Goal: Obtain resource: Obtain resource

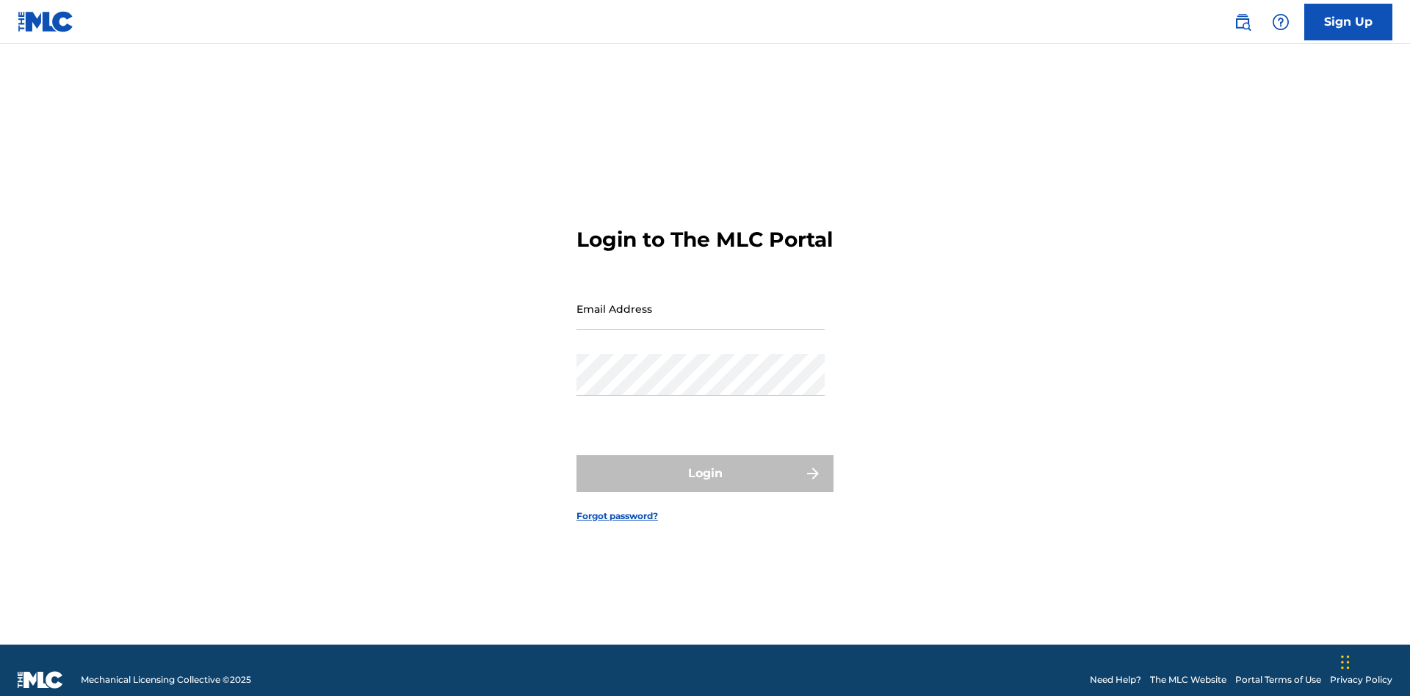
scroll to position [19, 0]
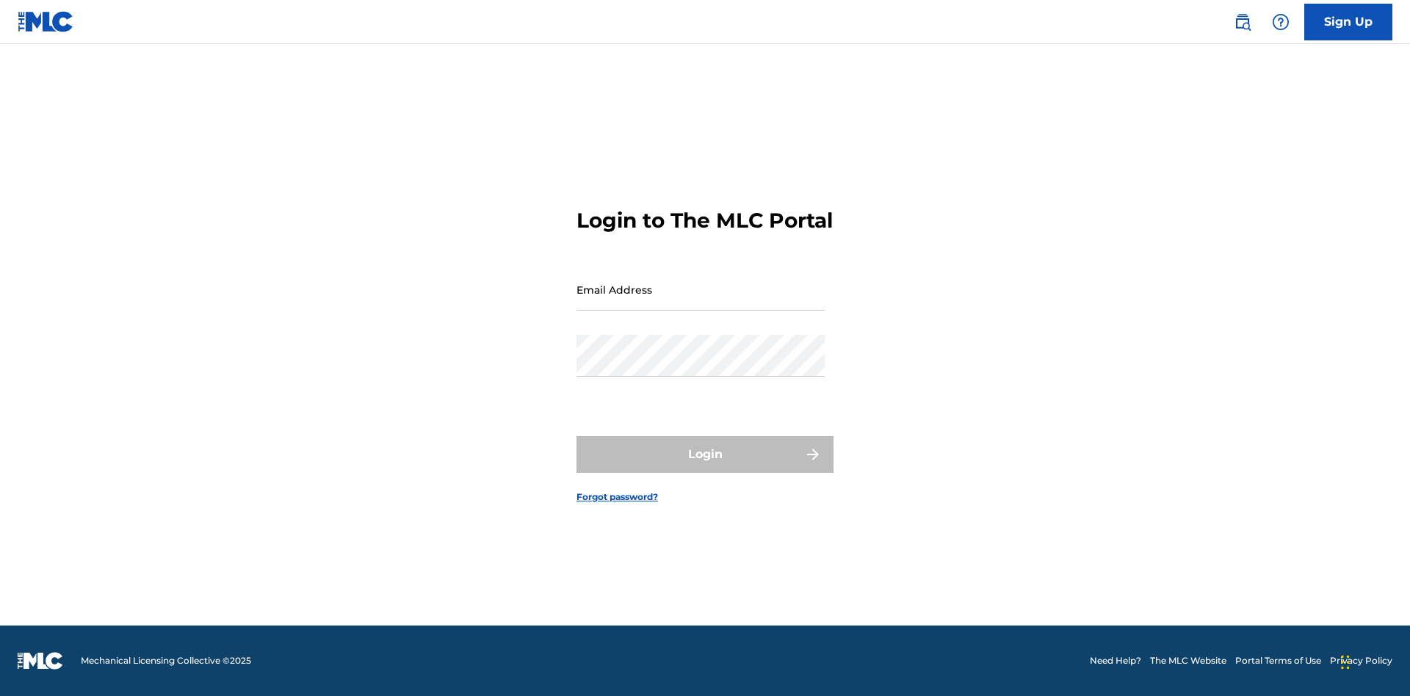
click at [701, 302] on input "Email Address" at bounding box center [701, 290] width 248 height 42
type input "[EMAIL_ADDRESS][DOMAIN_NAME]"
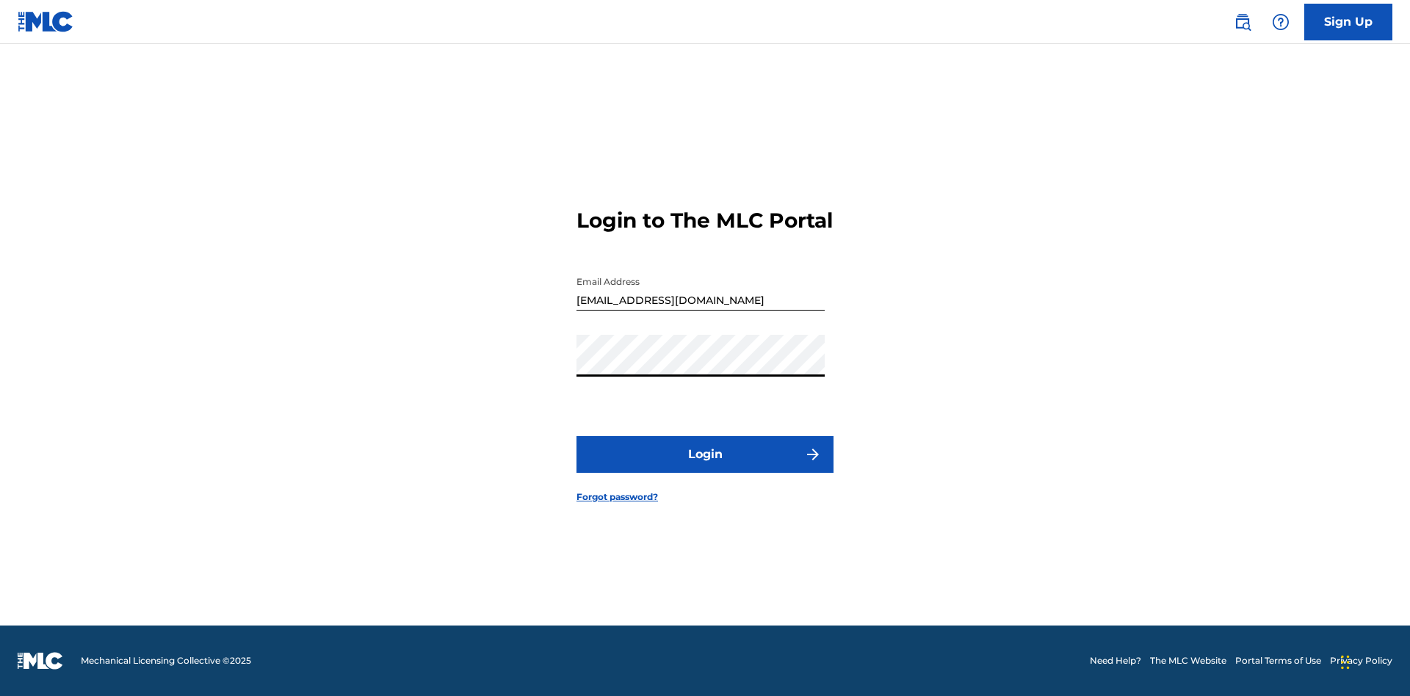
click at [705, 467] on button "Login" at bounding box center [705, 454] width 257 height 37
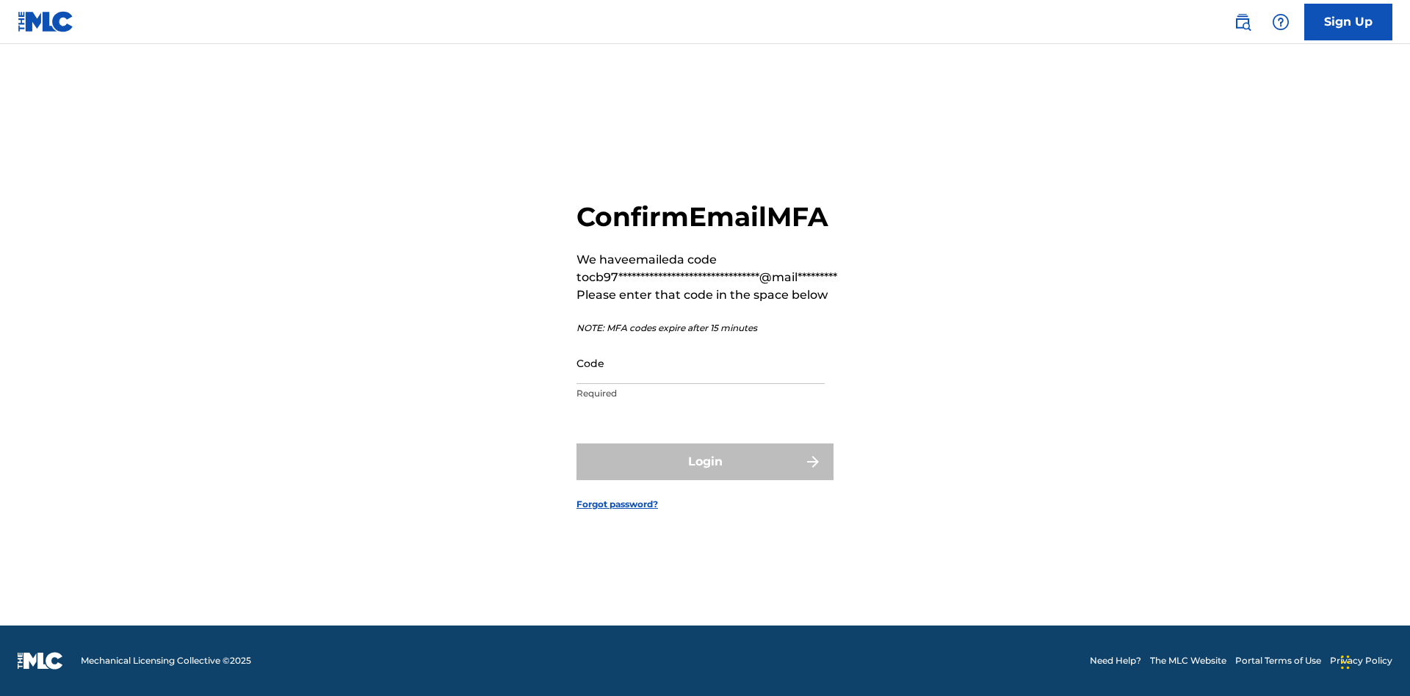
click at [701, 363] on input "Code" at bounding box center [701, 363] width 248 height 42
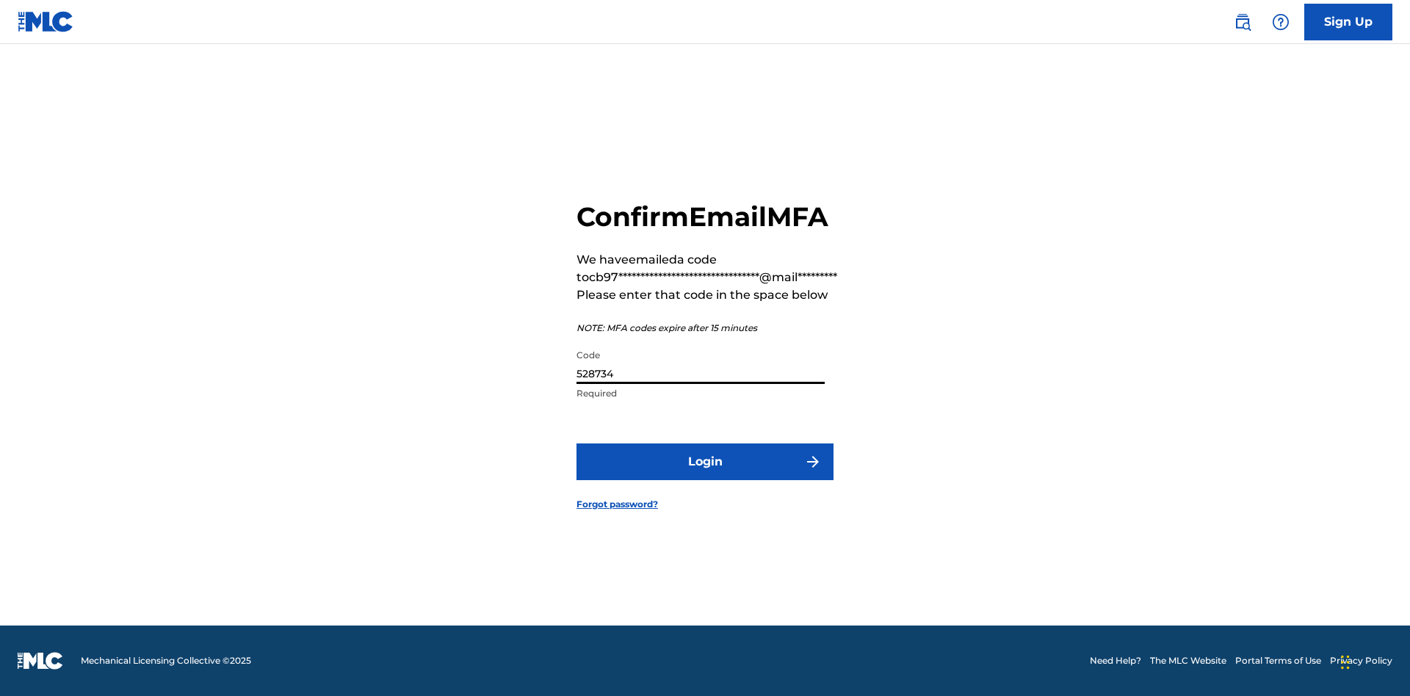
type input "528734"
click at [705, 461] on button "Login" at bounding box center [705, 462] width 257 height 37
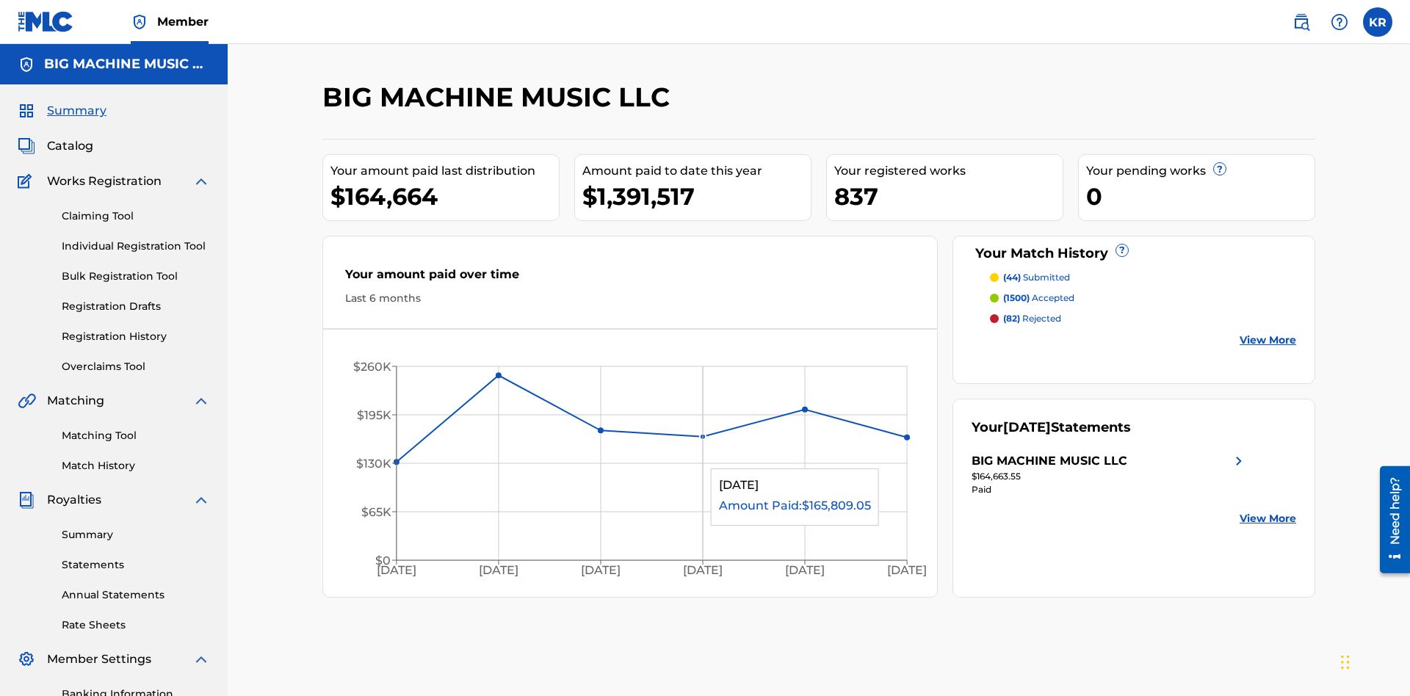
scroll to position [49, 0]
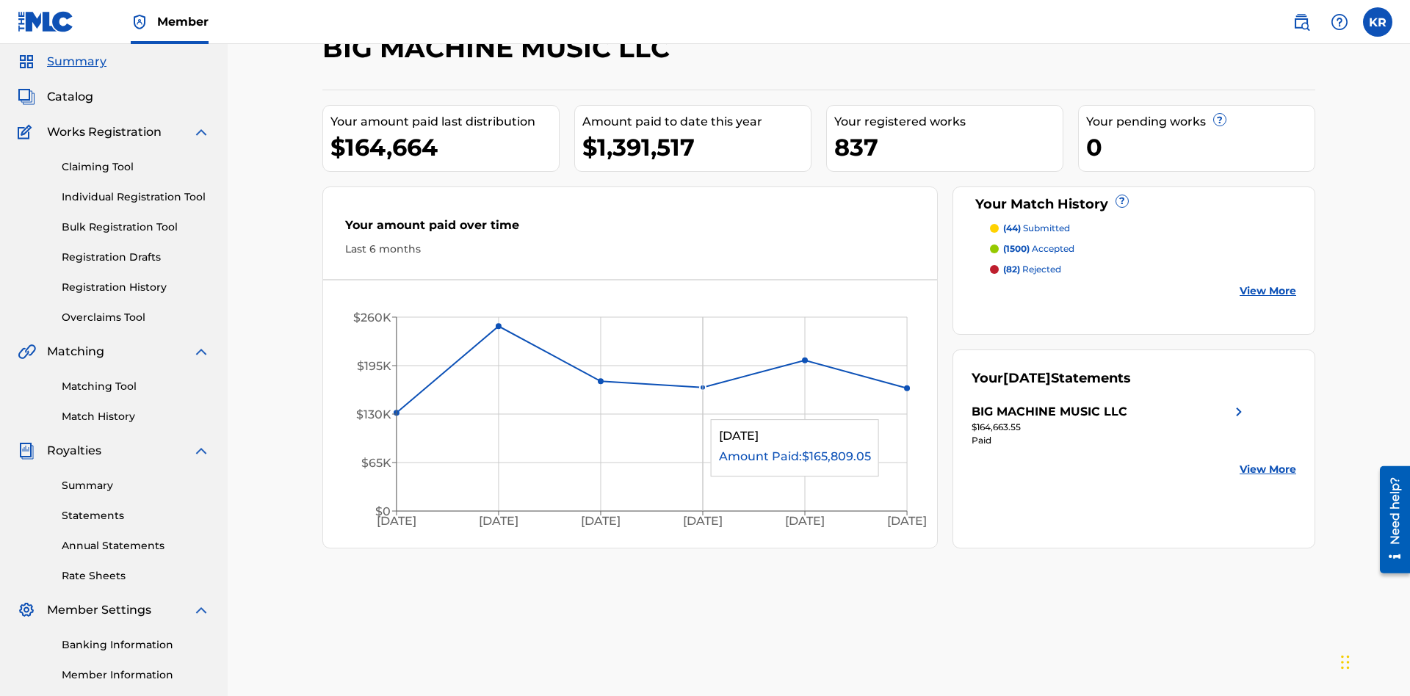
click at [70, 97] on span "Catalog" at bounding box center [70, 97] width 46 height 18
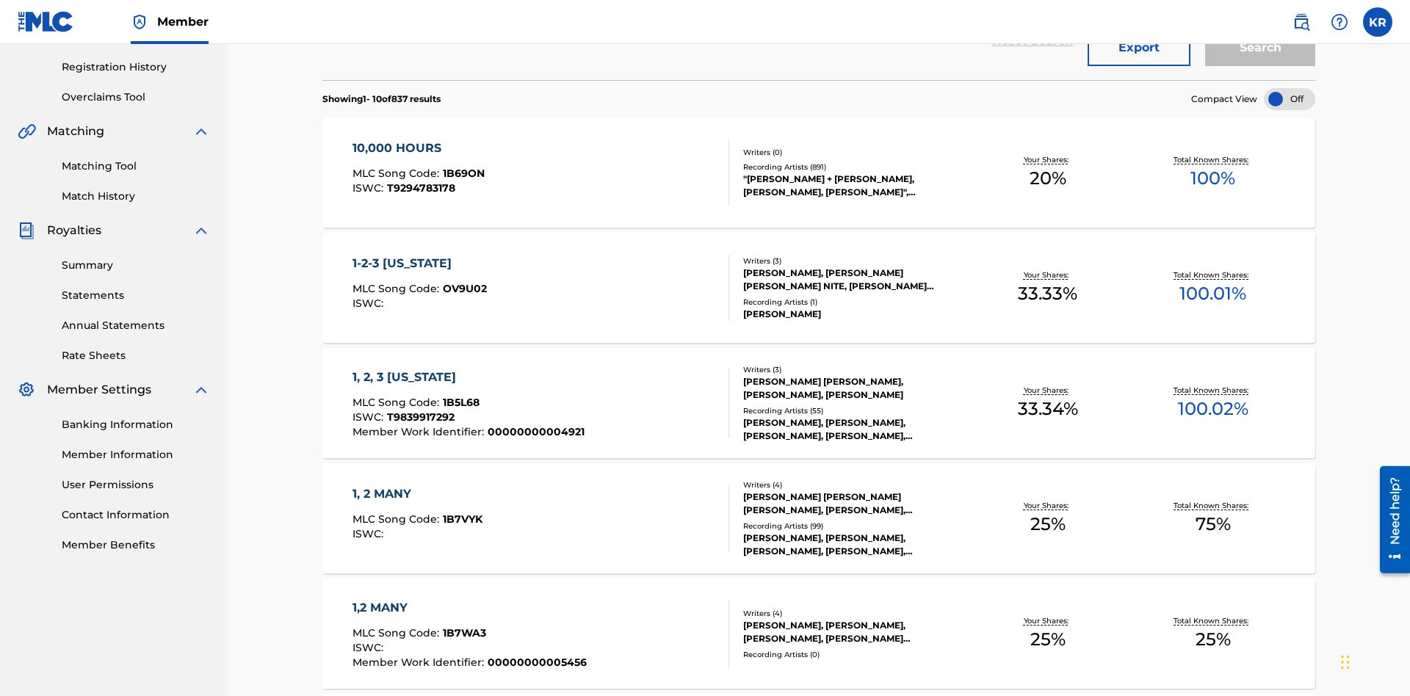
scroll to position [58, 0]
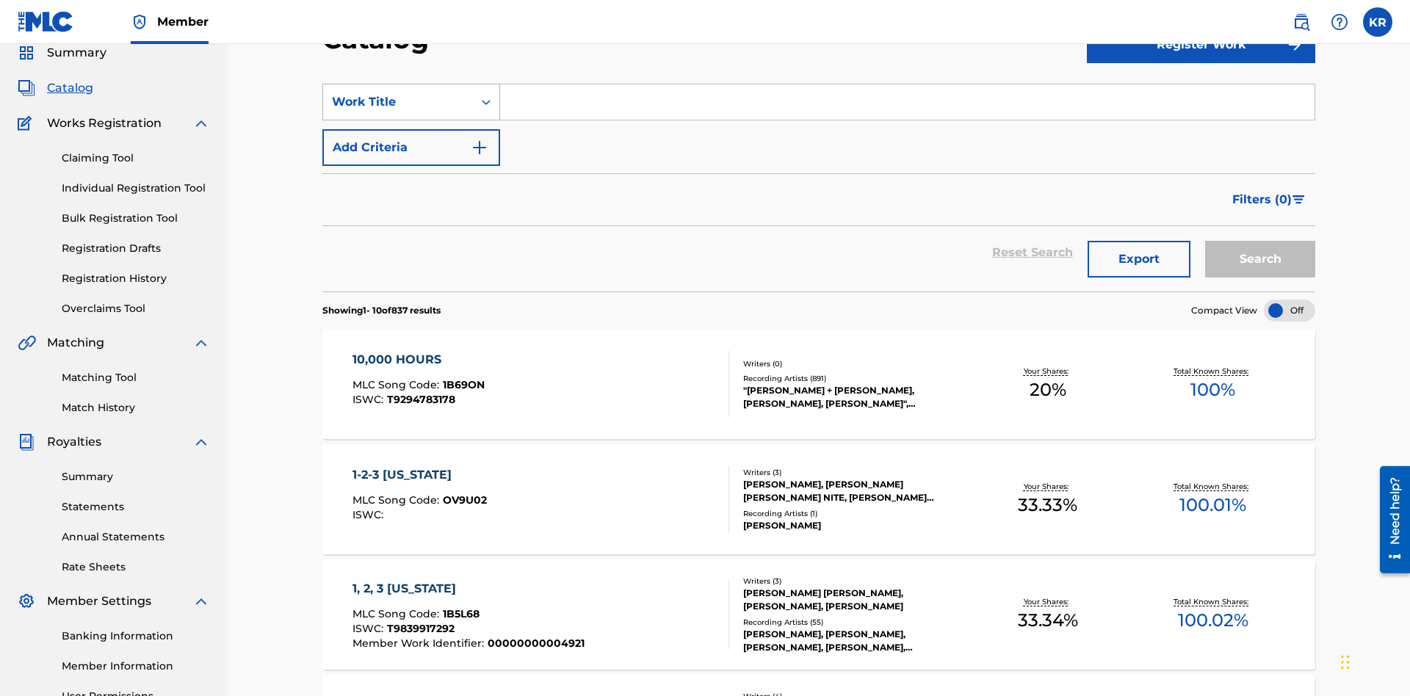
click at [398, 102] on div "Work Title" at bounding box center [398, 102] width 132 height 18
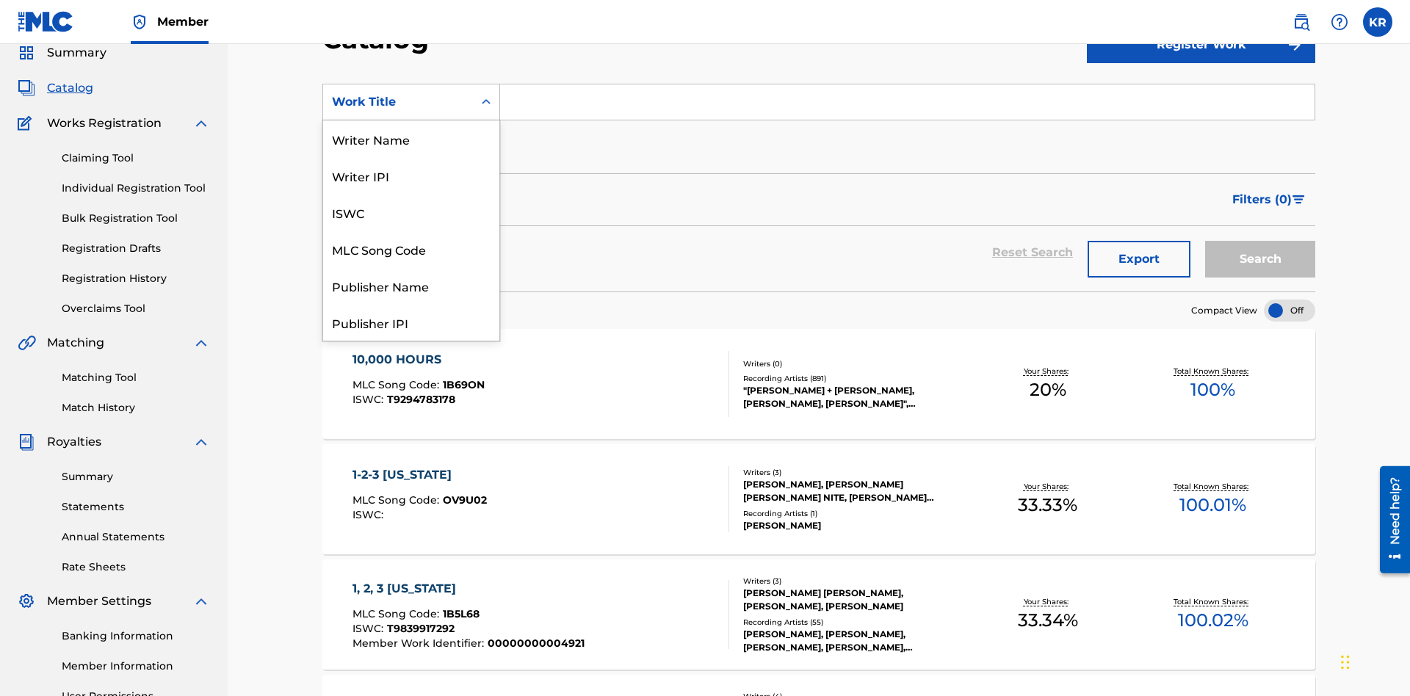
scroll to position [220, 0]
click at [411, 286] on div "ISRC" at bounding box center [411, 285] width 176 height 37
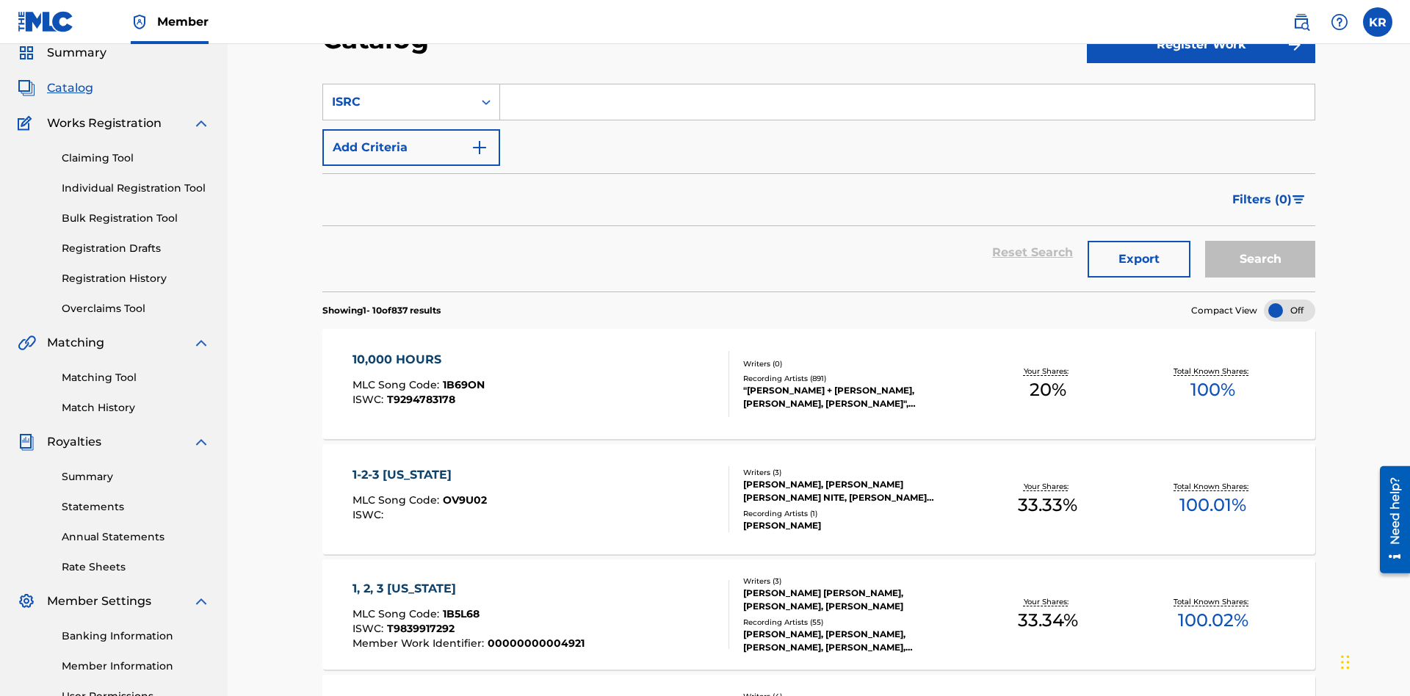
scroll to position [54, 0]
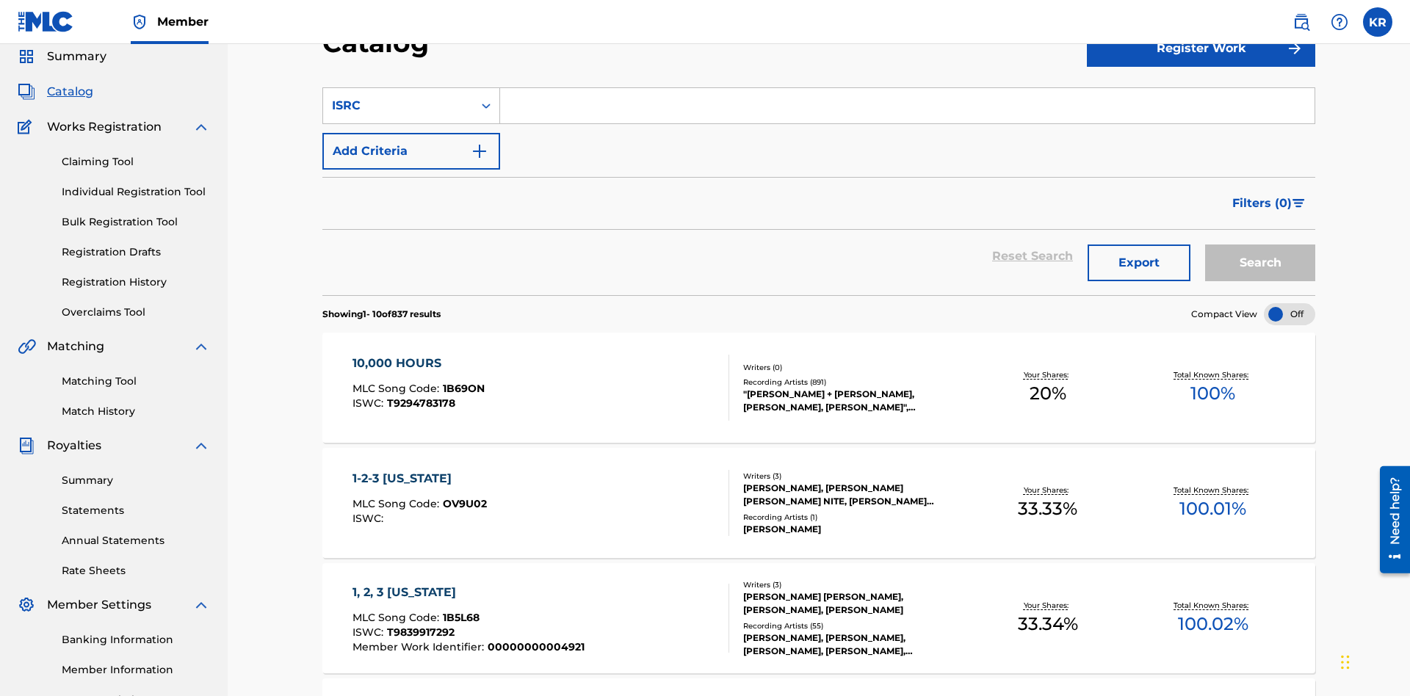
click at [907, 106] on input "Search Form" at bounding box center [907, 105] width 814 height 35
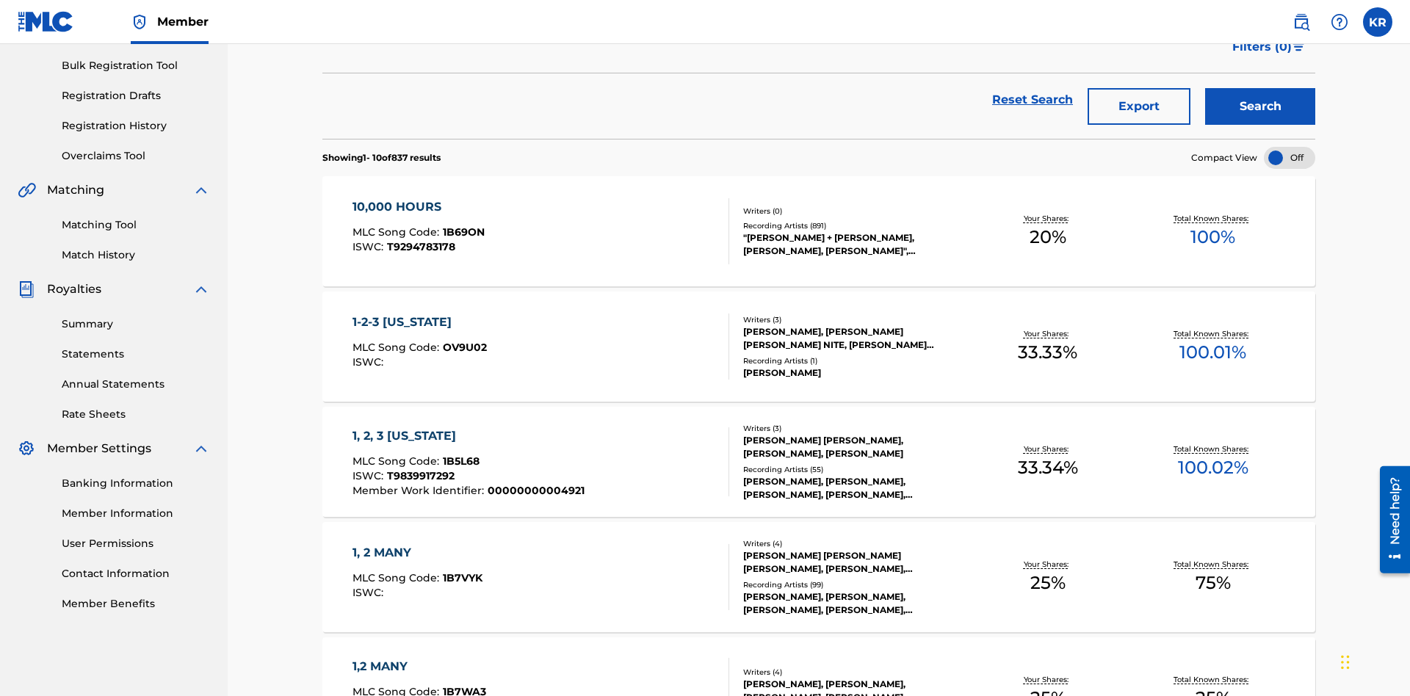
type input "QM3E21806150"
click at [1260, 106] on button "Search" at bounding box center [1260, 106] width 110 height 37
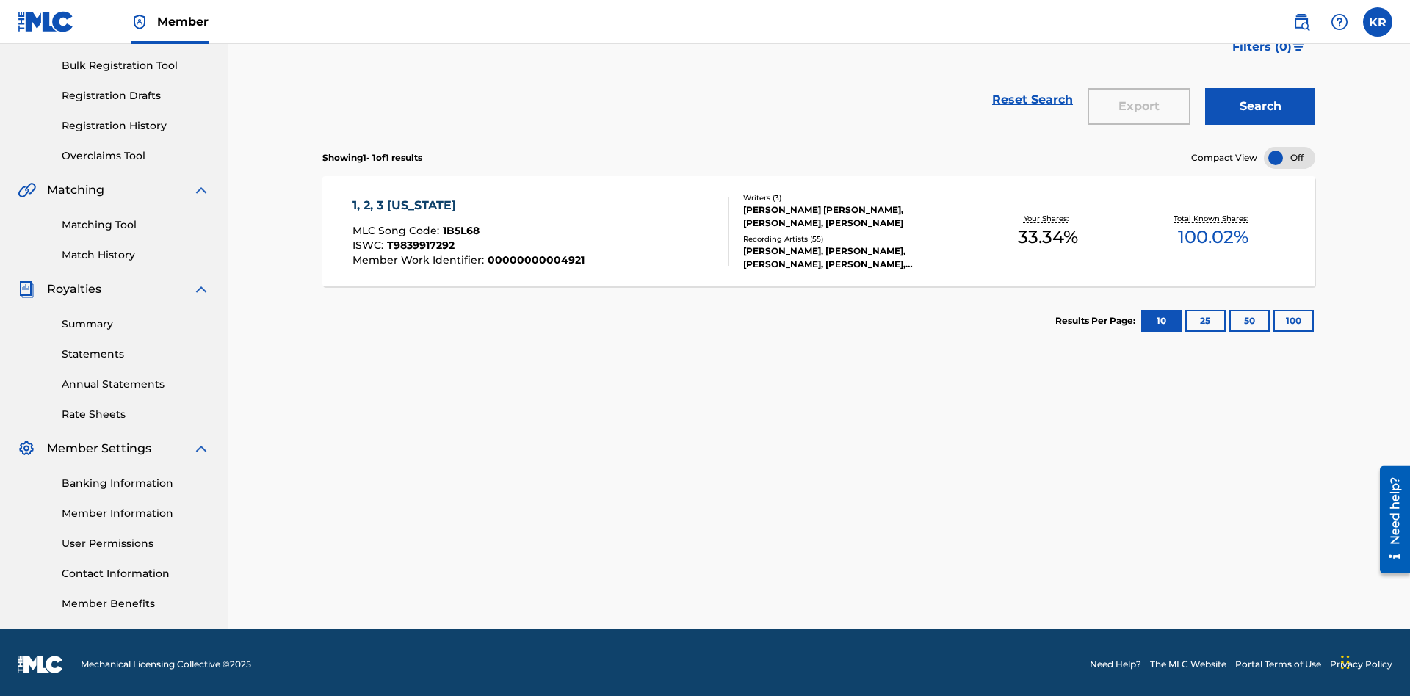
scroll to position [214, 0]
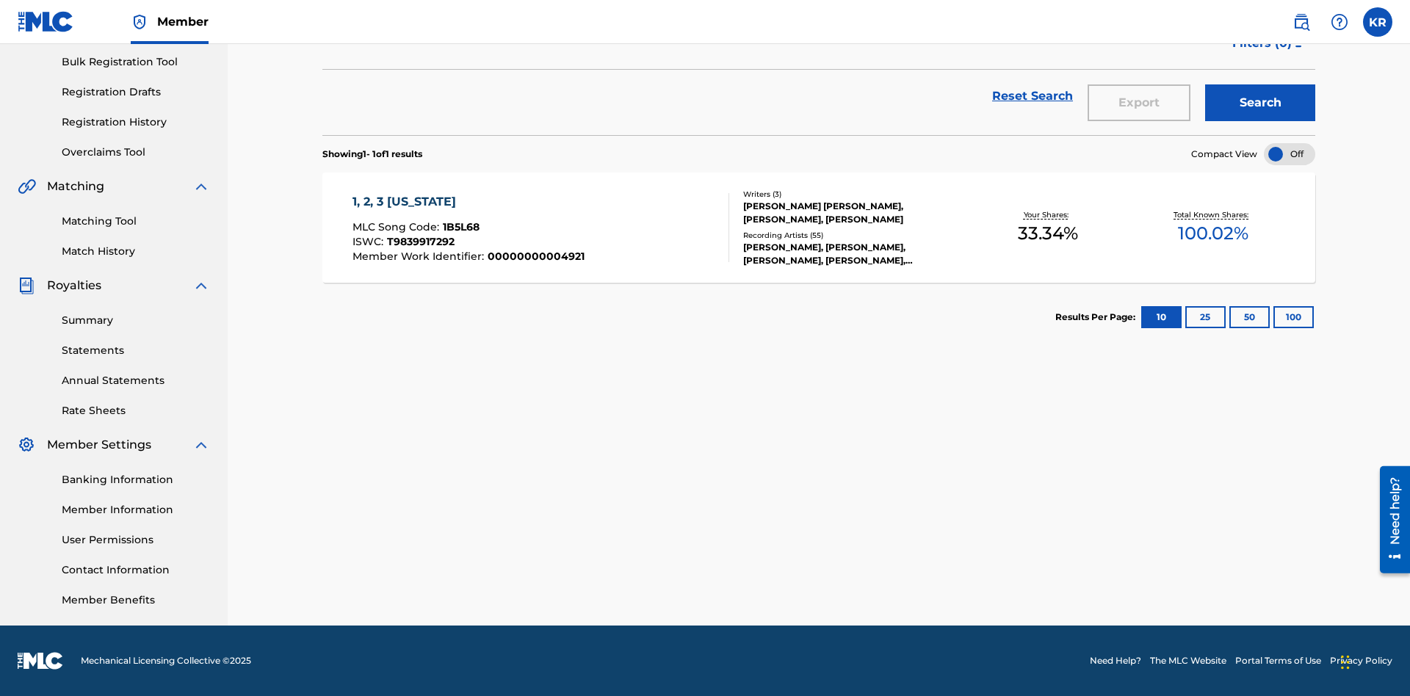
click at [1274, 317] on button "100" at bounding box center [1294, 317] width 40 height 22
click at [459, 227] on span "1B5L68" at bounding box center [461, 226] width 37 height 13
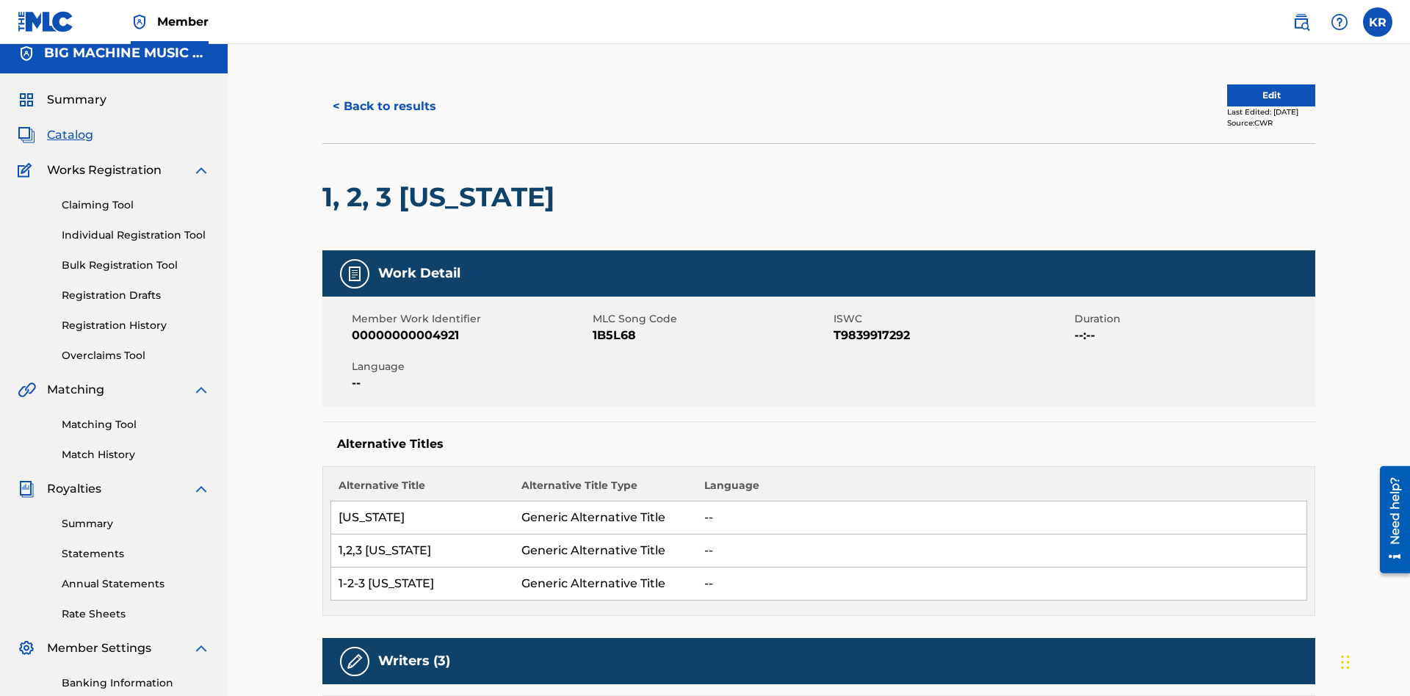
click at [383, 106] on button "< Back to results" at bounding box center [384, 106] width 124 height 37
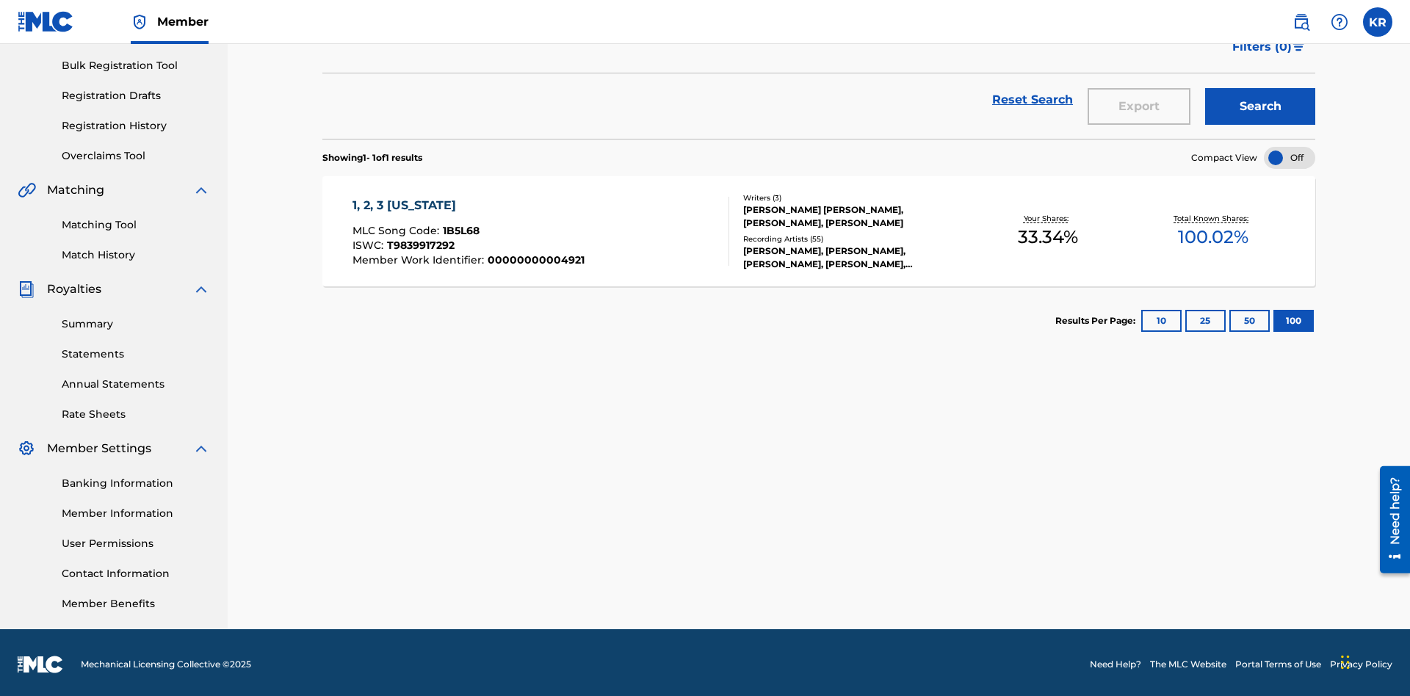
scroll to position [58, 0]
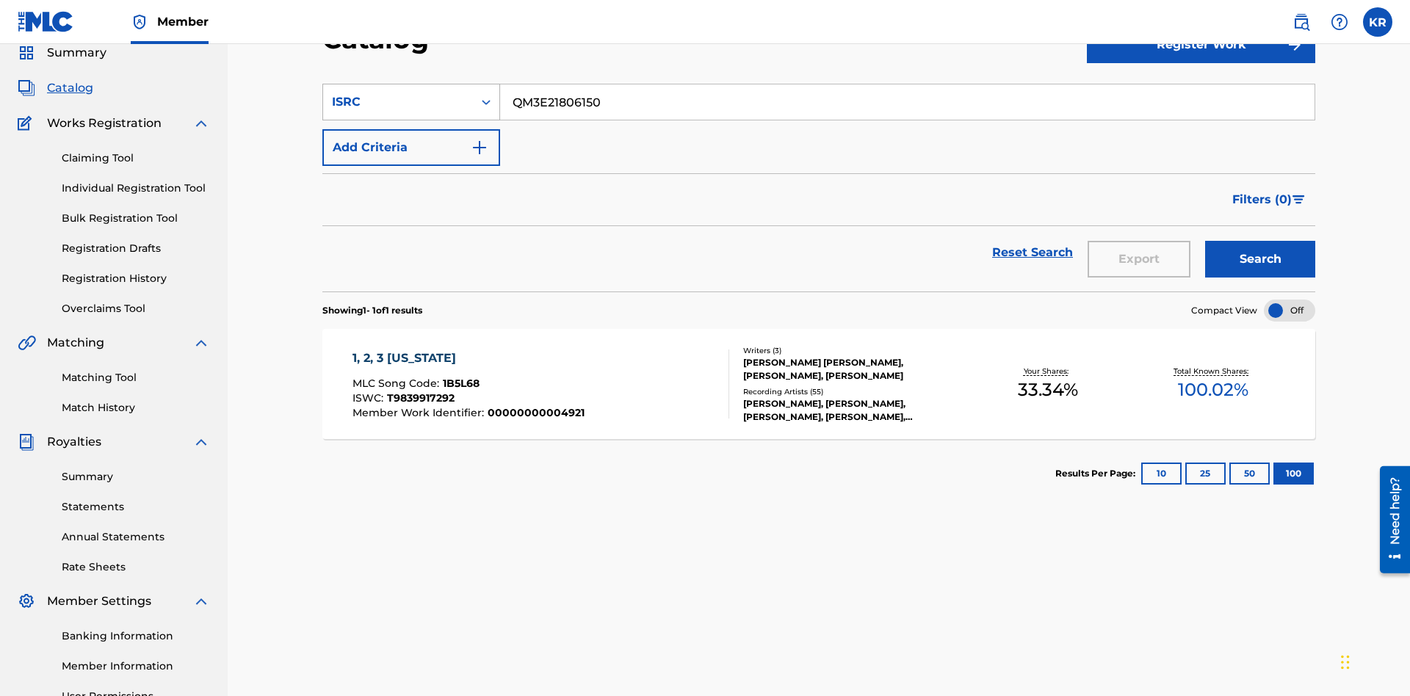
click at [398, 102] on div "ISRC" at bounding box center [398, 102] width 132 height 18
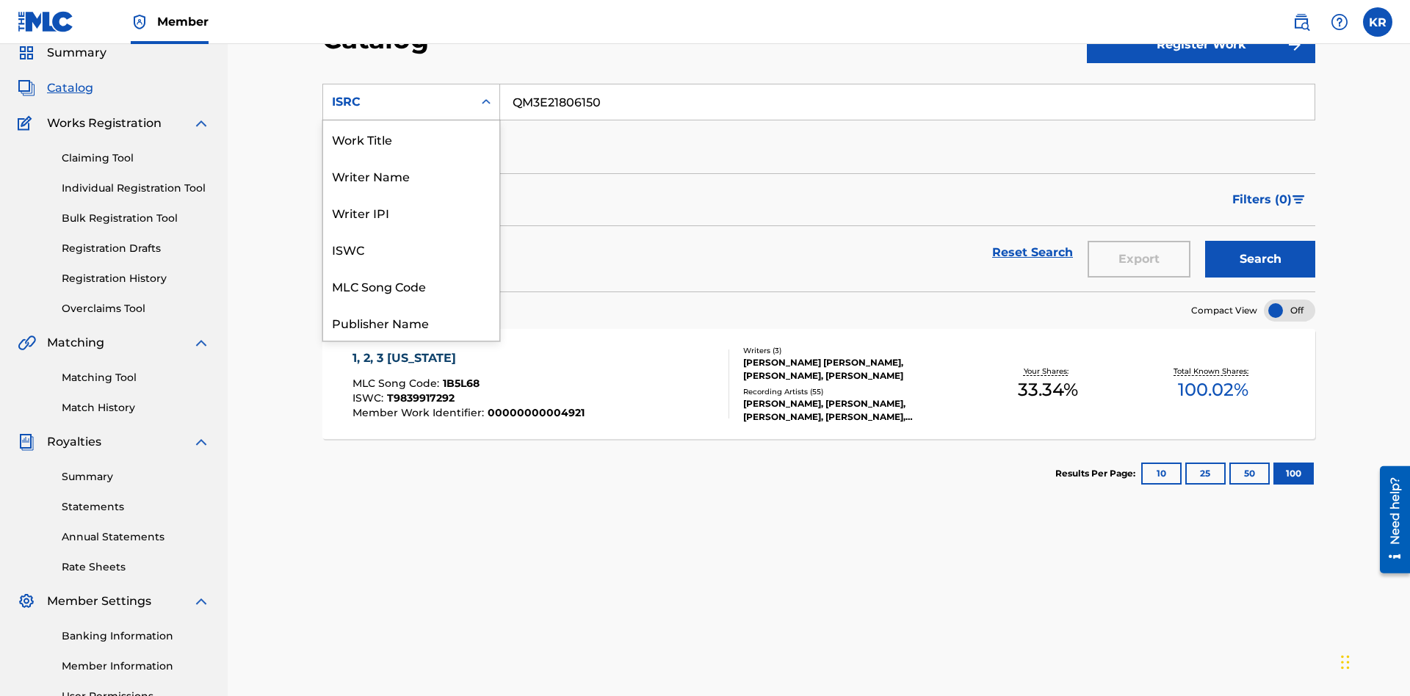
scroll to position [220, 0]
click at [411, 249] on div "Recording Title" at bounding box center [411, 249] width 176 height 37
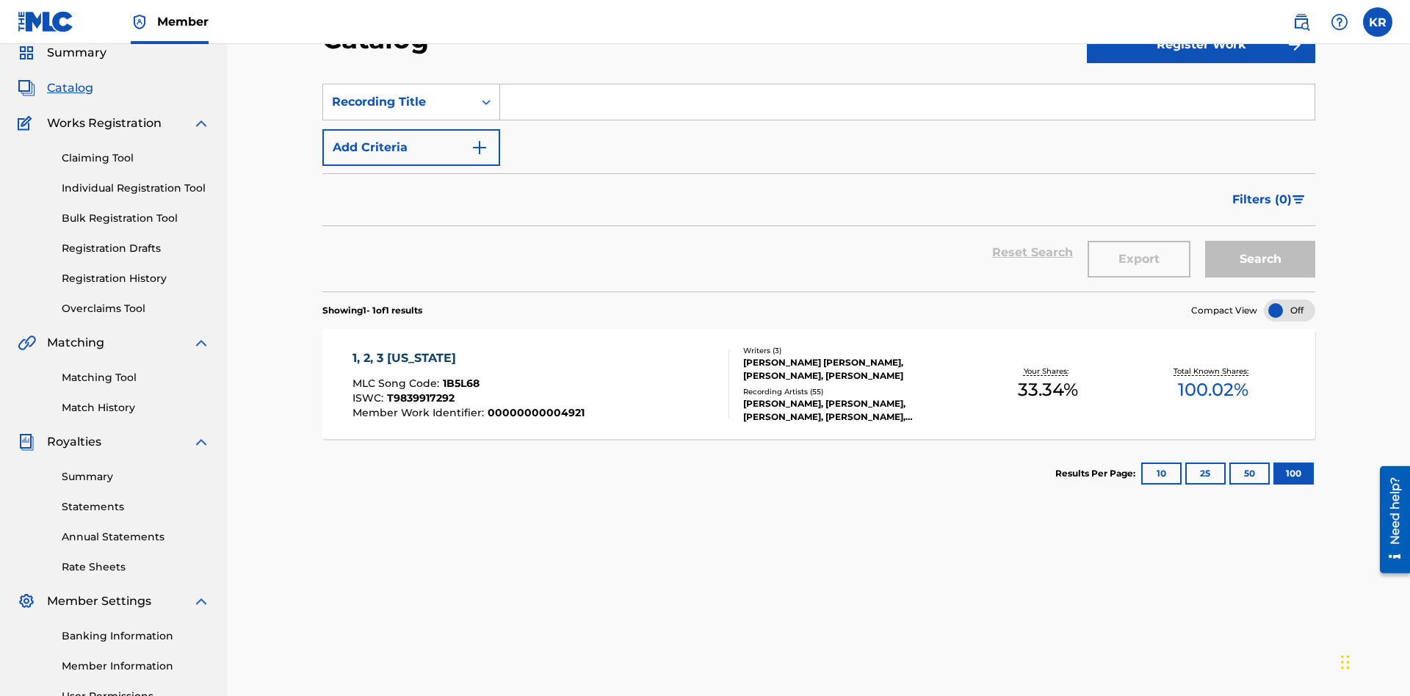
scroll to position [54, 0]
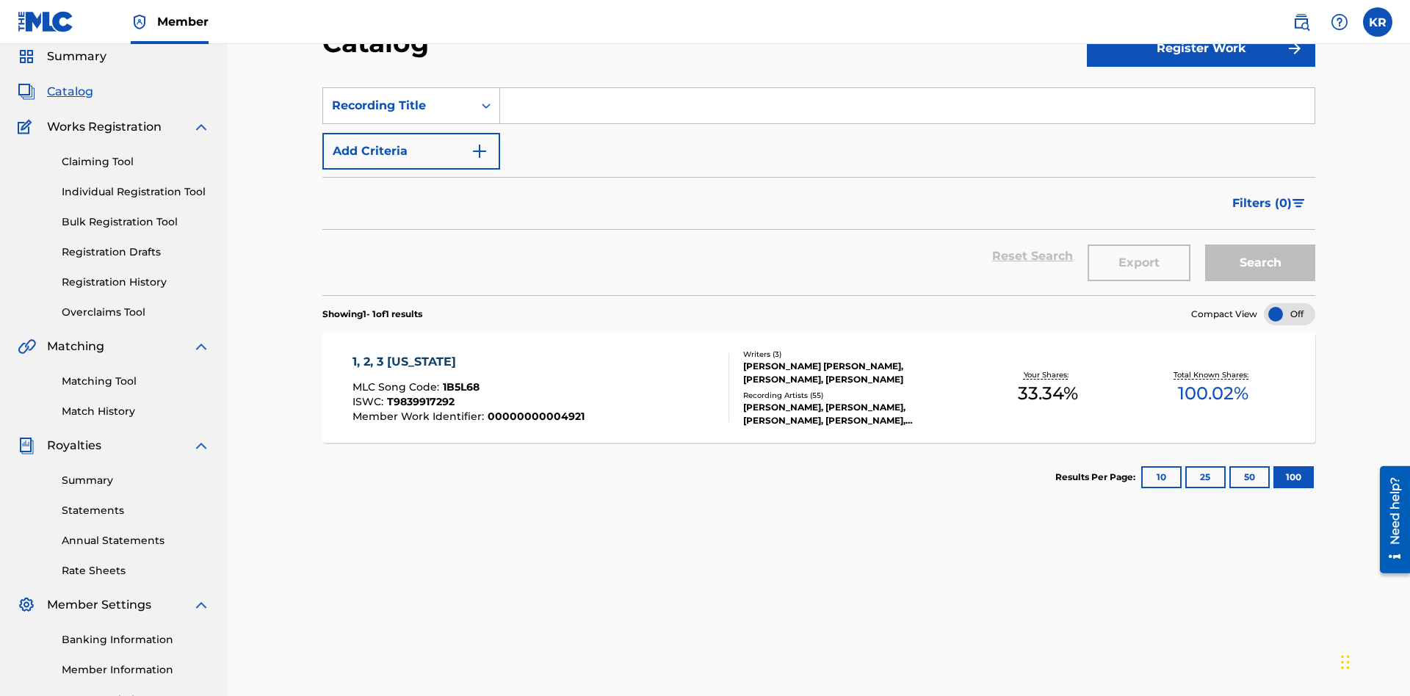
click at [907, 106] on input "Search Form" at bounding box center [907, 105] width 814 height 35
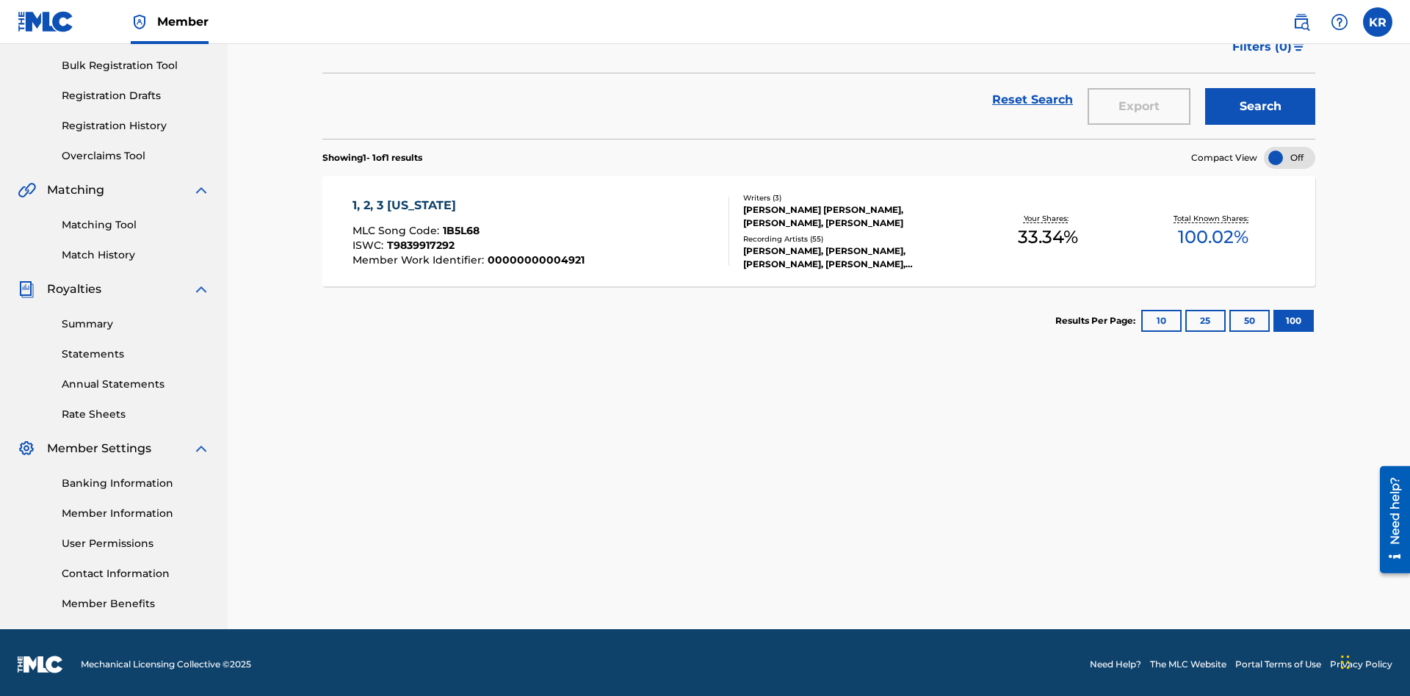
type input "1, 2, 3 [US_STATE]"
click at [1260, 106] on button "Search" at bounding box center [1260, 106] width 110 height 37
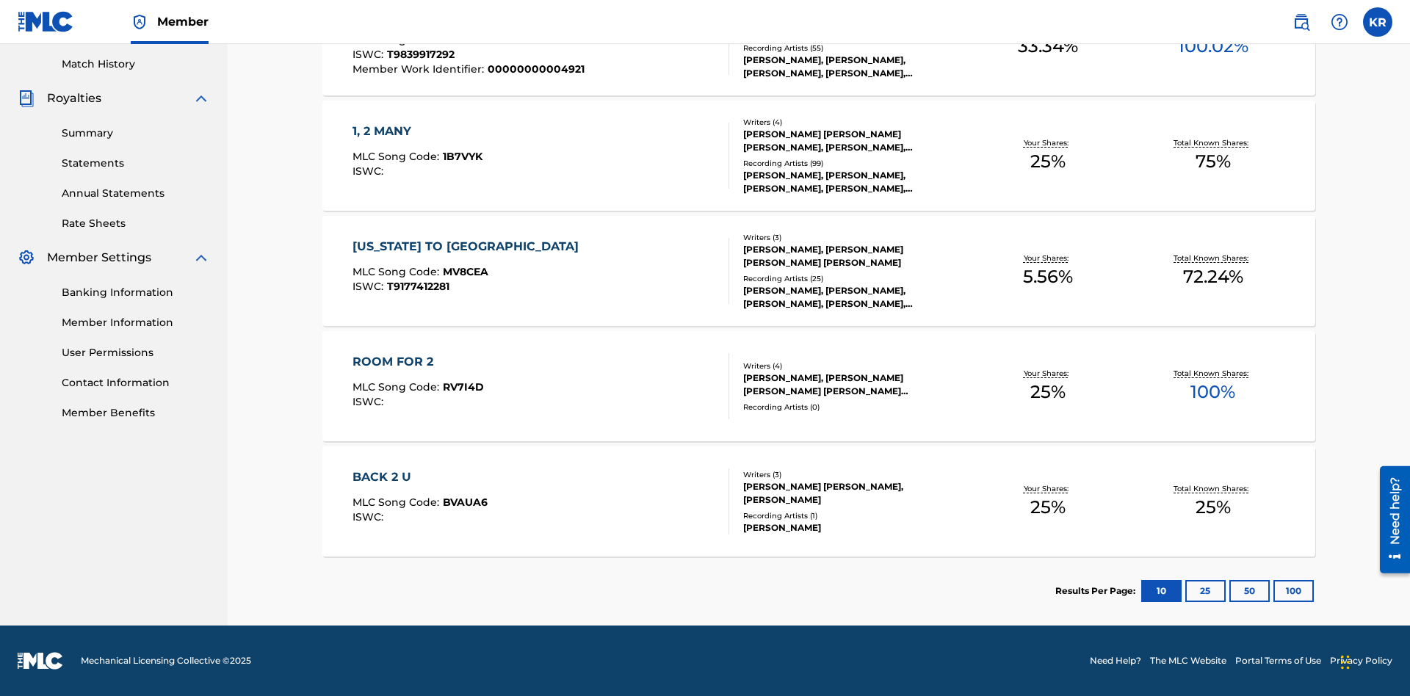
click at [1274, 591] on button "100" at bounding box center [1294, 591] width 40 height 22
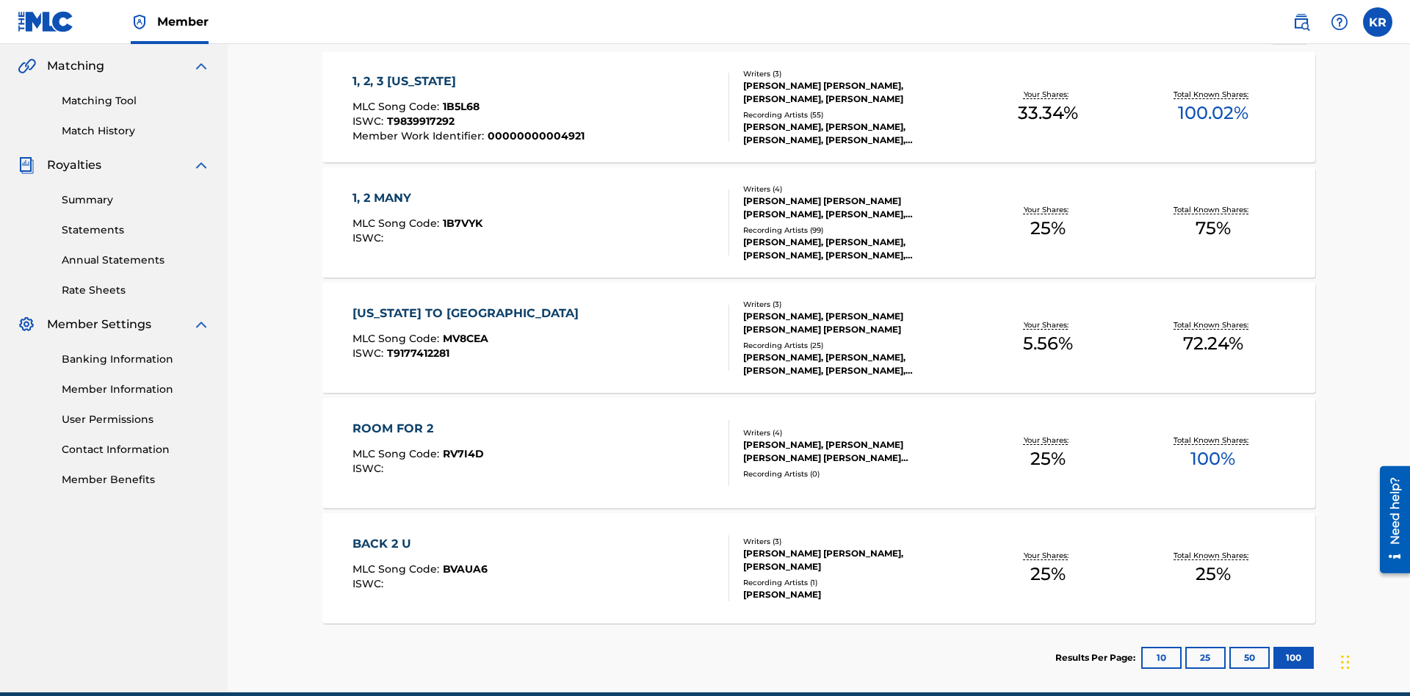
scroll to position [347, 0]
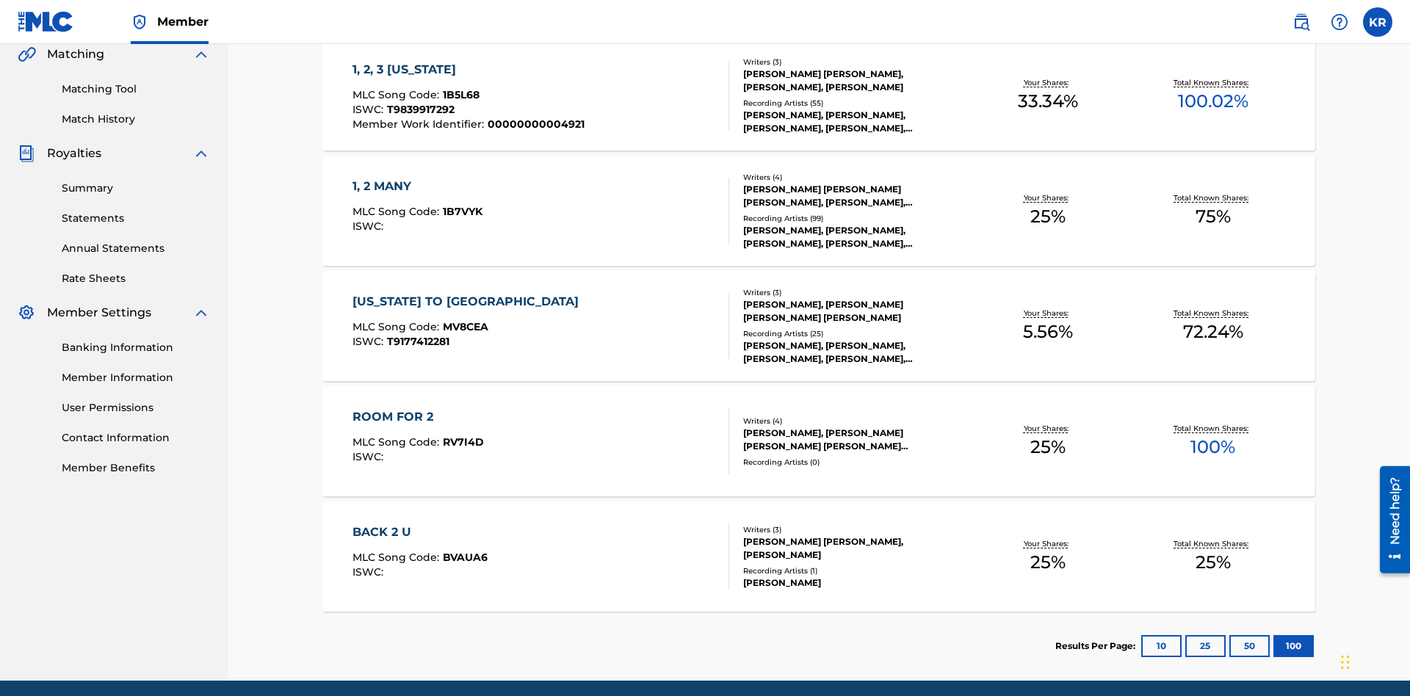
click at [459, 95] on span "1B5L68" at bounding box center [461, 94] width 37 height 13
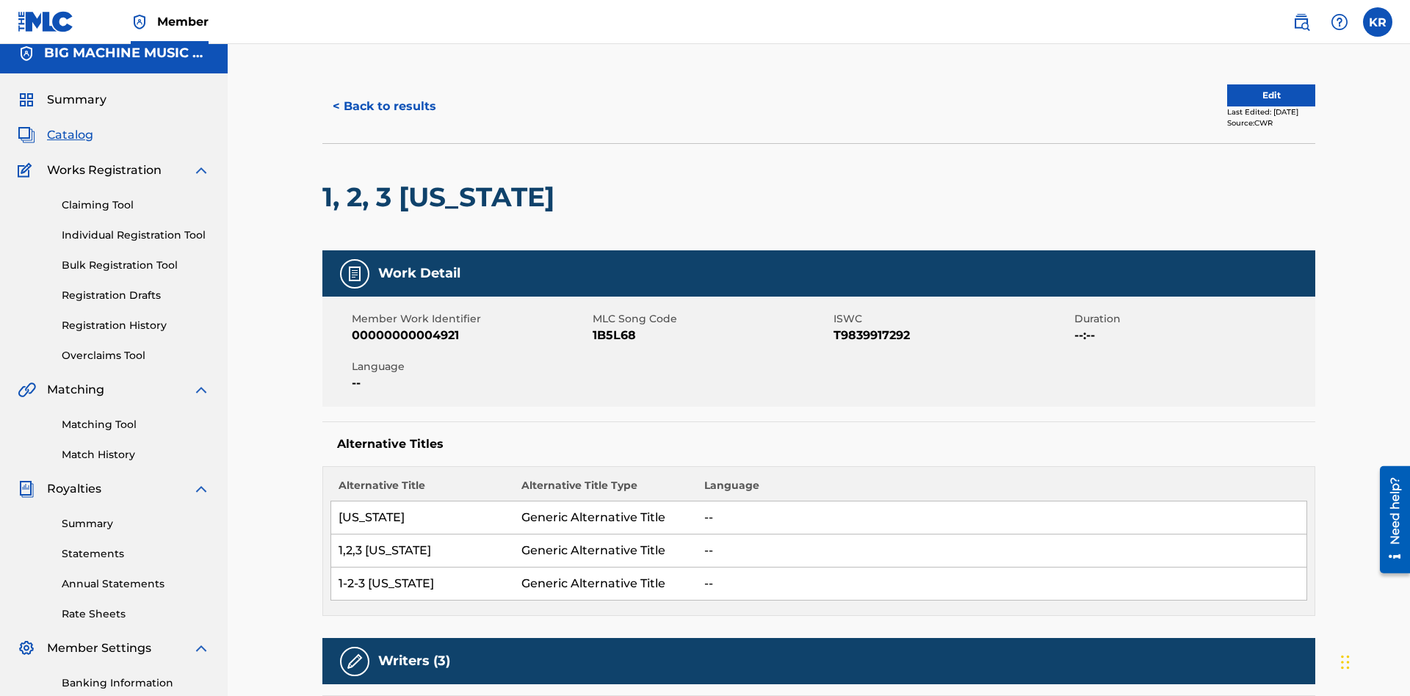
click at [383, 106] on button "< Back to results" at bounding box center [384, 106] width 124 height 37
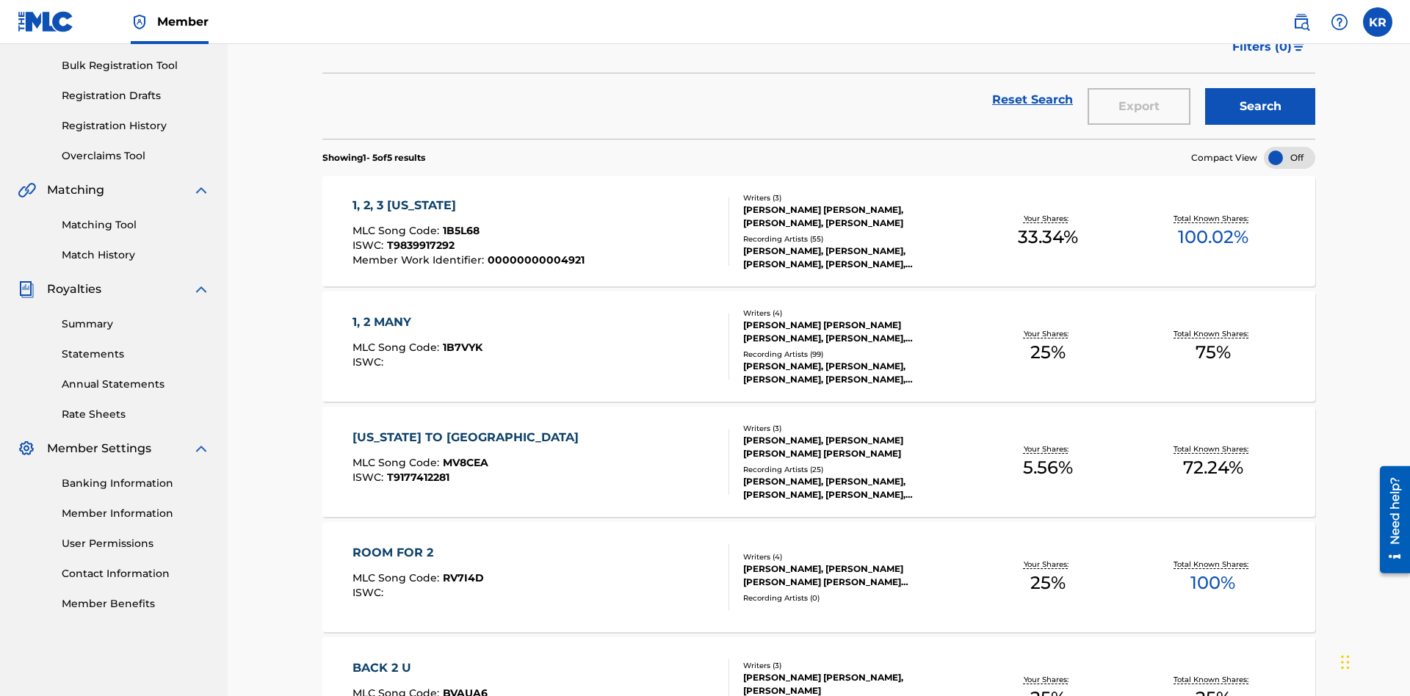
scroll to position [58, 0]
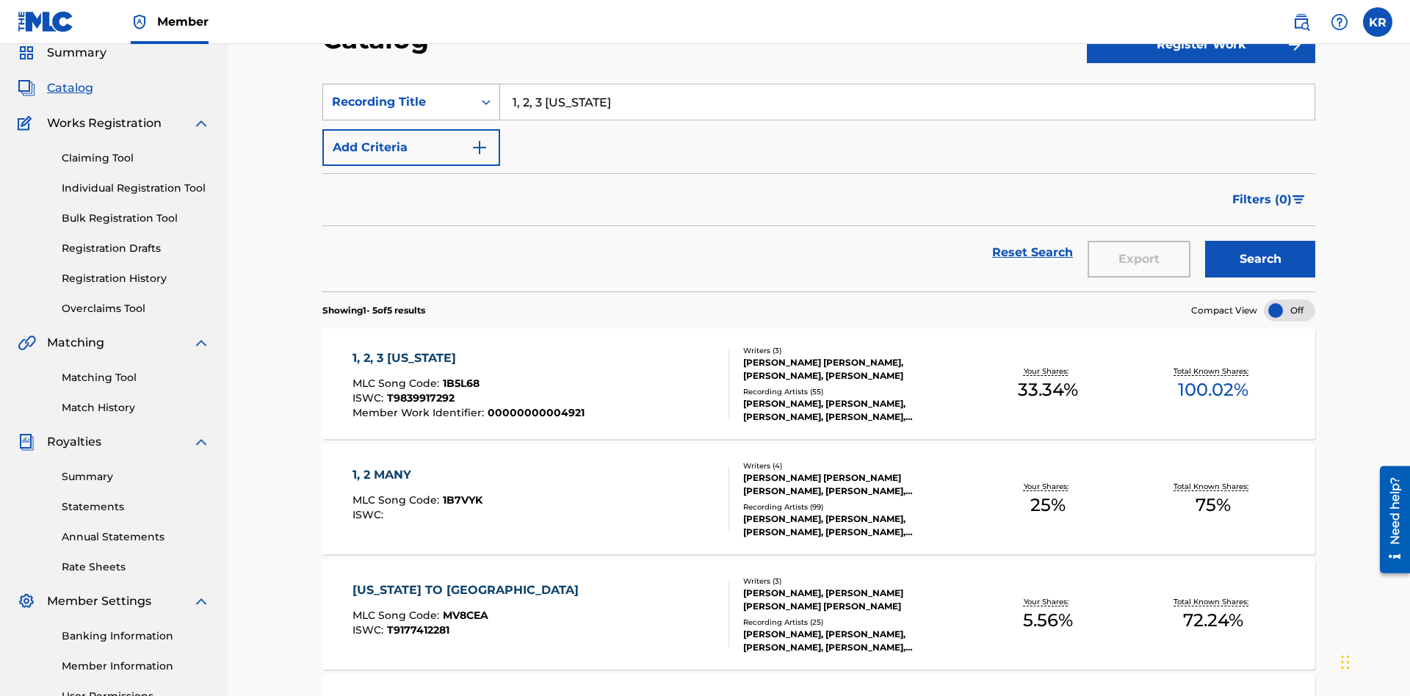
click at [398, 102] on div "Recording Title" at bounding box center [398, 102] width 132 height 18
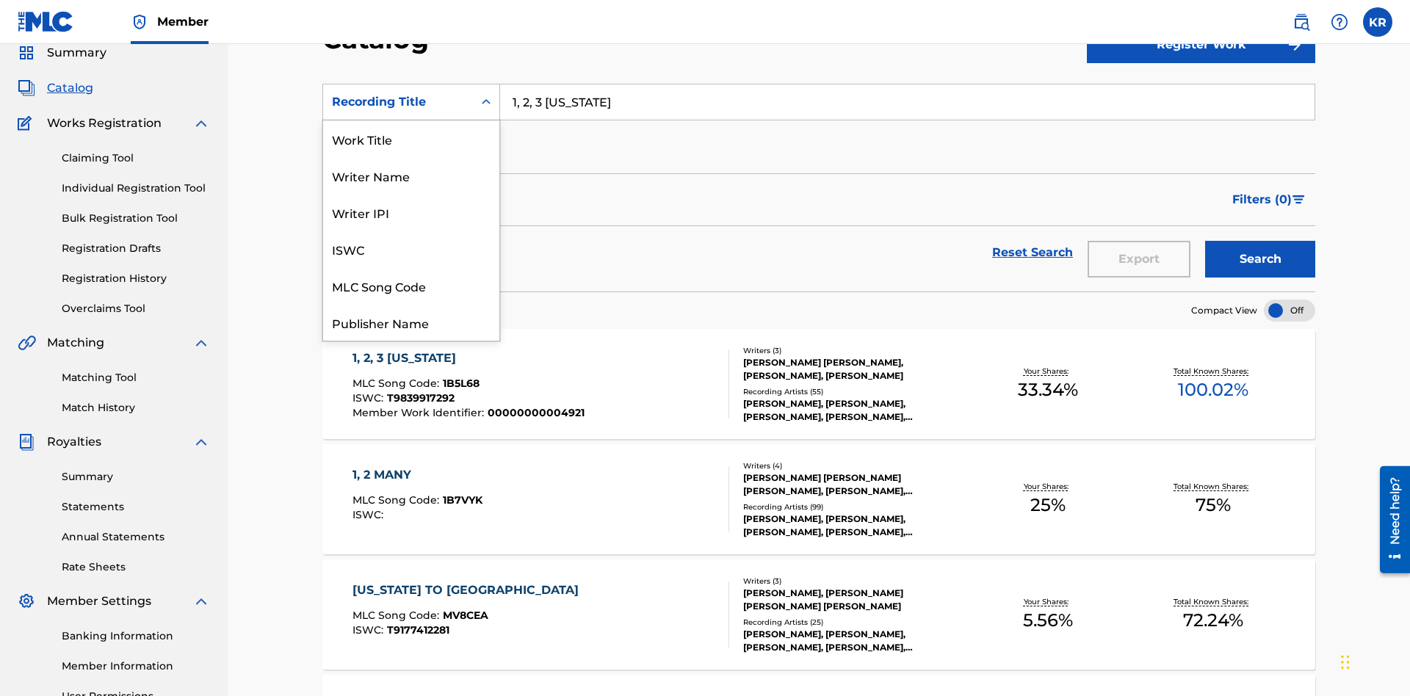
scroll to position [220, 0]
click at [411, 212] on div "Member Work Identifier" at bounding box center [411, 212] width 176 height 37
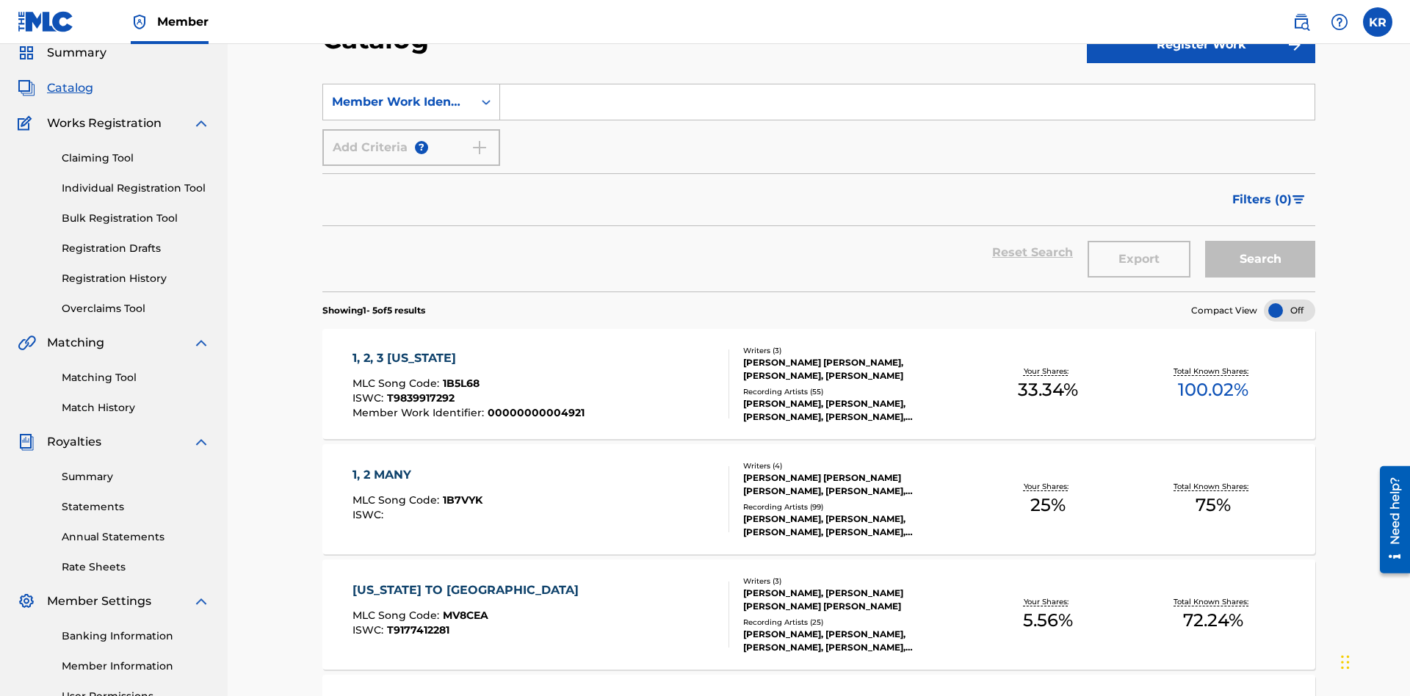
scroll to position [54, 0]
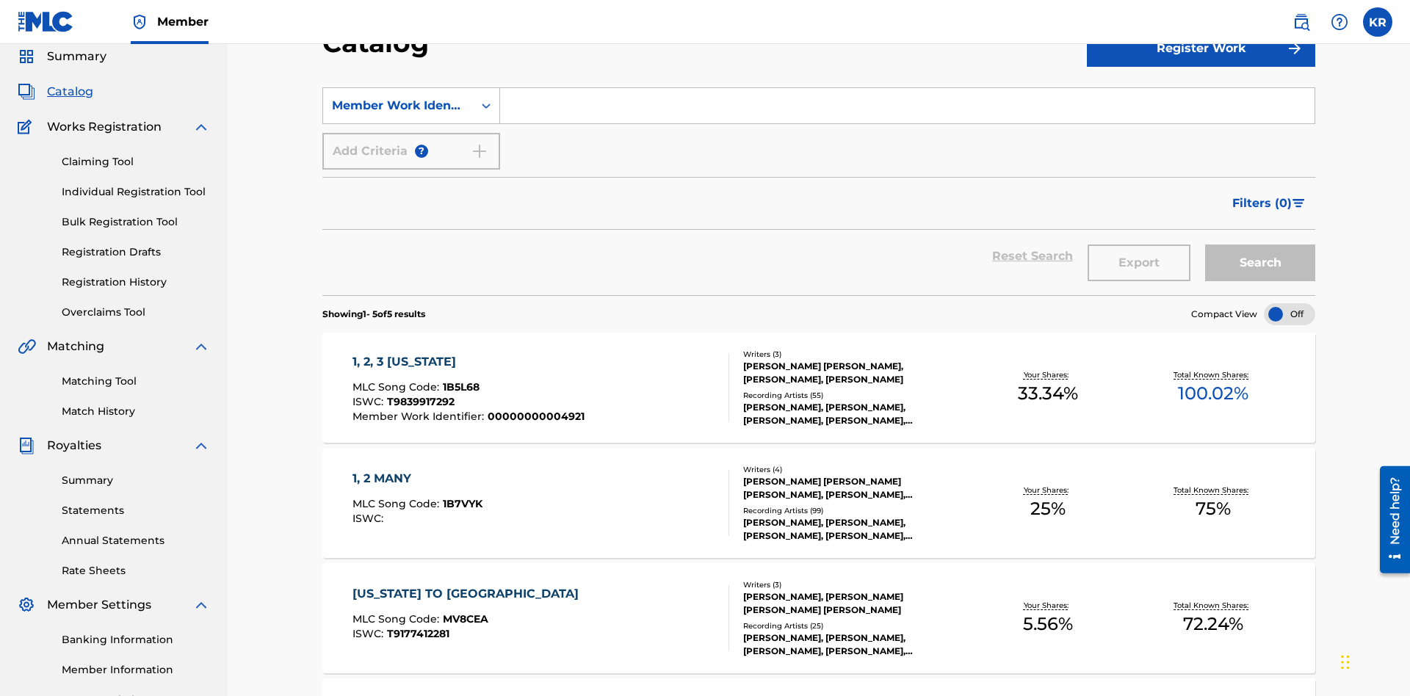
click at [907, 106] on input "Search Form" at bounding box center [907, 105] width 814 height 35
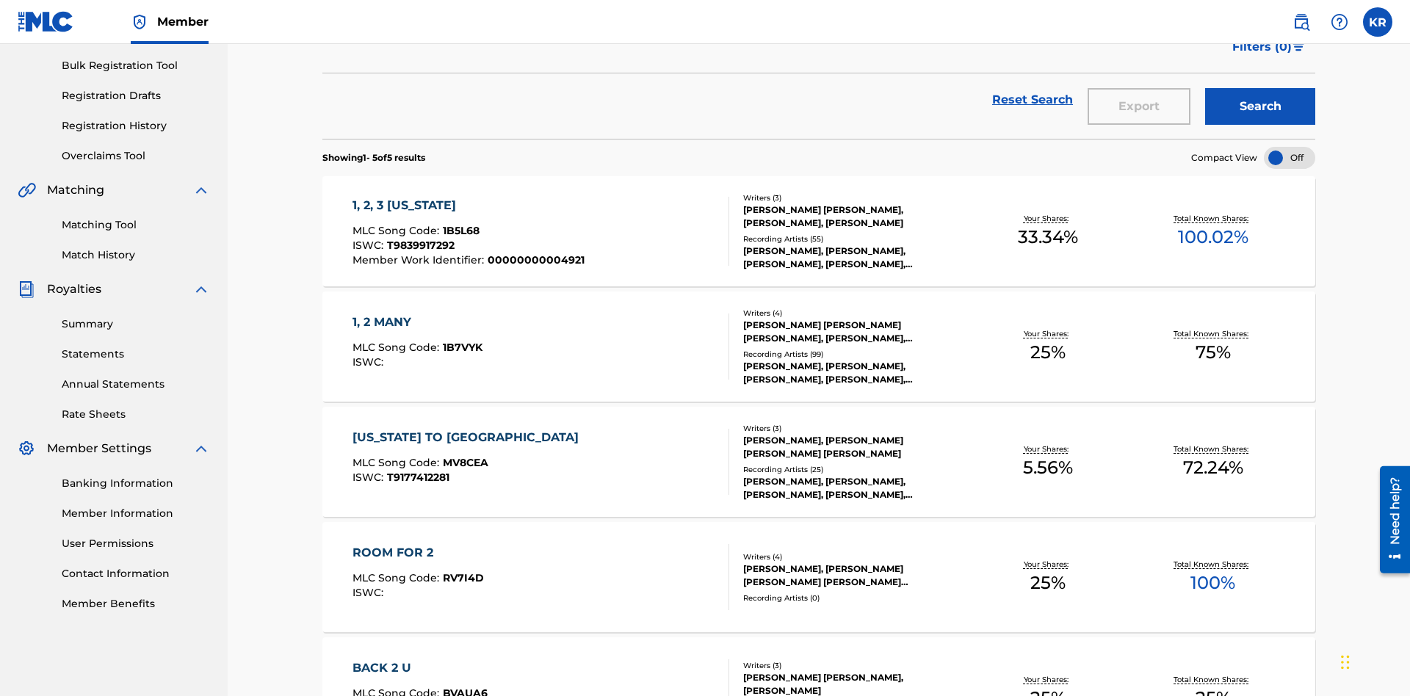
type input "00000000004921"
click at [1260, 106] on button "Search" at bounding box center [1260, 106] width 110 height 37
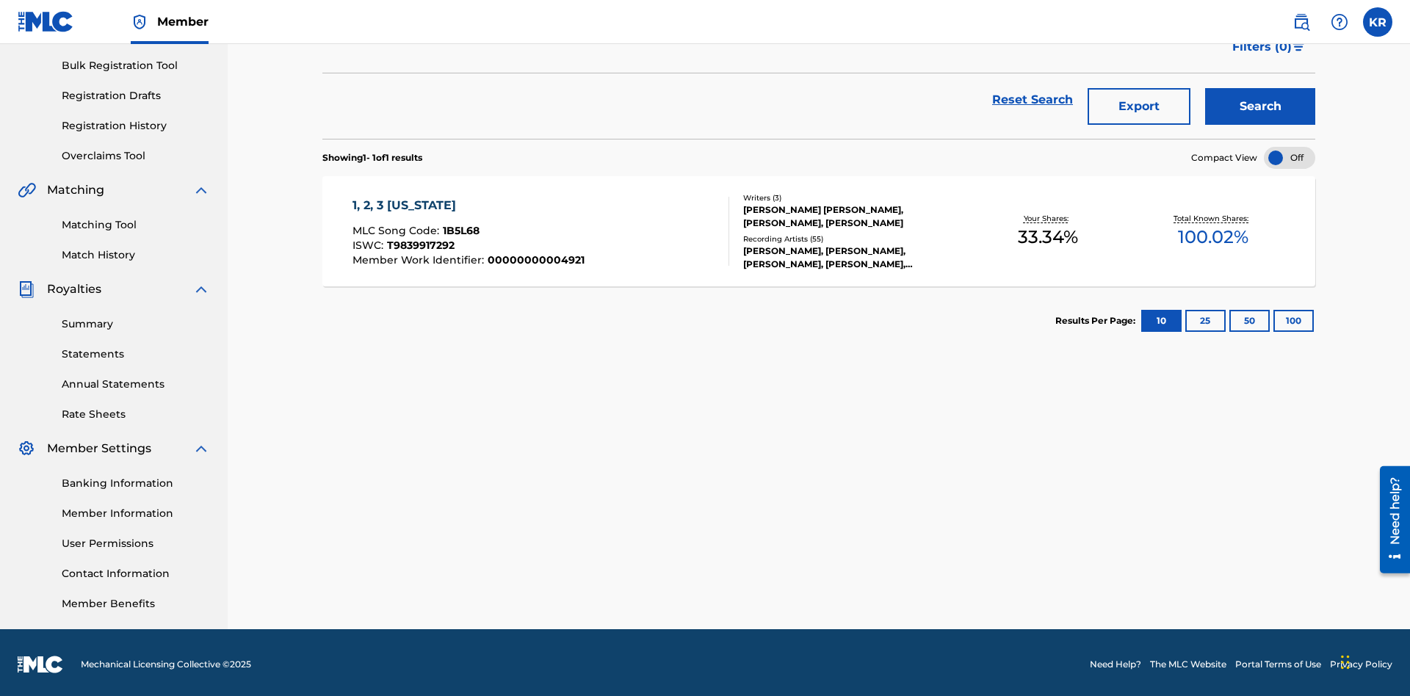
scroll to position [214, 0]
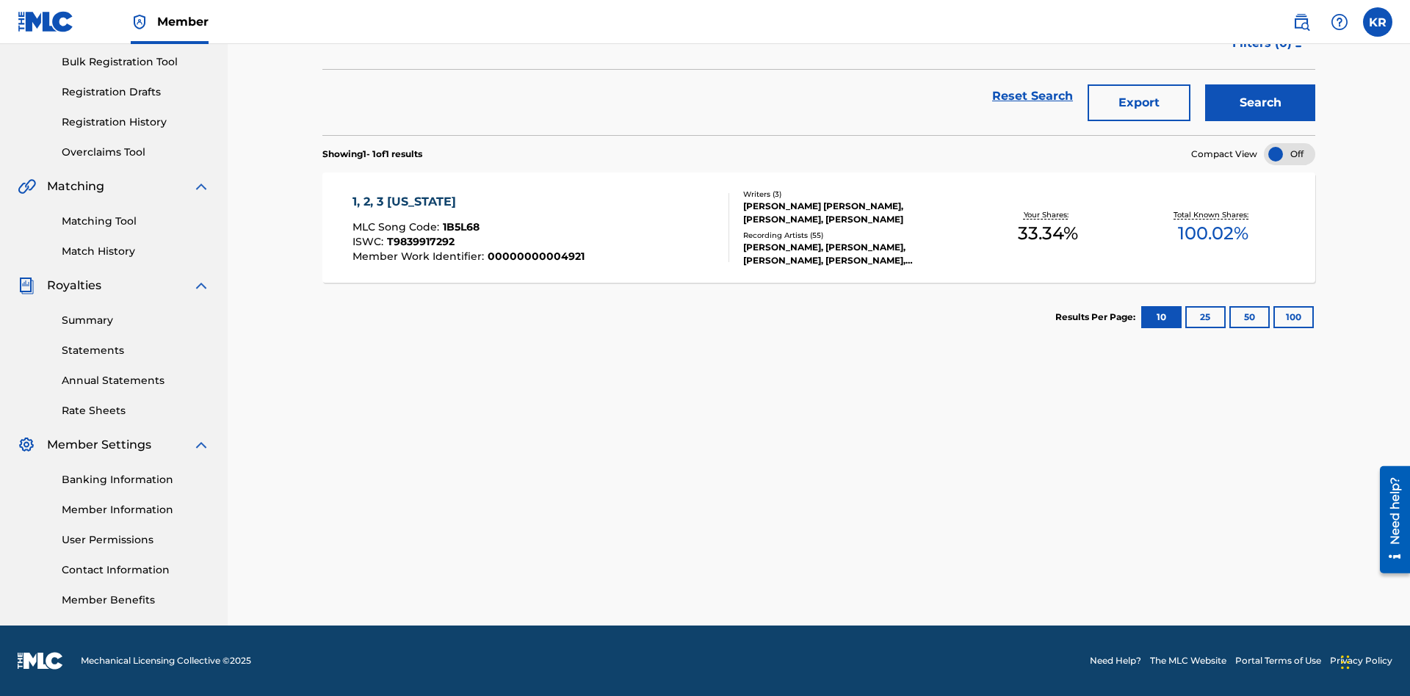
click at [1274, 317] on button "100" at bounding box center [1294, 317] width 40 height 22
click at [459, 227] on span "1B5L68" at bounding box center [461, 226] width 37 height 13
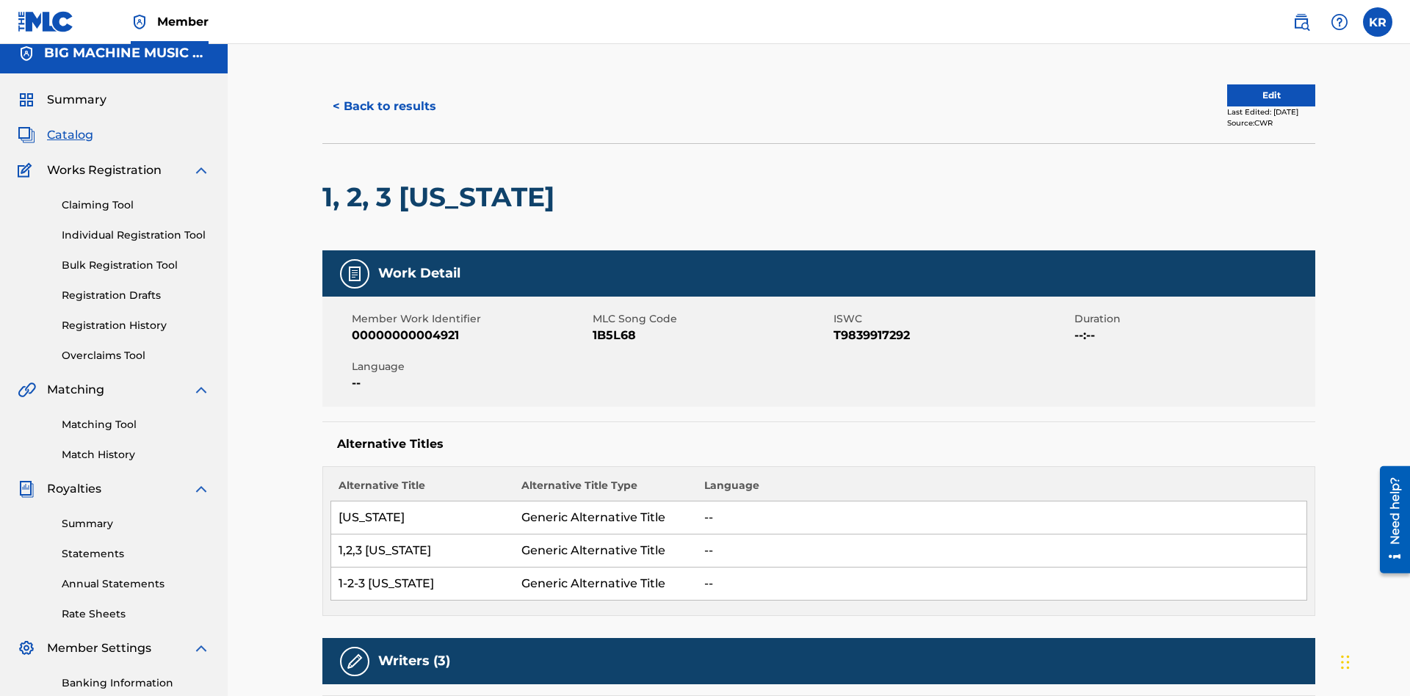
click at [383, 106] on button "< Back to results" at bounding box center [384, 106] width 124 height 37
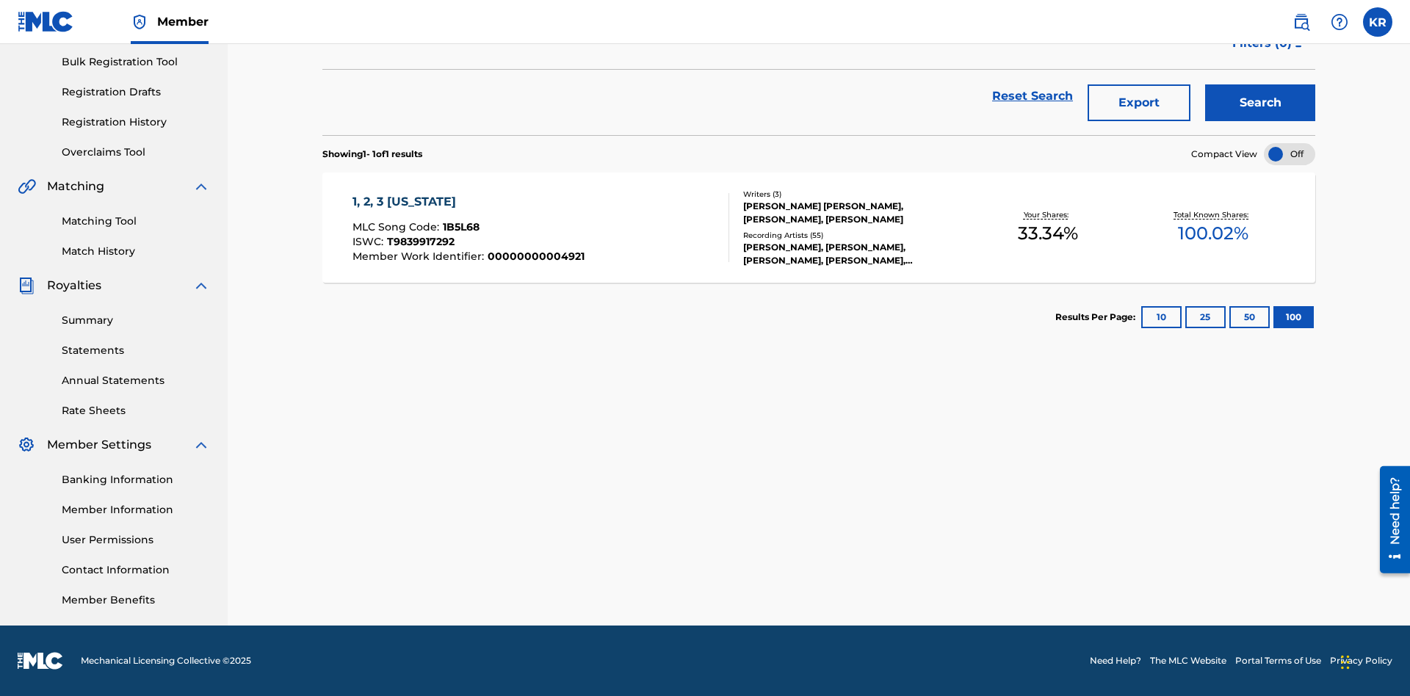
scroll to position [211, 0]
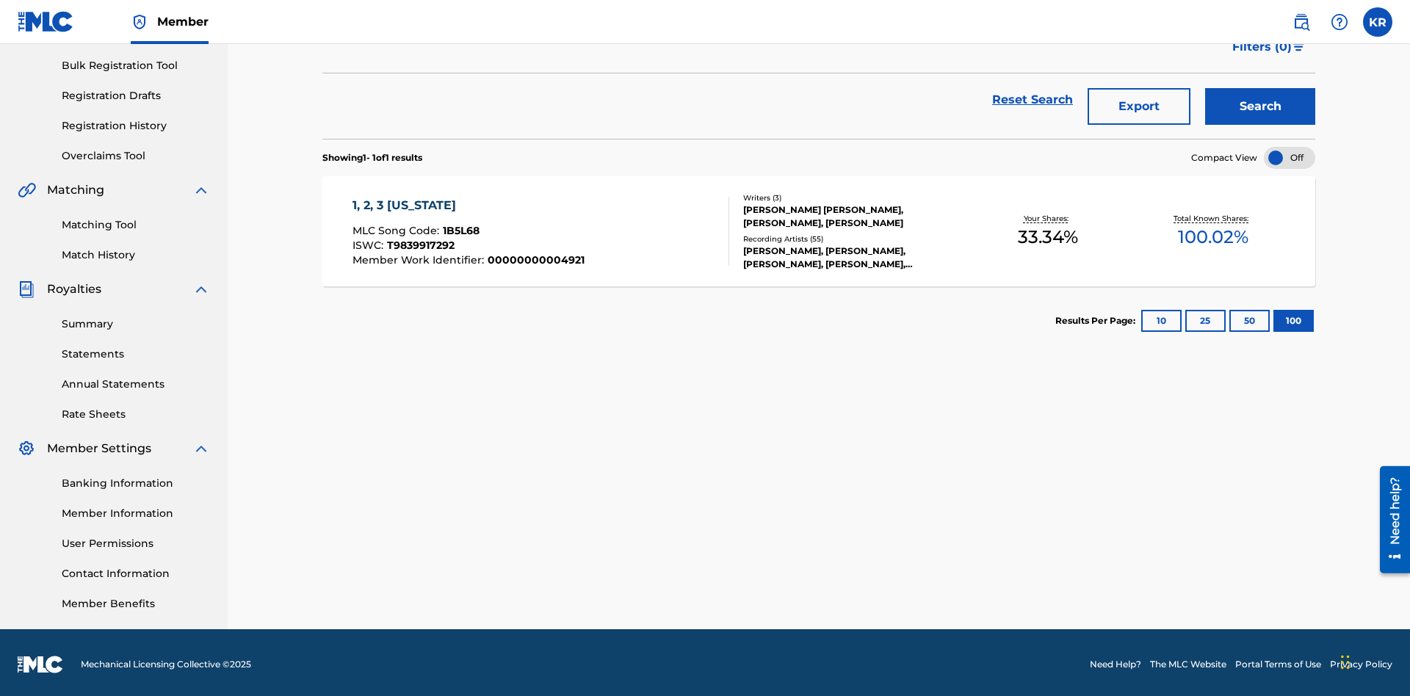
click at [1139, 106] on button "Export" at bounding box center [1139, 106] width 103 height 37
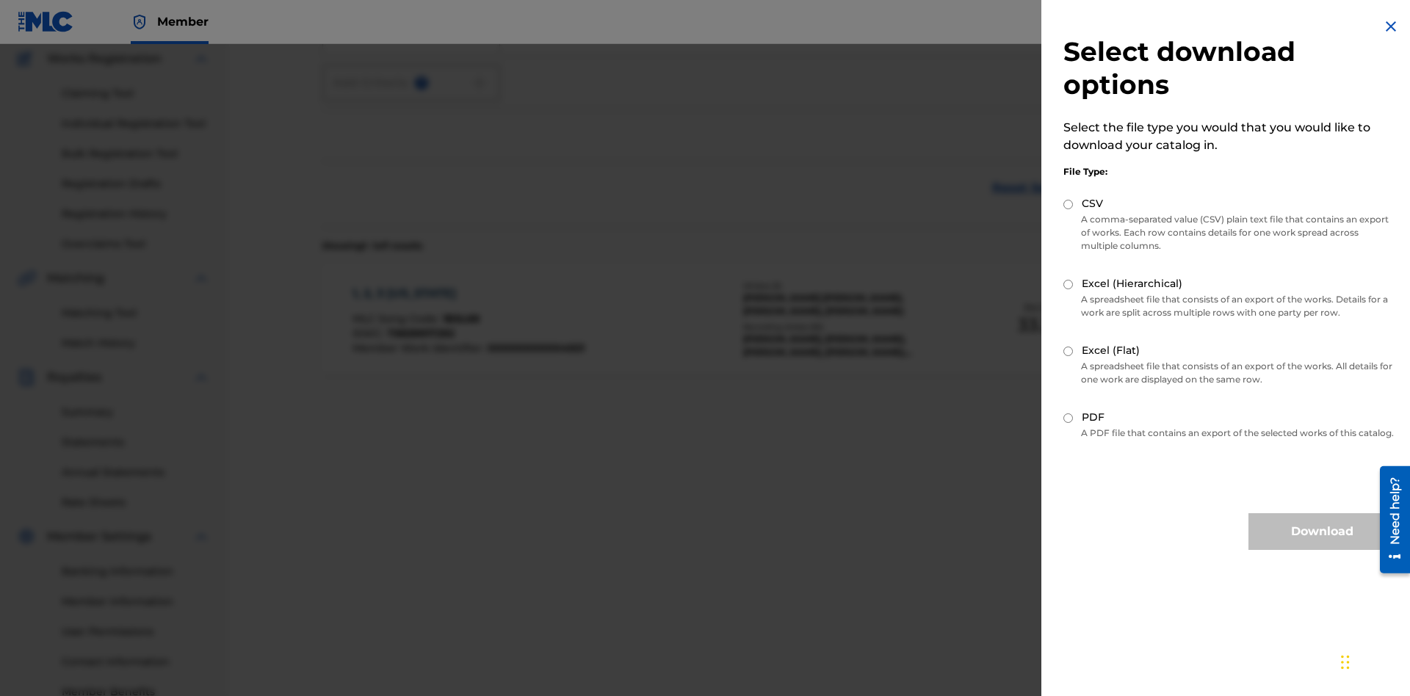
scroll to position [214, 0]
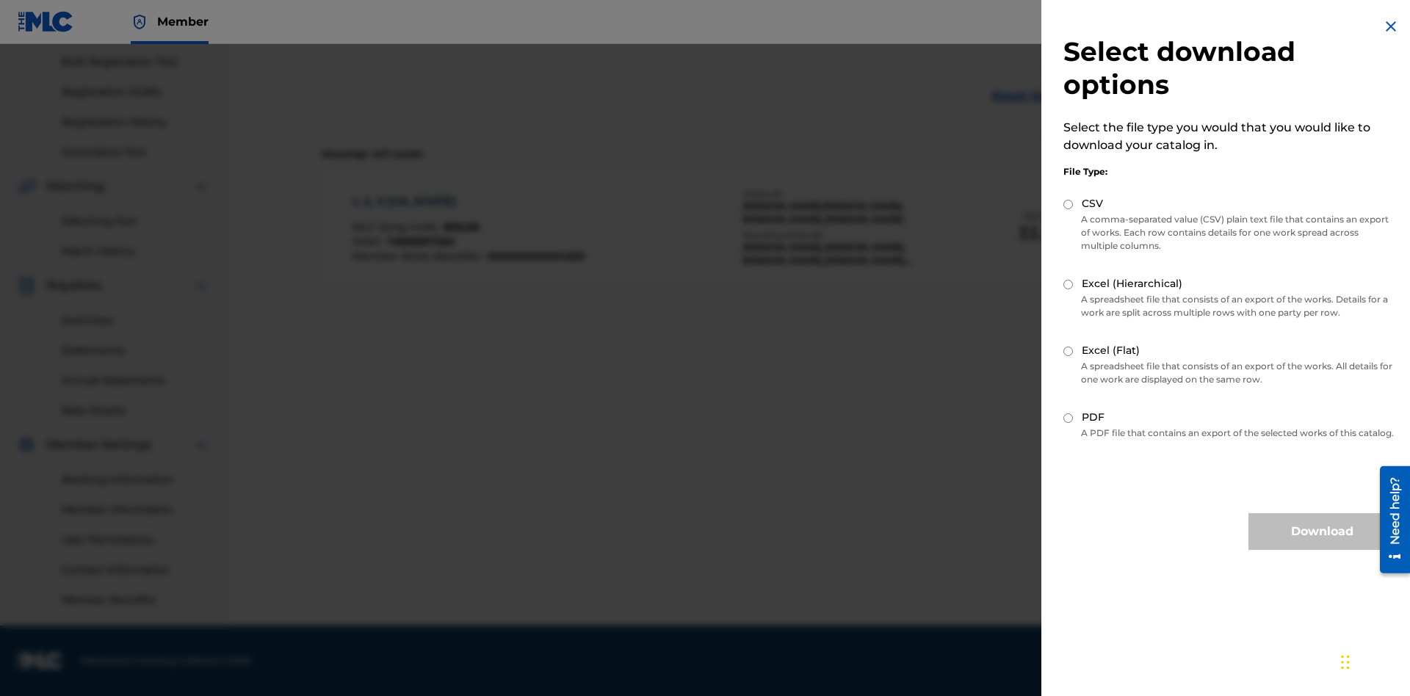
click at [1069, 351] on input "Excel (Flat)" at bounding box center [1068, 352] width 10 height 10
radio input "true"
click at [1322, 545] on button "Download" at bounding box center [1322, 531] width 147 height 37
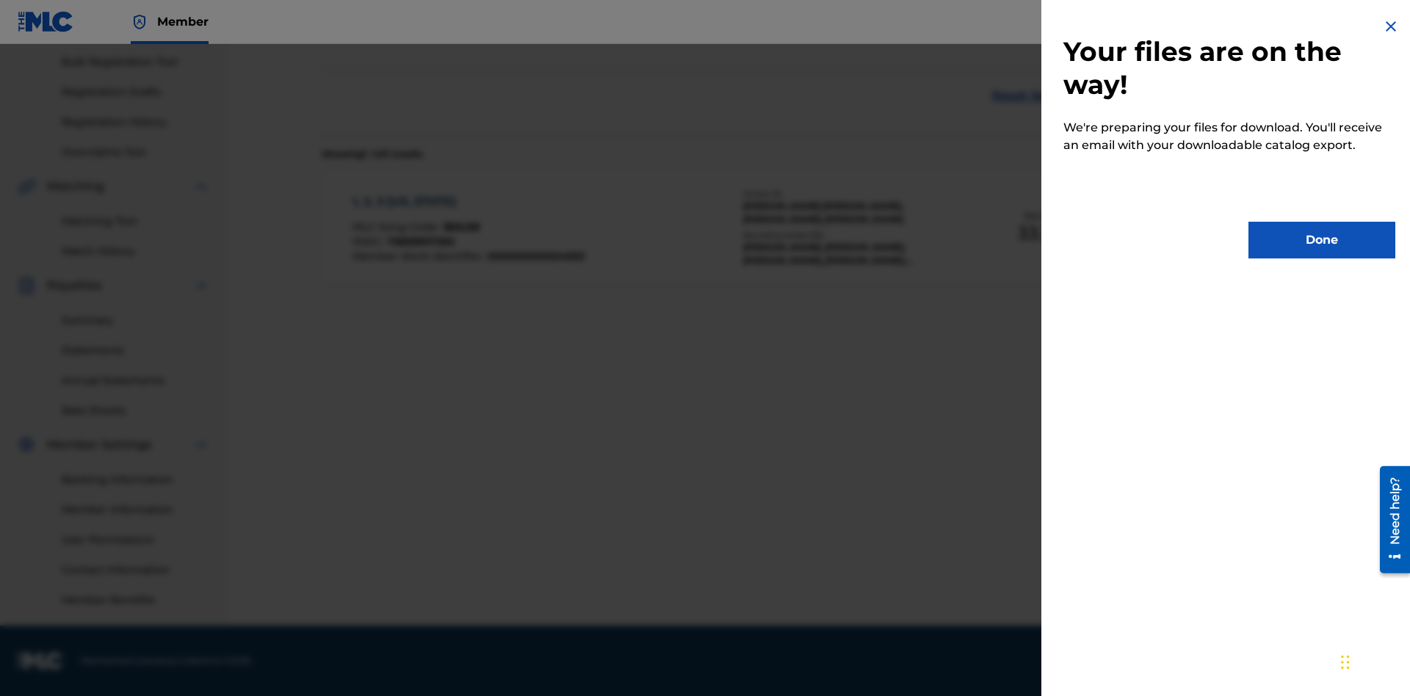
click at [1322, 240] on button "Done" at bounding box center [1322, 240] width 147 height 37
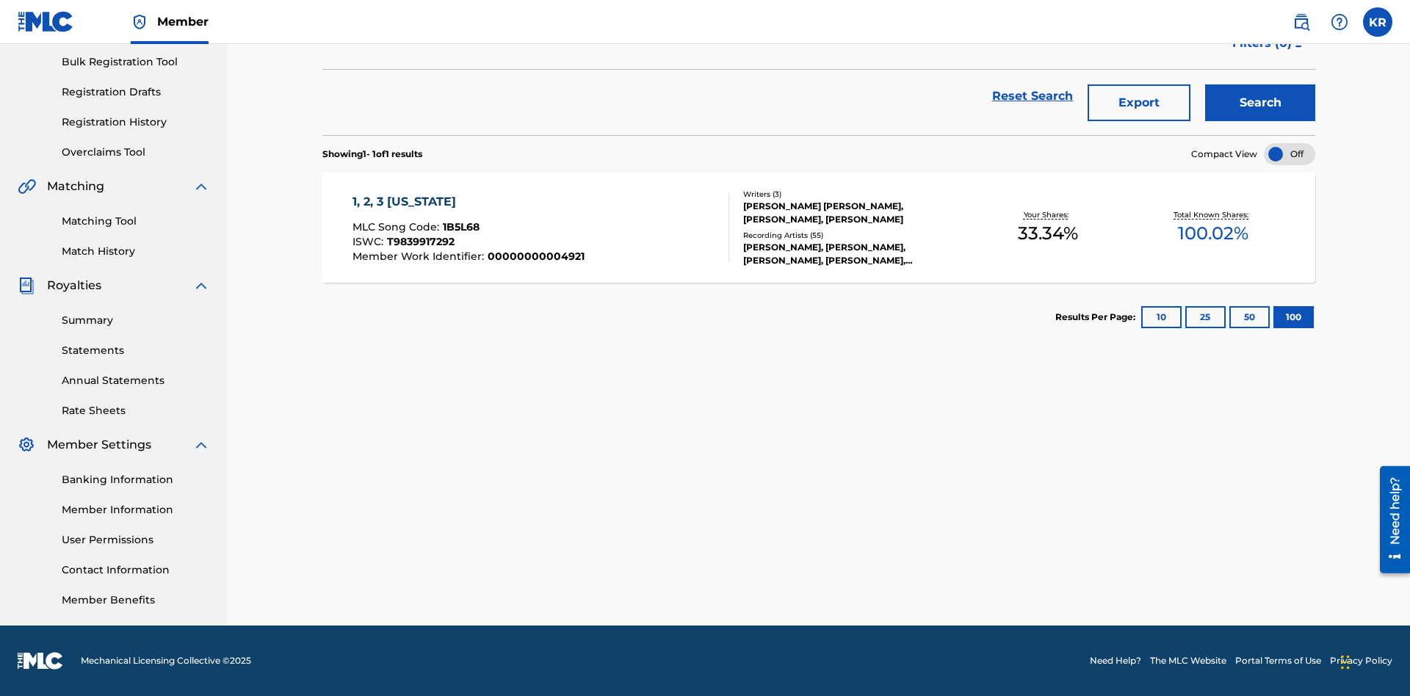
scroll to position [58, 0]
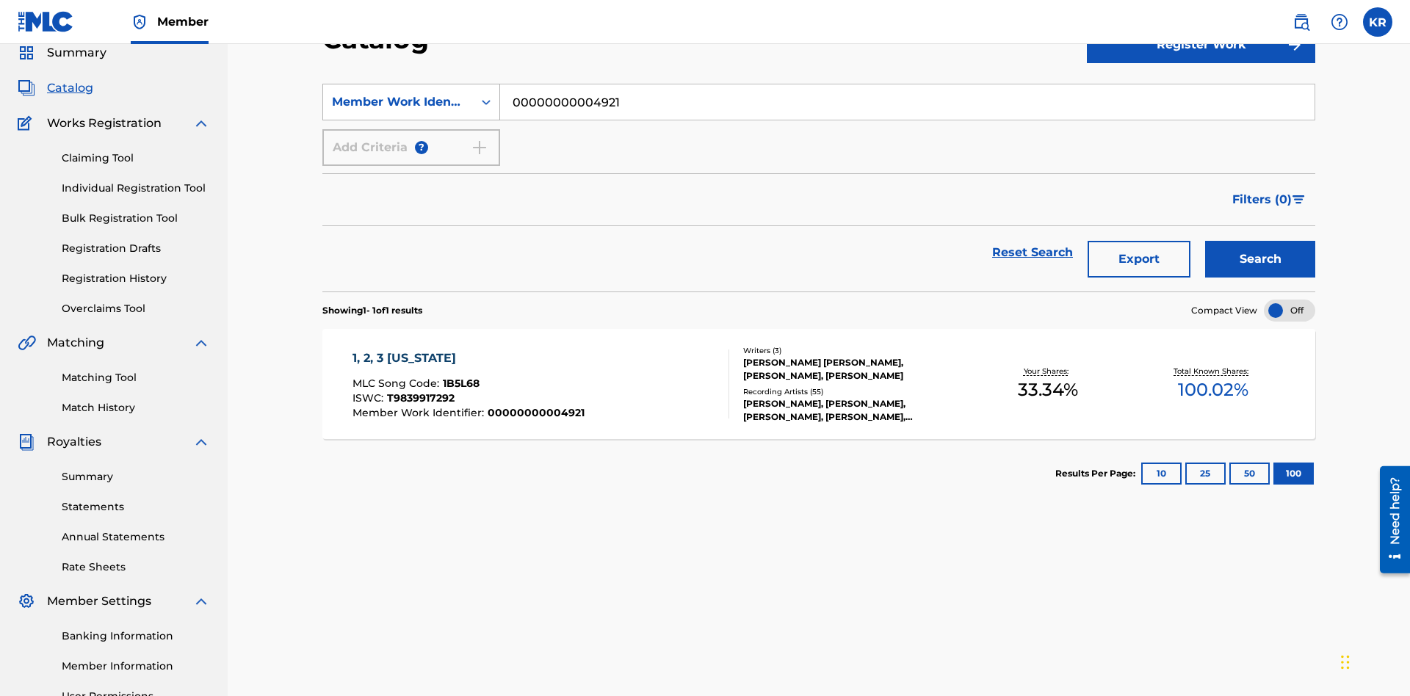
click at [398, 102] on div "Member Work Identifier" at bounding box center [398, 102] width 132 height 18
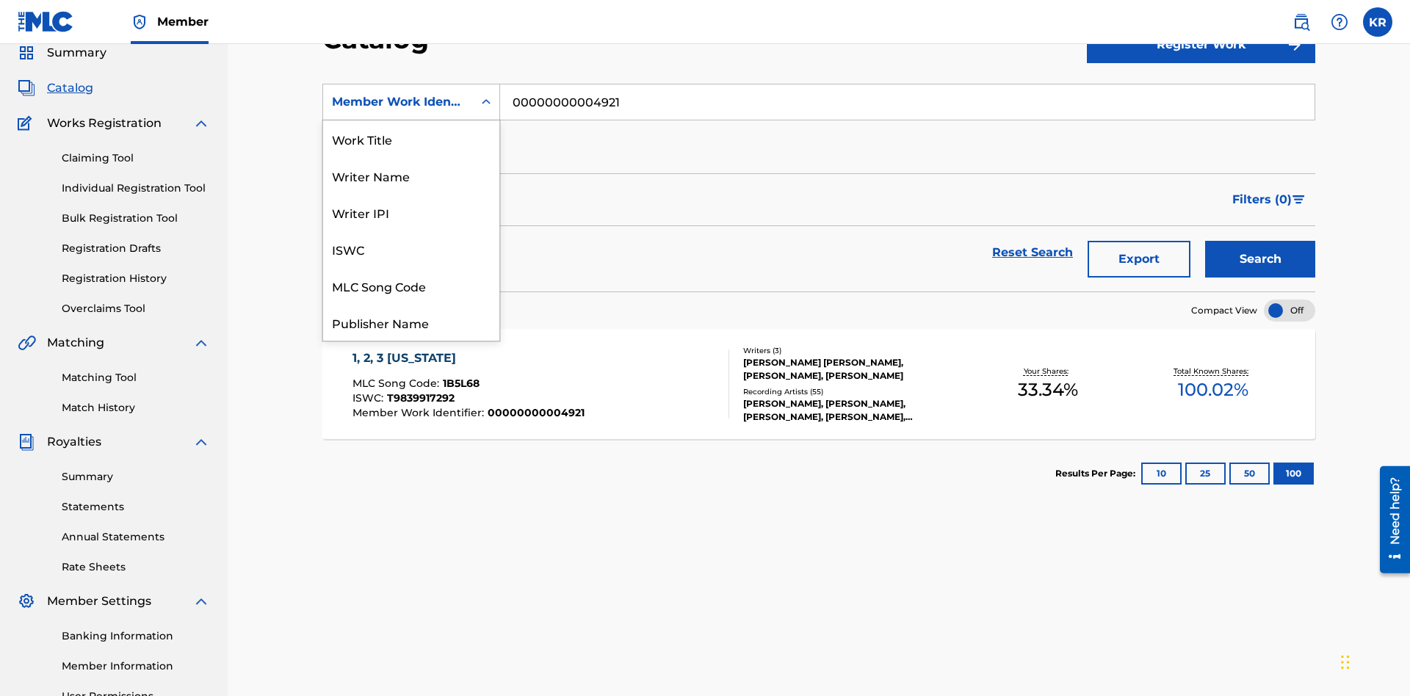
scroll to position [220, 0]
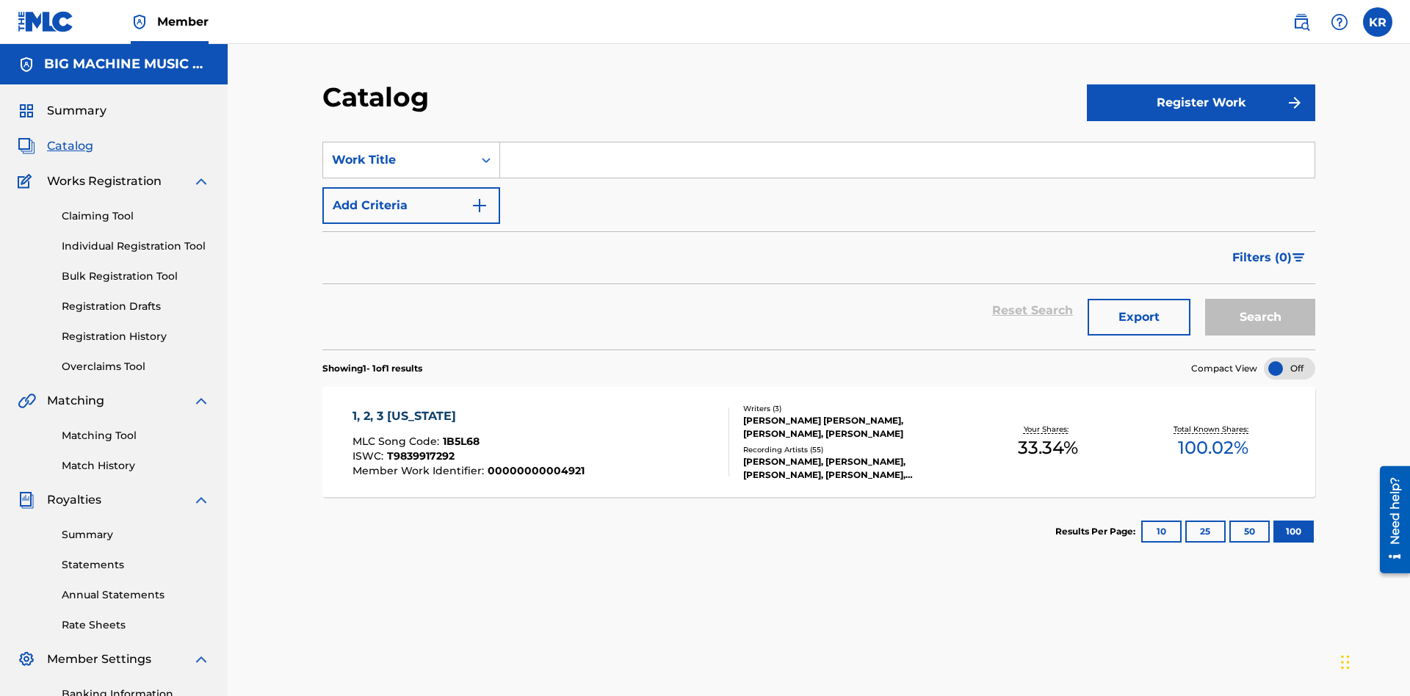
scroll to position [54, 0]
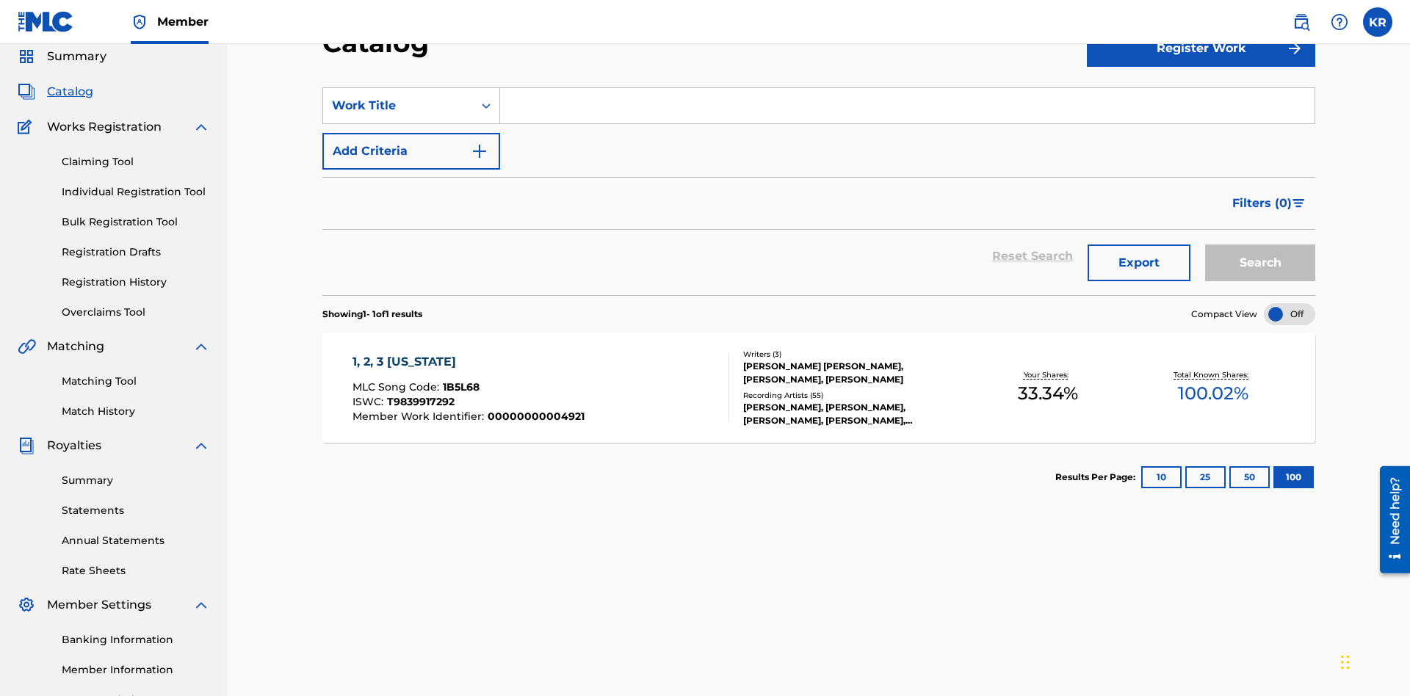
click at [907, 106] on input "Search Form" at bounding box center [907, 105] width 814 height 35
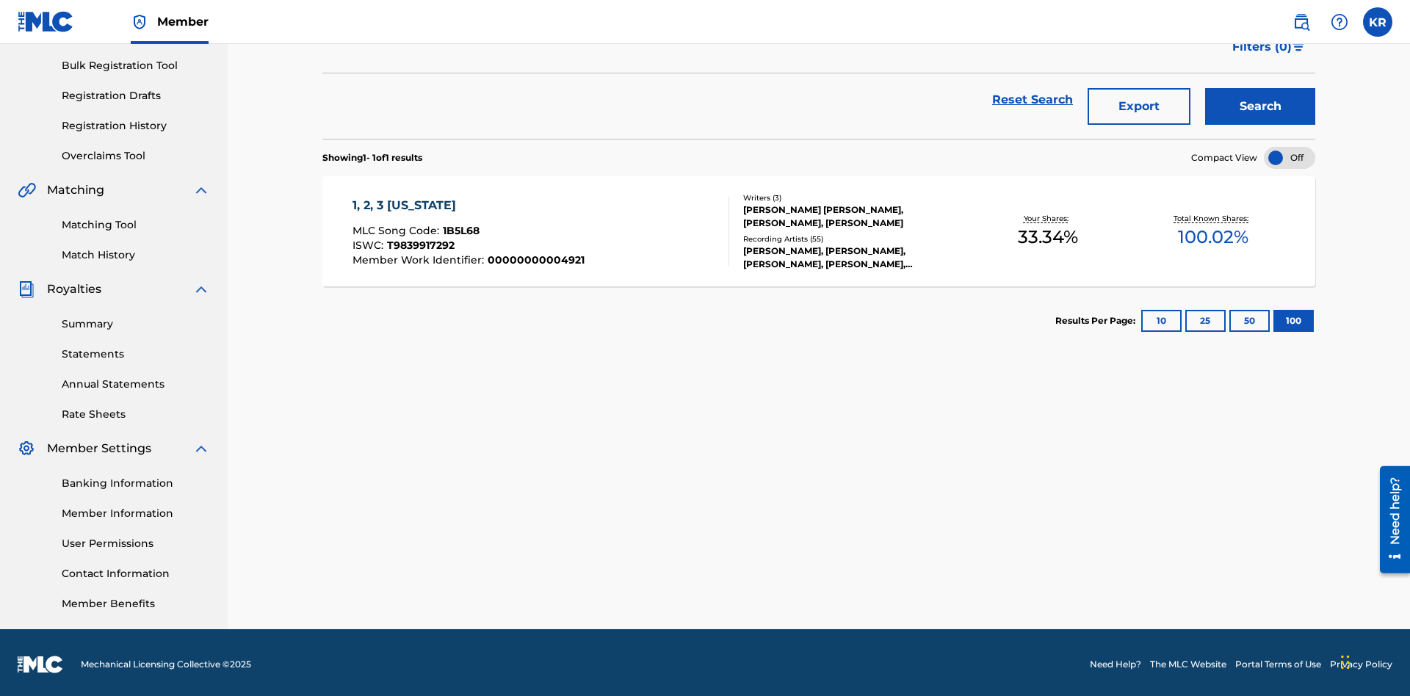
type input "1, 2, 3 [US_STATE]"
click at [1260, 106] on button "Search" at bounding box center [1260, 106] width 110 height 37
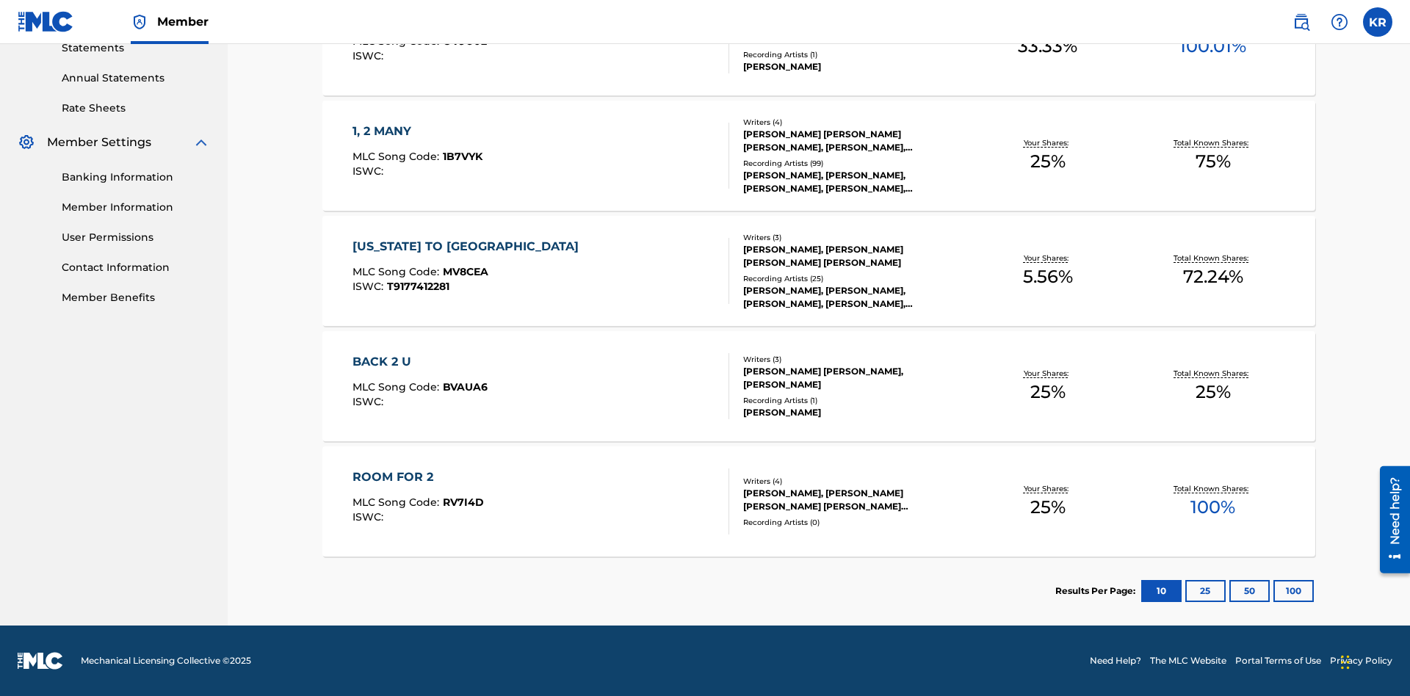
click at [1274, 591] on button "100" at bounding box center [1294, 591] width 40 height 22
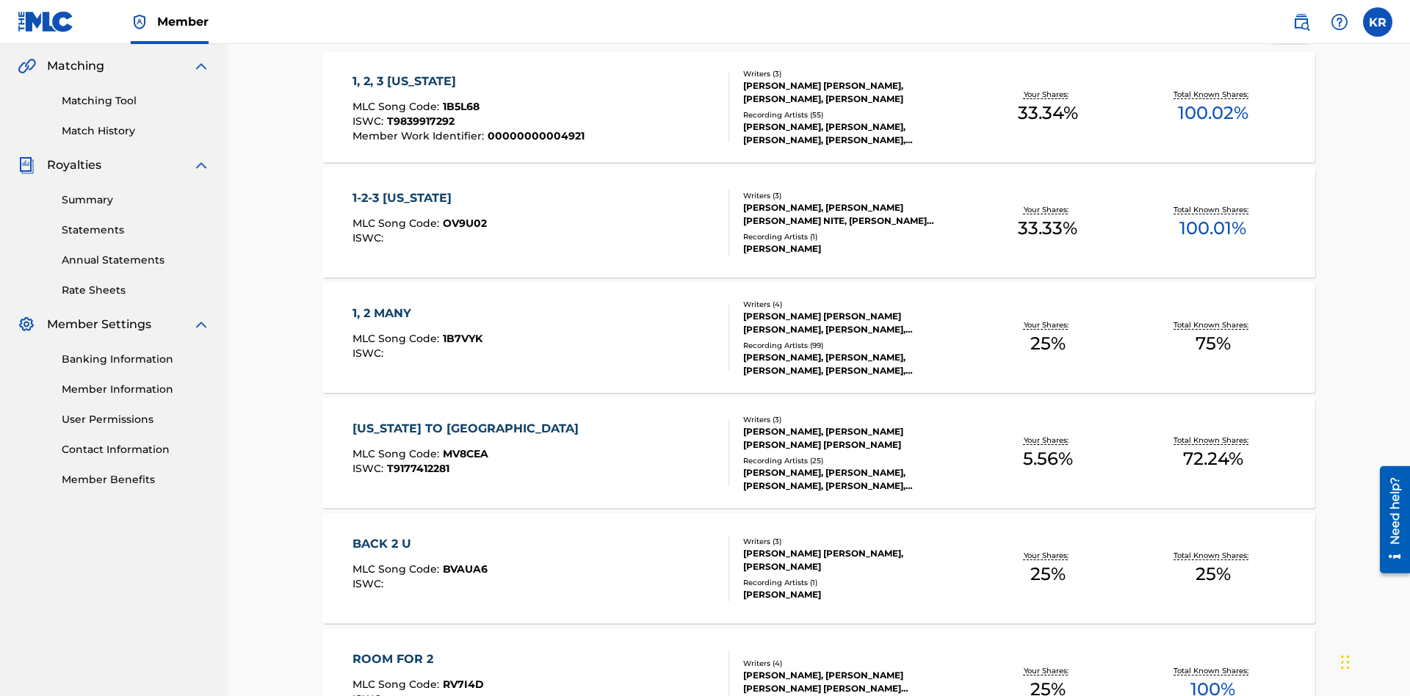
scroll to position [347, 0]
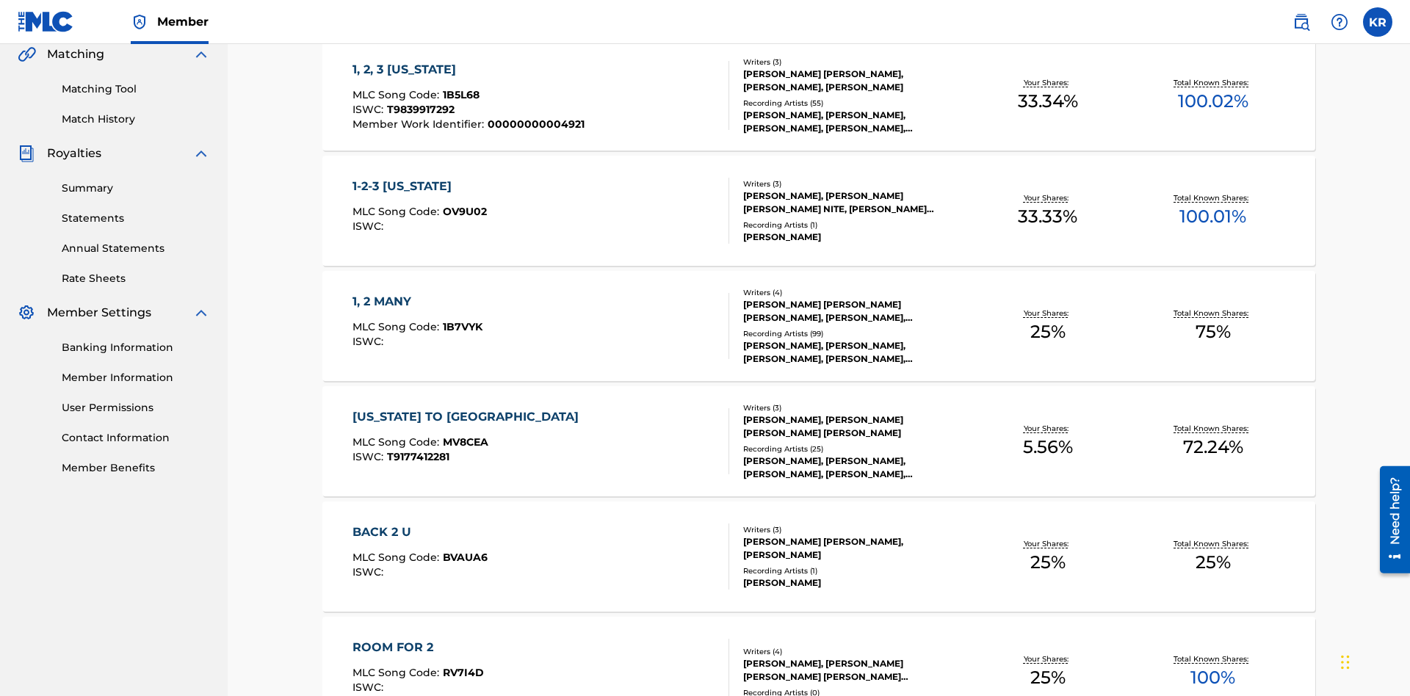
click at [459, 95] on span "1B5L68" at bounding box center [461, 94] width 37 height 13
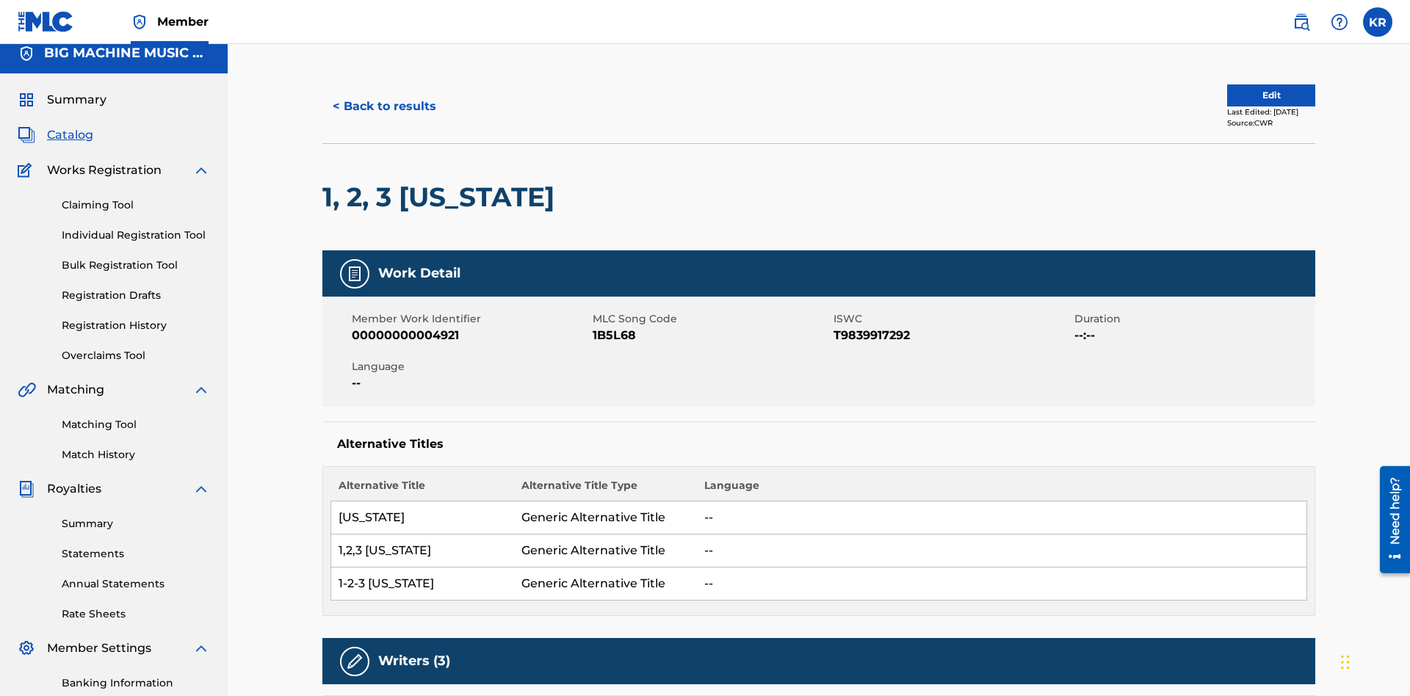
click at [383, 106] on button "< Back to results" at bounding box center [384, 106] width 124 height 37
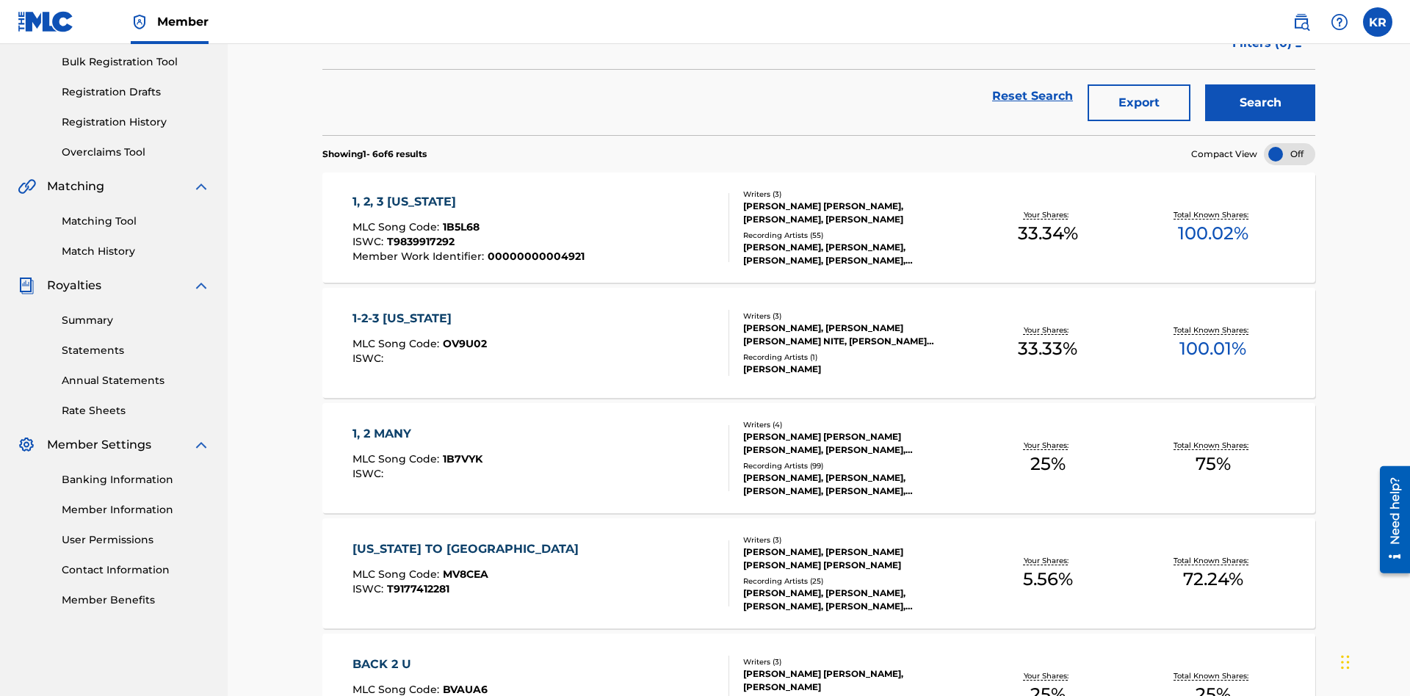
scroll to position [211, 0]
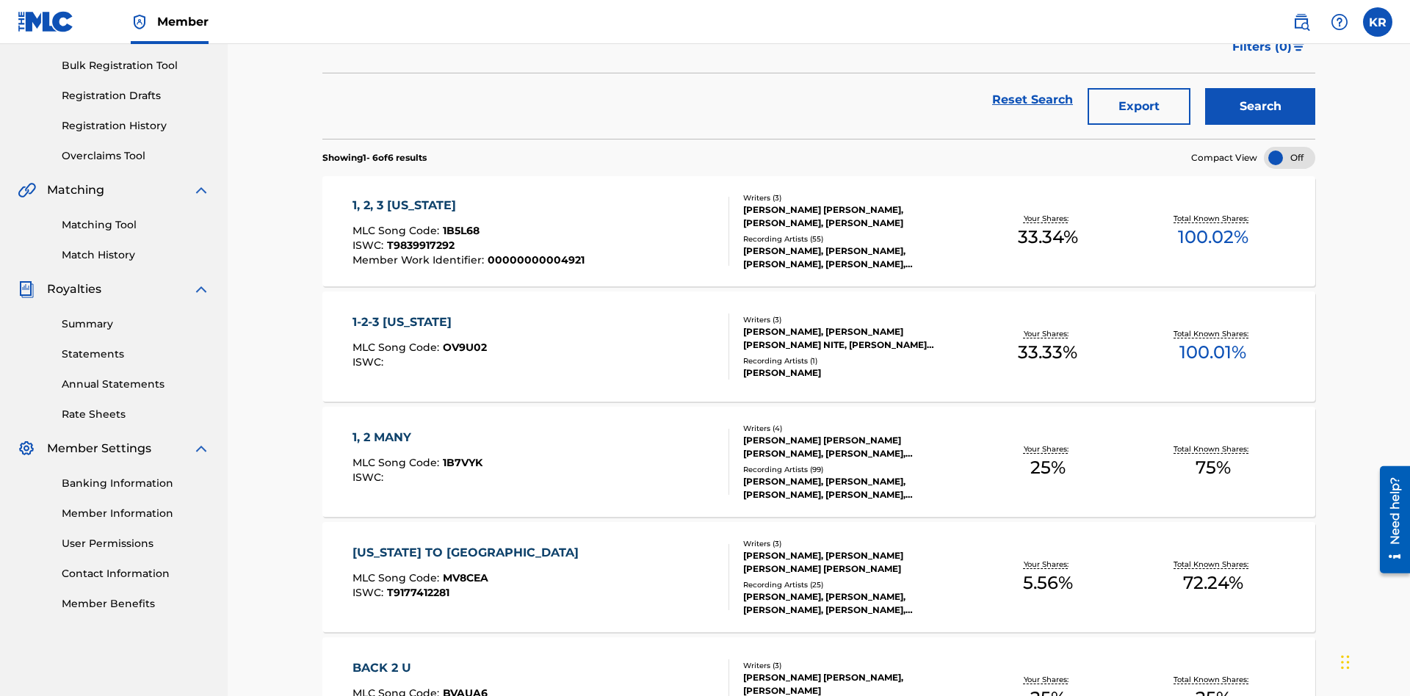
click at [1139, 106] on button "Export" at bounding box center [1139, 106] width 103 height 37
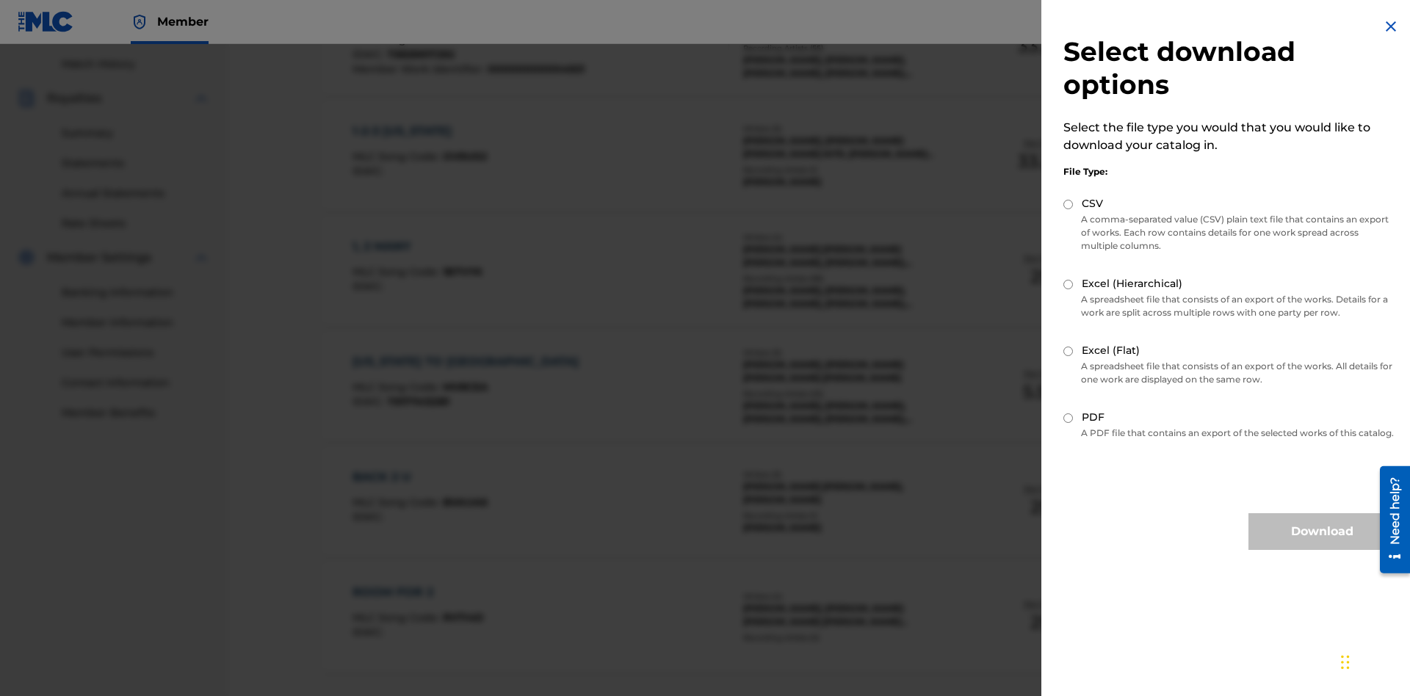
click at [1069, 284] on input "Excel (Hierarchical)" at bounding box center [1068, 285] width 10 height 10
radio input "true"
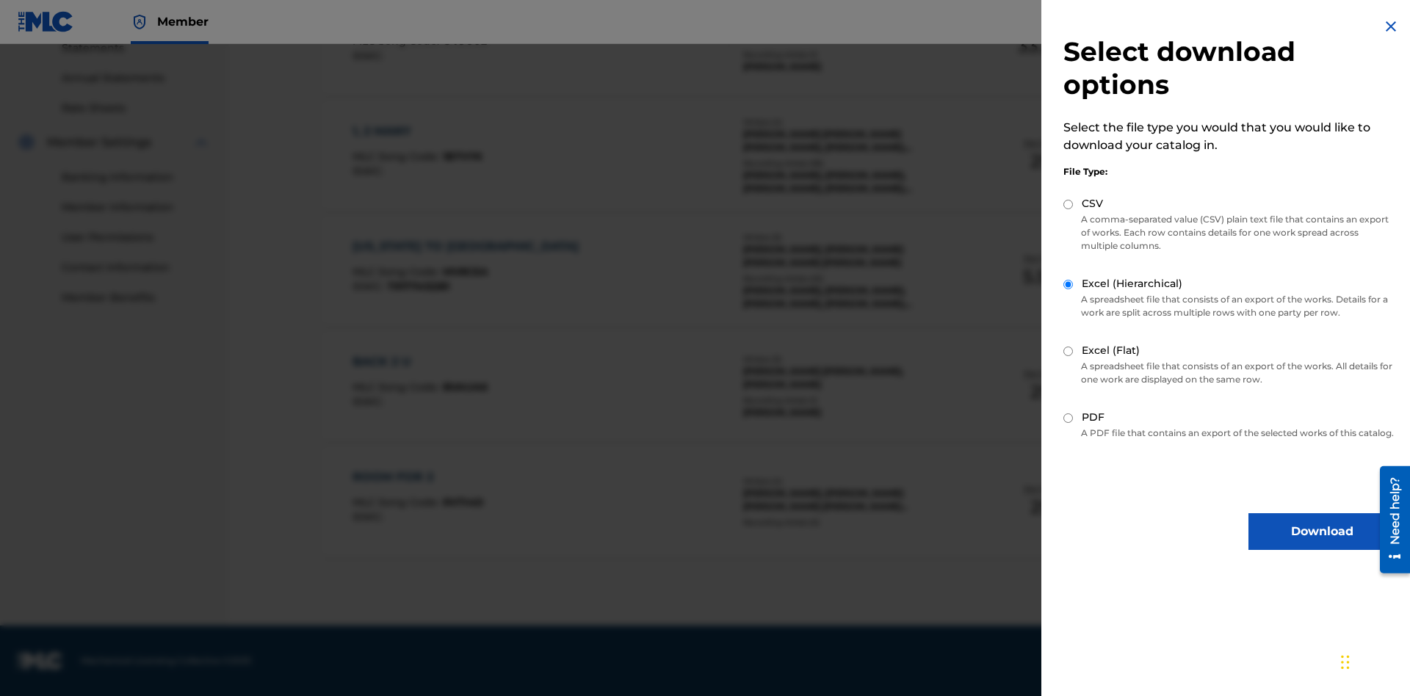
click at [1322, 545] on button "Download" at bounding box center [1322, 531] width 147 height 37
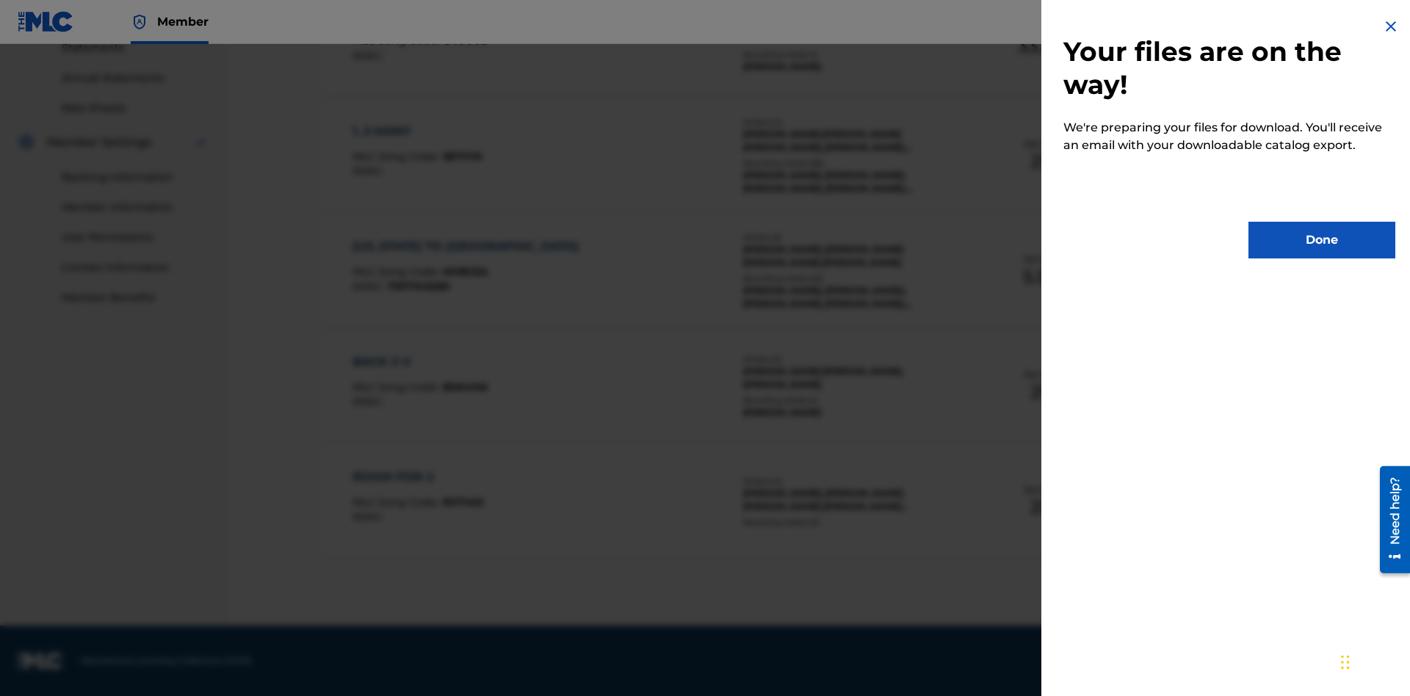
click at [1322, 240] on button "Done" at bounding box center [1322, 240] width 147 height 37
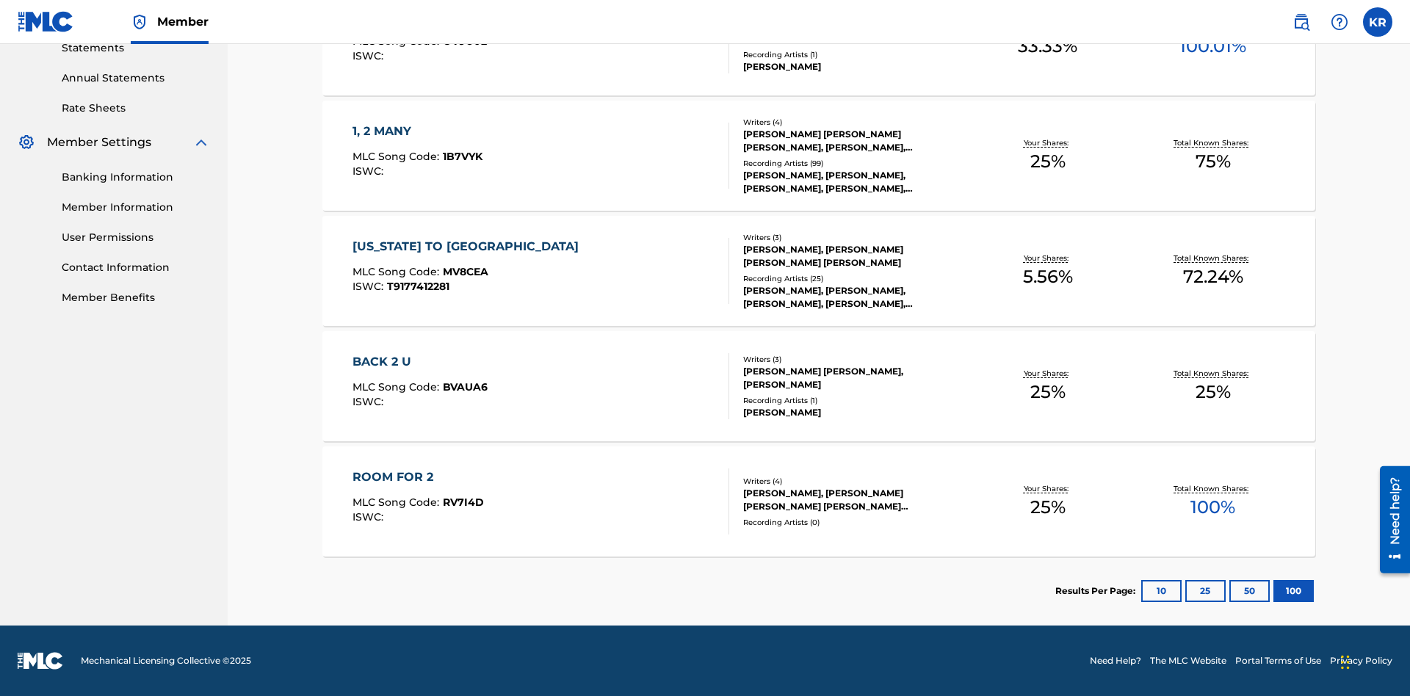
scroll to position [58, 0]
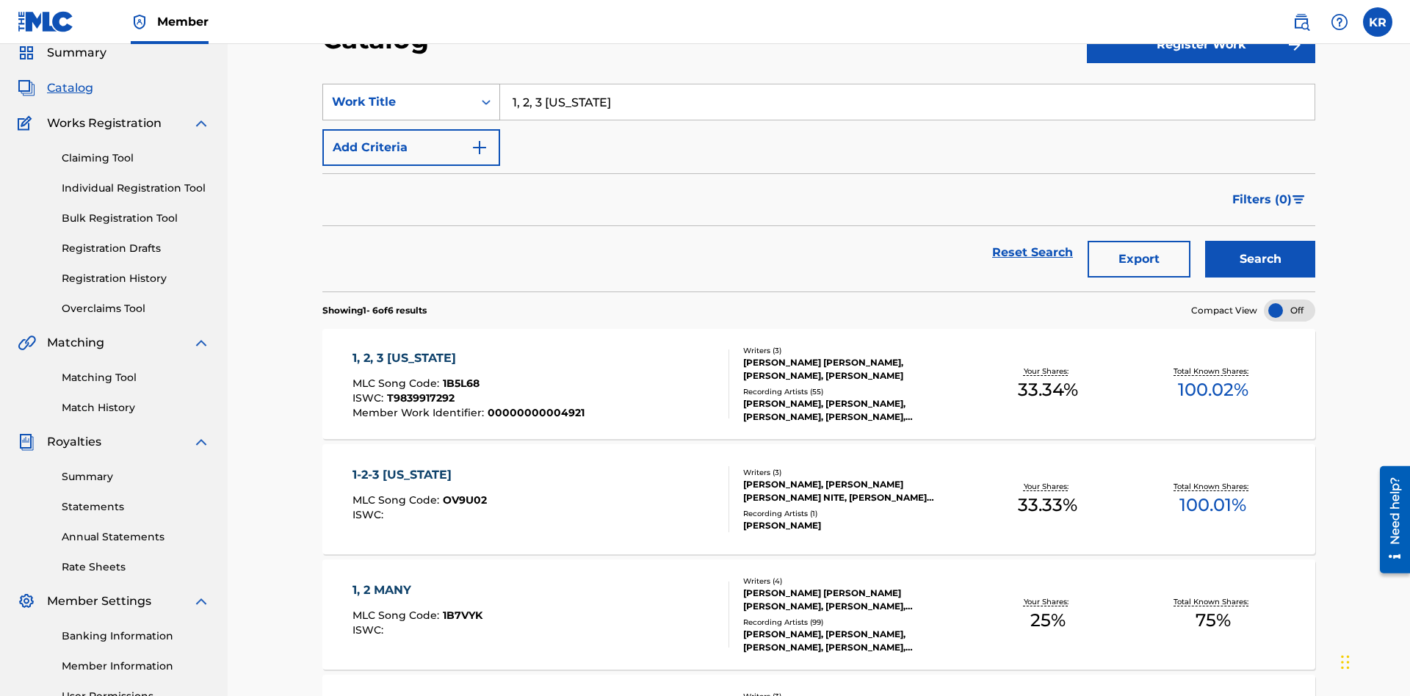
click at [398, 102] on div "Work Title" at bounding box center [398, 102] width 132 height 18
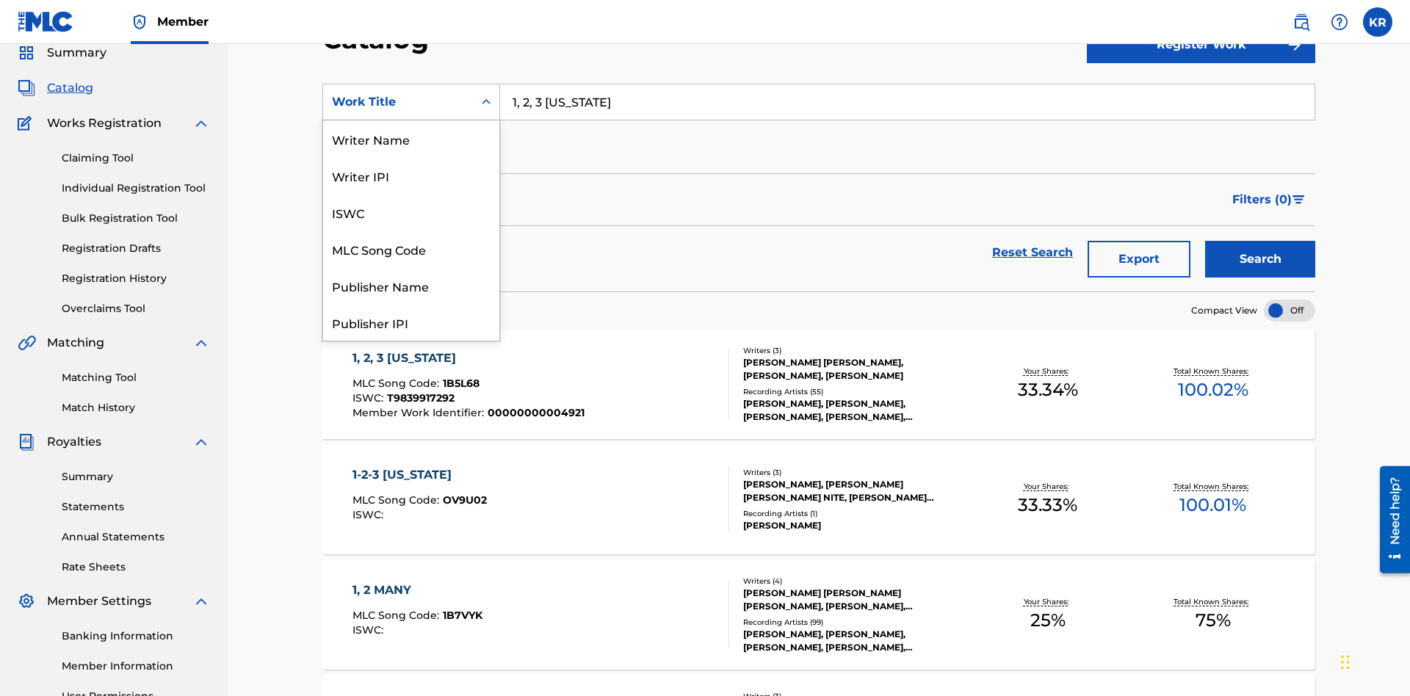
scroll to position [220, 0]
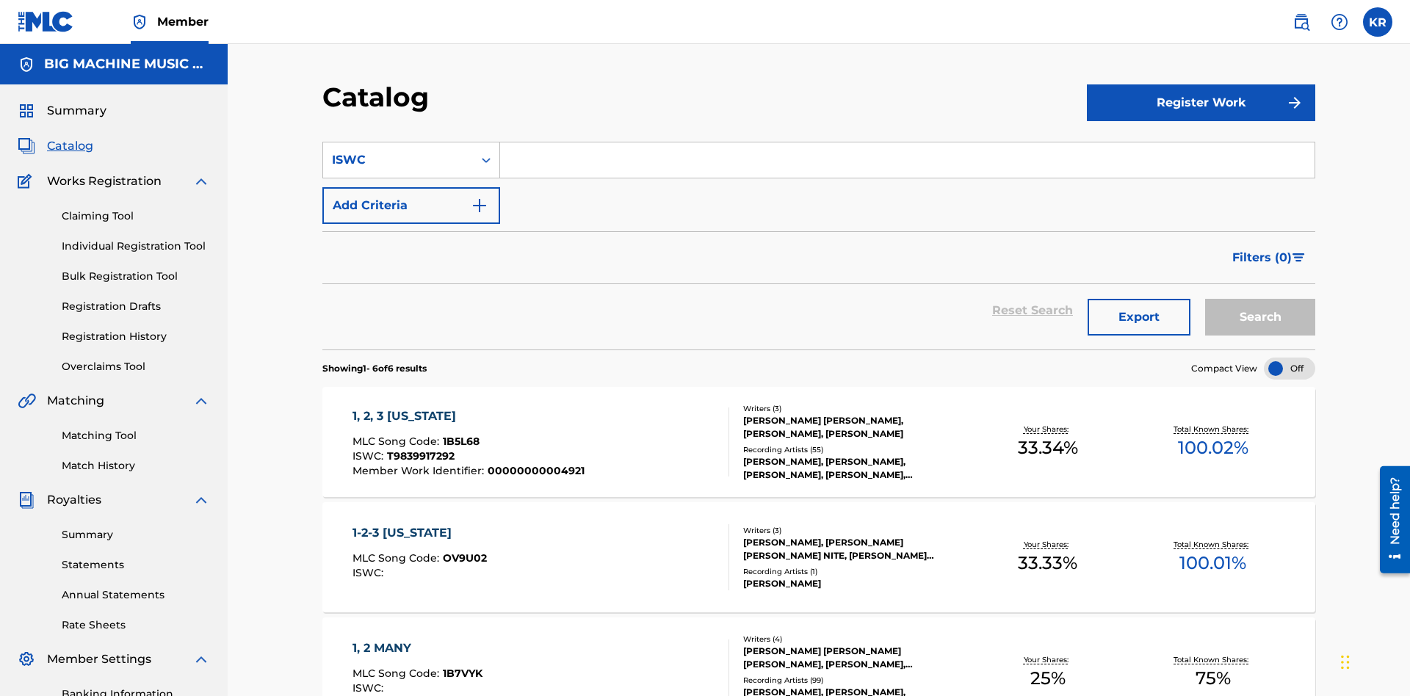
scroll to position [54, 0]
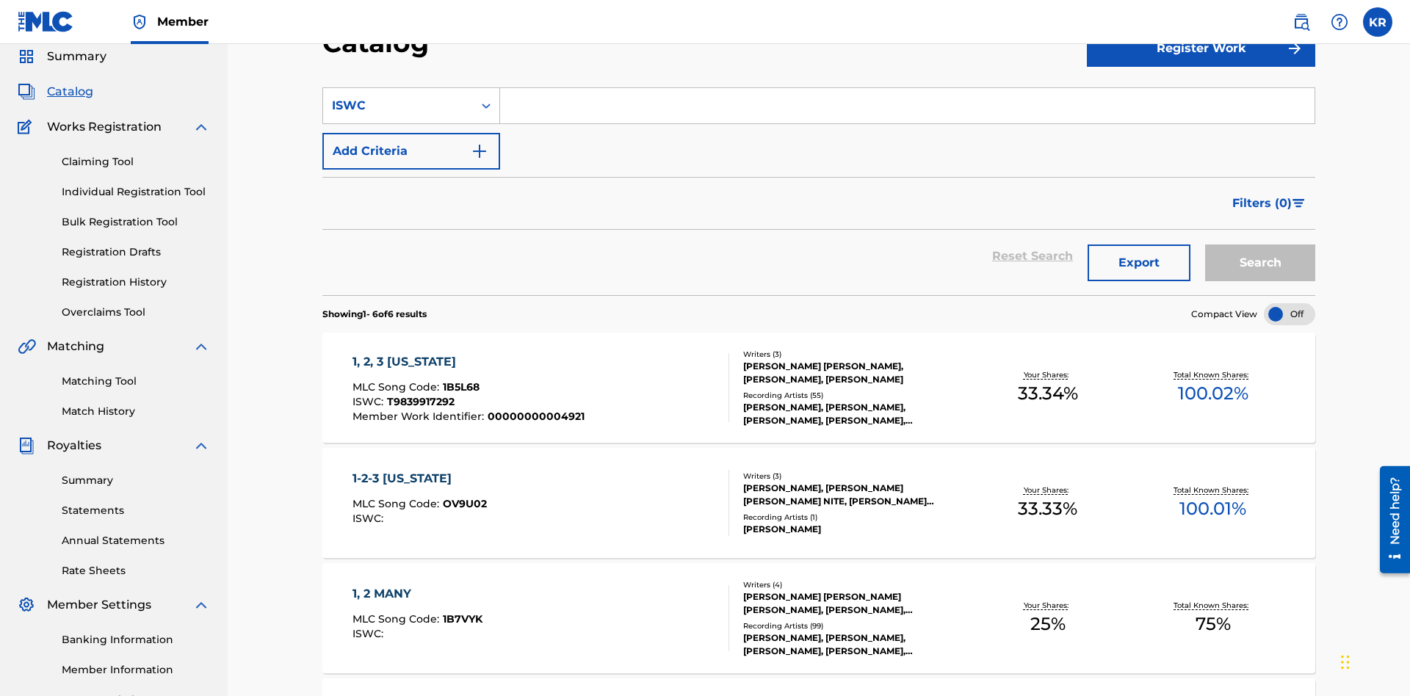
click at [907, 106] on input "Search Form" at bounding box center [907, 105] width 814 height 35
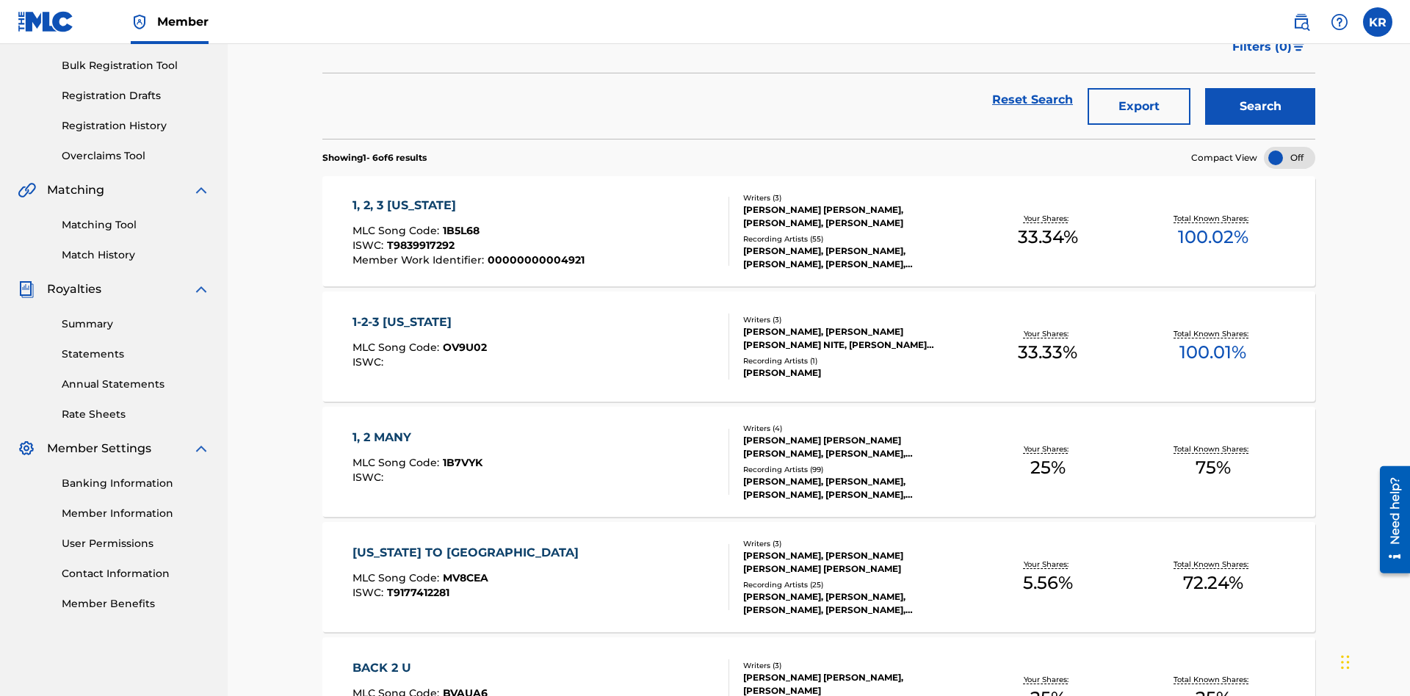
type input "T9839917292"
click at [1260, 106] on button "Search" at bounding box center [1260, 106] width 110 height 37
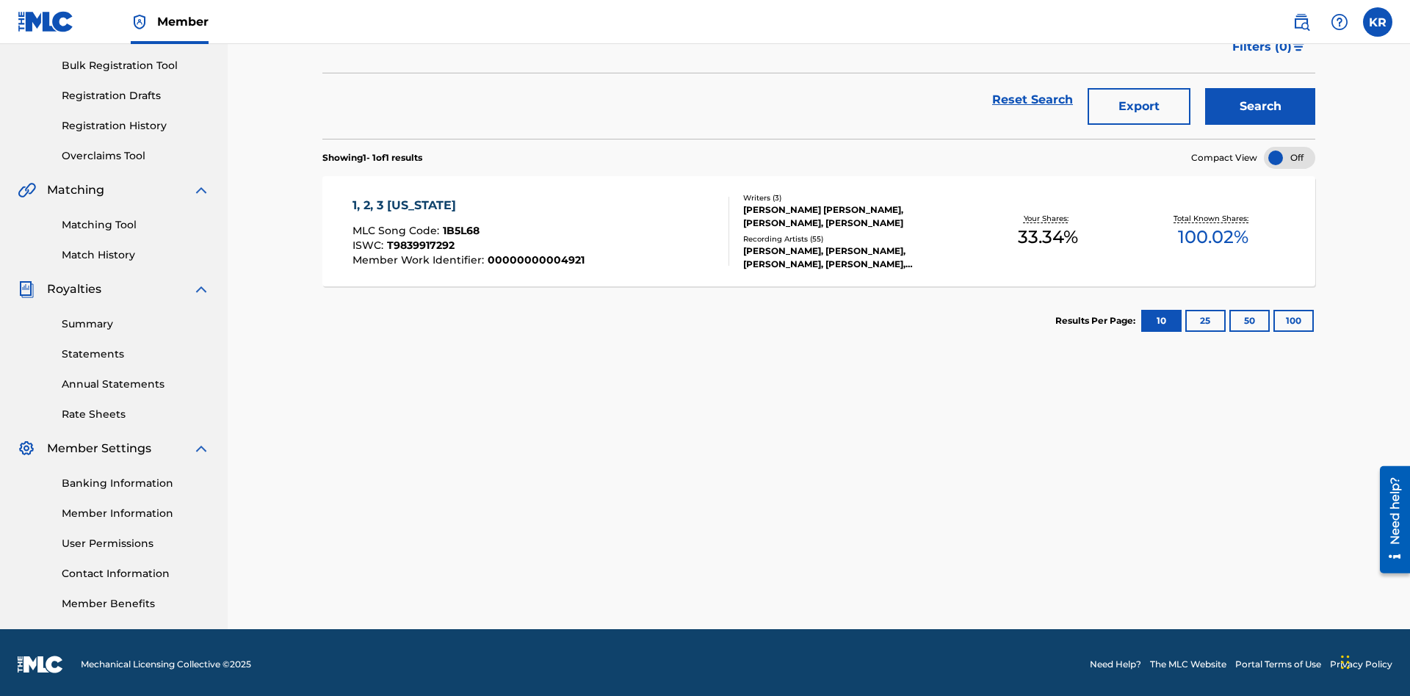
scroll to position [214, 0]
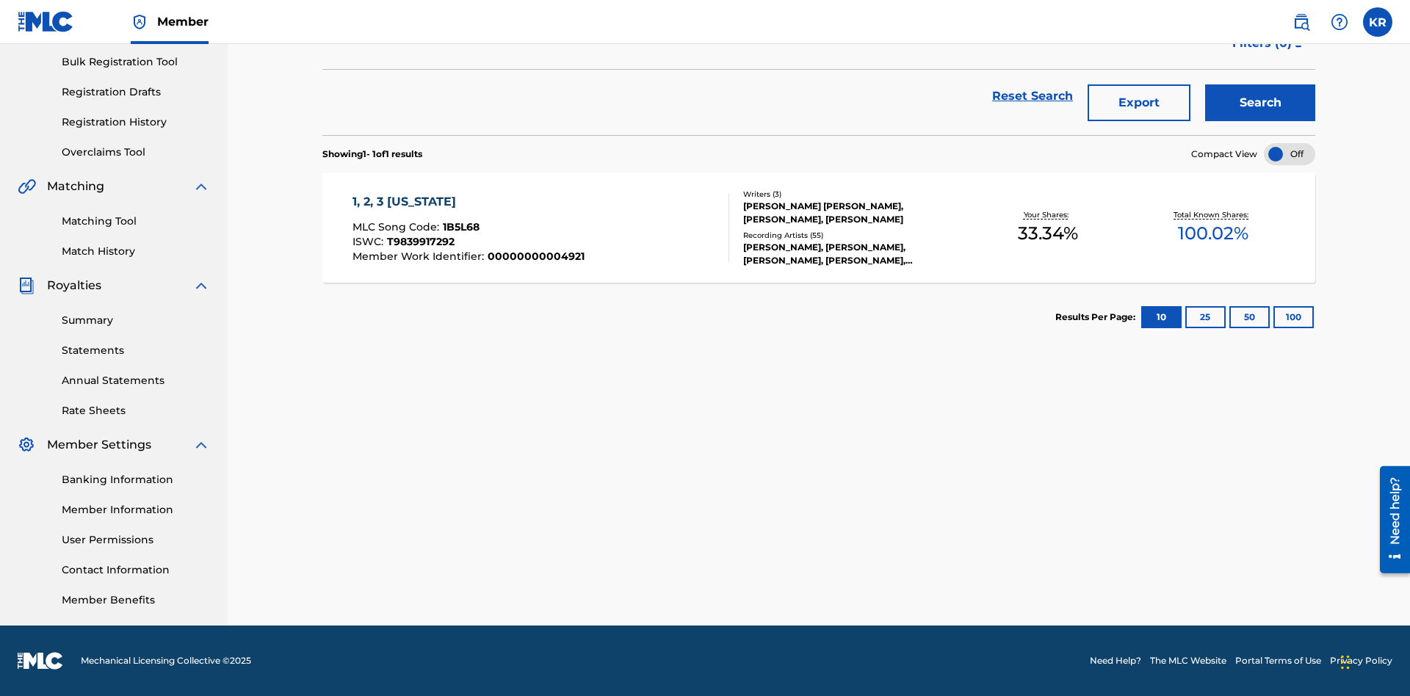
click at [1274, 317] on button "100" at bounding box center [1294, 317] width 40 height 22
click at [459, 227] on span "1B5L68" at bounding box center [461, 226] width 37 height 13
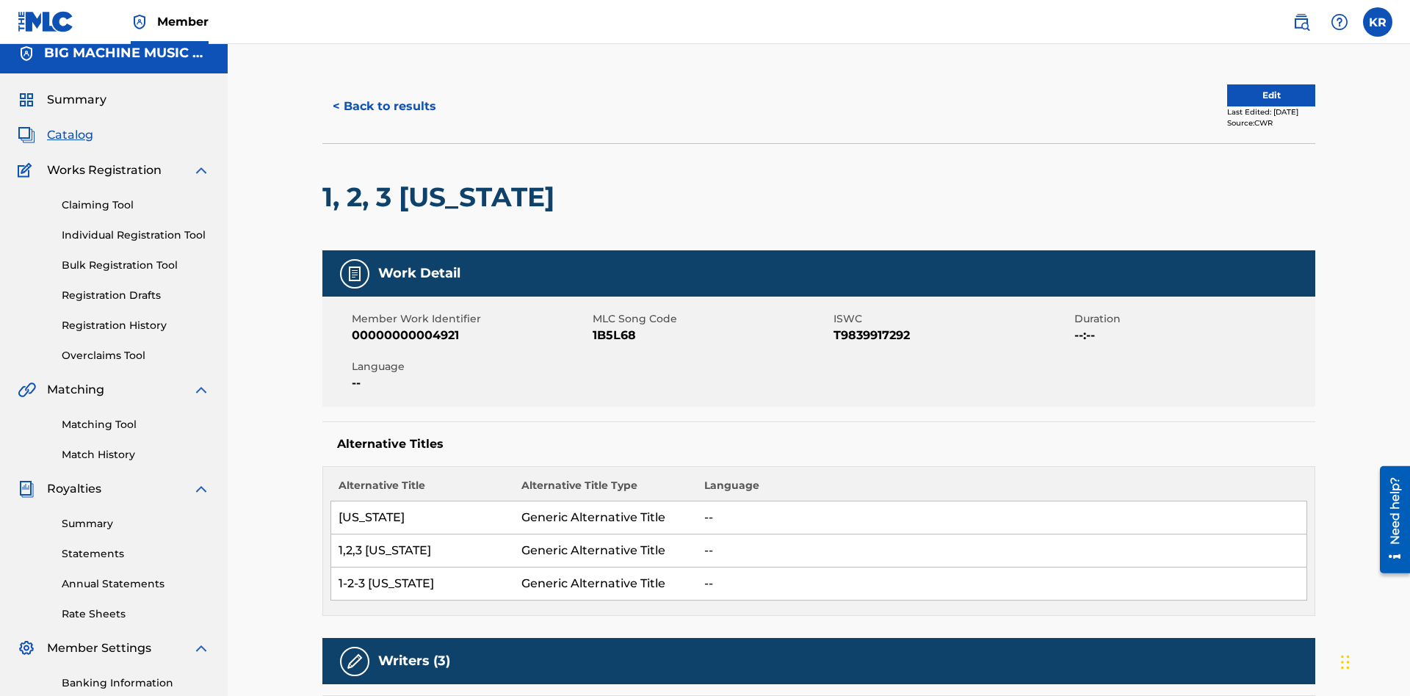
click at [383, 106] on button "< Back to results" at bounding box center [384, 106] width 124 height 37
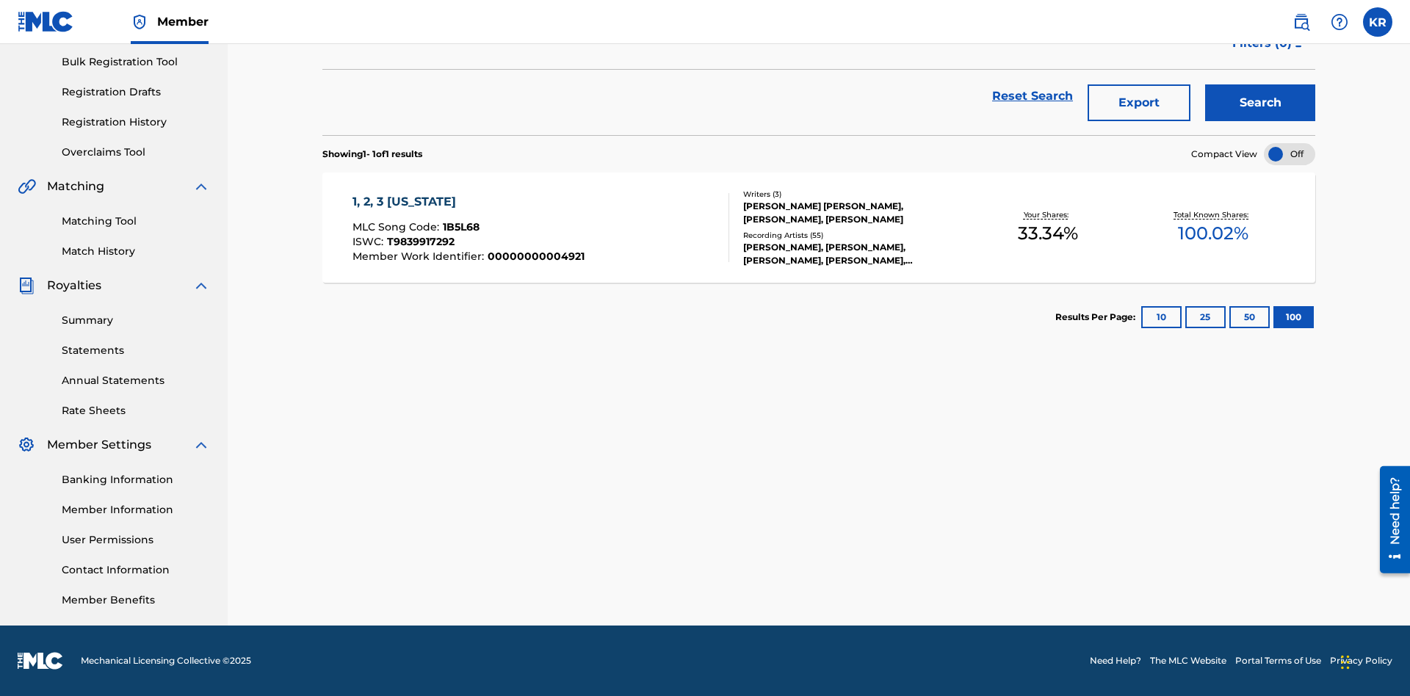
scroll to position [211, 0]
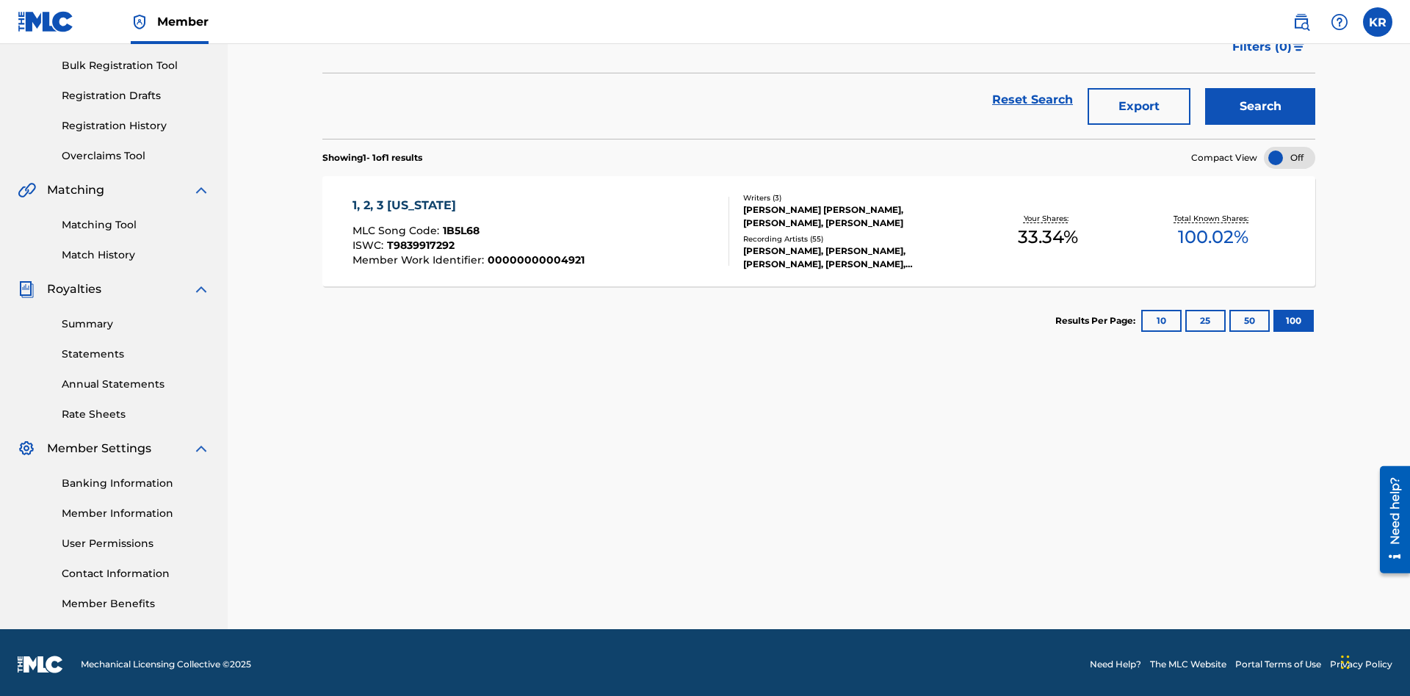
click at [1139, 106] on button "Export" at bounding box center [1139, 106] width 103 height 37
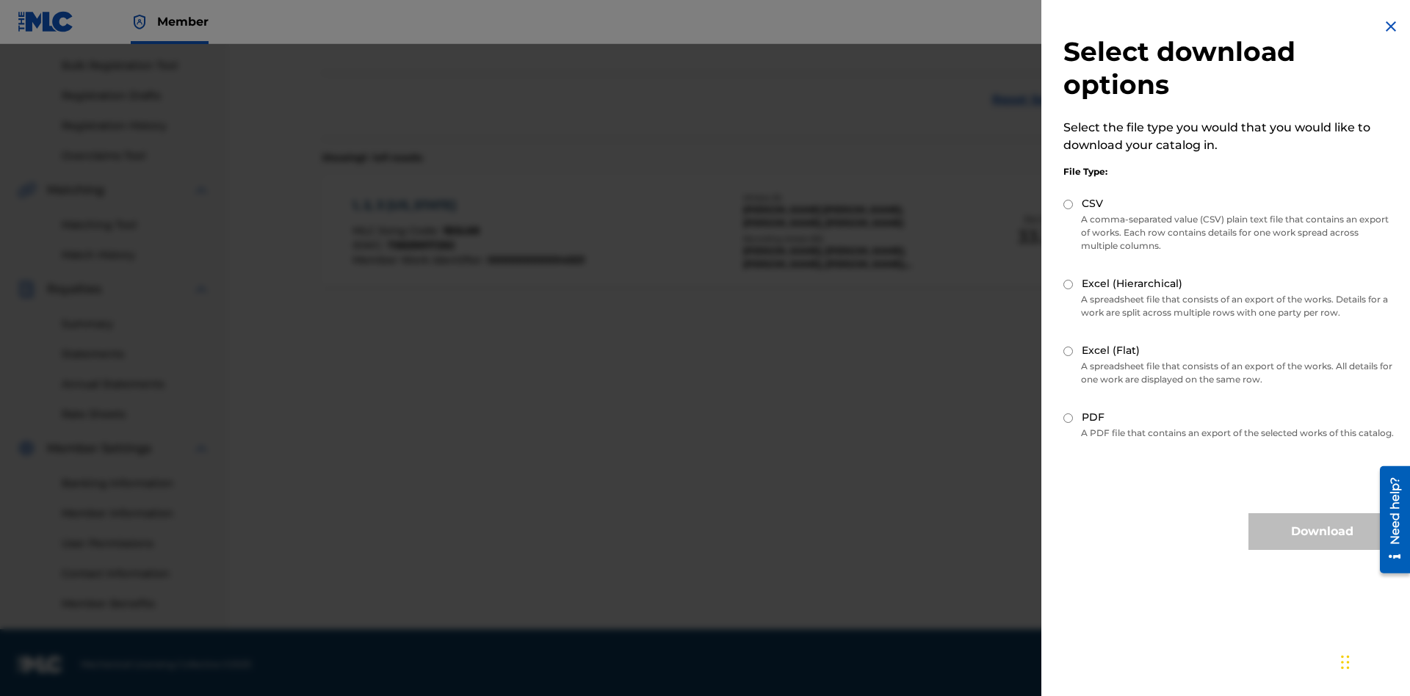
scroll to position [214, 0]
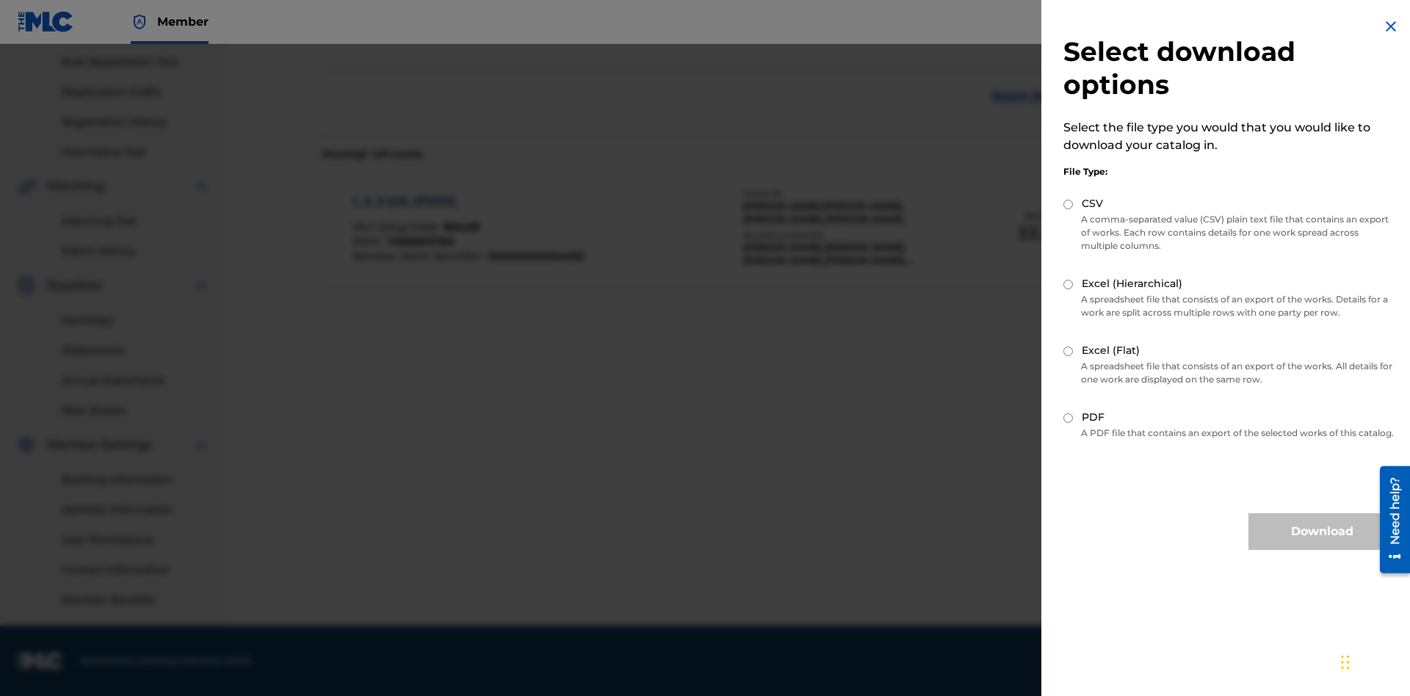
click at [1069, 204] on input "CSV" at bounding box center [1068, 205] width 10 height 10
radio input "true"
click at [1322, 545] on button "Download" at bounding box center [1322, 531] width 147 height 37
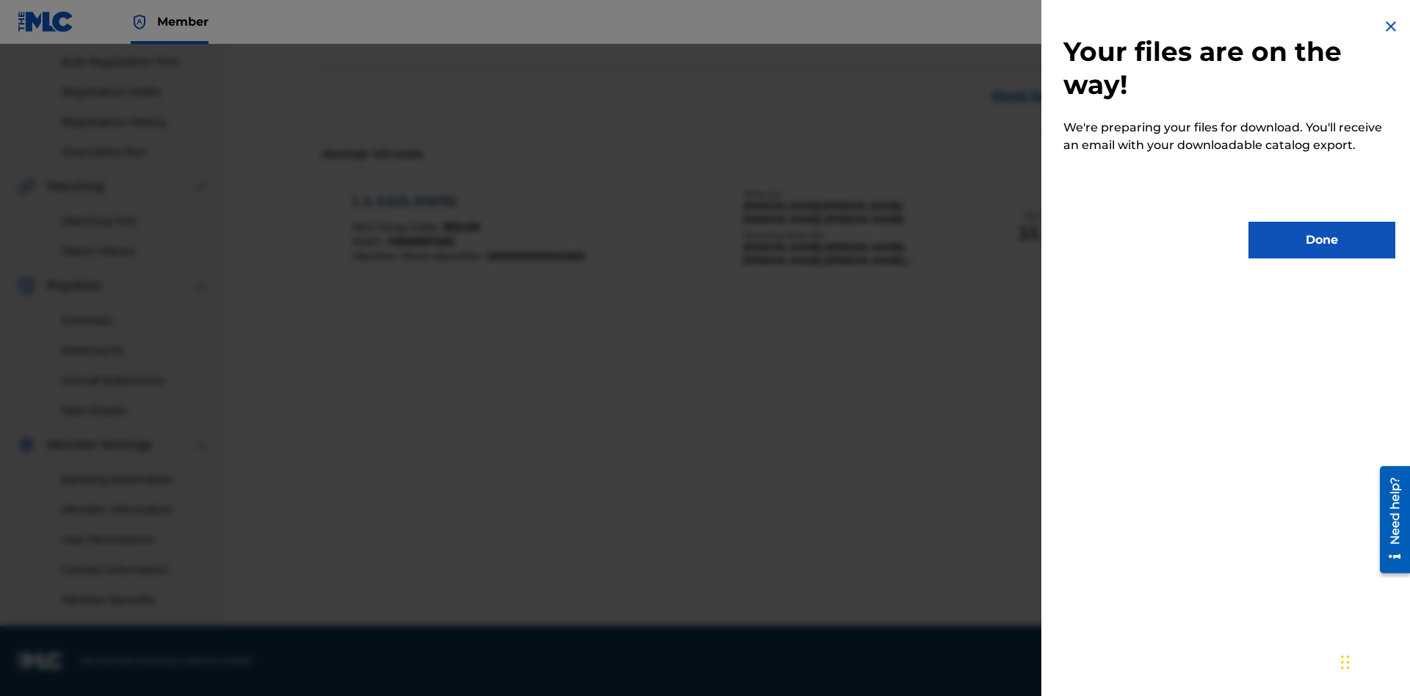
click at [1322, 240] on button "Done" at bounding box center [1322, 240] width 147 height 37
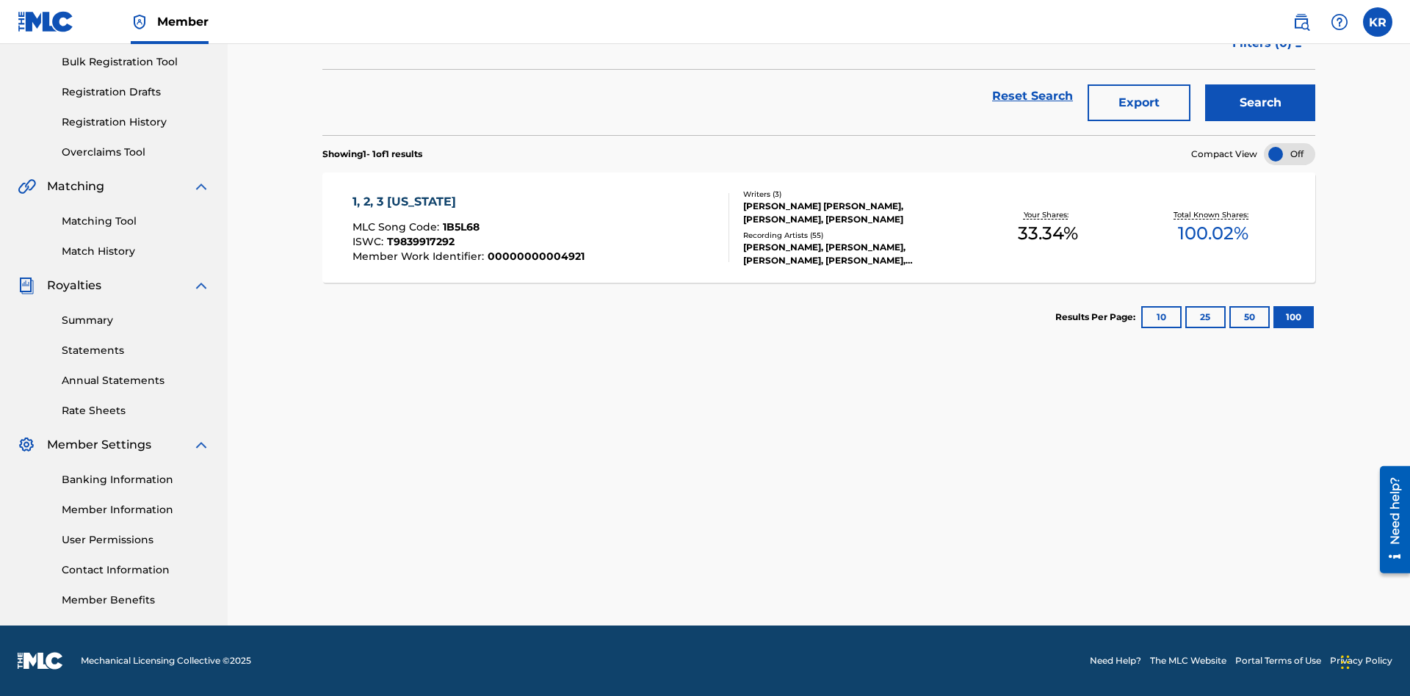
scroll to position [58, 0]
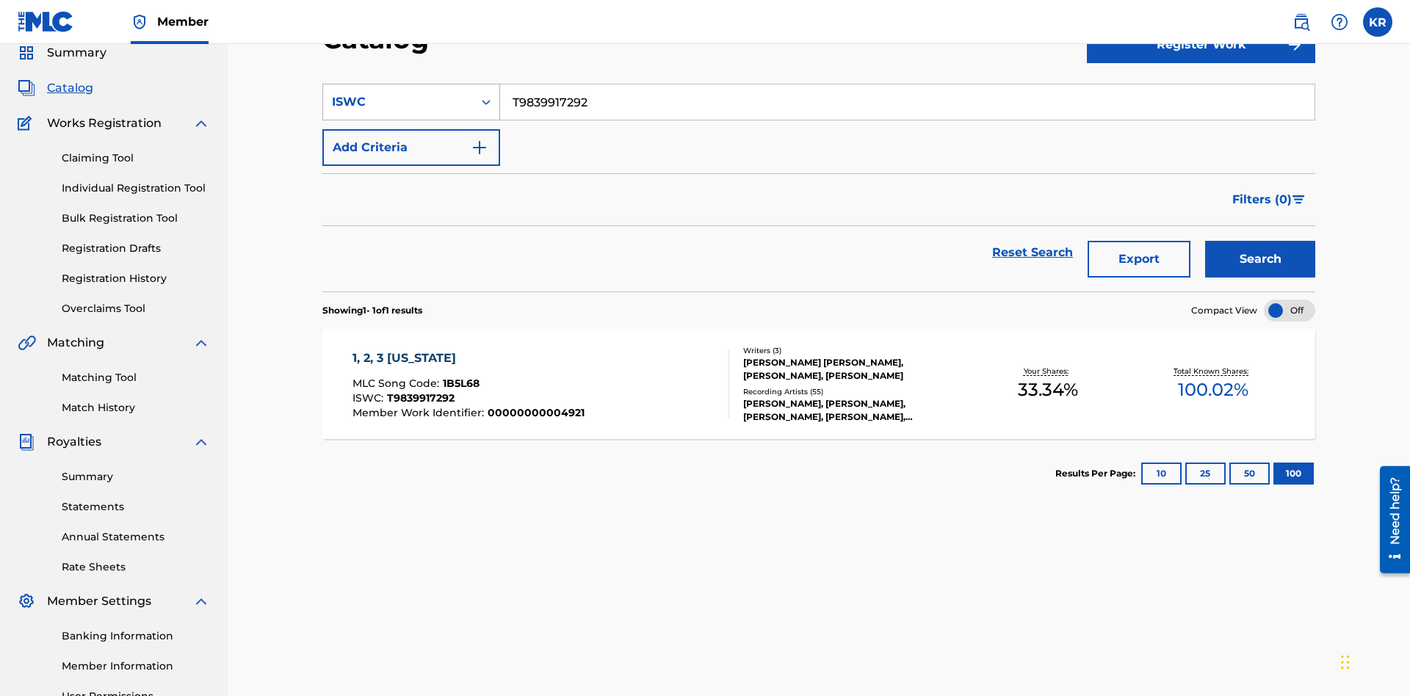
click at [398, 102] on div "ISWC" at bounding box center [398, 102] width 132 height 18
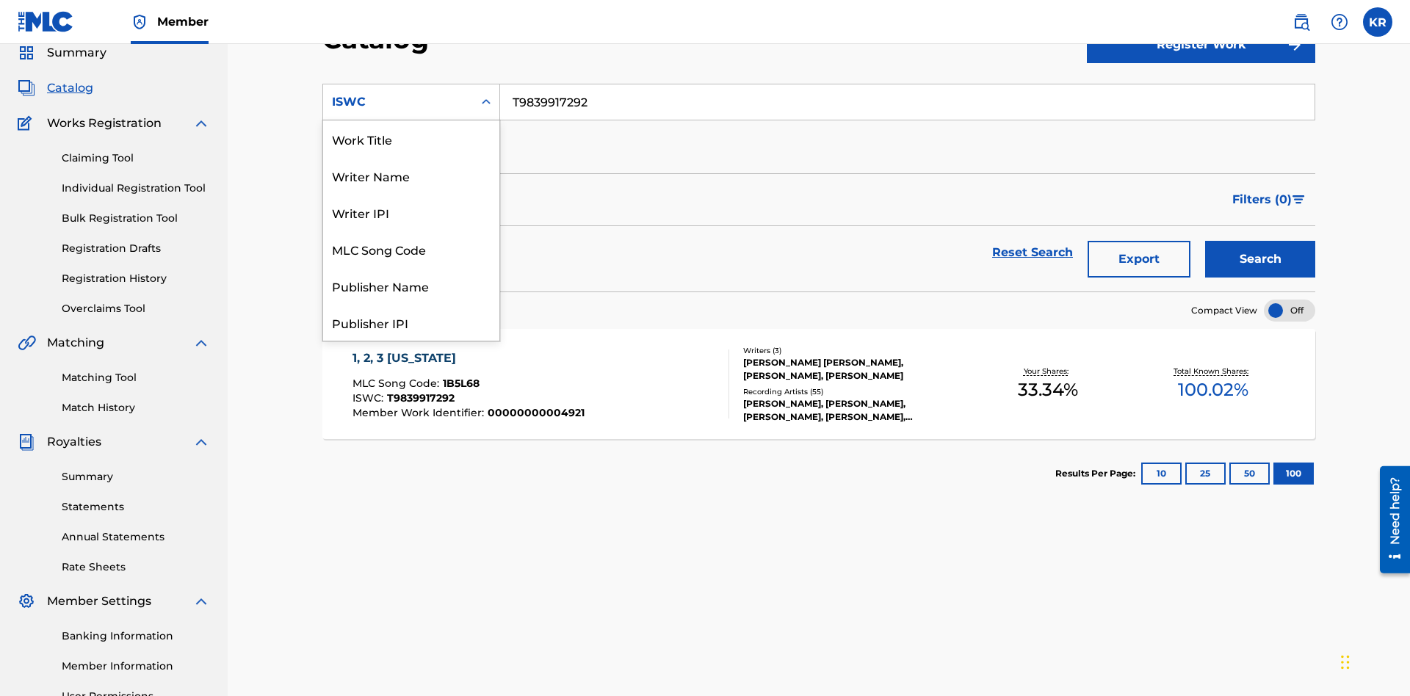
scroll to position [220, 0]
click at [411, 47] on div "MLC Song Code" at bounding box center [411, 28] width 176 height 37
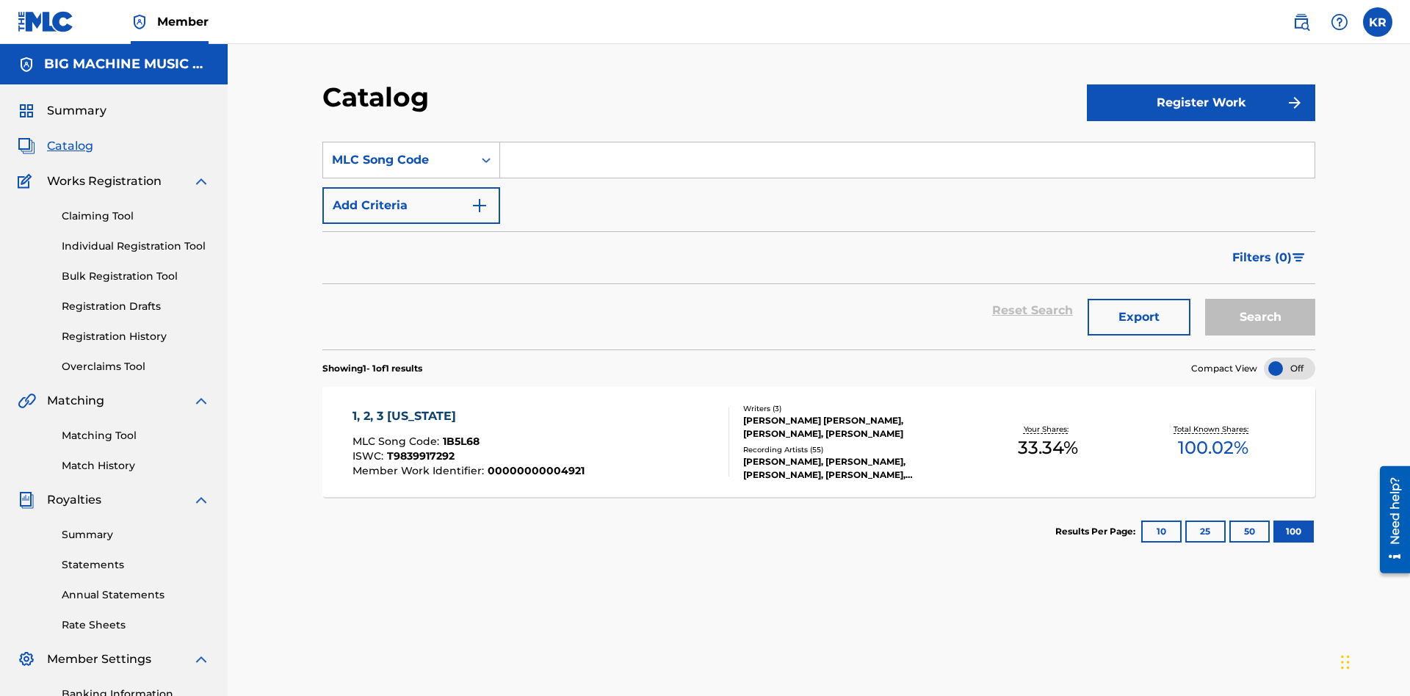
scroll to position [54, 0]
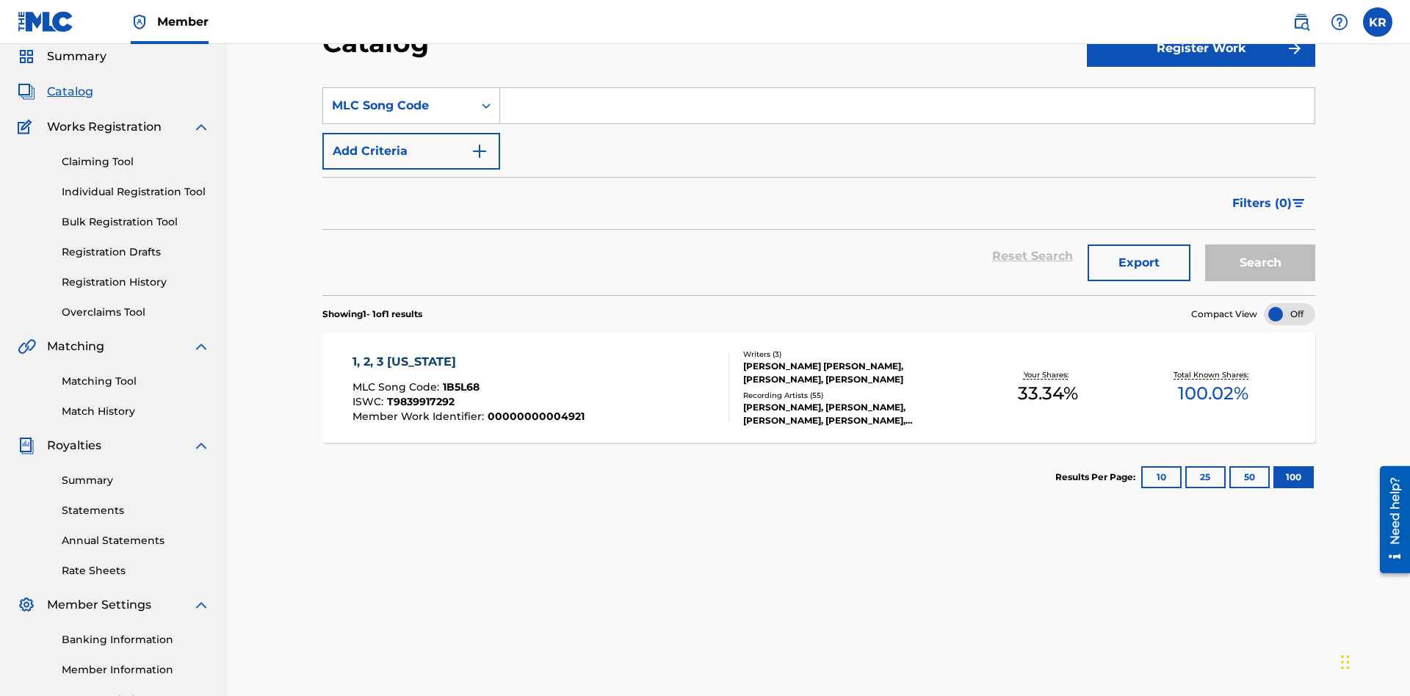
click at [907, 106] on input "Search Form" at bounding box center [907, 105] width 814 height 35
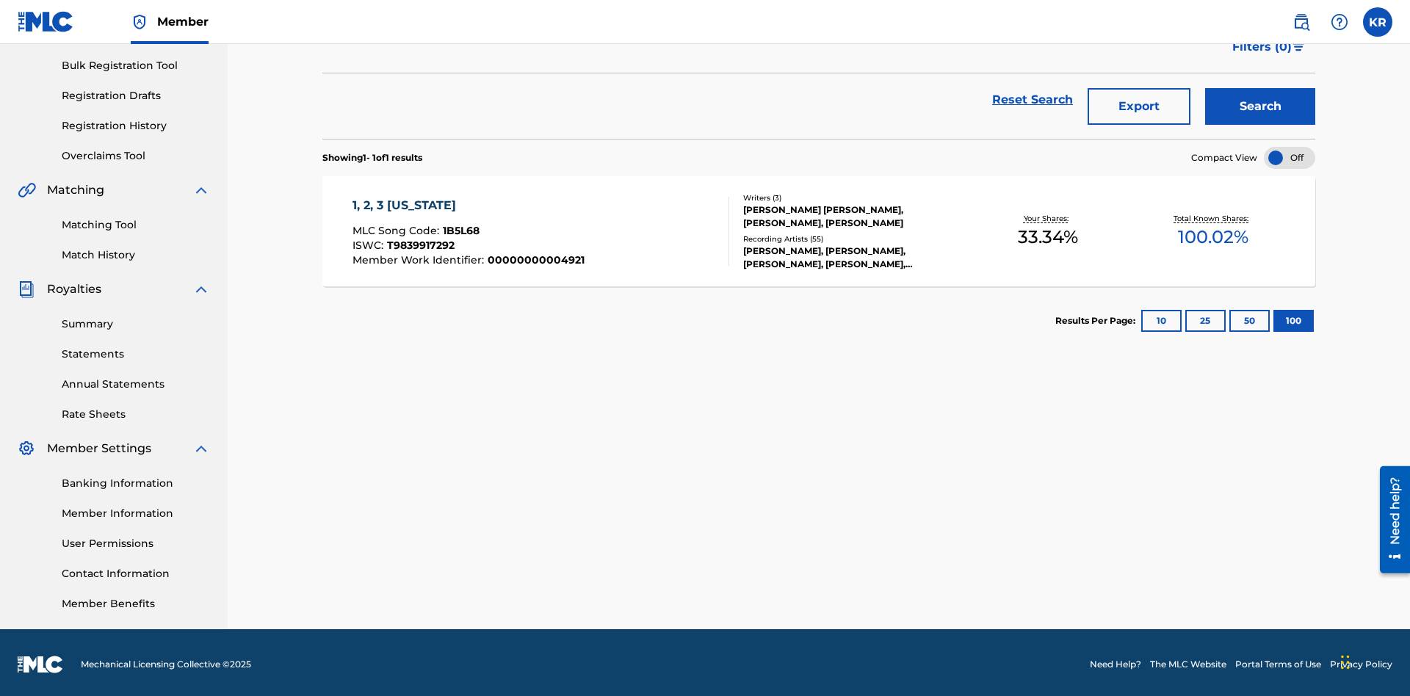
type input "1B5L68"
click at [1260, 106] on button "Search" at bounding box center [1260, 106] width 110 height 37
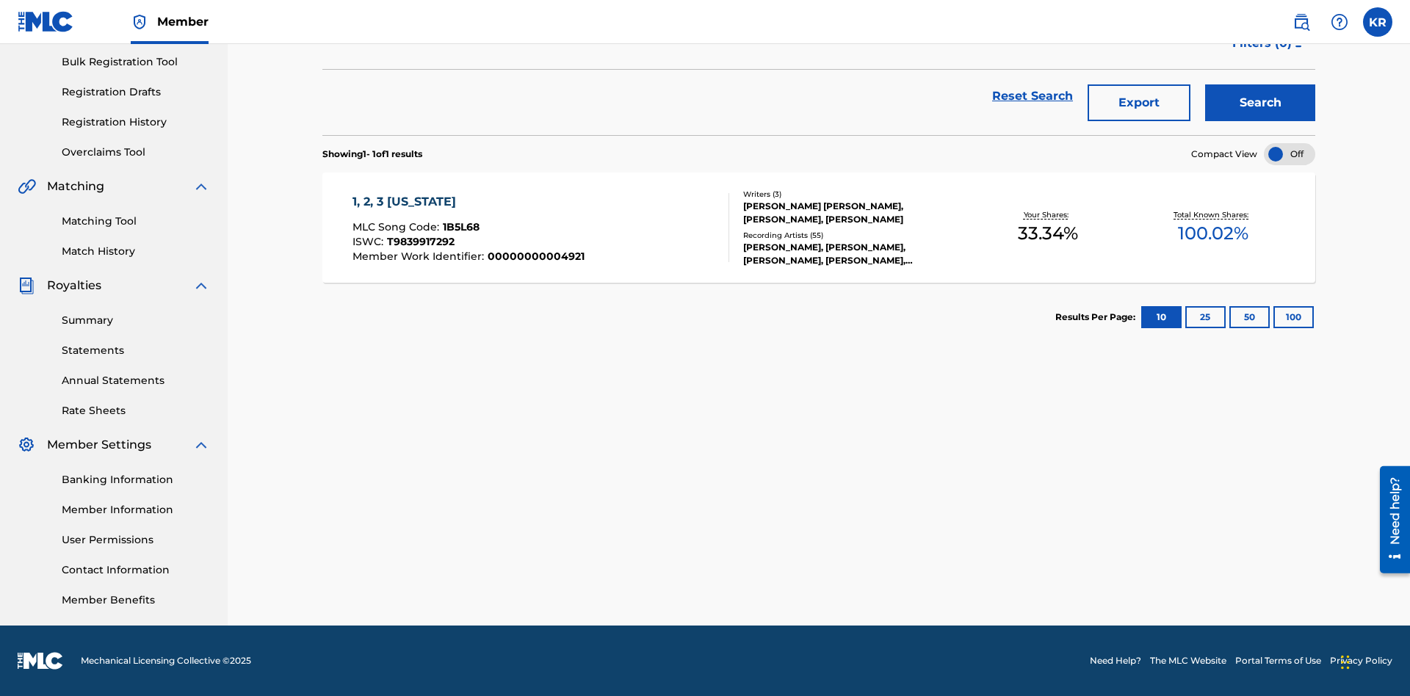
click at [1274, 317] on button "100" at bounding box center [1294, 317] width 40 height 22
click at [459, 227] on span "1B5L68" at bounding box center [461, 226] width 37 height 13
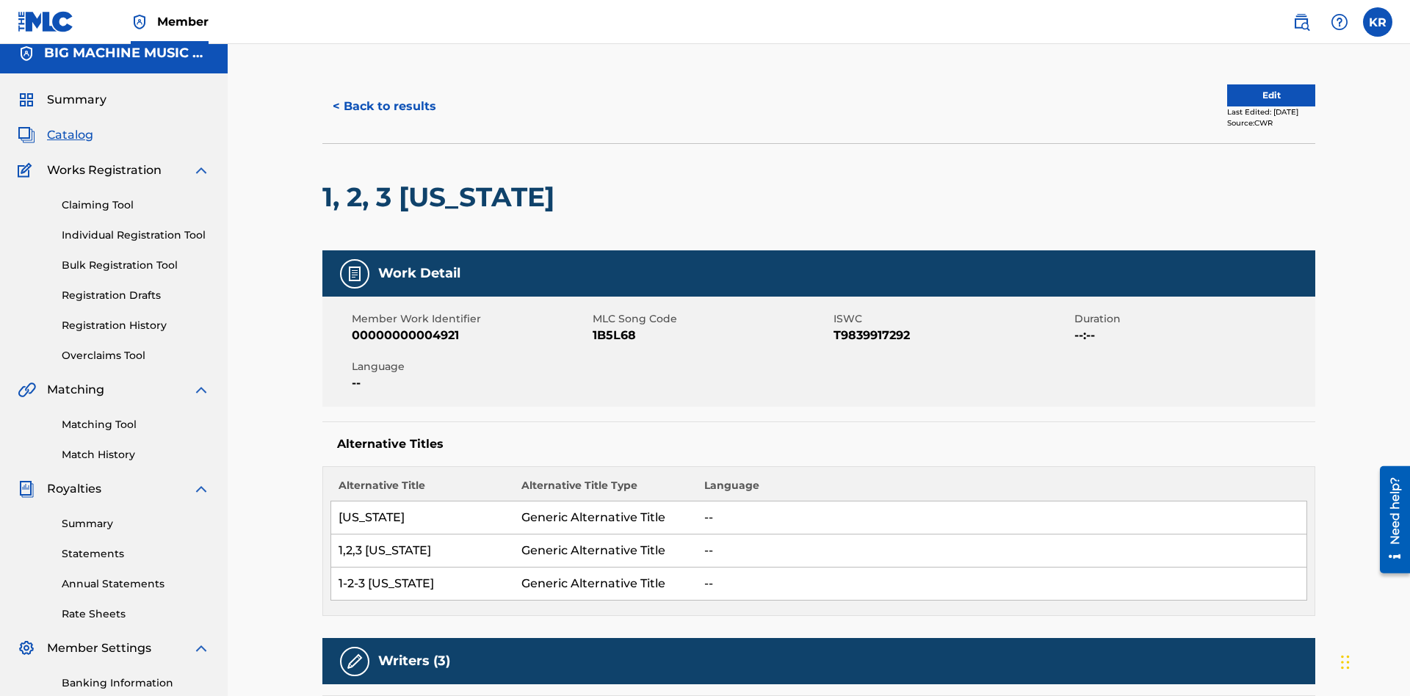
click at [383, 106] on button "< Back to results" at bounding box center [384, 106] width 124 height 37
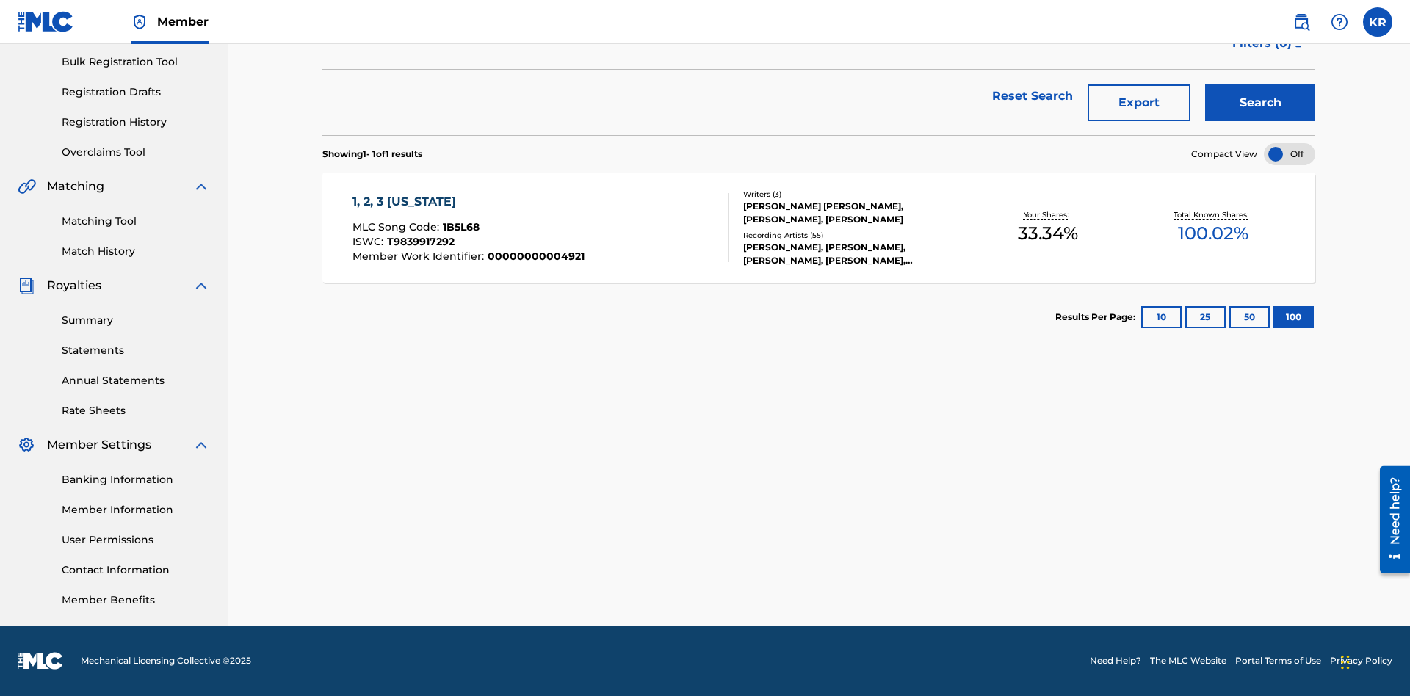
scroll to position [211, 0]
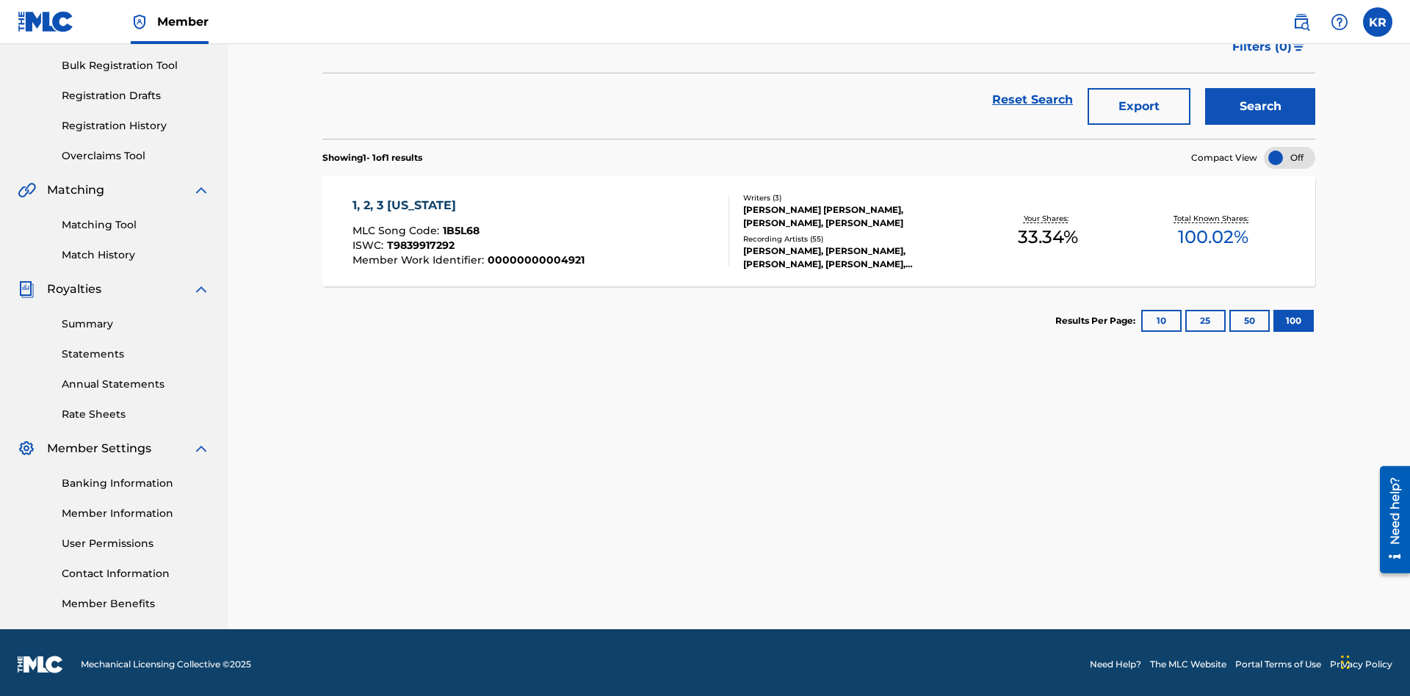
click at [1139, 106] on button "Export" at bounding box center [1139, 106] width 103 height 37
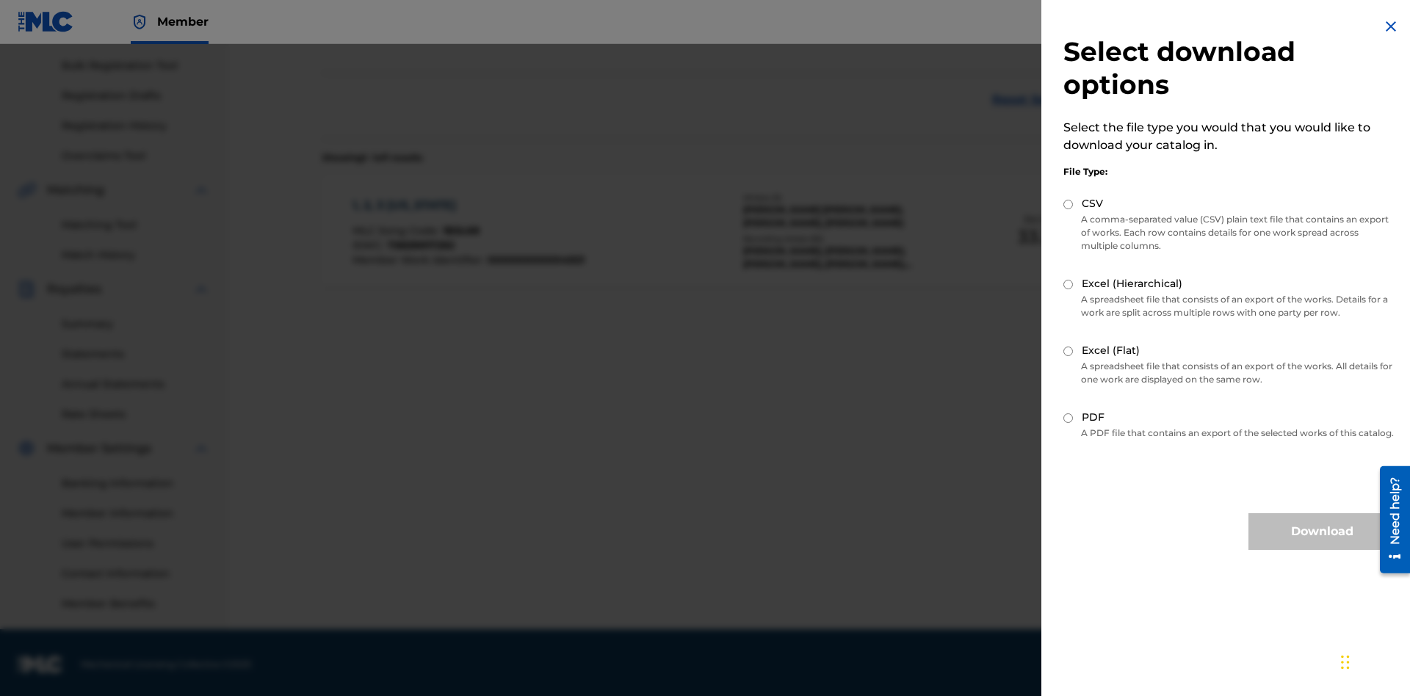
scroll to position [214, 0]
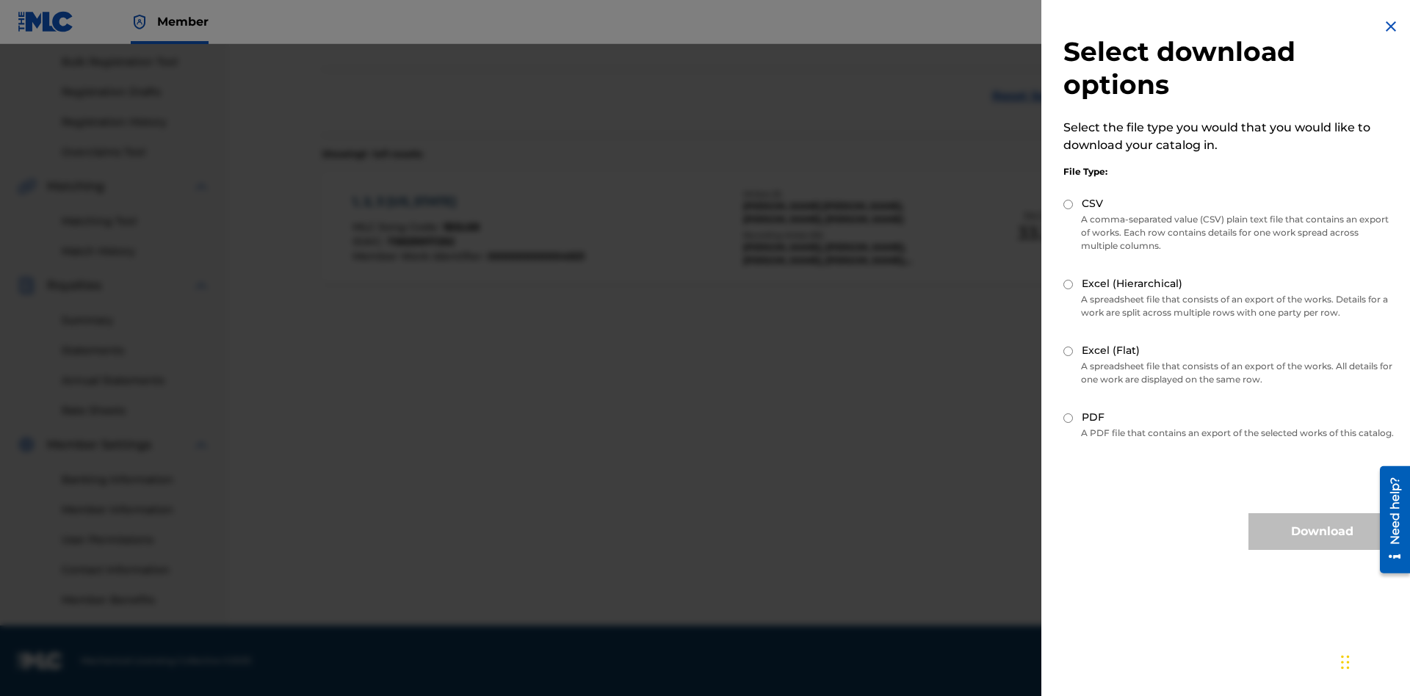
click at [1069, 284] on input "Excel (Hierarchical)" at bounding box center [1068, 285] width 10 height 10
radio input "true"
click at [1322, 545] on button "Download" at bounding box center [1322, 531] width 147 height 37
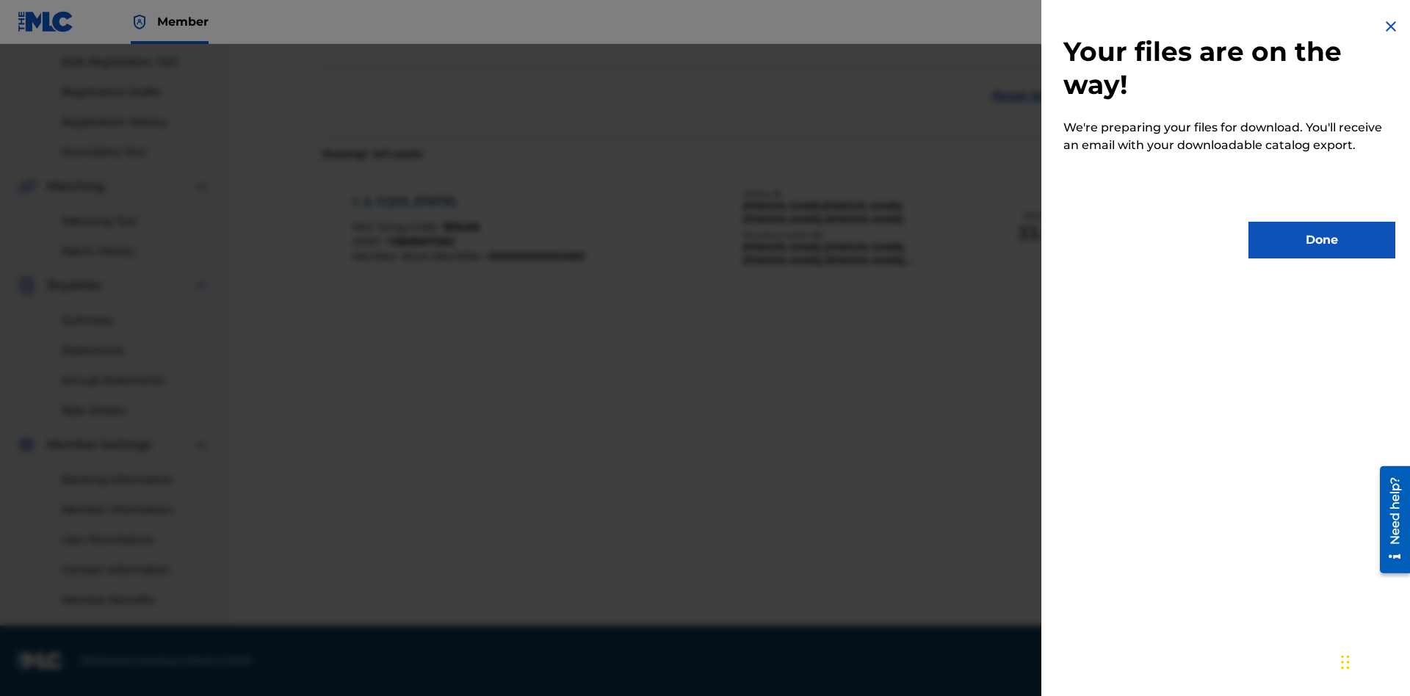
click at [1322, 240] on button "Done" at bounding box center [1322, 240] width 147 height 37
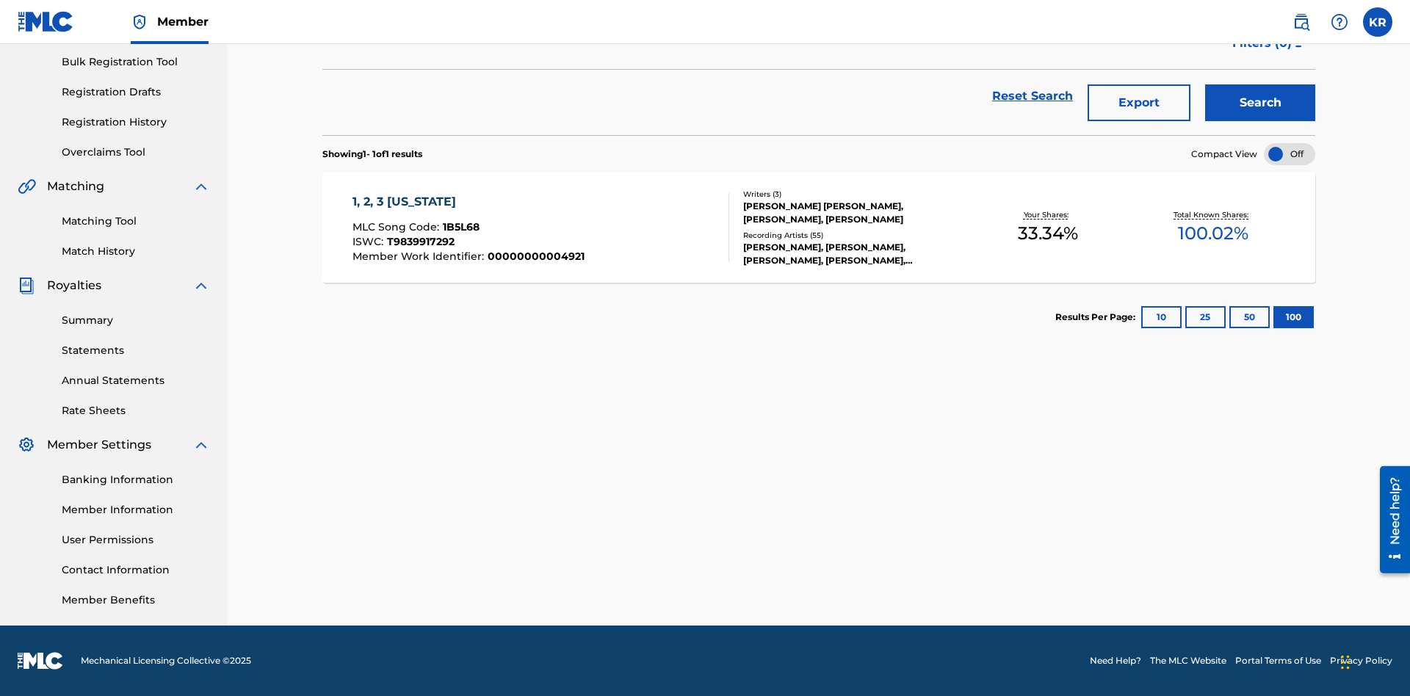
scroll to position [58, 0]
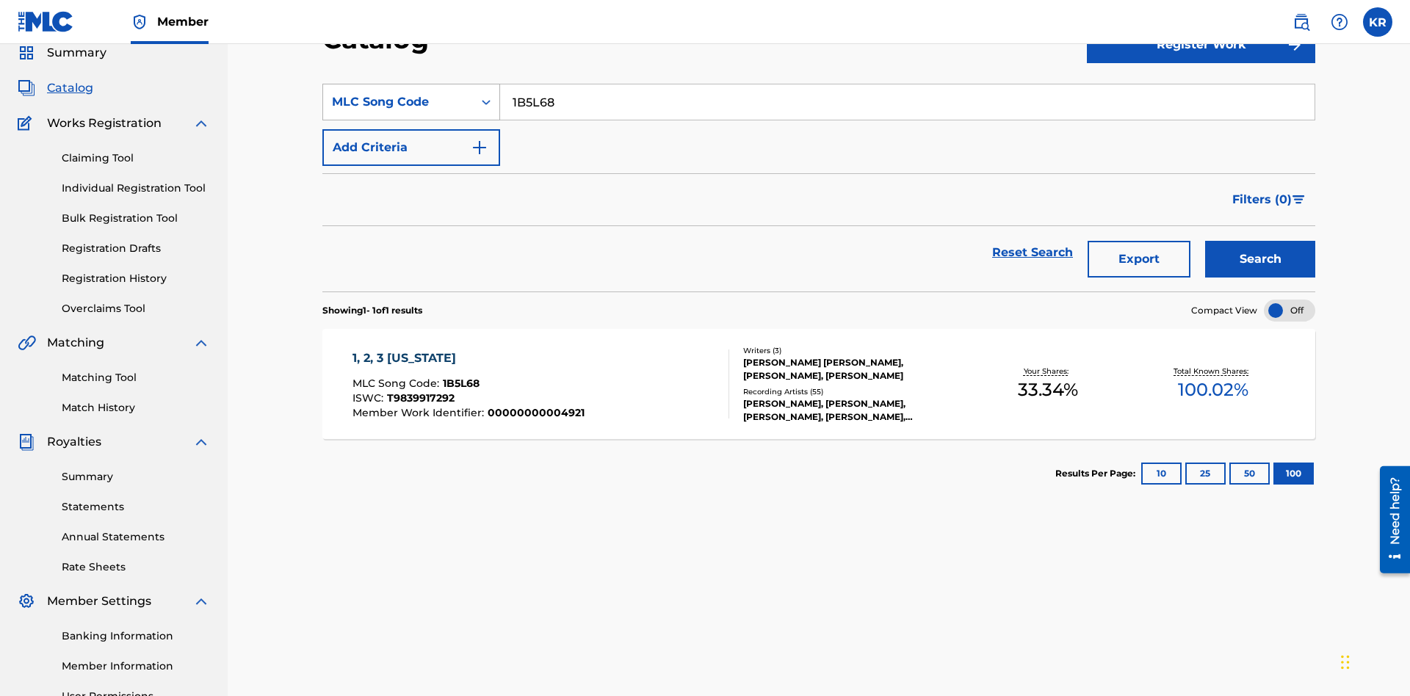
click at [398, 102] on div "MLC Song Code" at bounding box center [398, 102] width 132 height 18
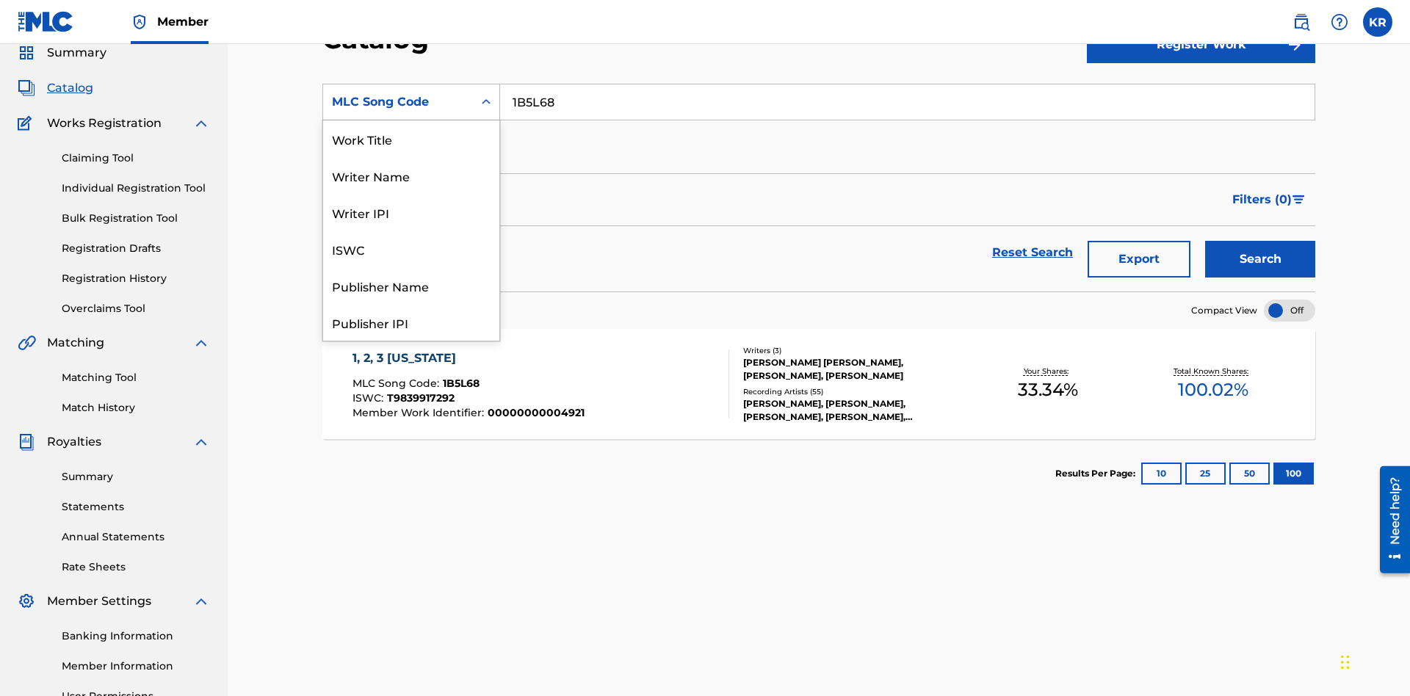
scroll to position [220, 0]
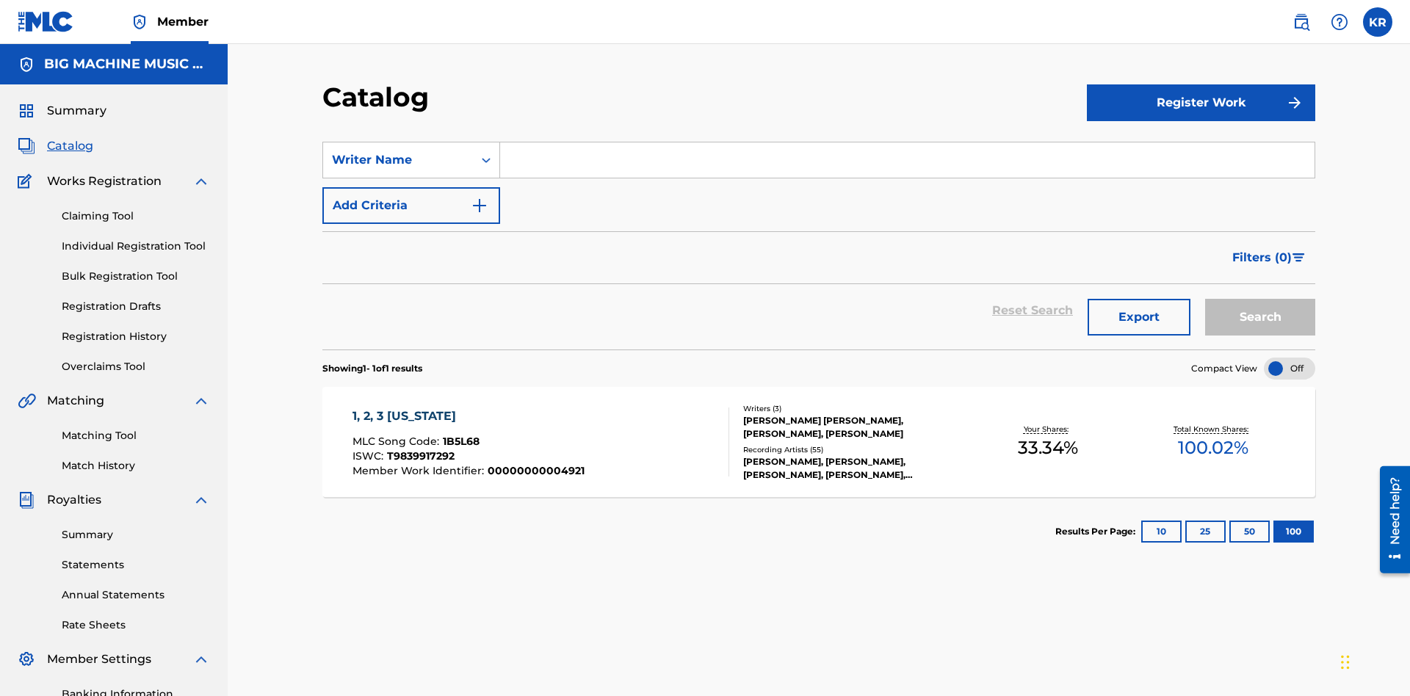
scroll to position [54, 0]
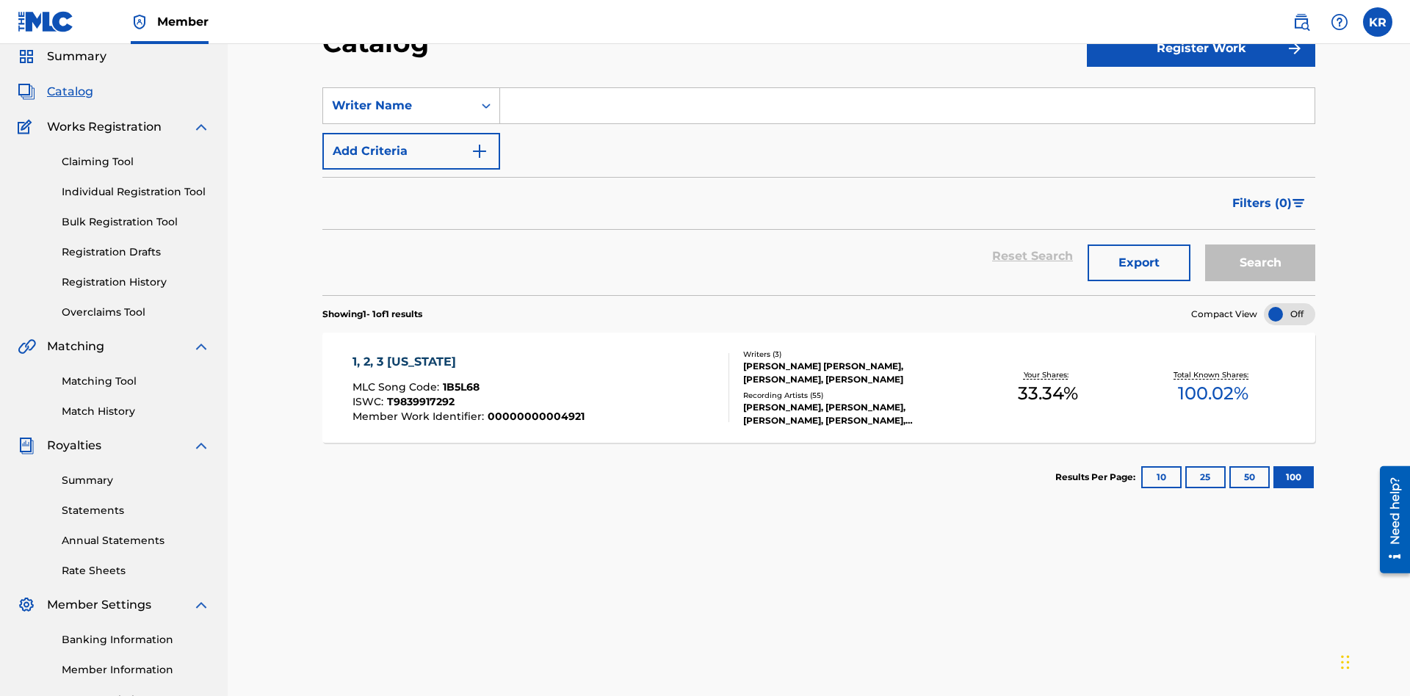
click at [907, 106] on input "Search Form" at bounding box center [907, 105] width 814 height 35
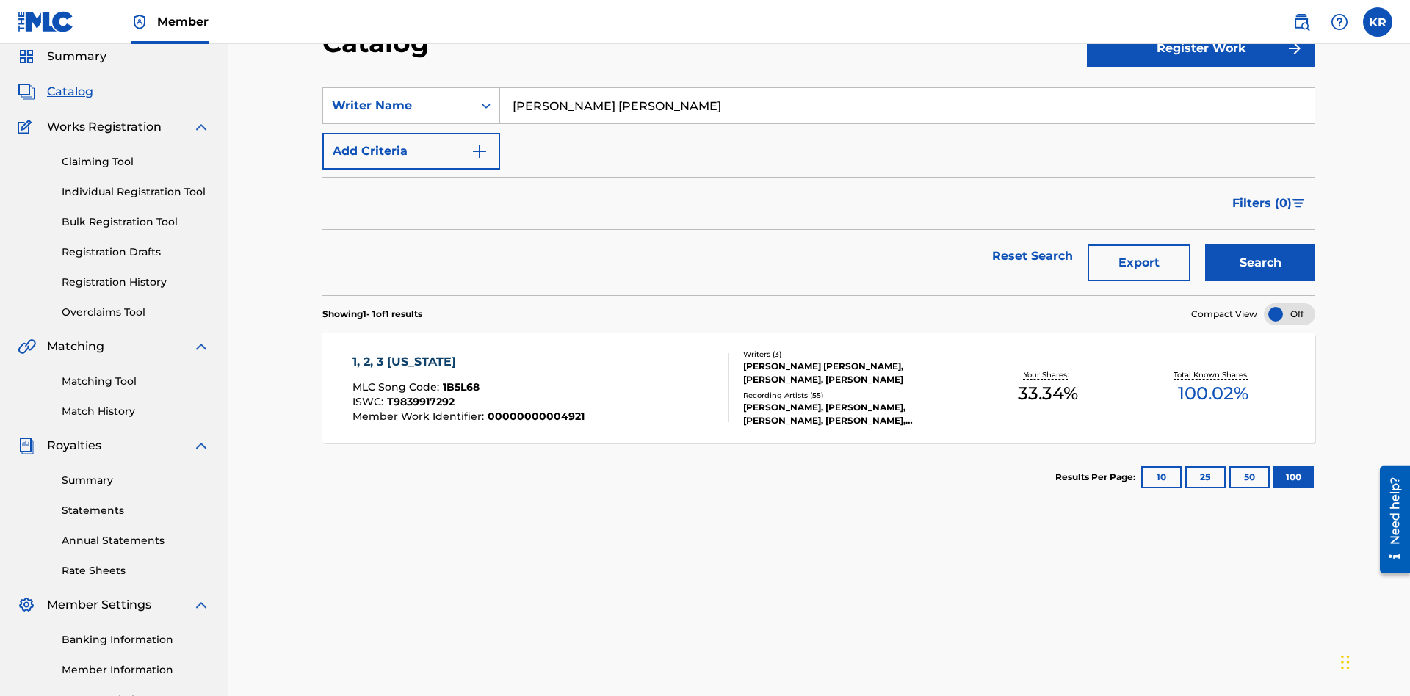
scroll to position [211, 0]
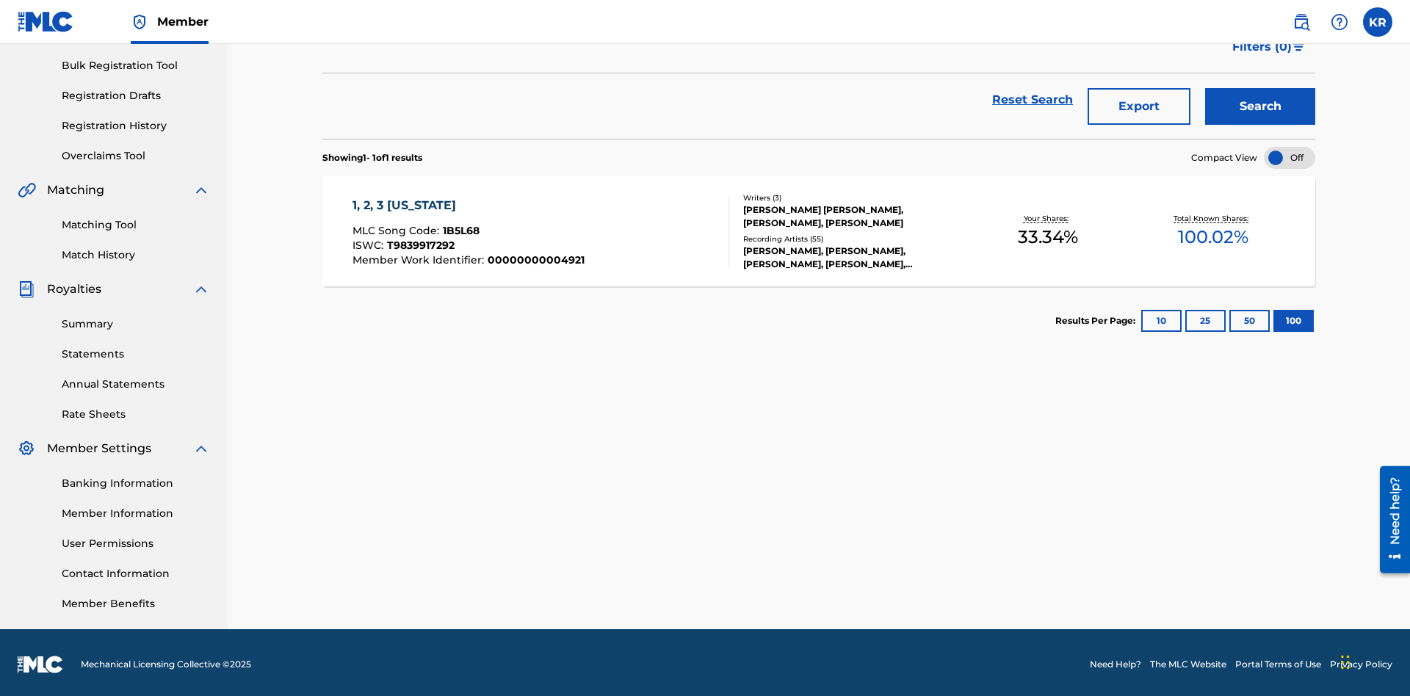
type input "[PERSON_NAME] [PERSON_NAME]"
click at [1260, 106] on button "Search" at bounding box center [1260, 106] width 110 height 37
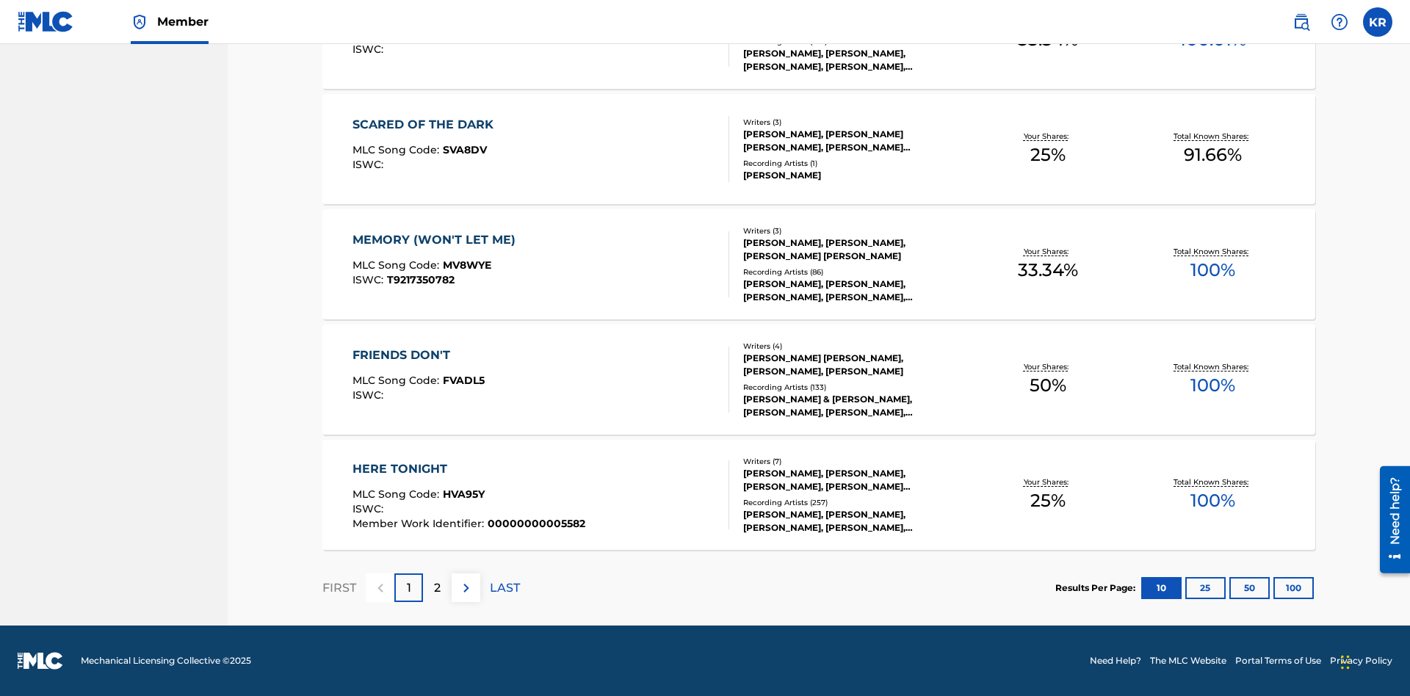
click at [1274, 588] on button "100" at bounding box center [1294, 588] width 40 height 22
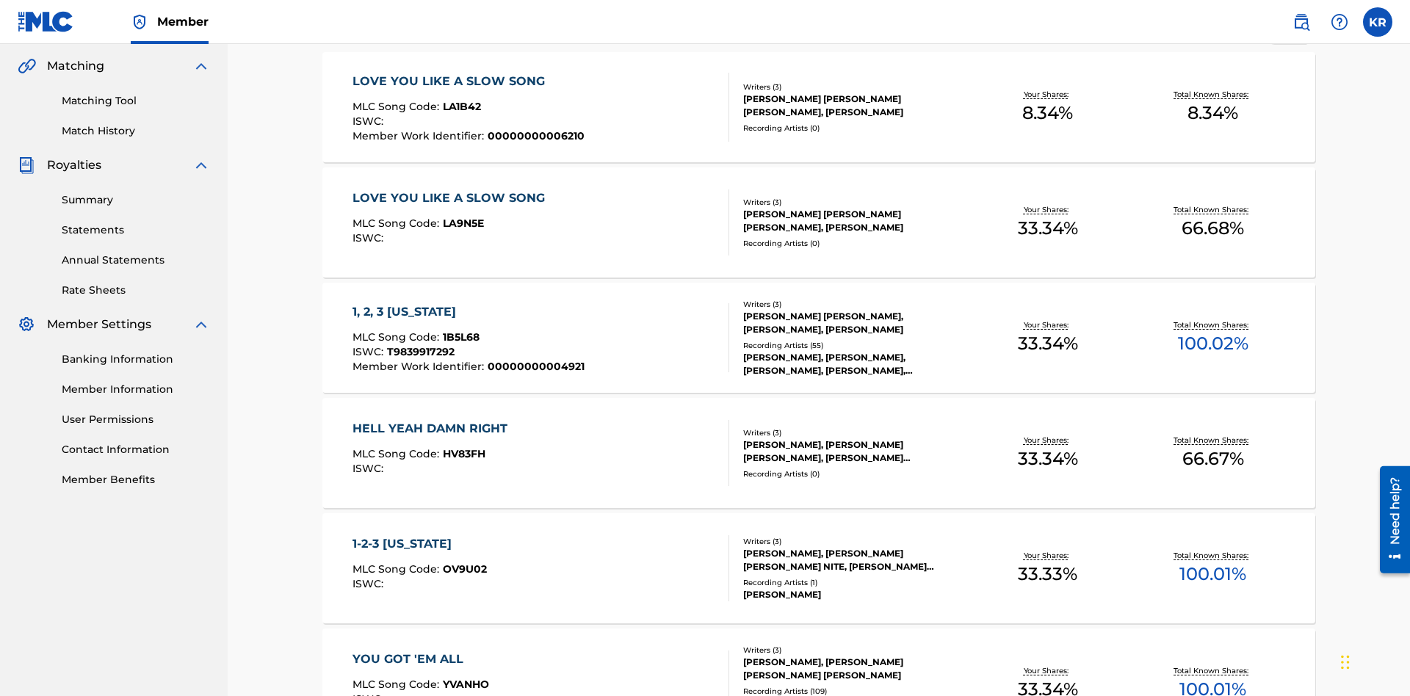
scroll to position [577, 0]
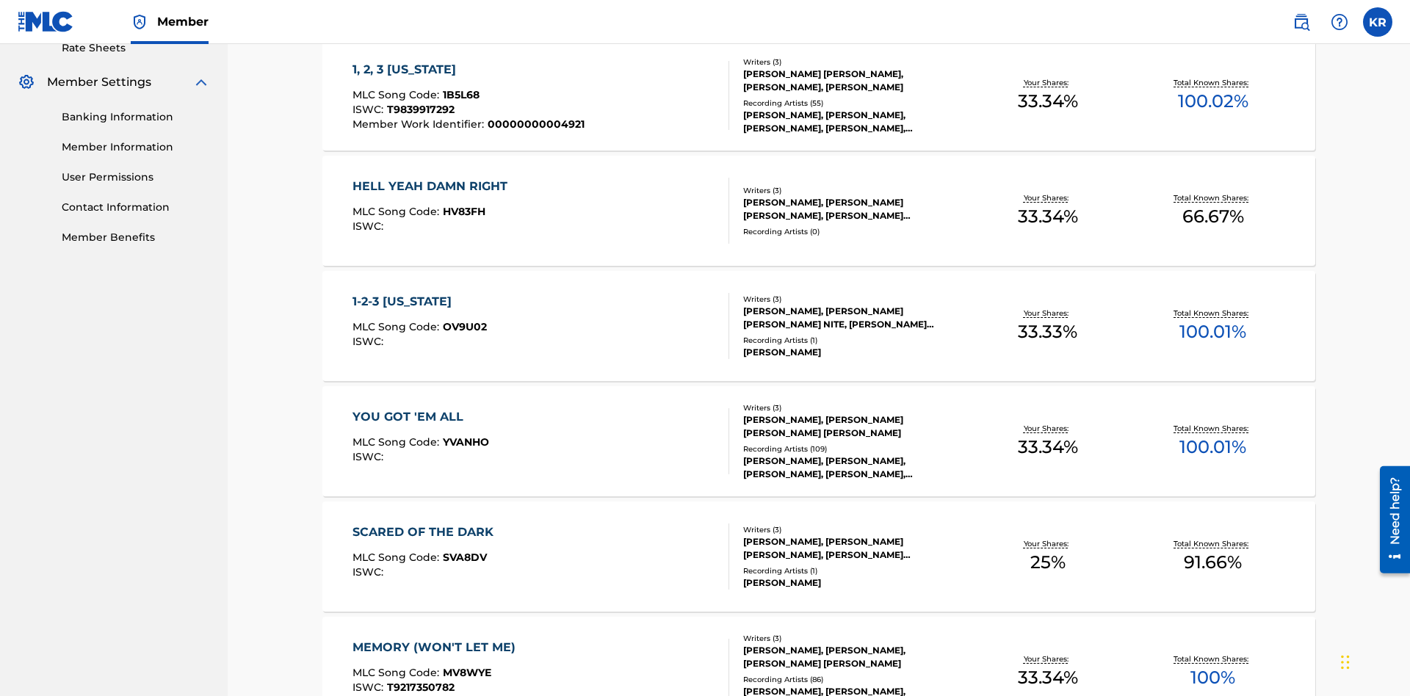
click at [459, 95] on span "1B5L68" at bounding box center [461, 94] width 37 height 13
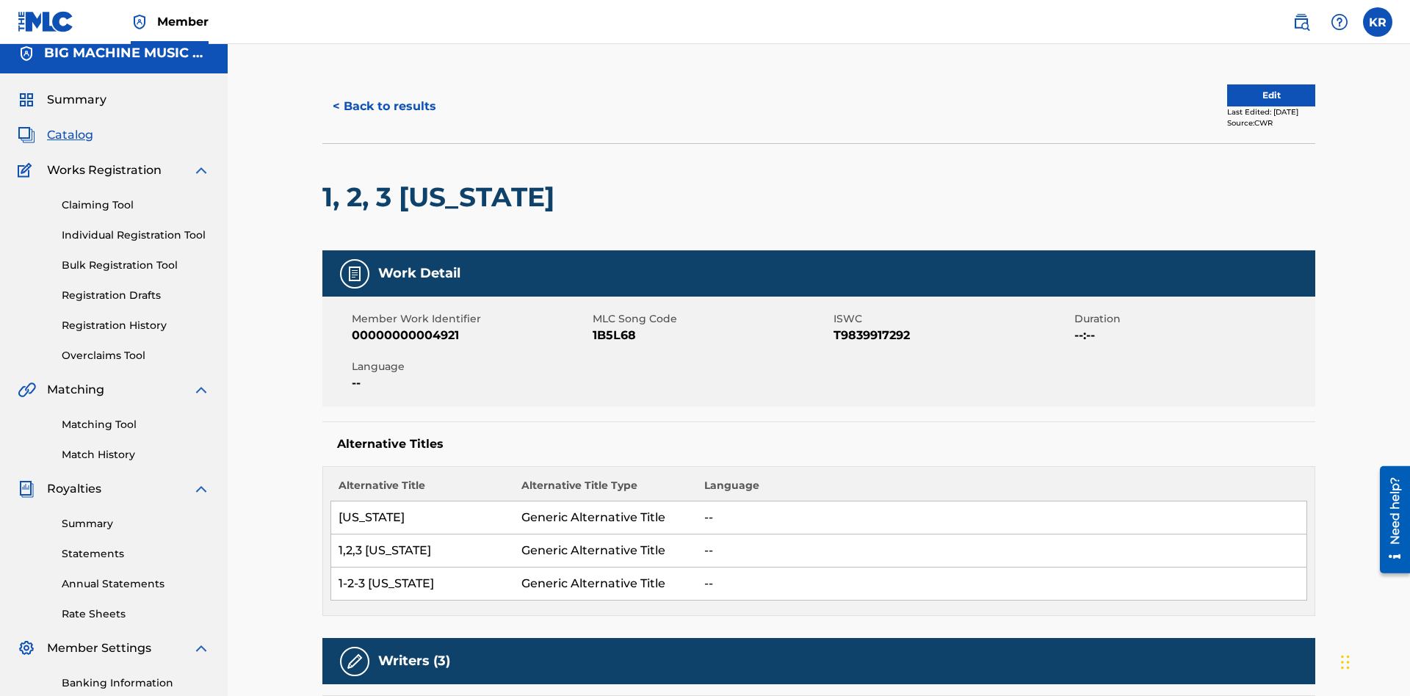
click at [383, 106] on button "< Back to results" at bounding box center [384, 106] width 124 height 37
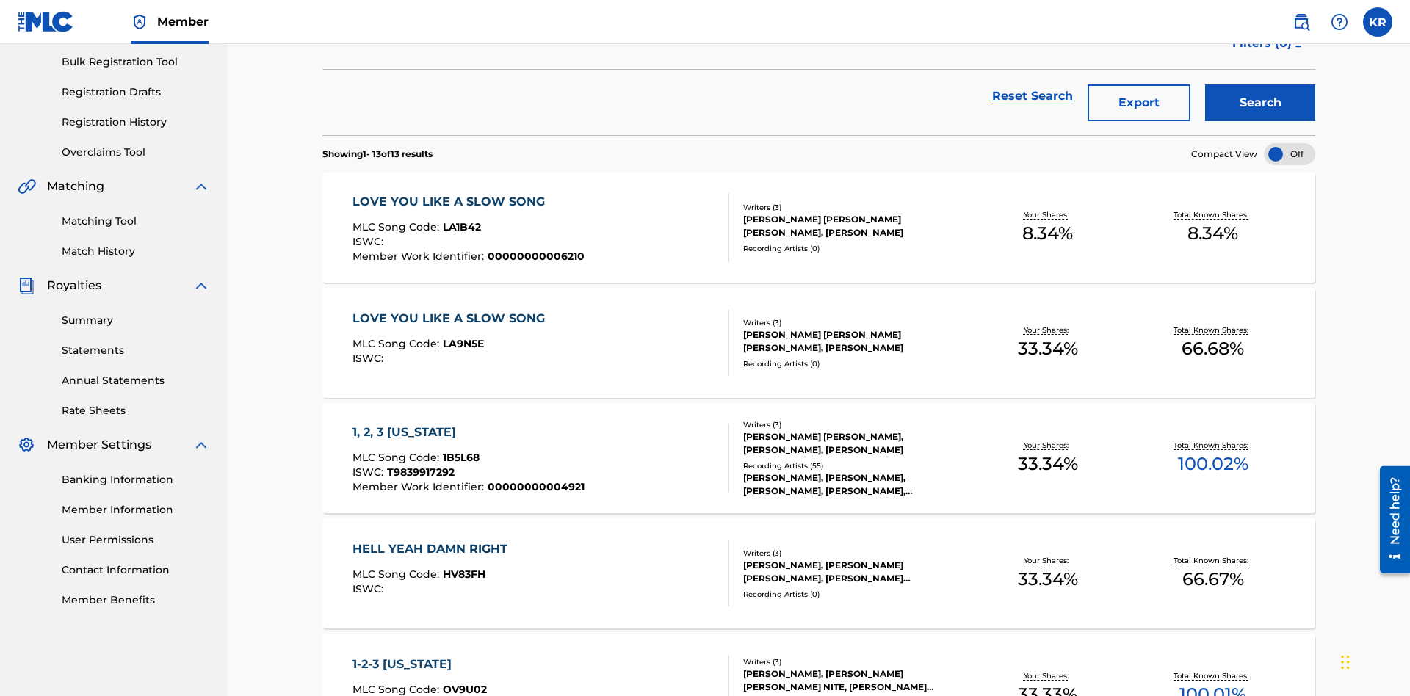
scroll to position [211, 0]
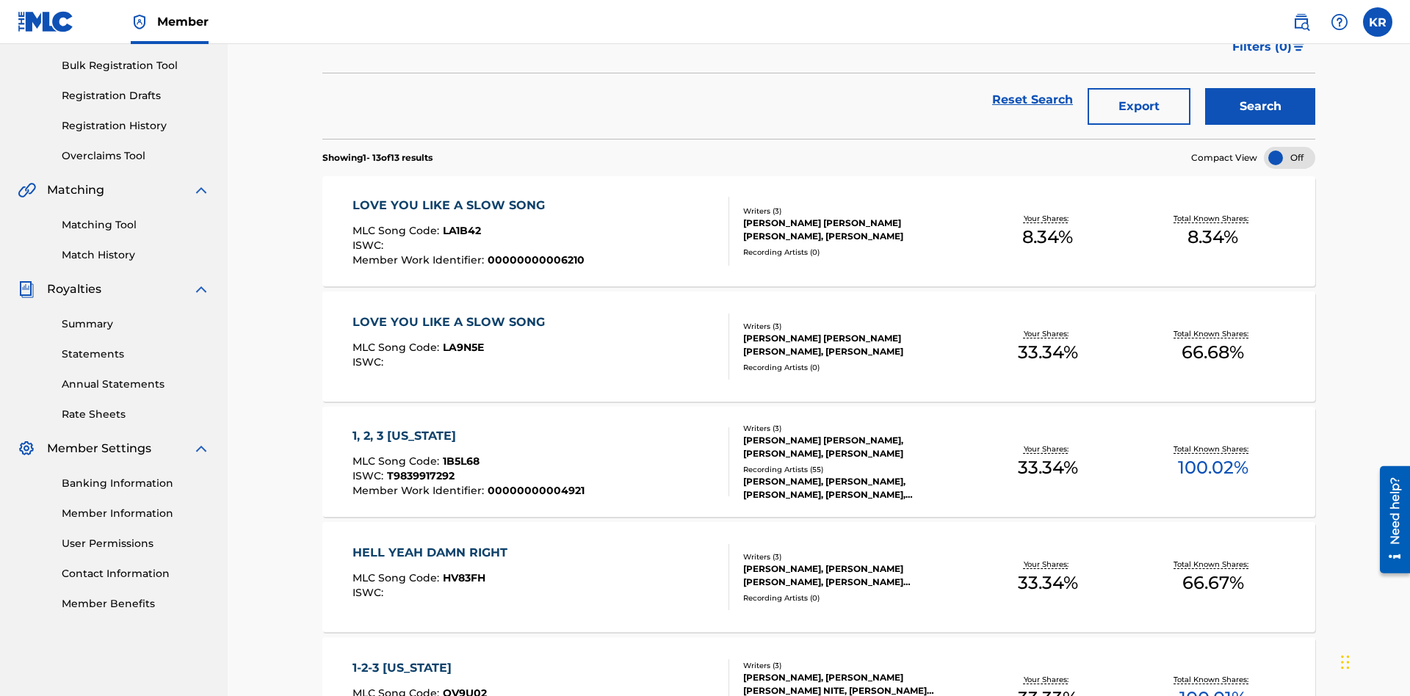
click at [1139, 106] on button "Export" at bounding box center [1139, 106] width 103 height 37
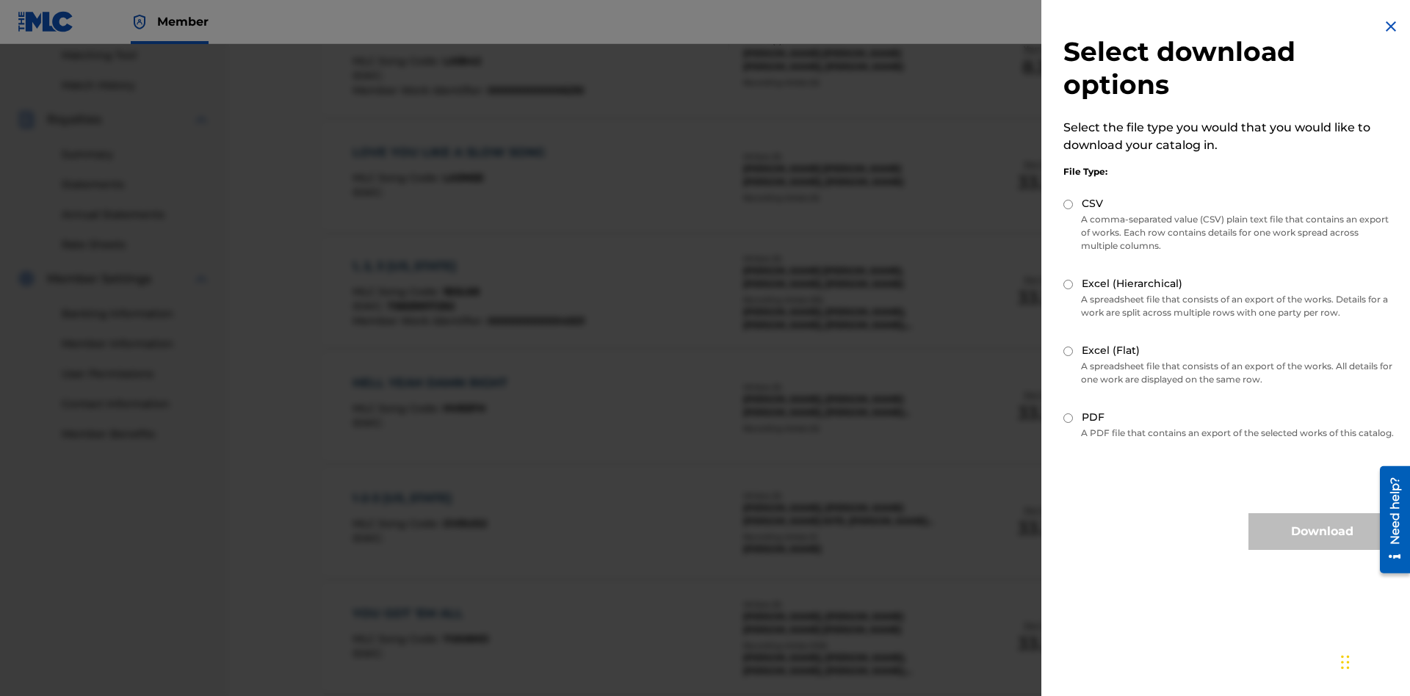
click at [1069, 351] on input "Excel (Flat)" at bounding box center [1068, 352] width 10 height 10
radio input "true"
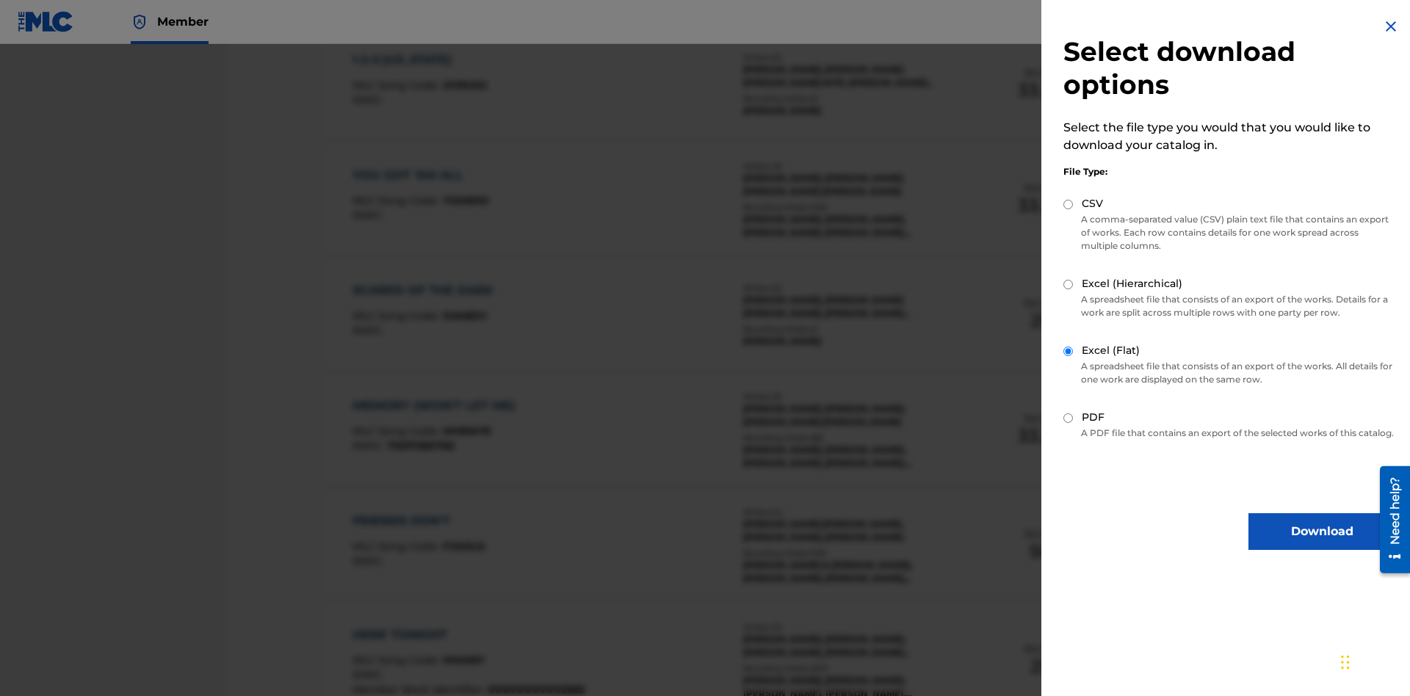
click at [1322, 545] on button "Download" at bounding box center [1322, 531] width 147 height 37
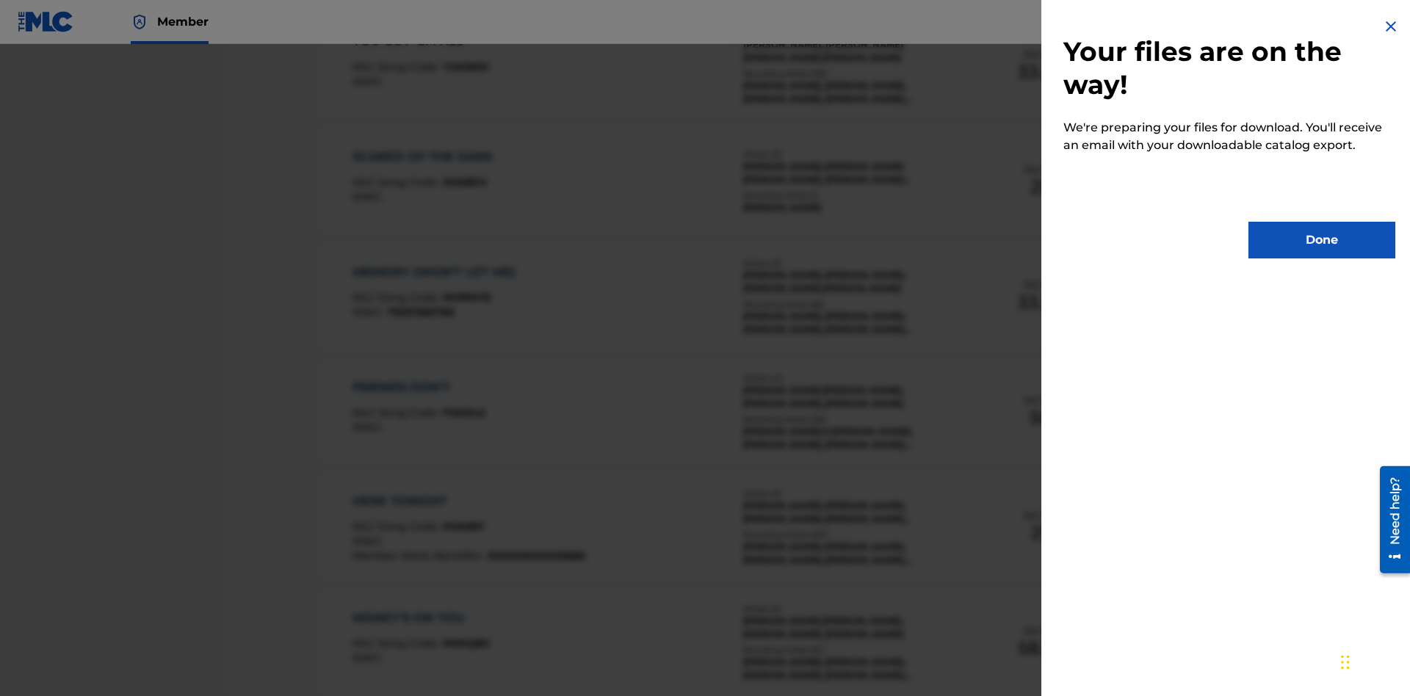
click at [1322, 240] on button "Done" at bounding box center [1322, 240] width 147 height 37
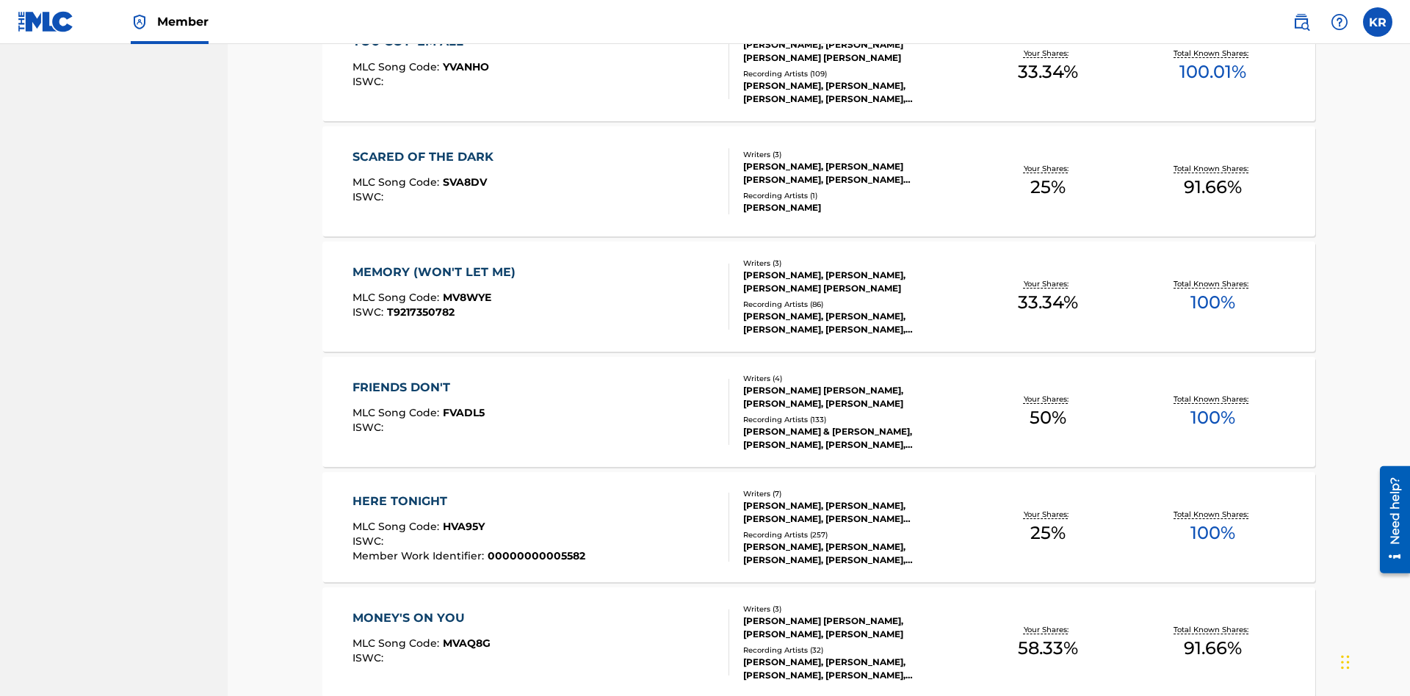
scroll to position [58, 0]
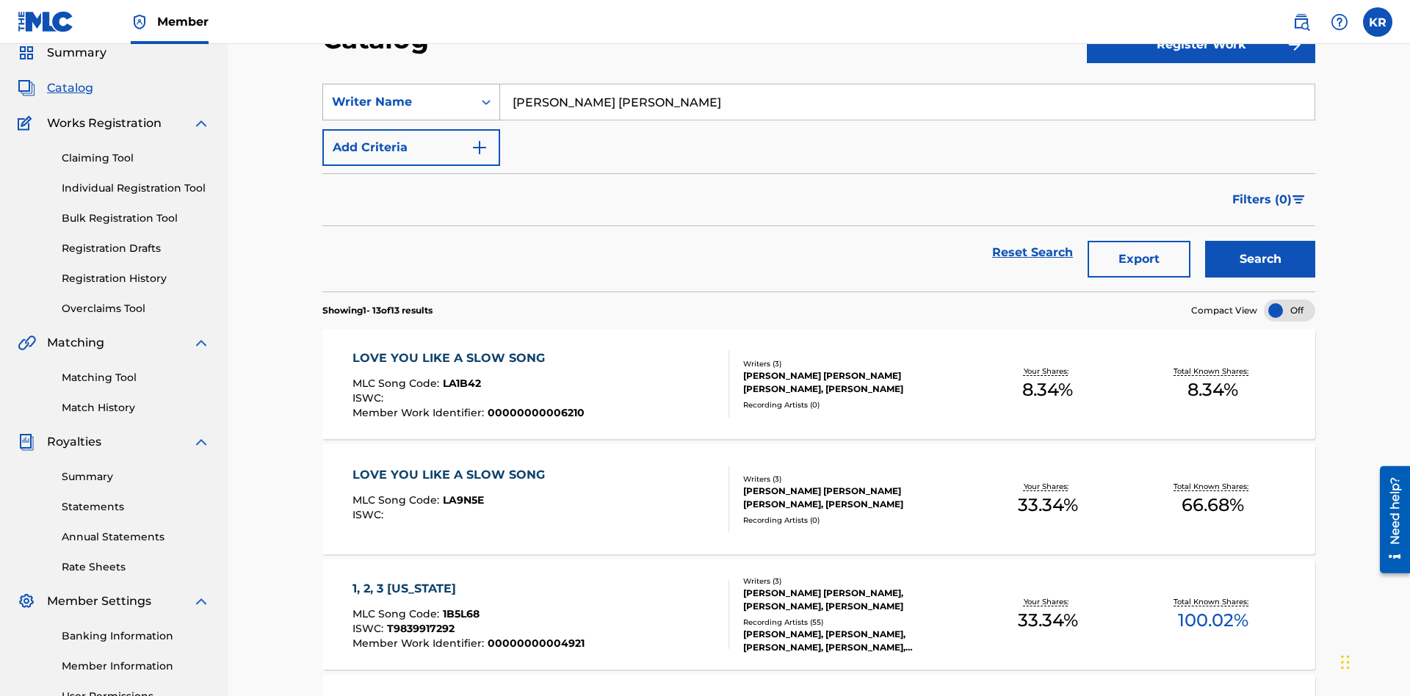
click at [398, 102] on div "Writer Name" at bounding box center [398, 102] width 132 height 18
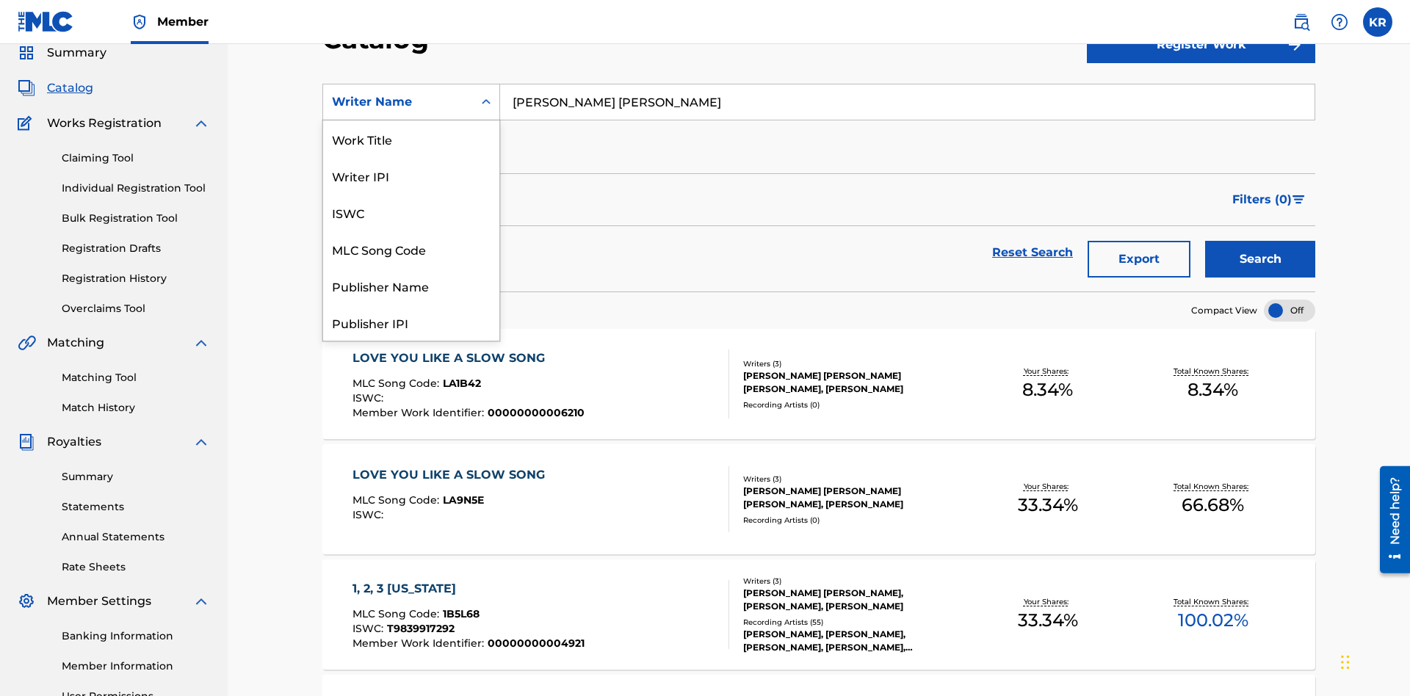
scroll to position [220, 0]
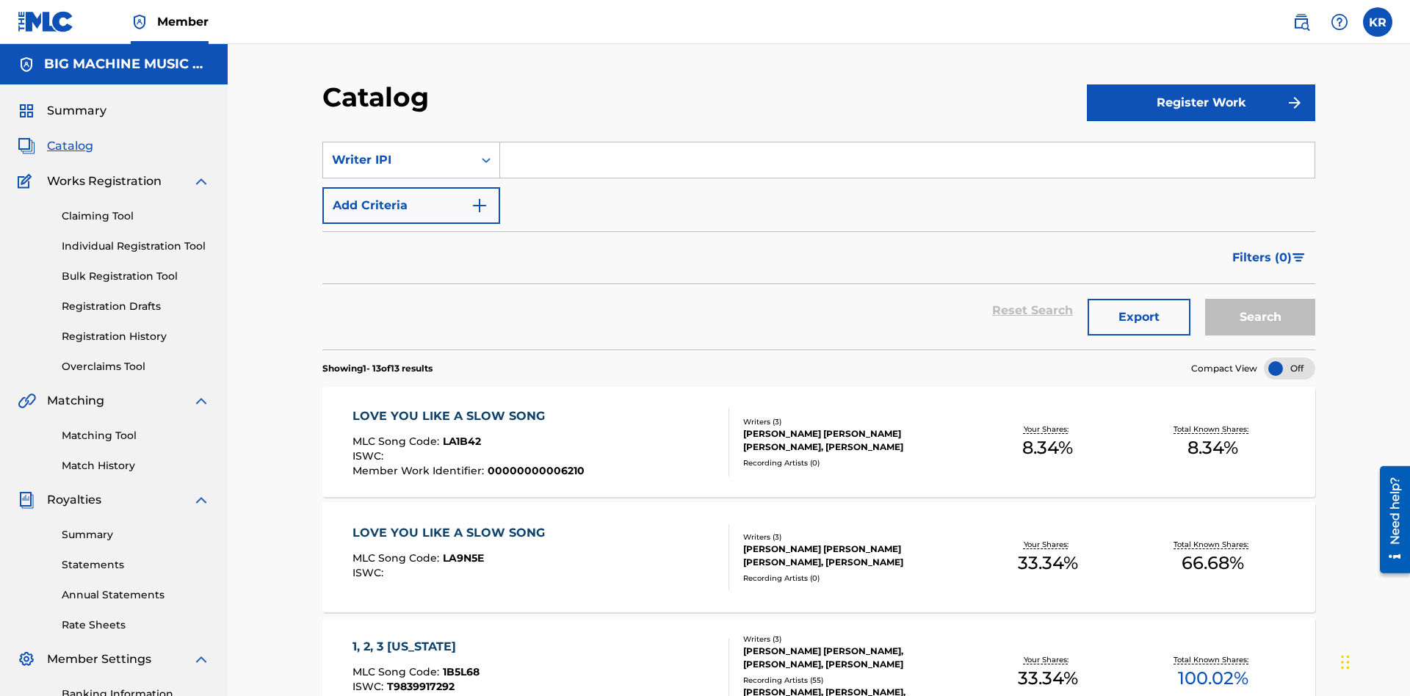
scroll to position [54, 0]
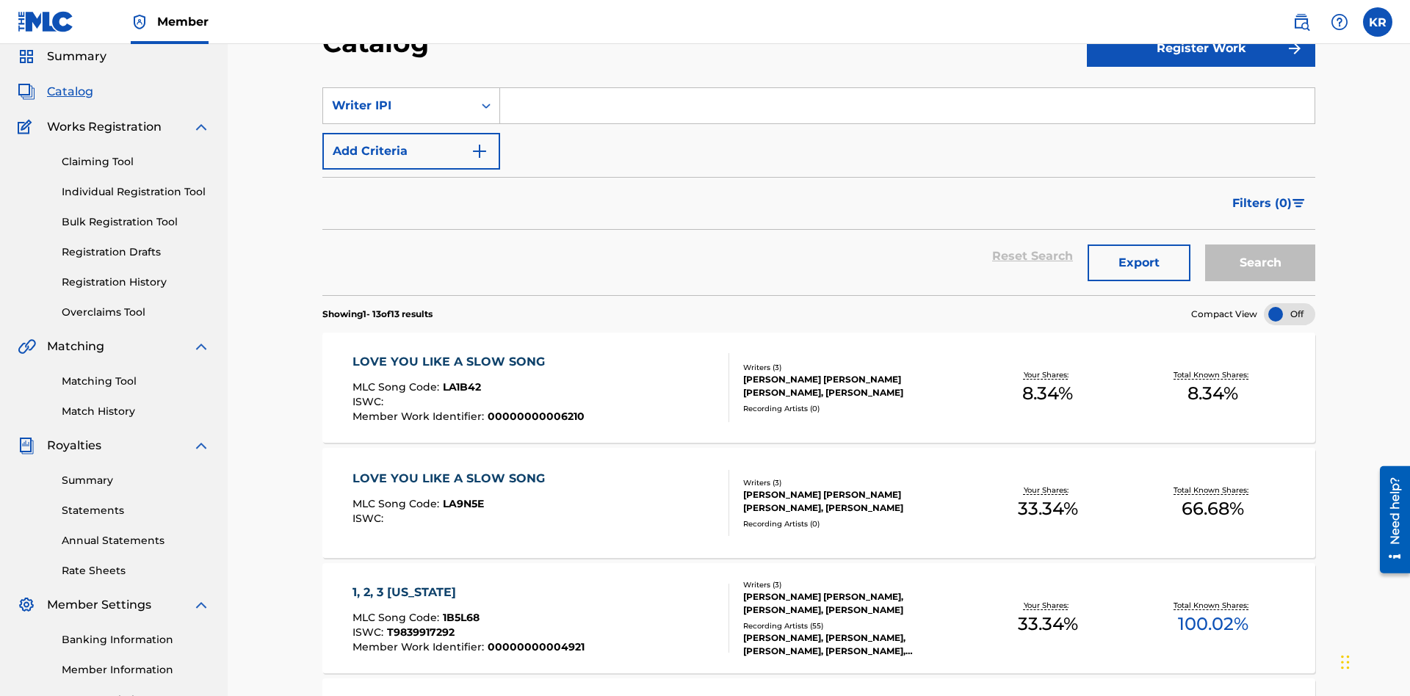
click at [907, 106] on input "Search Form" at bounding box center [907, 105] width 814 height 35
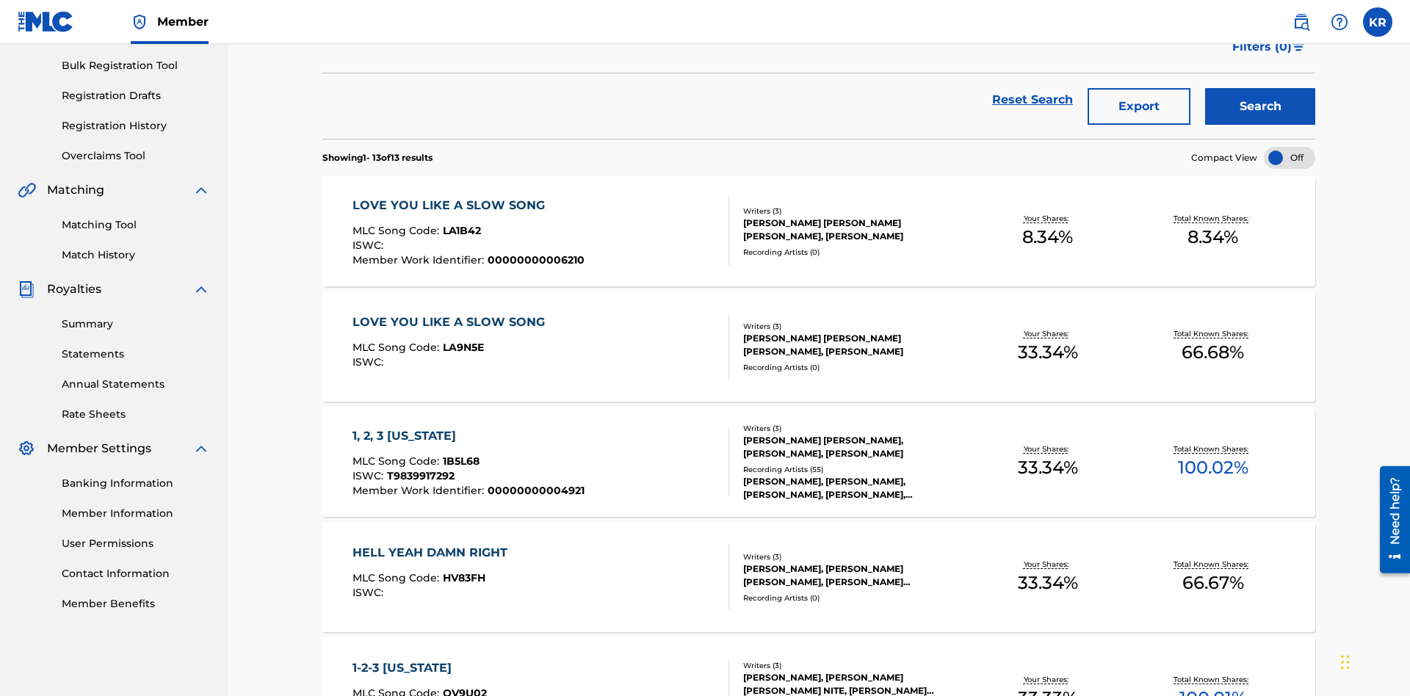
type input "00614973923"
click at [1260, 106] on button "Search" at bounding box center [1260, 106] width 110 height 37
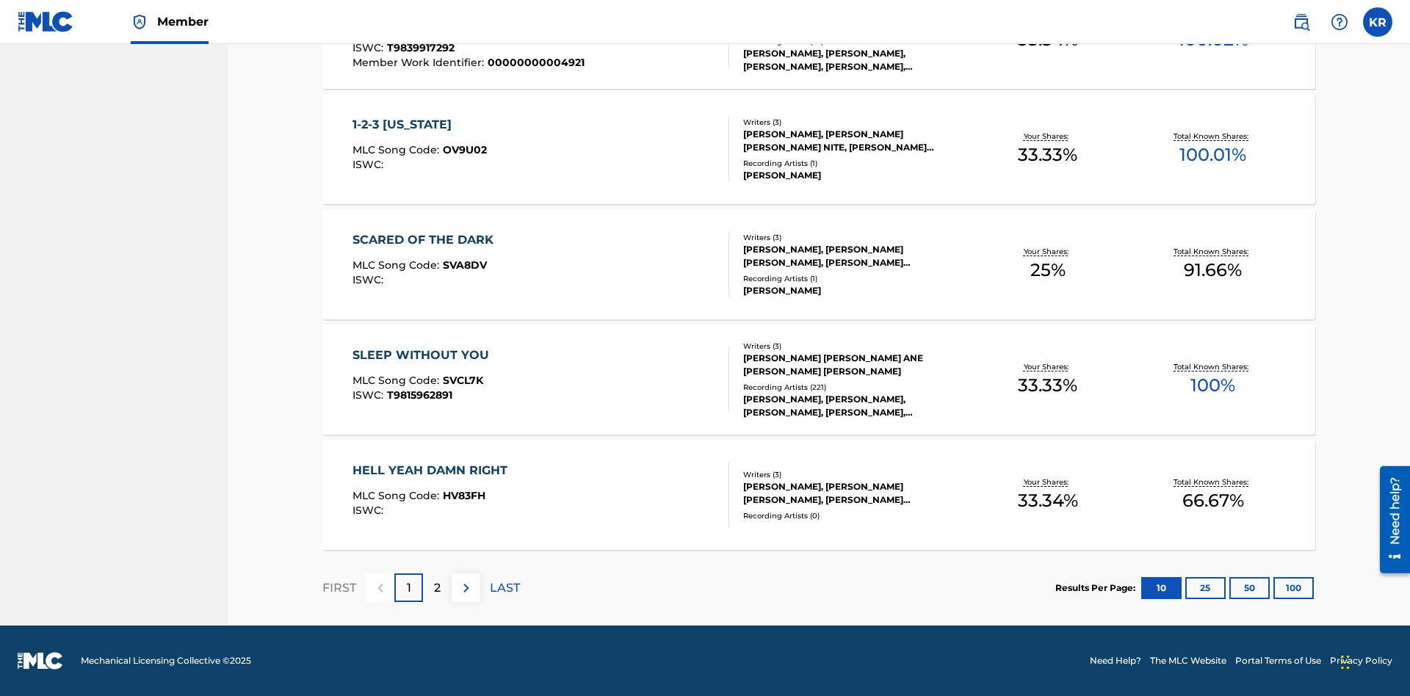
click at [1274, 588] on button "100" at bounding box center [1294, 588] width 40 height 22
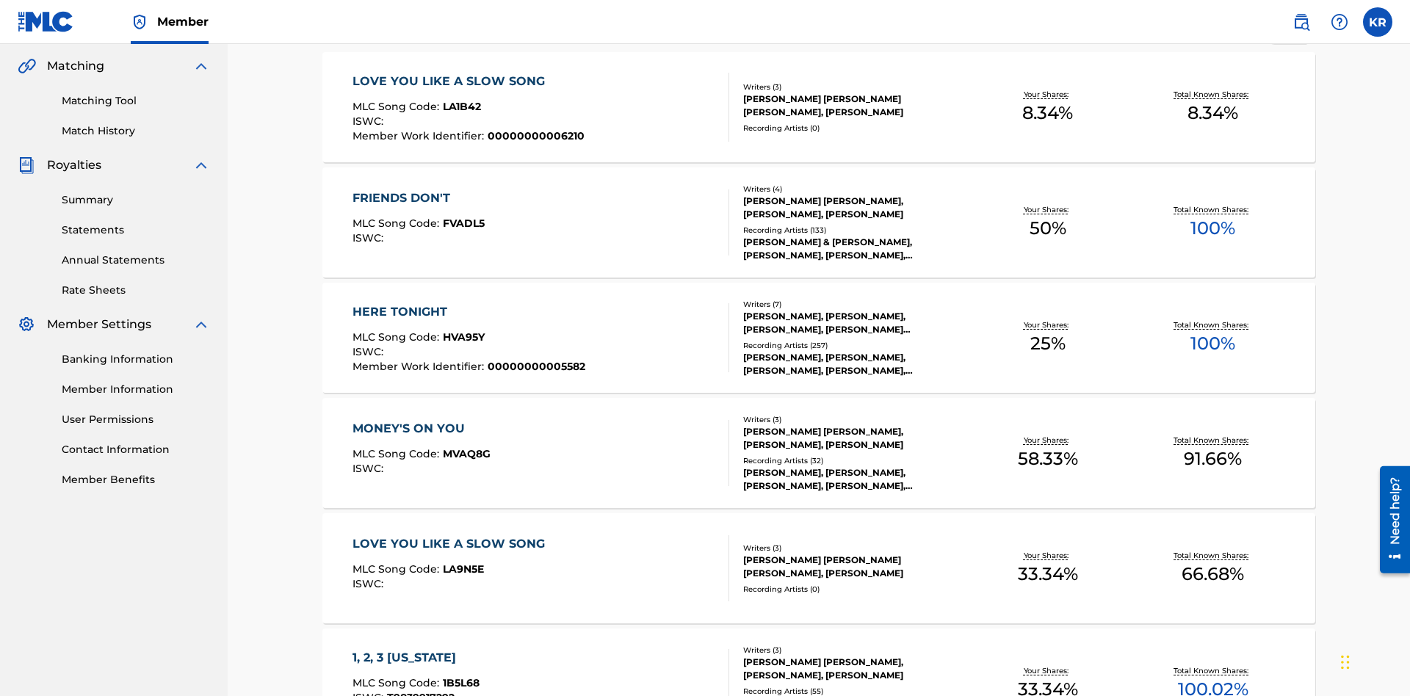
scroll to position [923, 0]
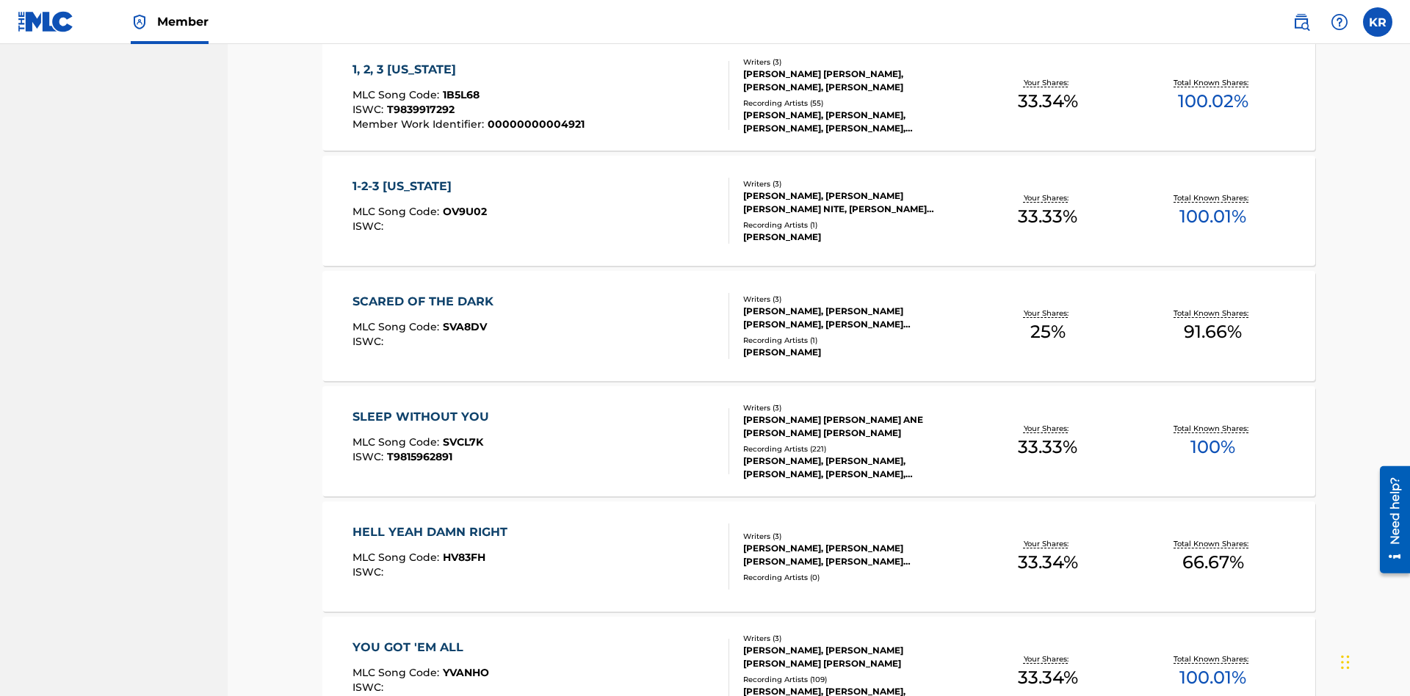
click at [459, 95] on span "1B5L68" at bounding box center [461, 94] width 37 height 13
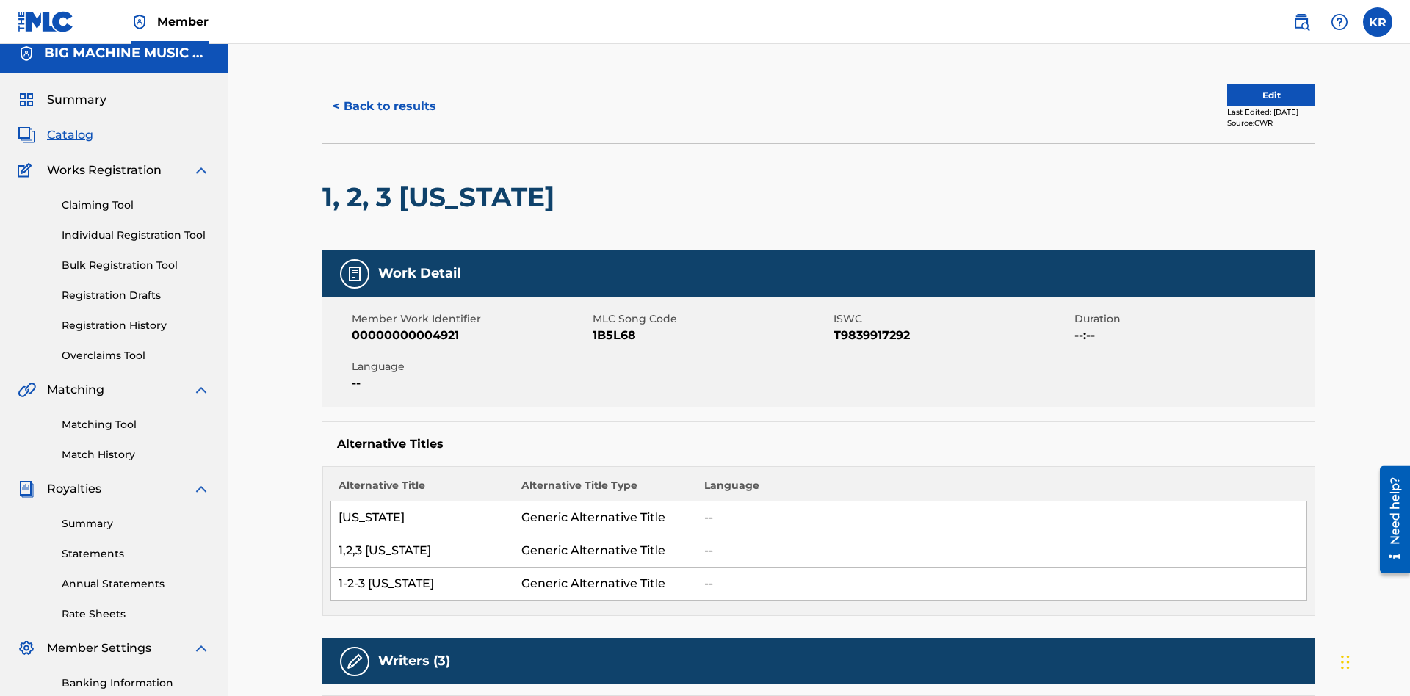
click at [383, 106] on button "< Back to results" at bounding box center [384, 106] width 124 height 37
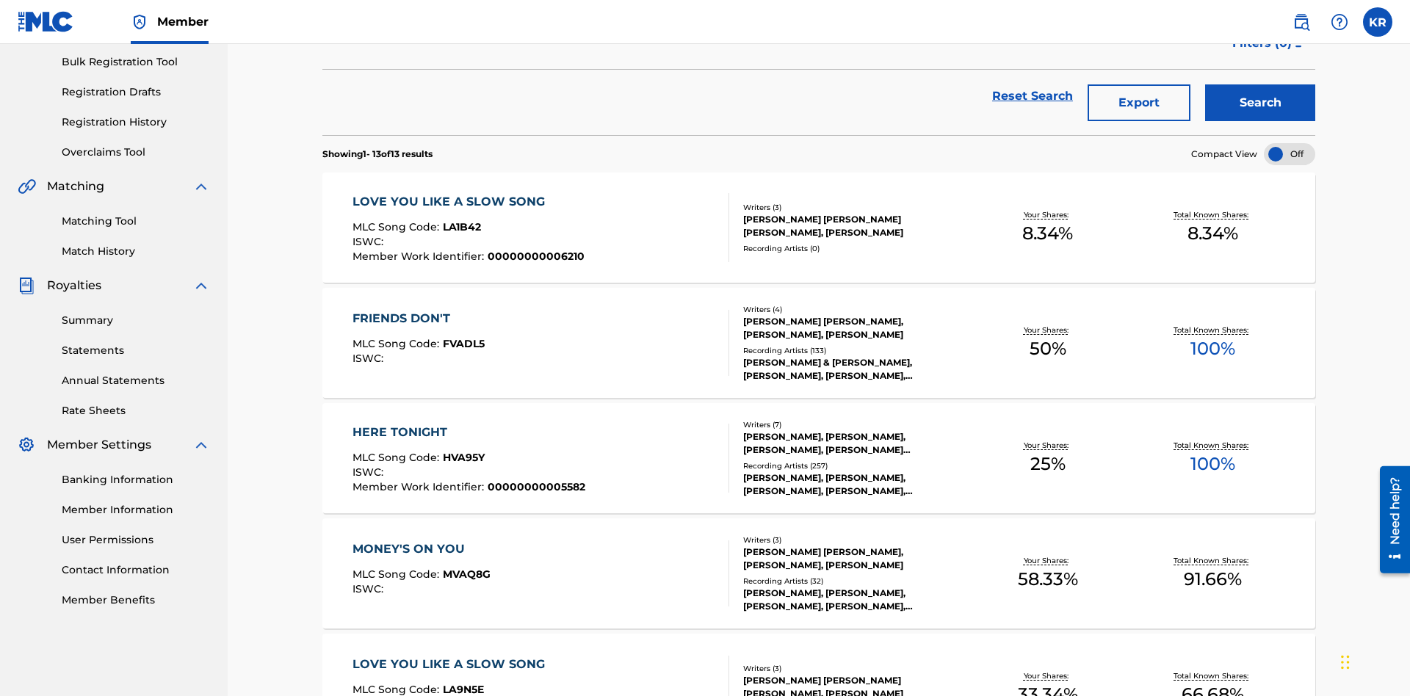
scroll to position [211, 0]
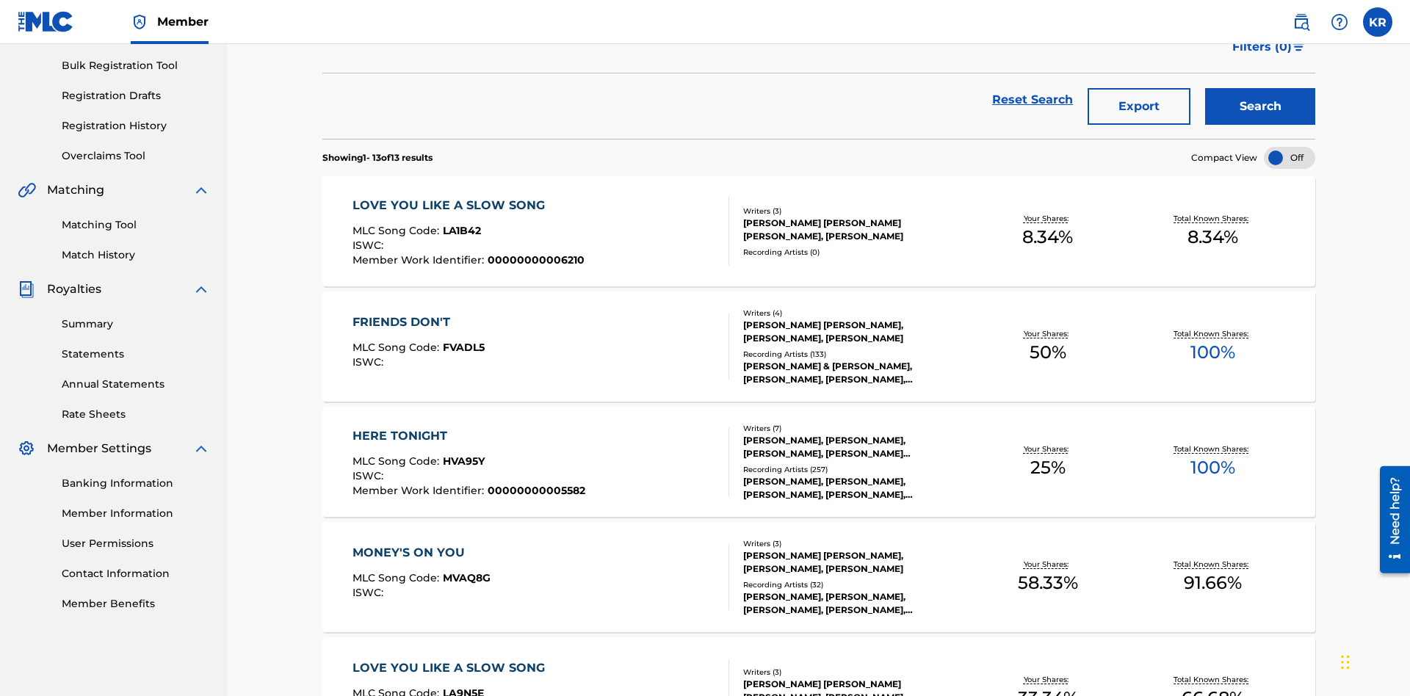
click at [1139, 106] on button "Export" at bounding box center [1139, 106] width 103 height 37
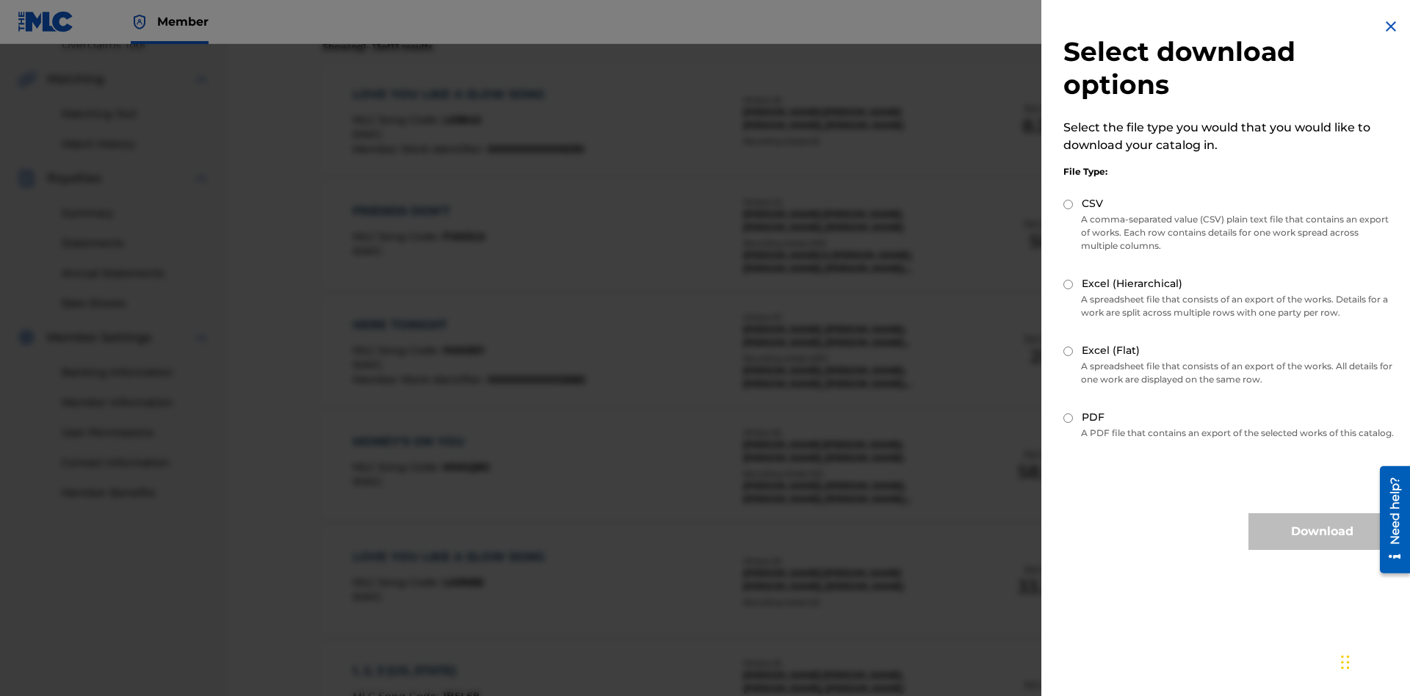
click at [1069, 204] on input "CSV" at bounding box center [1068, 205] width 10 height 10
radio input "true"
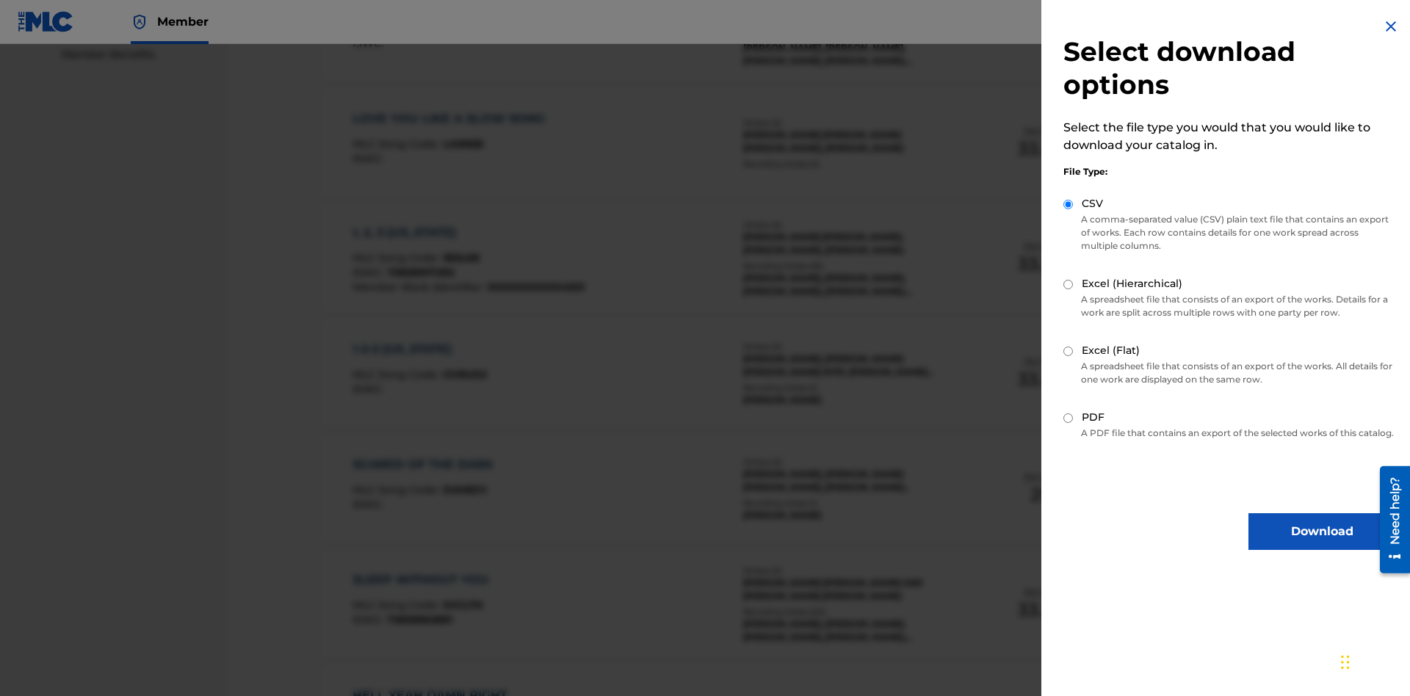
click at [1322, 545] on button "Download" at bounding box center [1322, 531] width 147 height 37
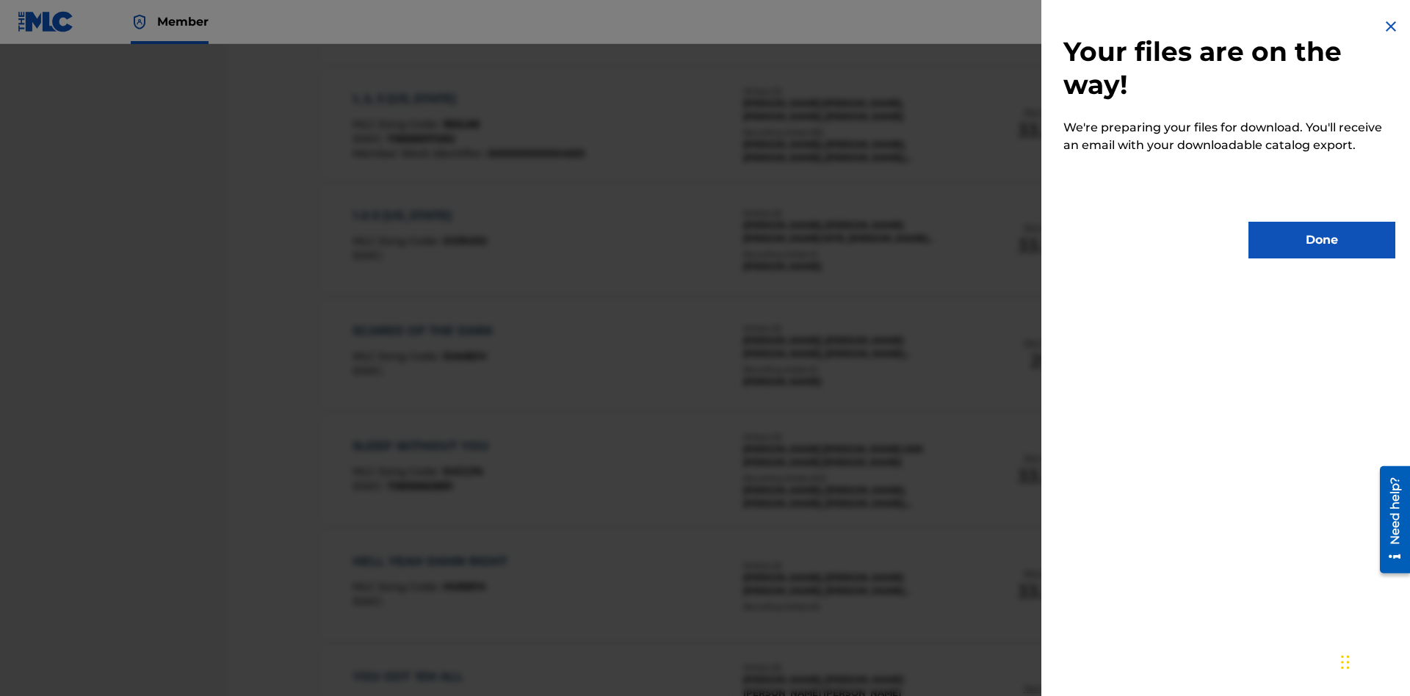
click at [1322, 240] on button "Done" at bounding box center [1322, 240] width 147 height 37
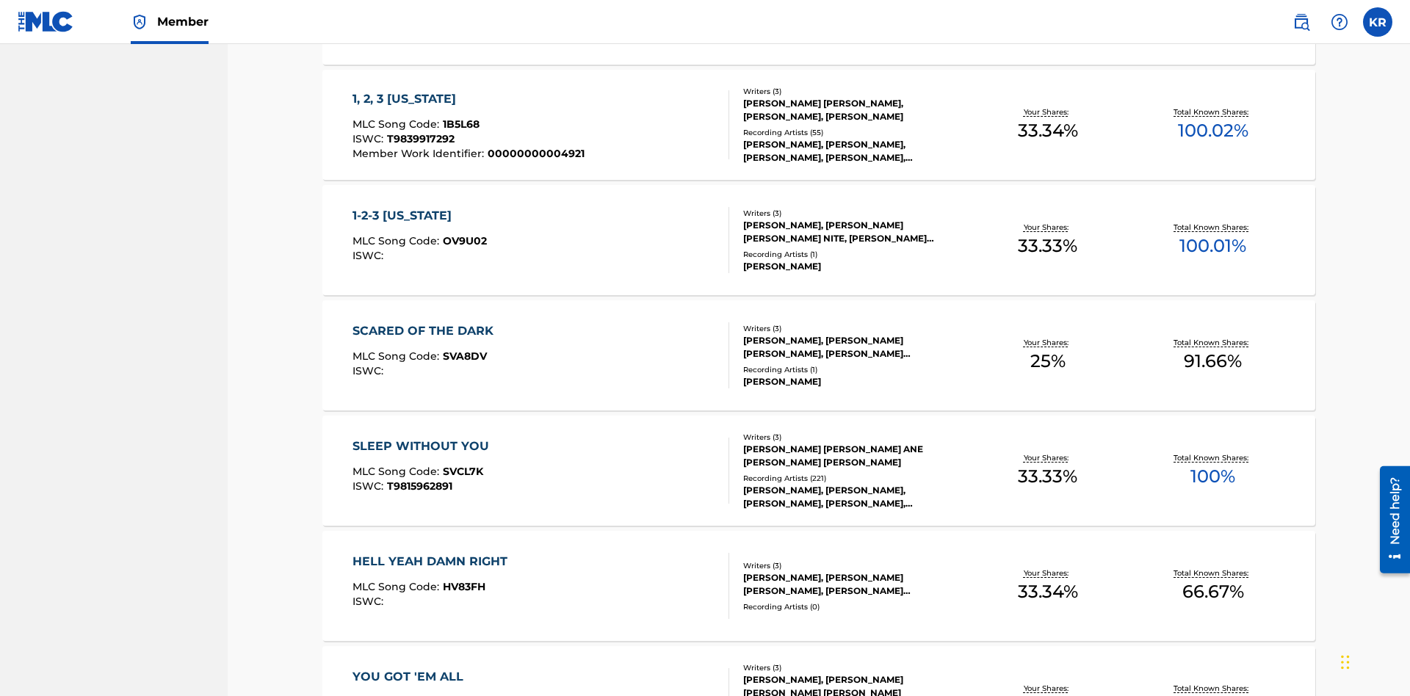
scroll to position [58, 0]
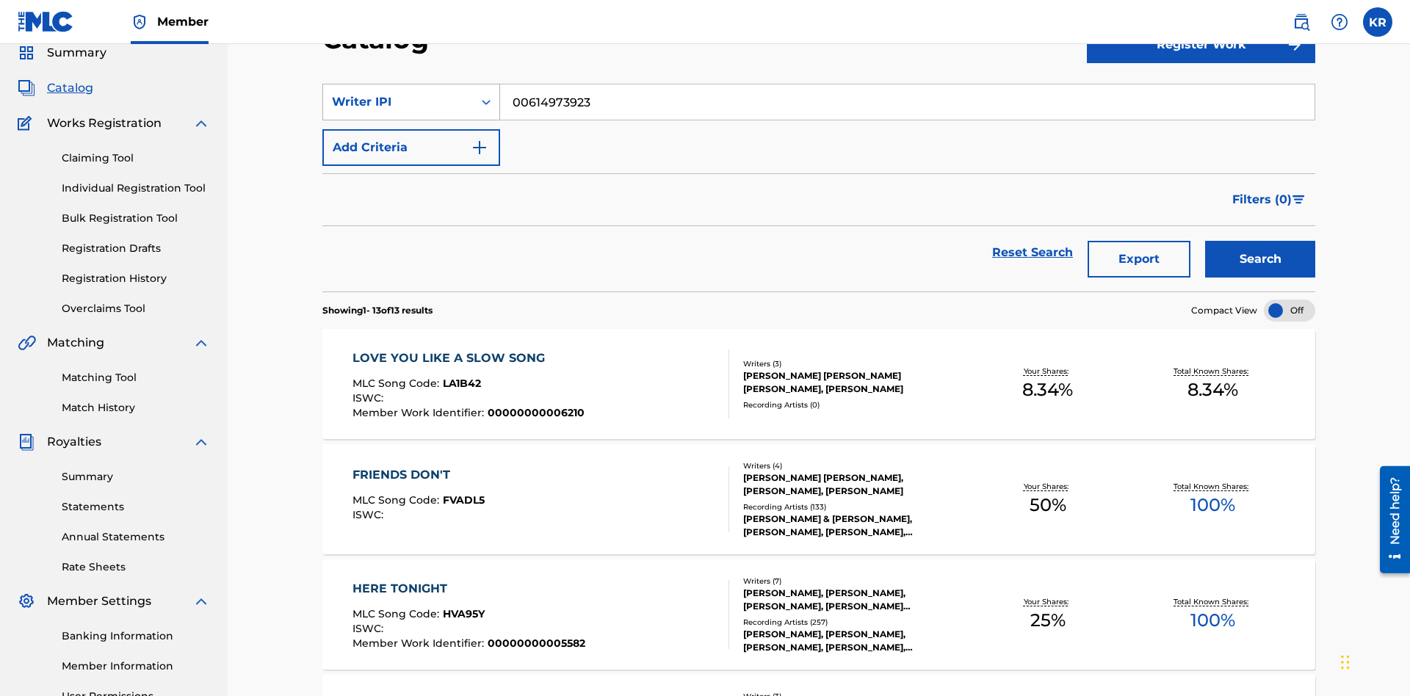
click at [398, 102] on div "Writer IPI" at bounding box center [398, 102] width 132 height 18
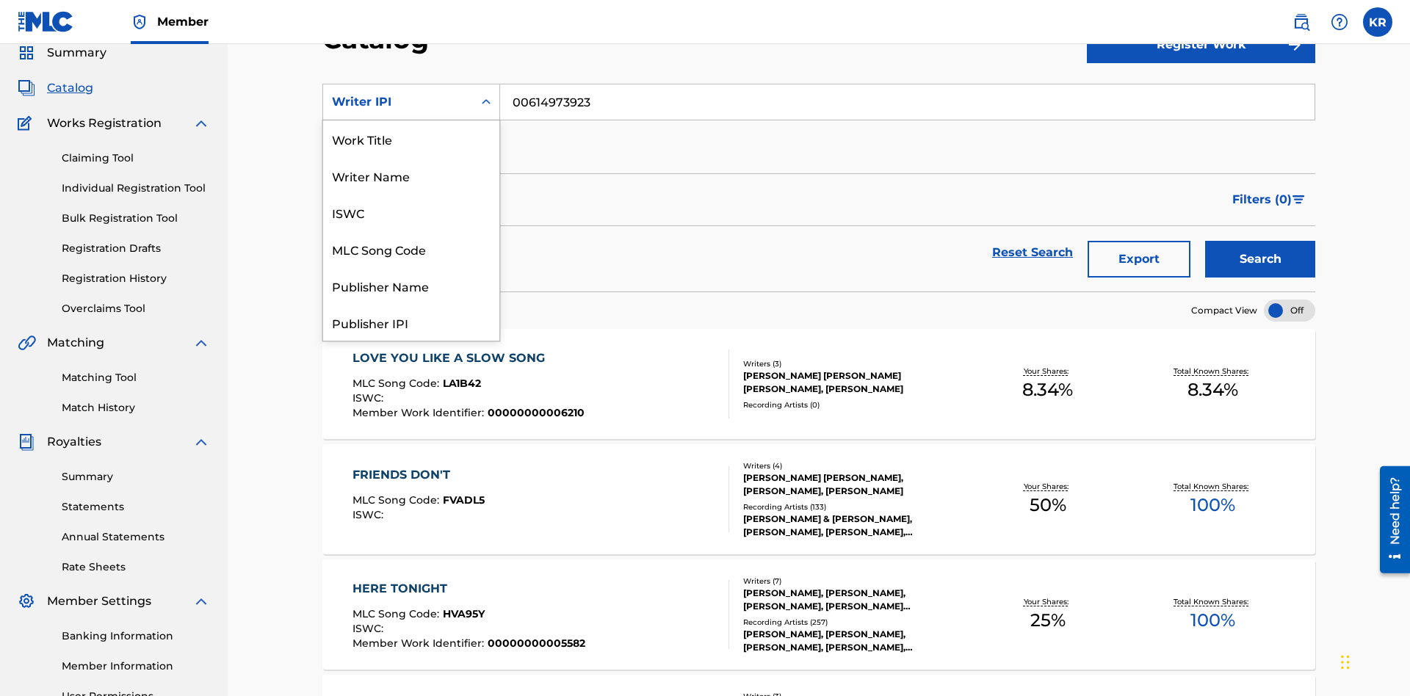
scroll to position [220, 0]
click at [411, 84] on div "Publisher Name" at bounding box center [411, 65] width 176 height 37
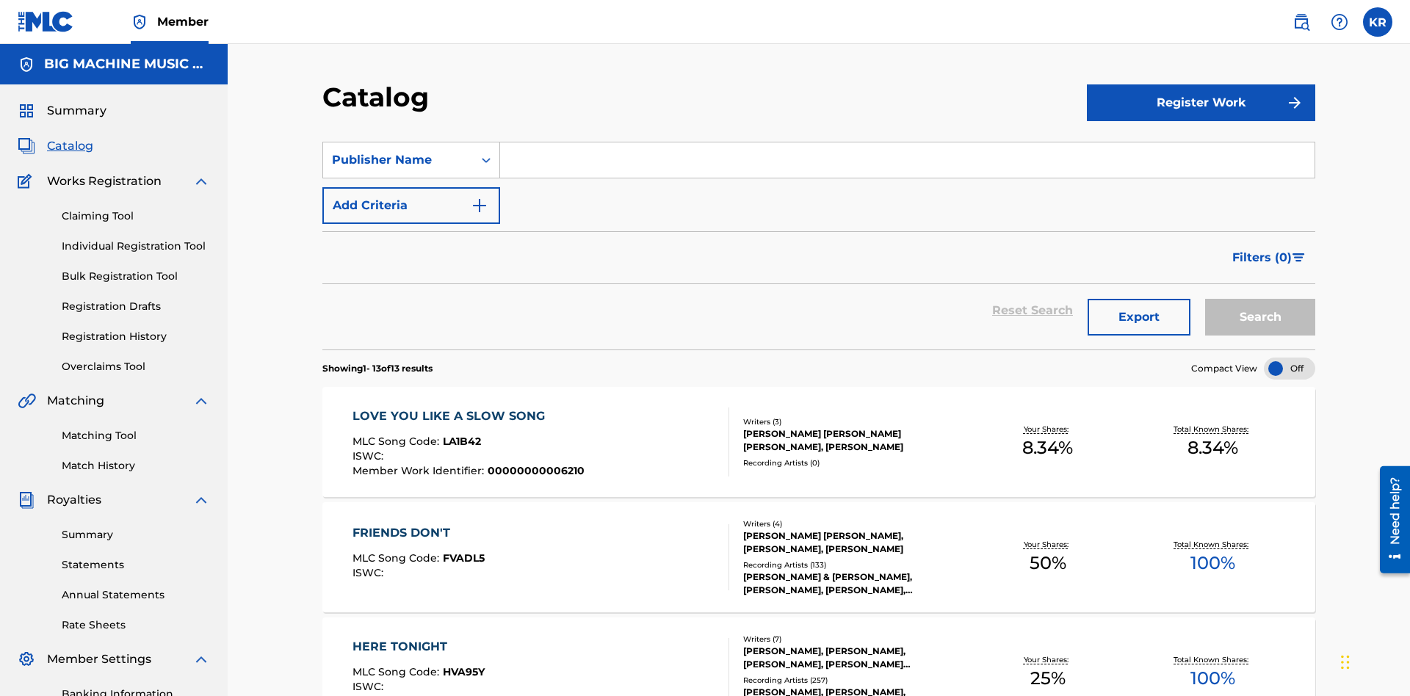
scroll to position [54, 0]
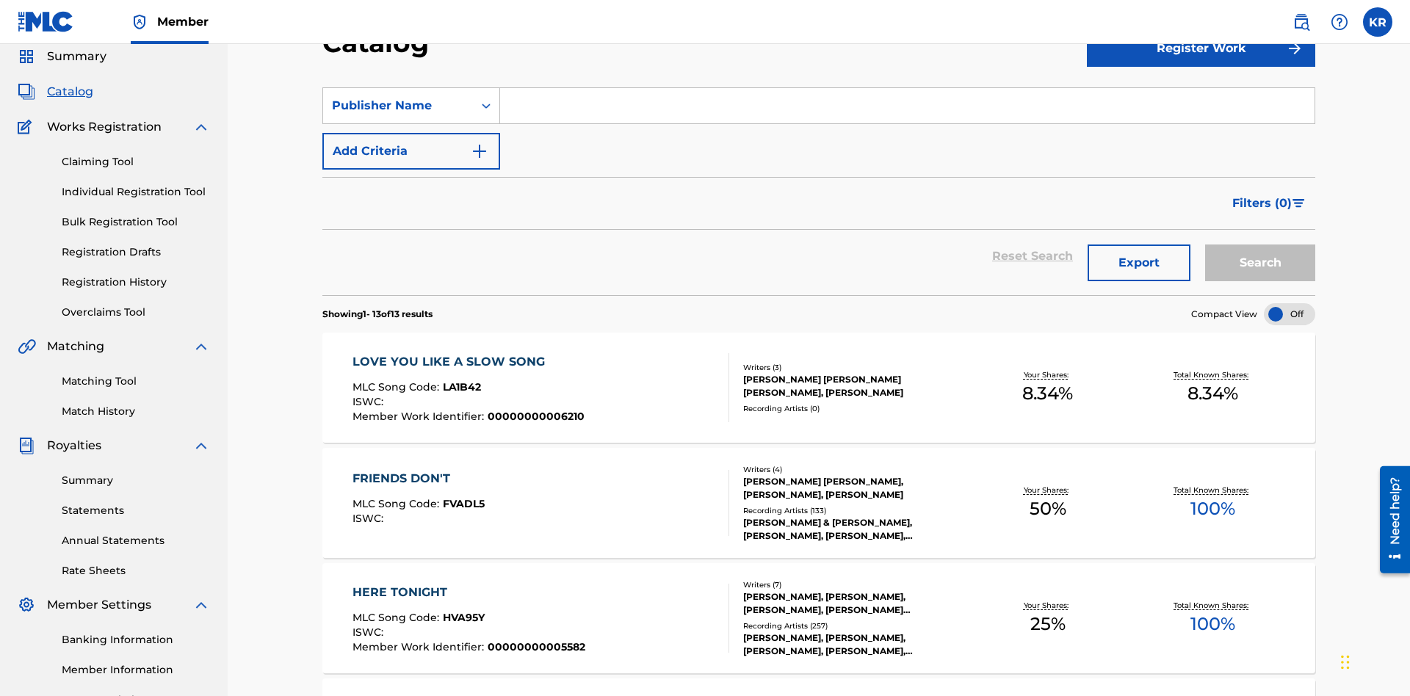
click at [907, 106] on input "Search Form" at bounding box center [907, 105] width 814 height 35
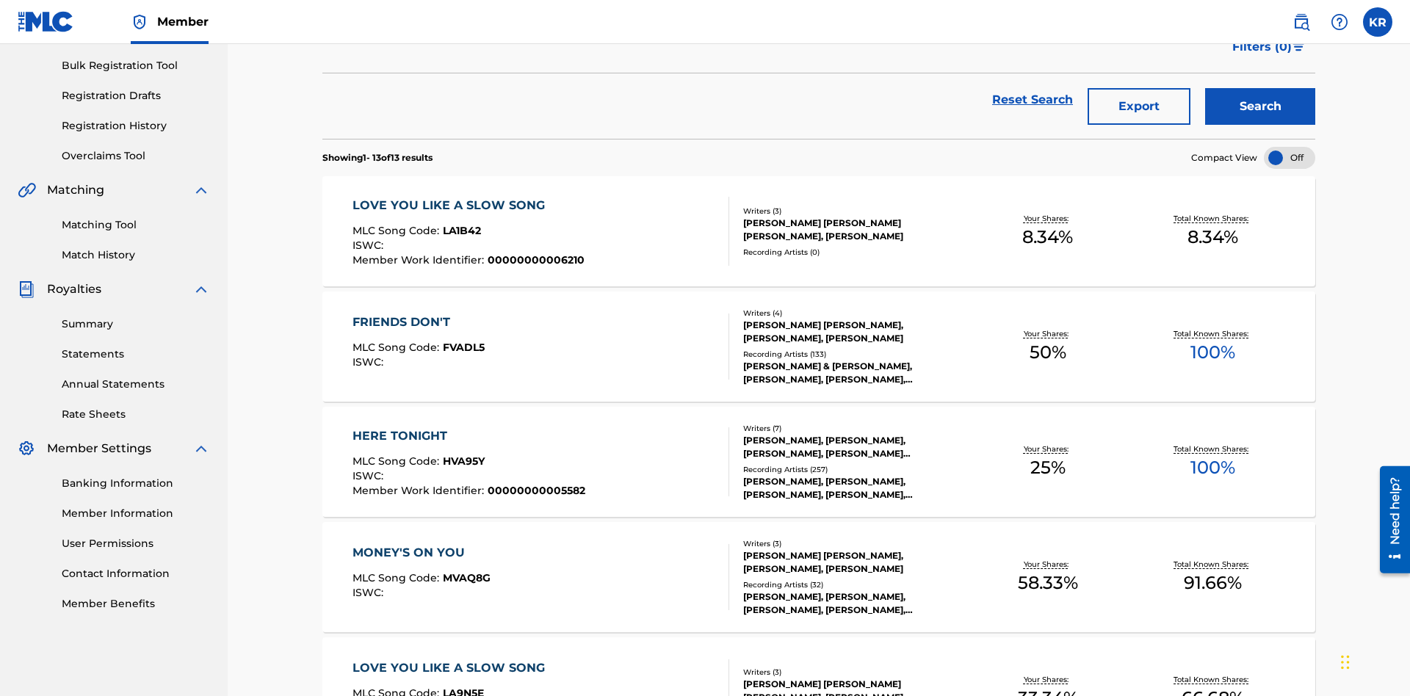
type input "SUPER BIG MUSIC"
click at [1260, 106] on button "Search" at bounding box center [1260, 106] width 110 height 37
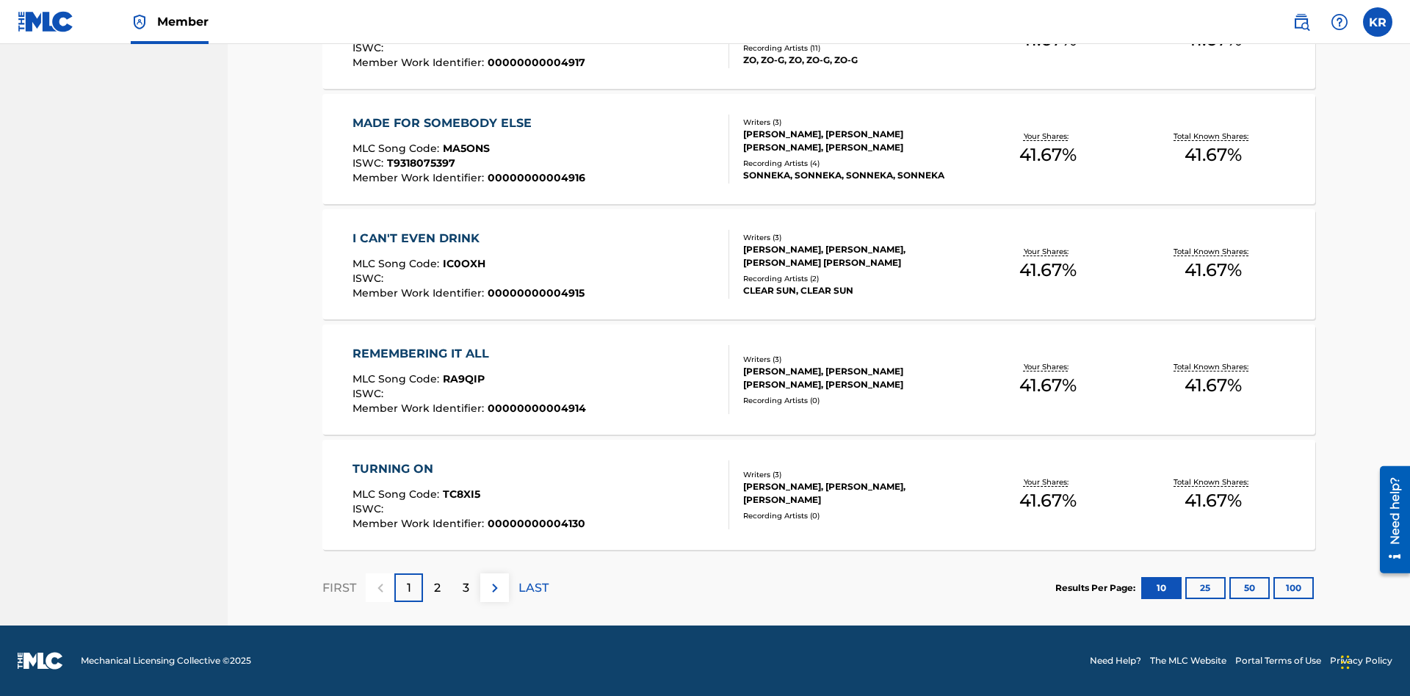
click at [1274, 588] on button "100" at bounding box center [1294, 588] width 40 height 22
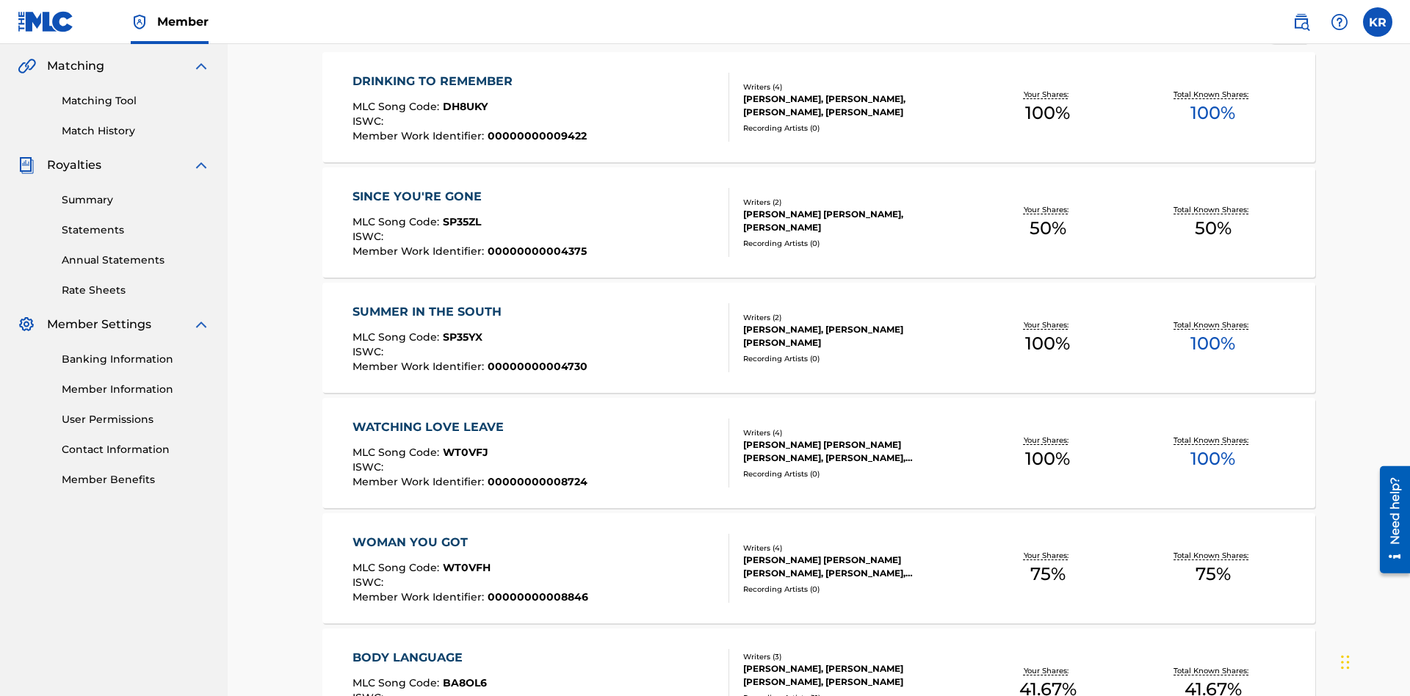
scroll to position [5651, 0]
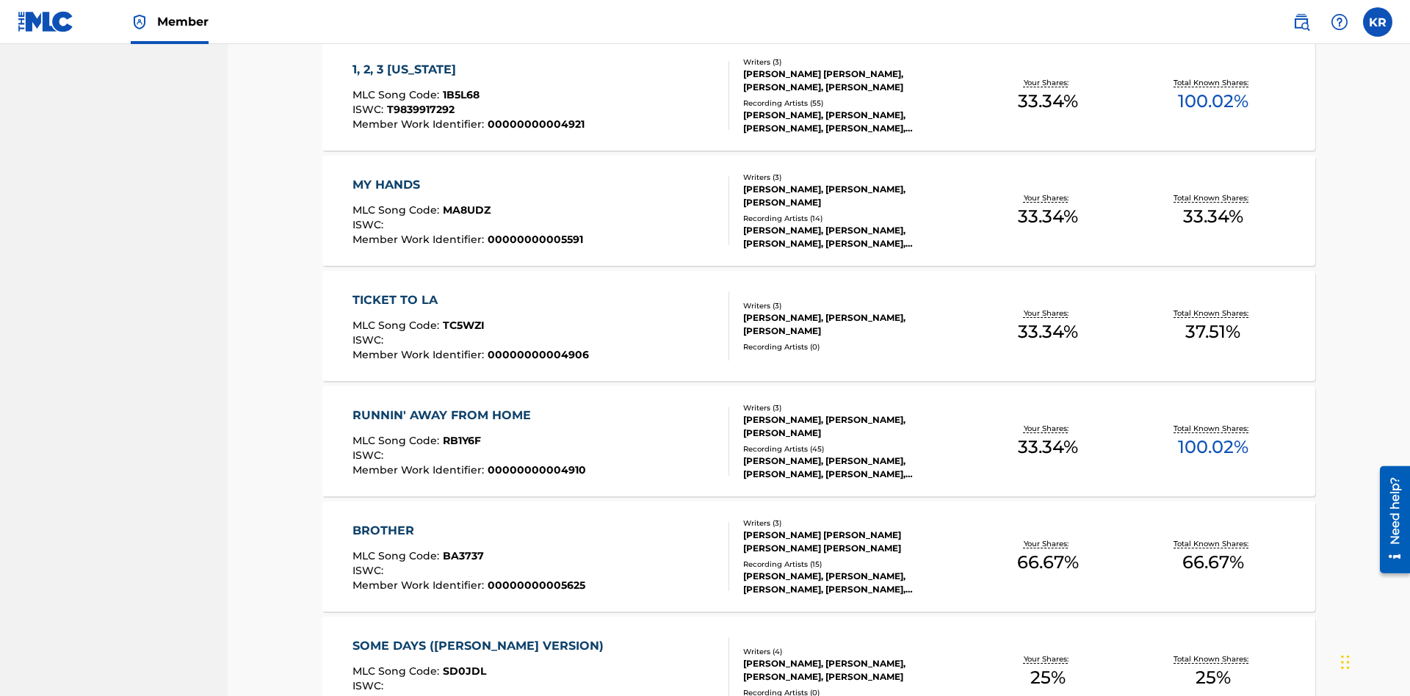
click at [459, 95] on span "1B5L68" at bounding box center [461, 94] width 37 height 13
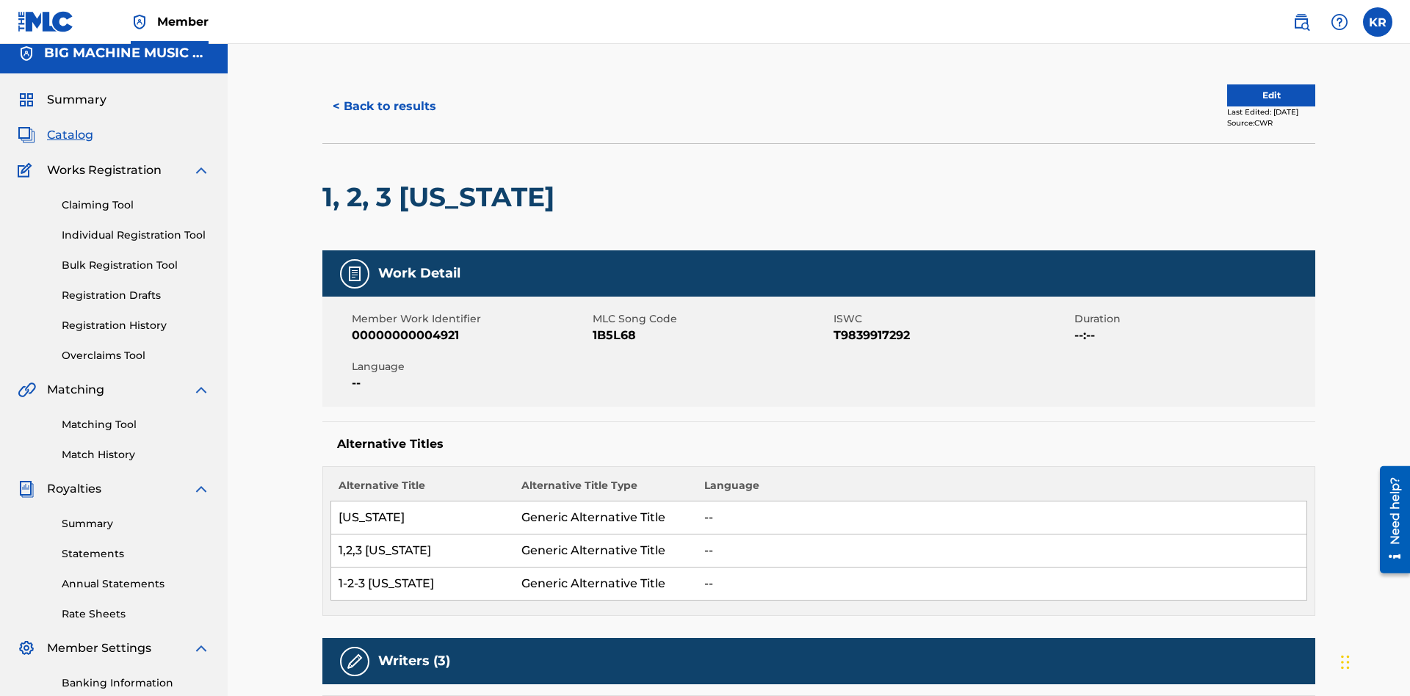
click at [383, 106] on button "< Back to results" at bounding box center [384, 106] width 124 height 37
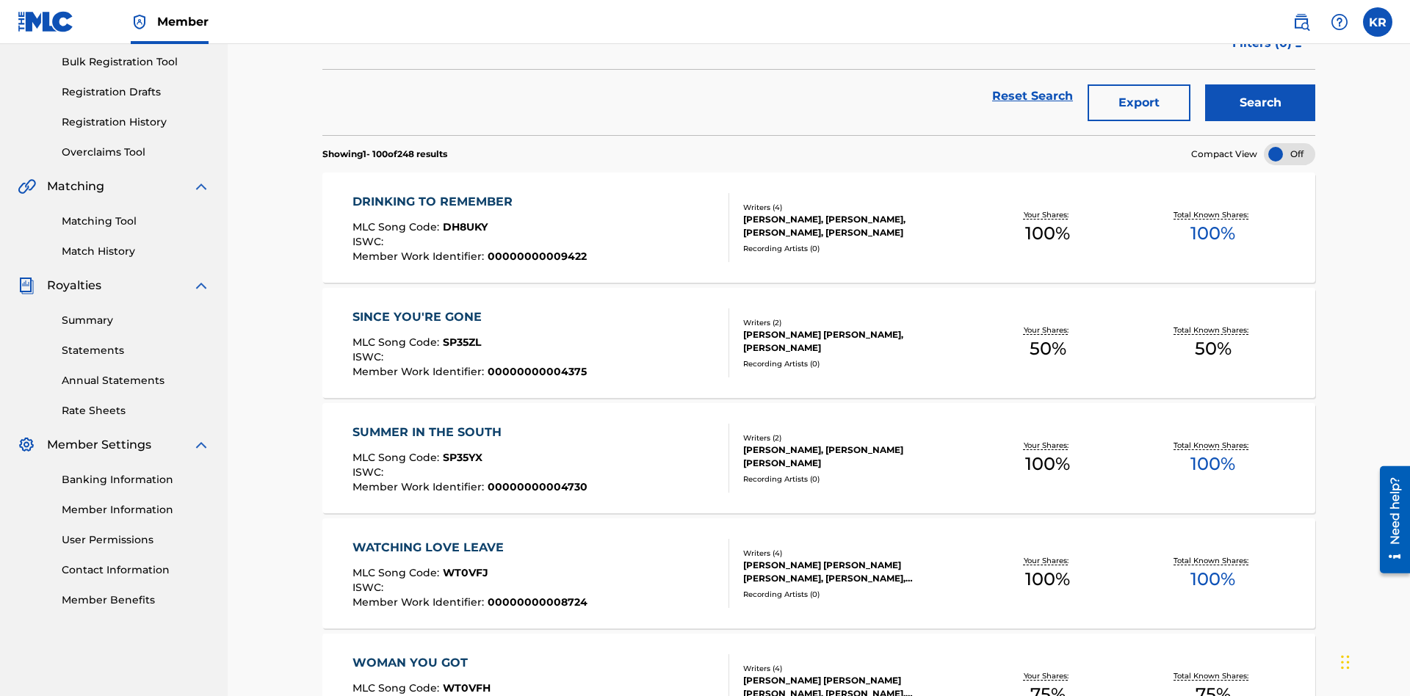
scroll to position [211, 0]
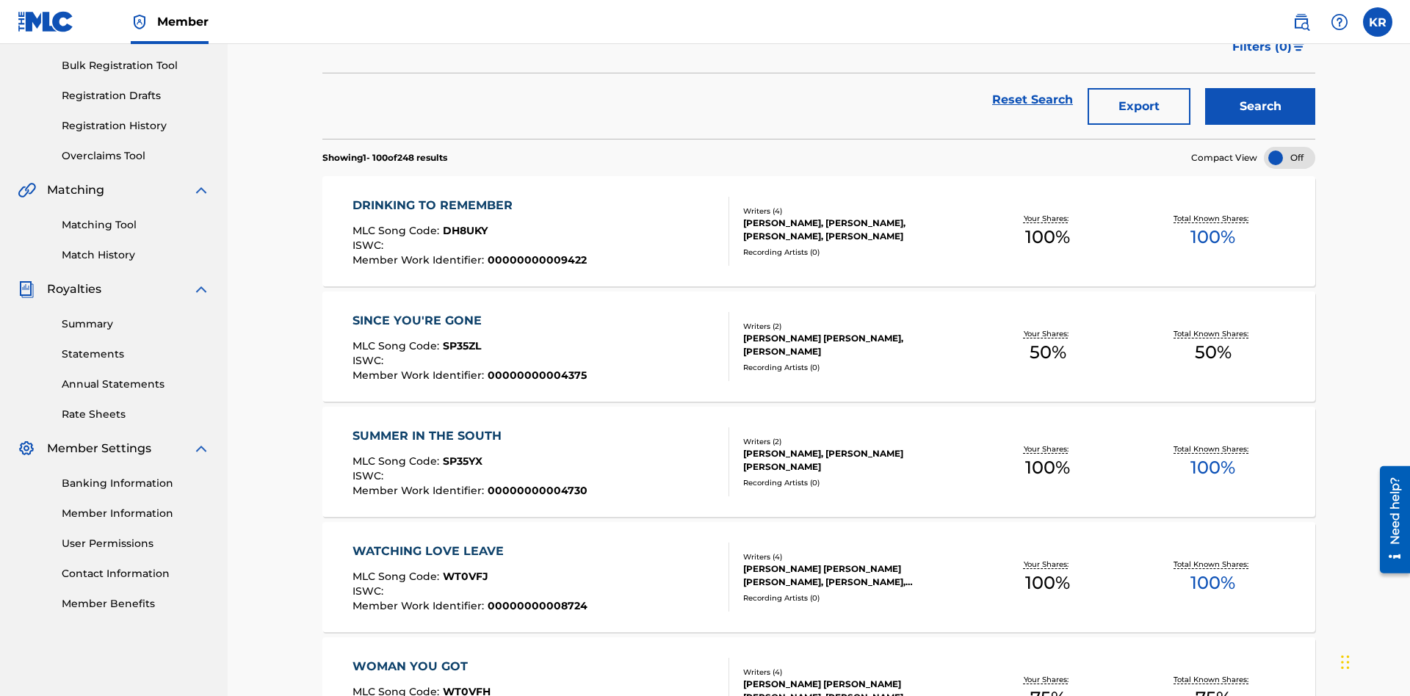
click at [1139, 106] on button "Export" at bounding box center [1139, 106] width 103 height 37
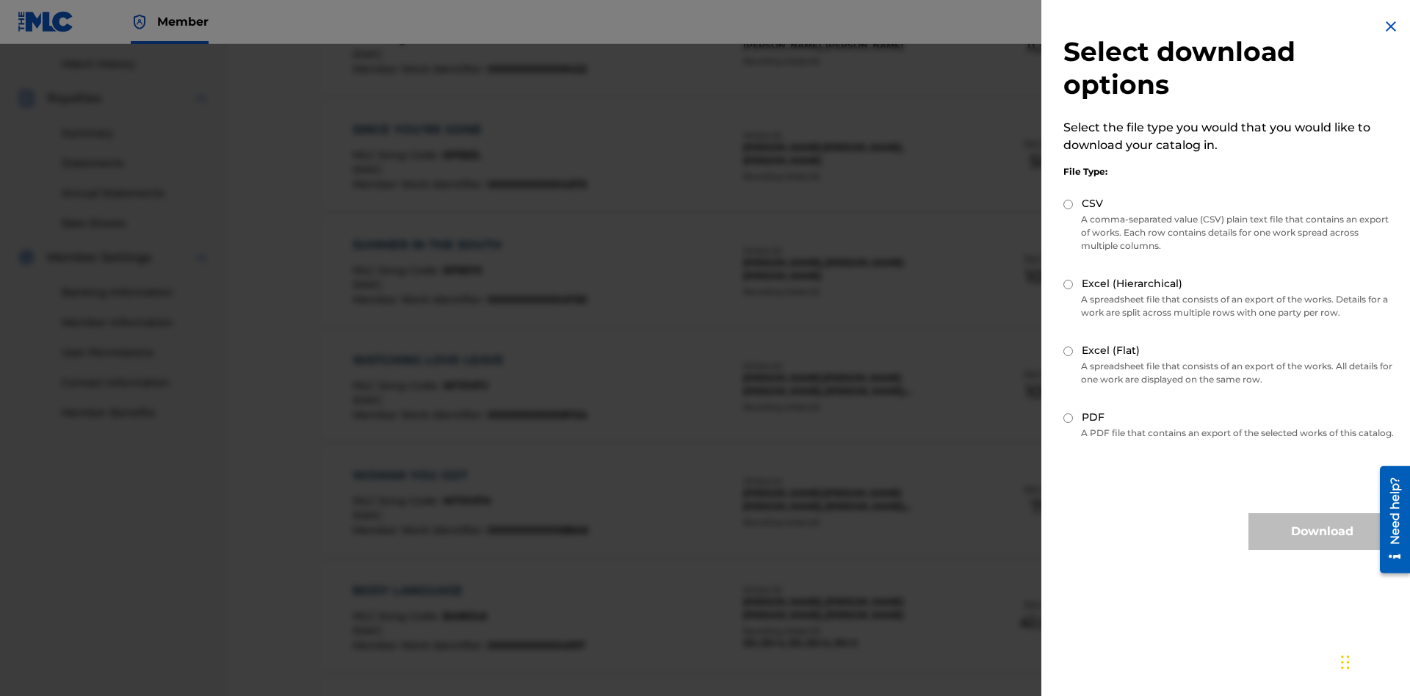
click at [1069, 284] on input "Excel (Hierarchical)" at bounding box center [1068, 285] width 10 height 10
radio input "true"
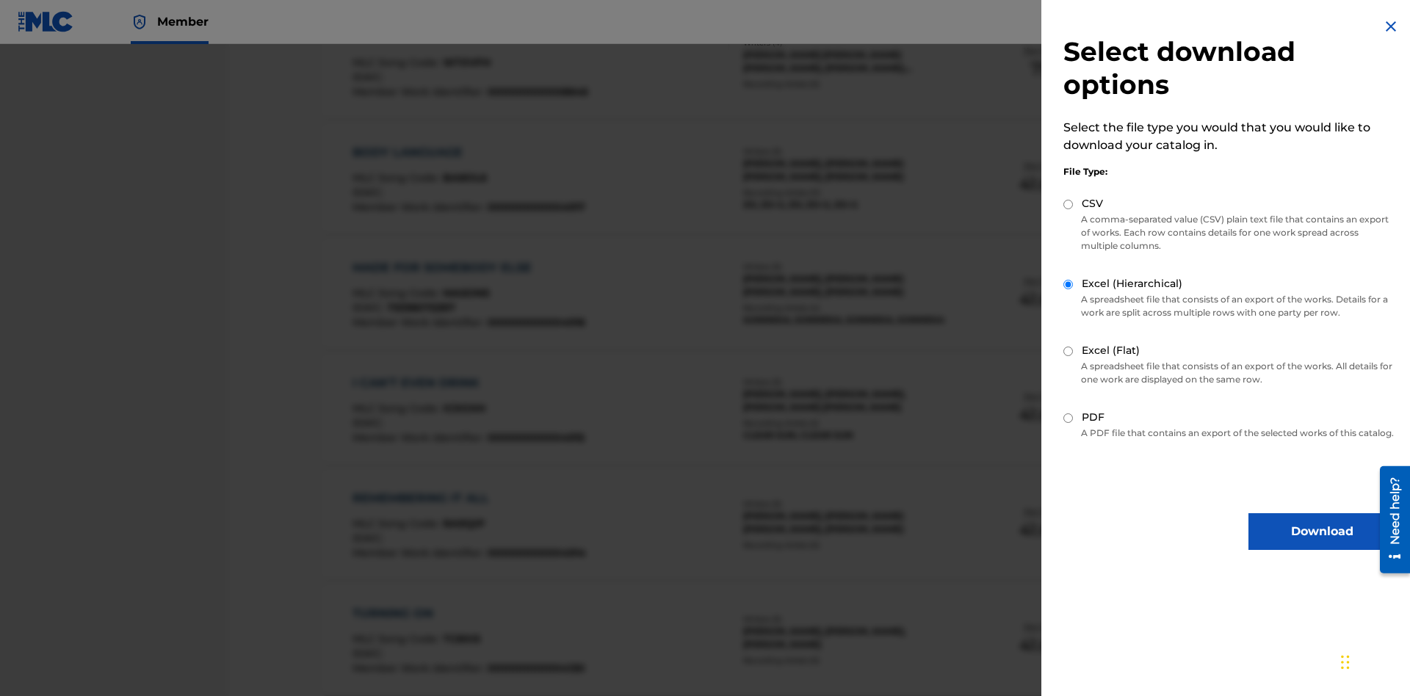
click at [1322, 545] on button "Download" at bounding box center [1322, 531] width 147 height 37
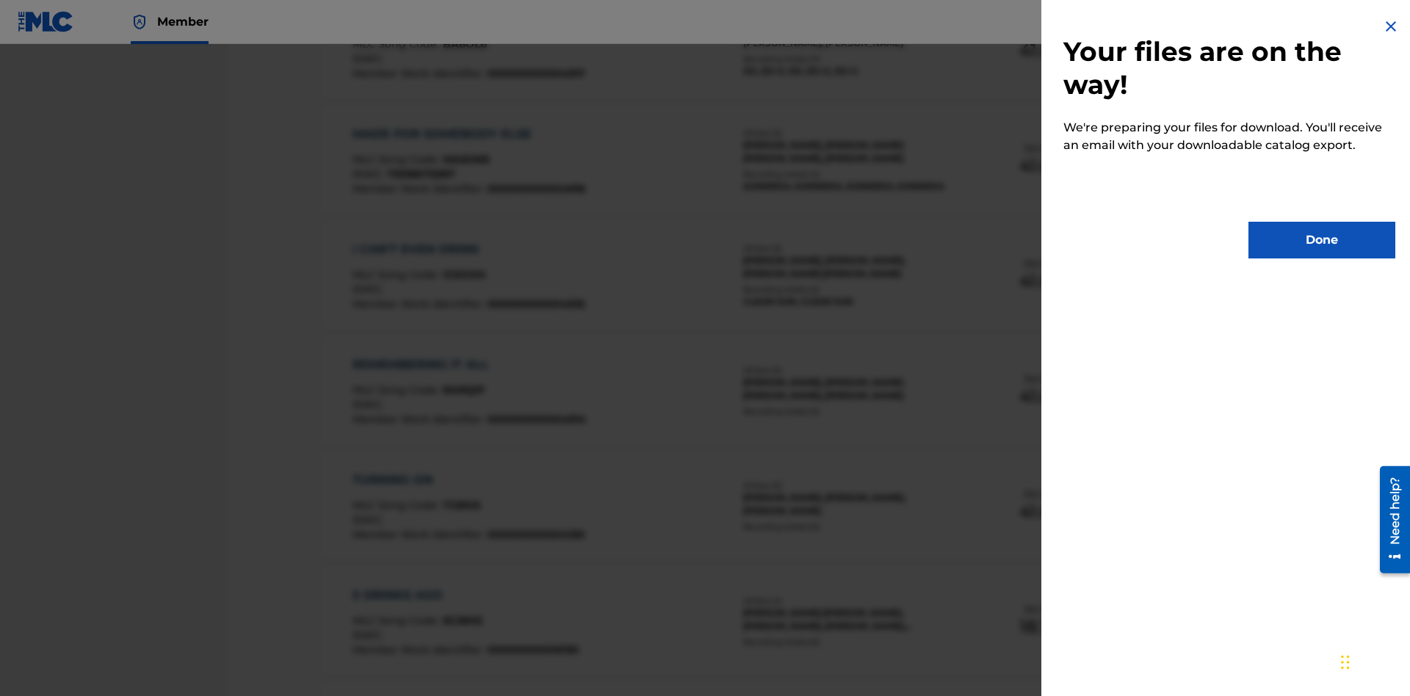
click at [1322, 240] on button "Done" at bounding box center [1322, 240] width 147 height 37
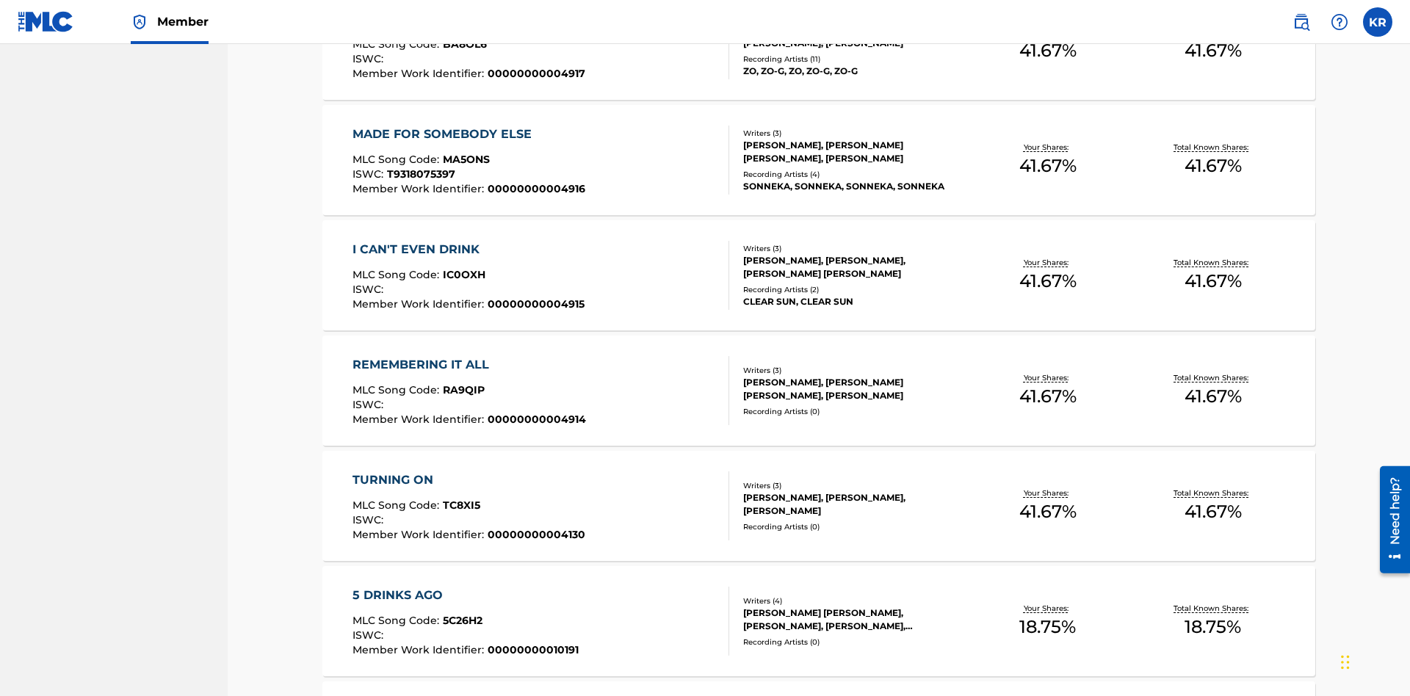
scroll to position [58, 0]
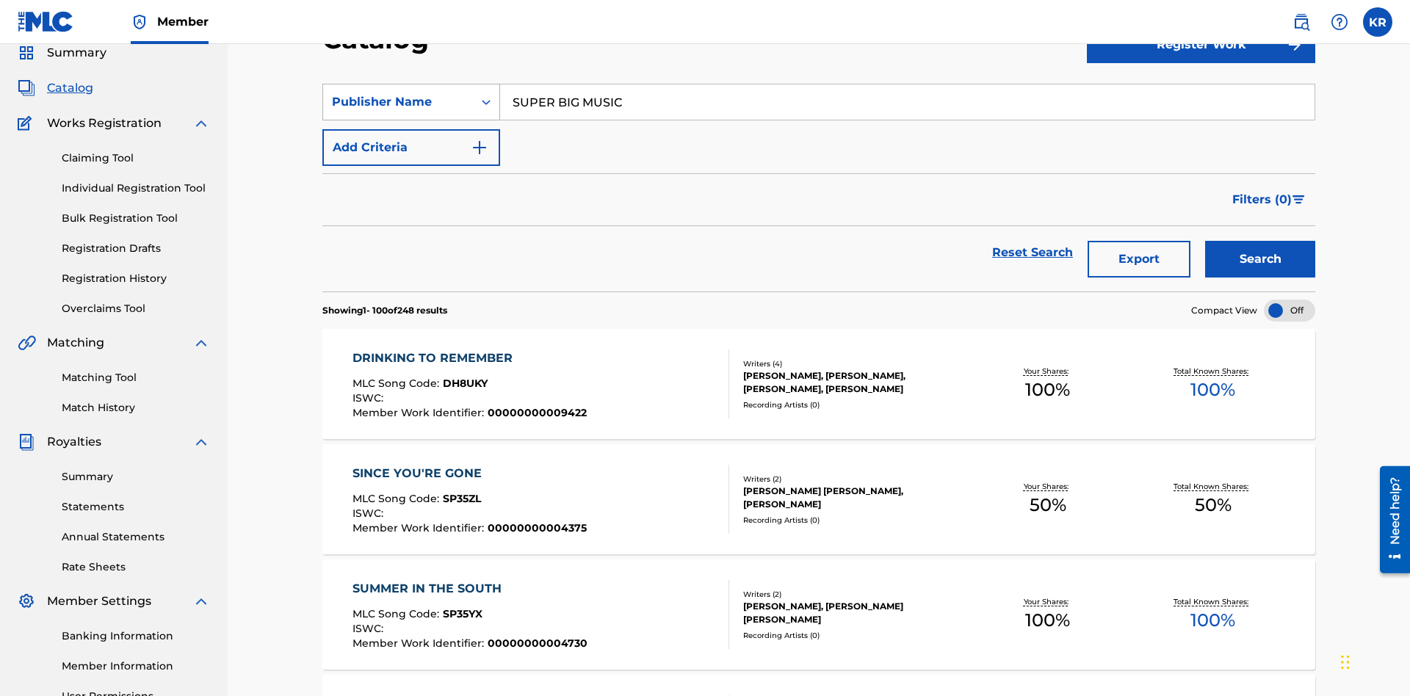
click at [398, 102] on div "Publisher Name" at bounding box center [398, 102] width 132 height 18
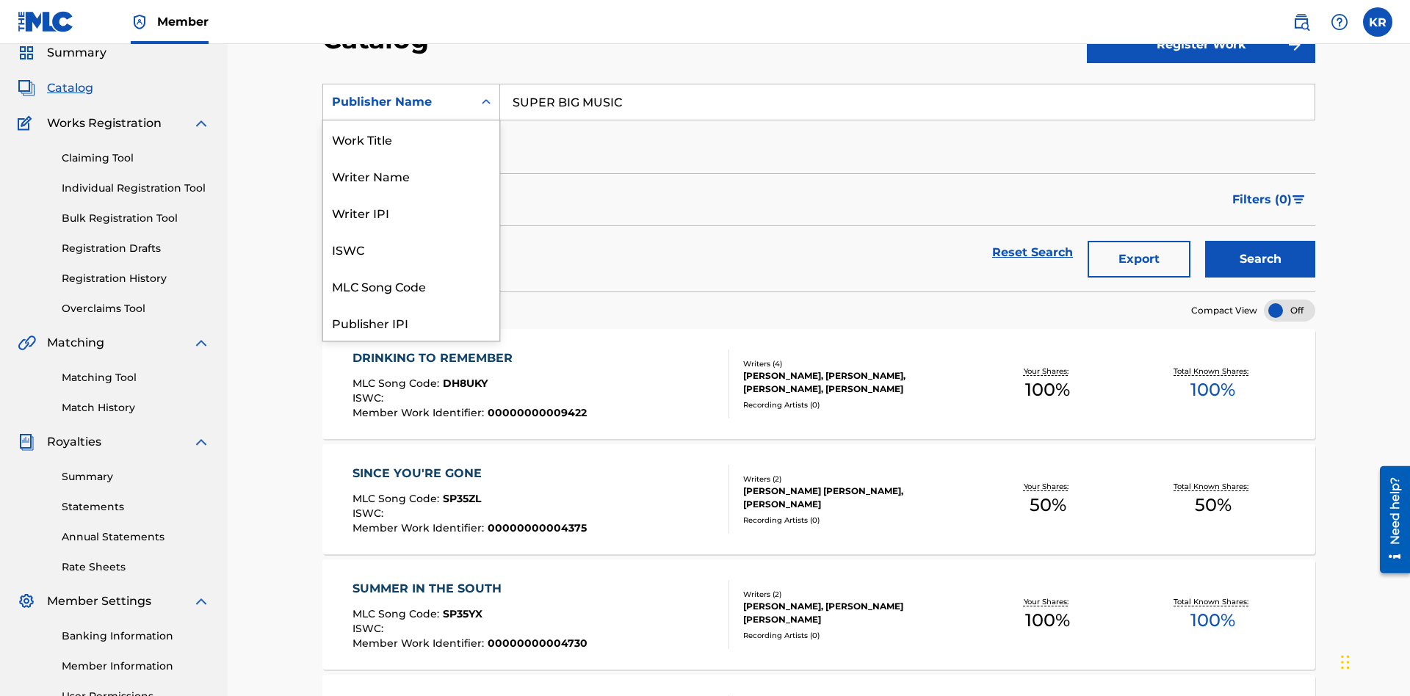
scroll to position [220, 0]
click at [411, 120] on div "Publisher IPI" at bounding box center [411, 102] width 176 height 37
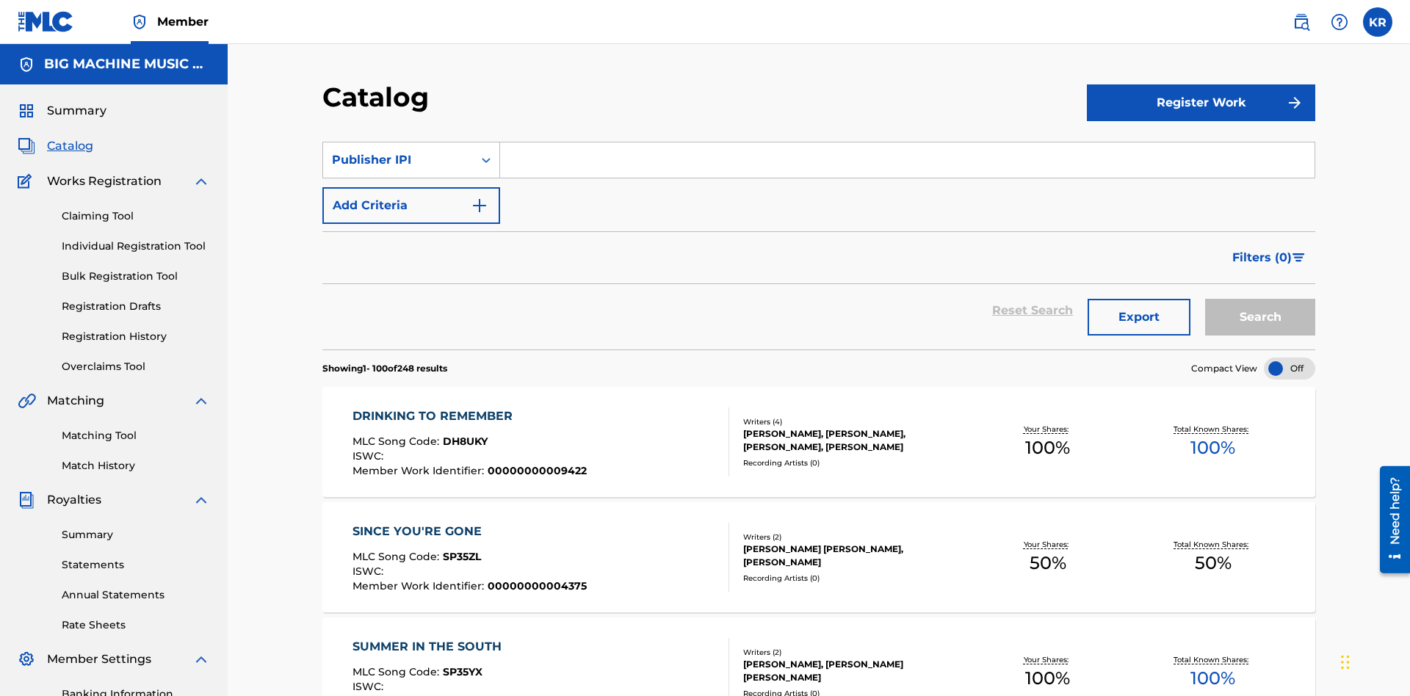
scroll to position [54, 0]
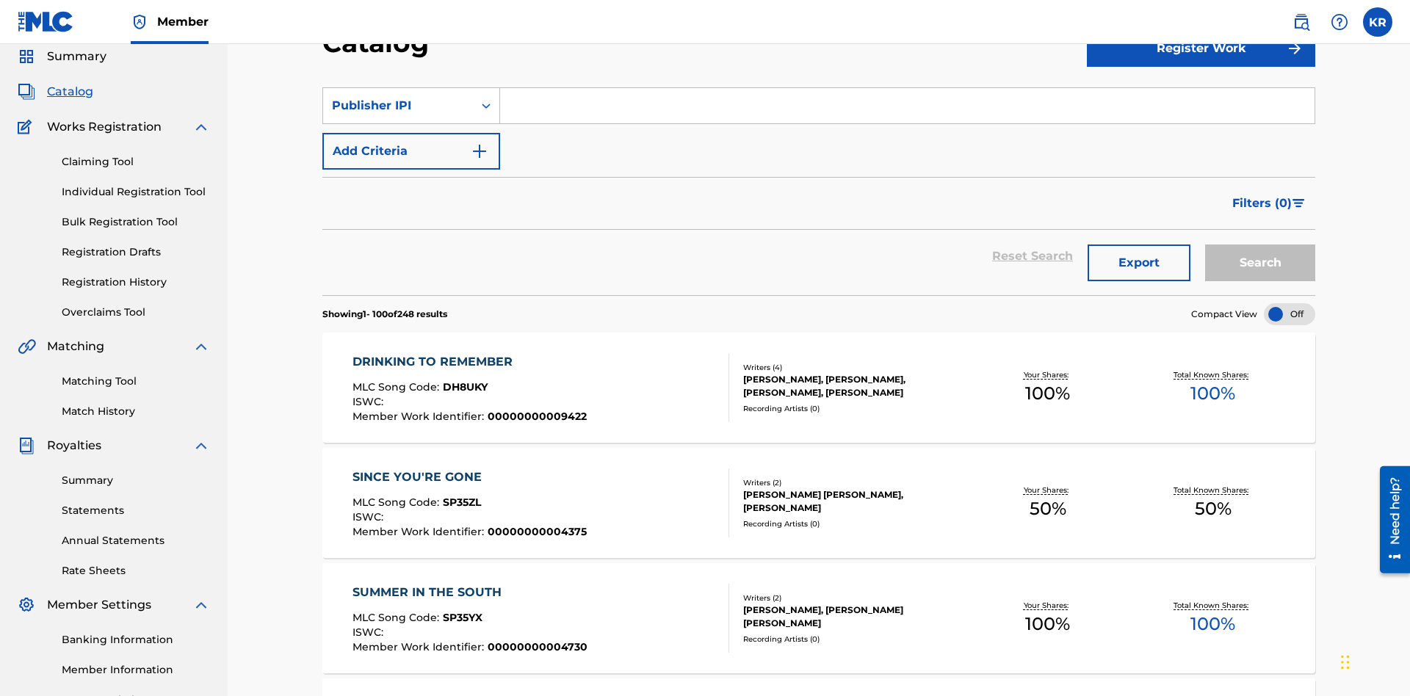
click at [907, 106] on input "Search Form" at bounding box center [907, 105] width 814 height 35
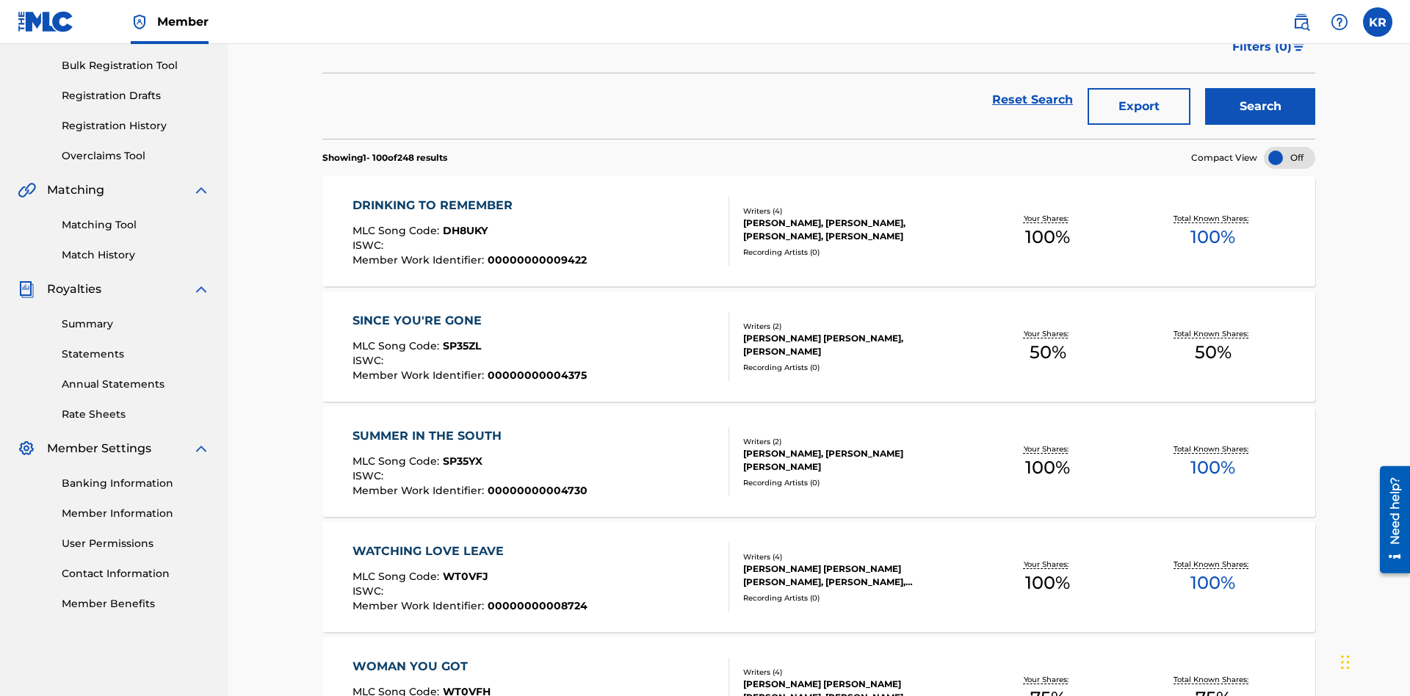
type input "00594318326"
click at [1260, 106] on button "Search" at bounding box center [1260, 106] width 110 height 37
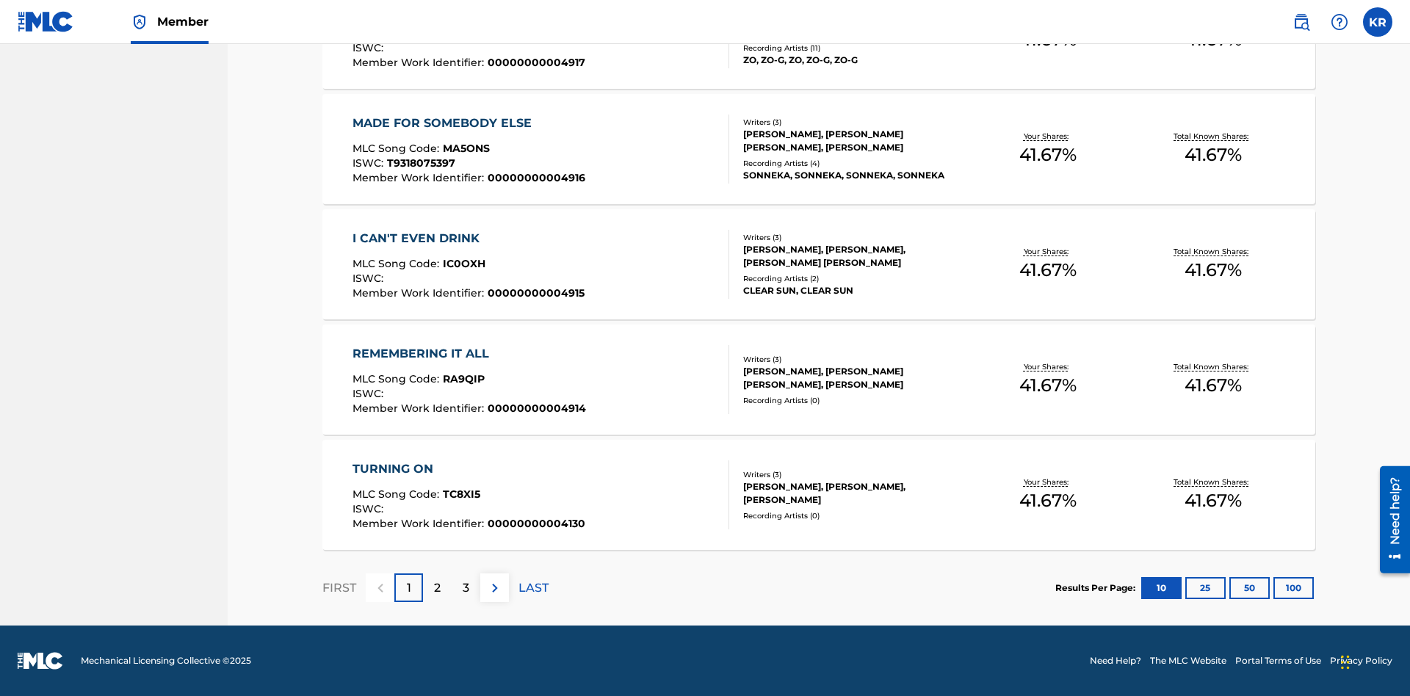
click at [1274, 588] on button "100" at bounding box center [1294, 588] width 40 height 22
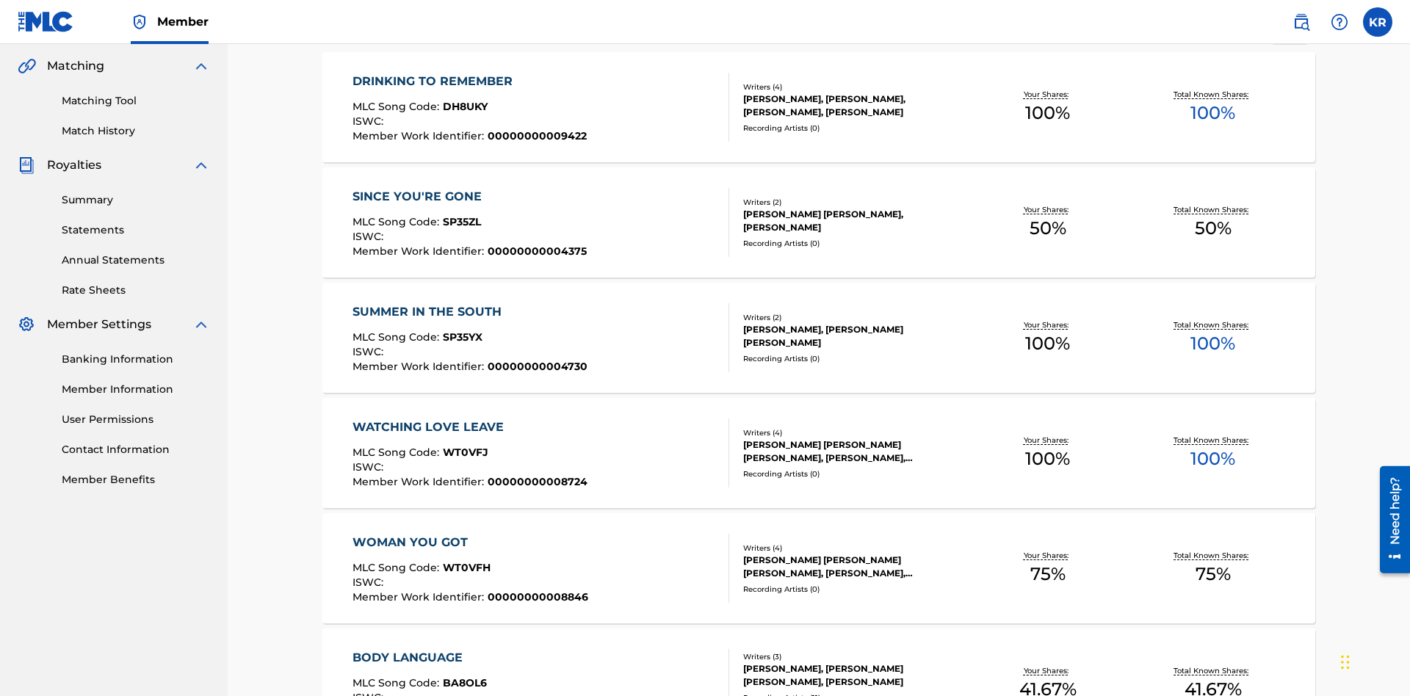
scroll to position [5651, 0]
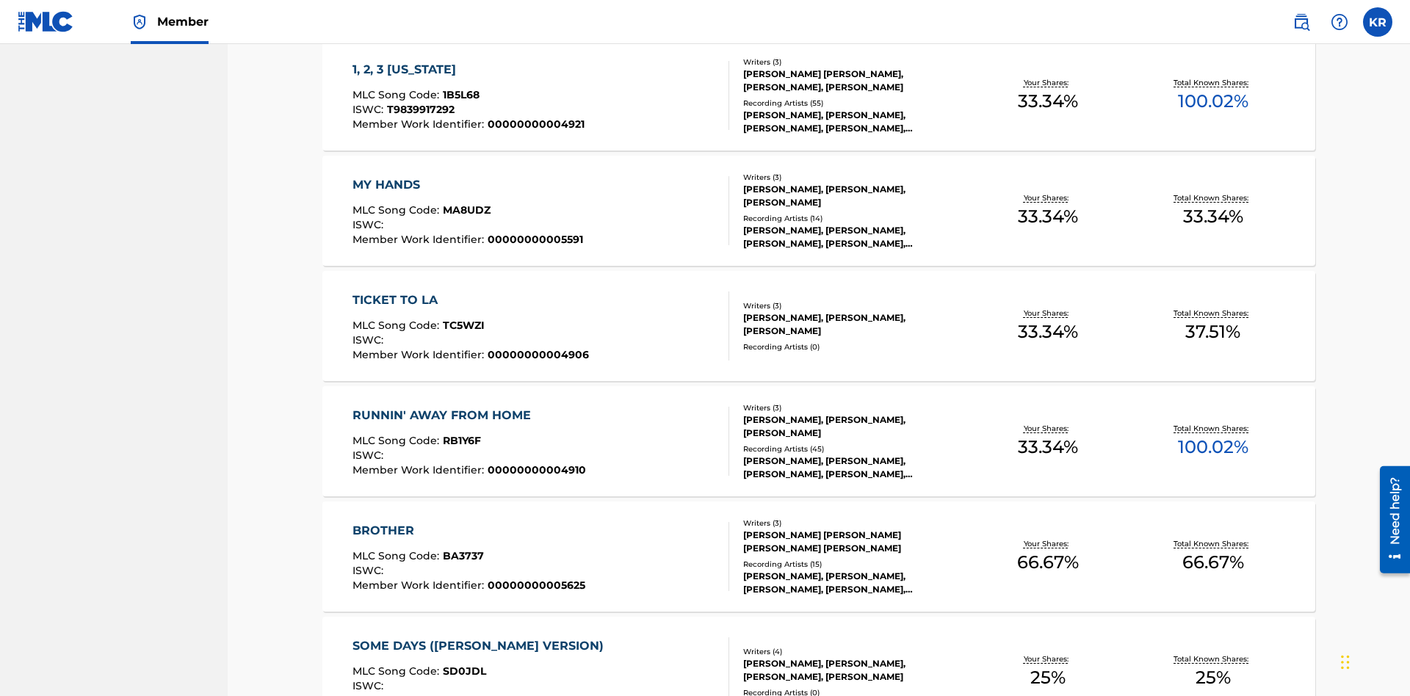
click at [459, 95] on span "1B5L68" at bounding box center [461, 94] width 37 height 13
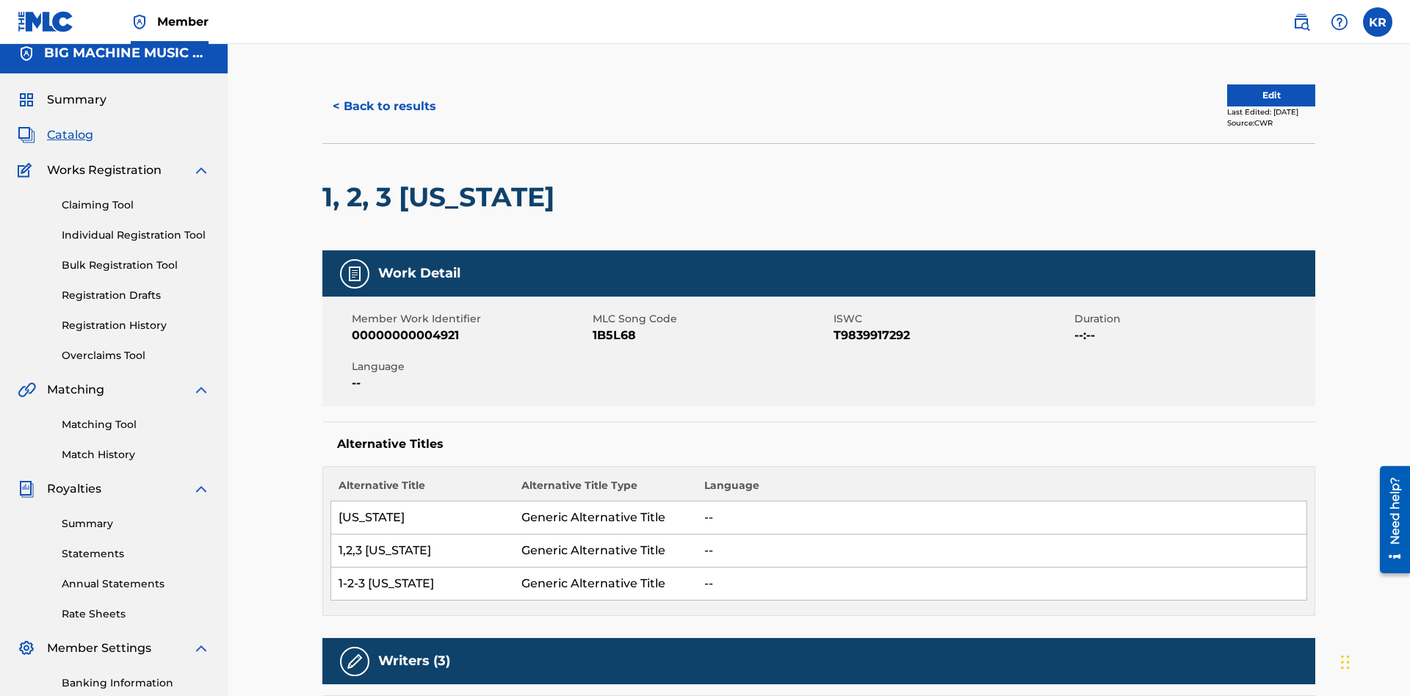
click at [383, 106] on button "< Back to results" at bounding box center [384, 106] width 124 height 37
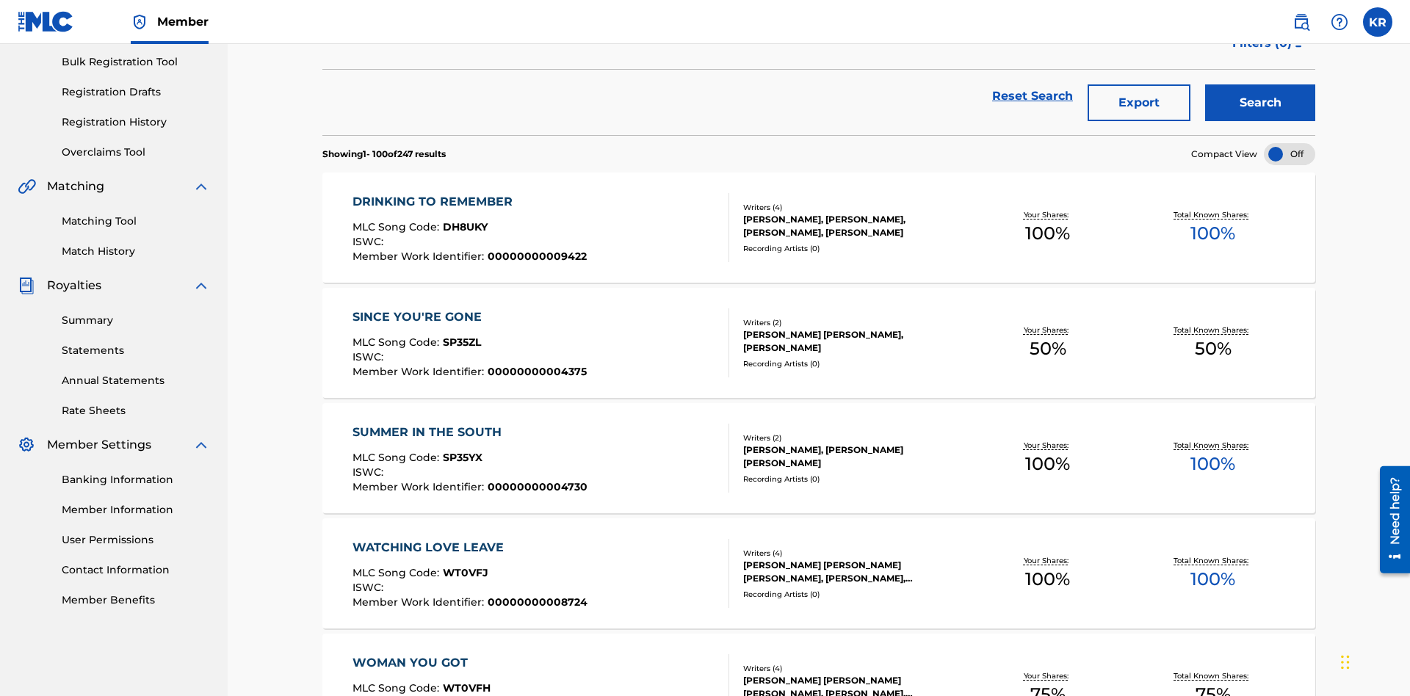
scroll to position [211, 0]
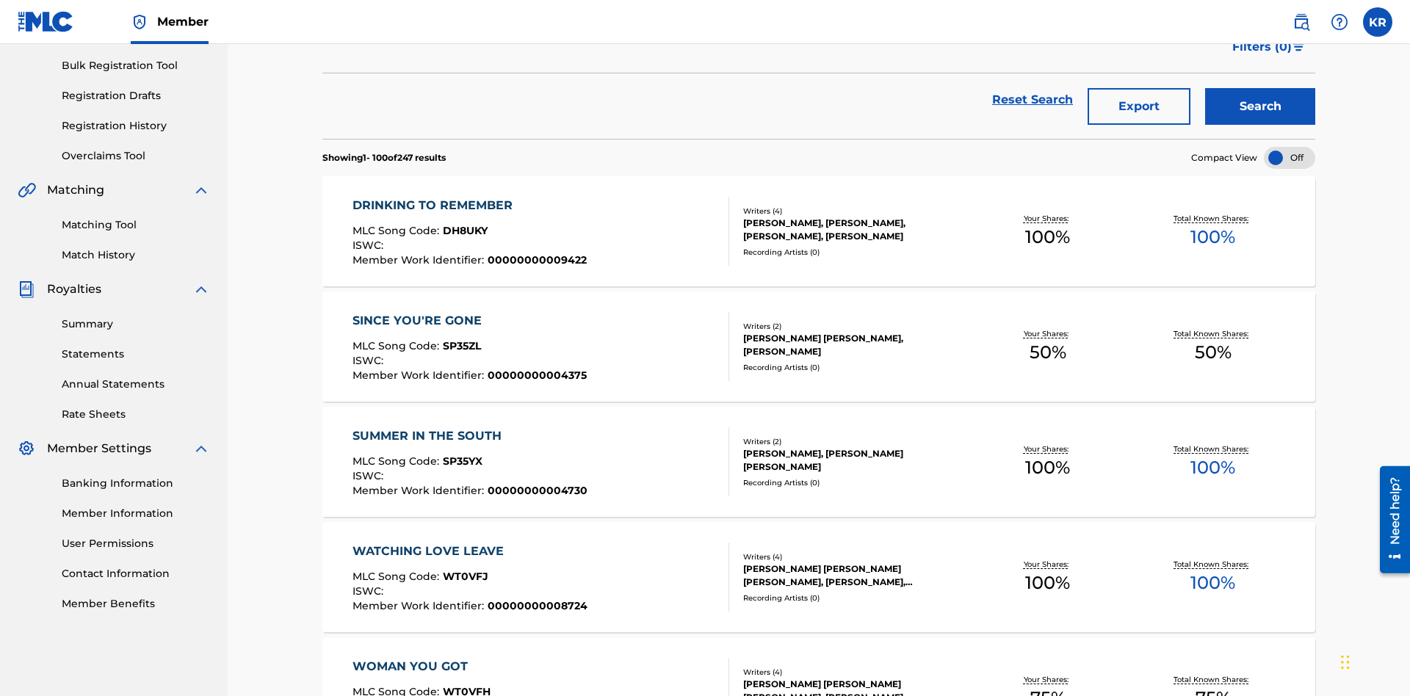
click at [1139, 106] on button "Export" at bounding box center [1139, 106] width 103 height 37
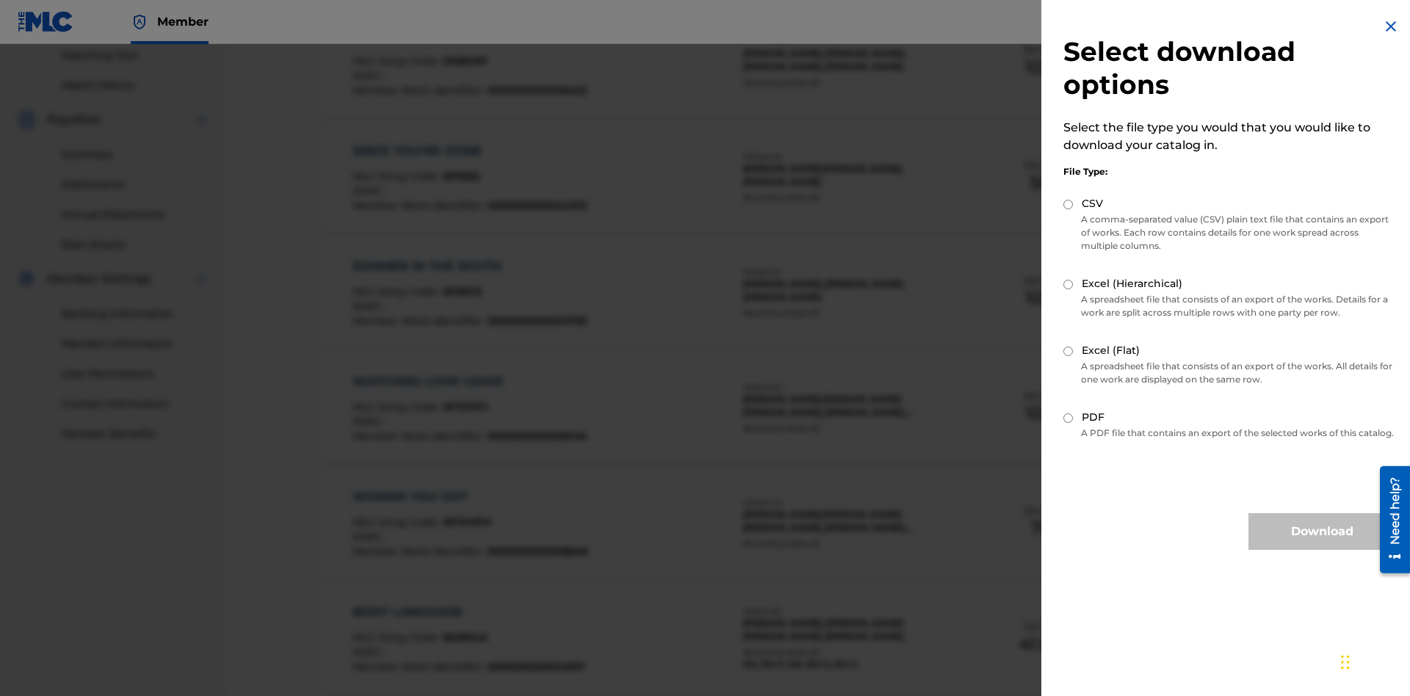
click at [1069, 351] on input "Excel (Flat)" at bounding box center [1068, 352] width 10 height 10
radio input "true"
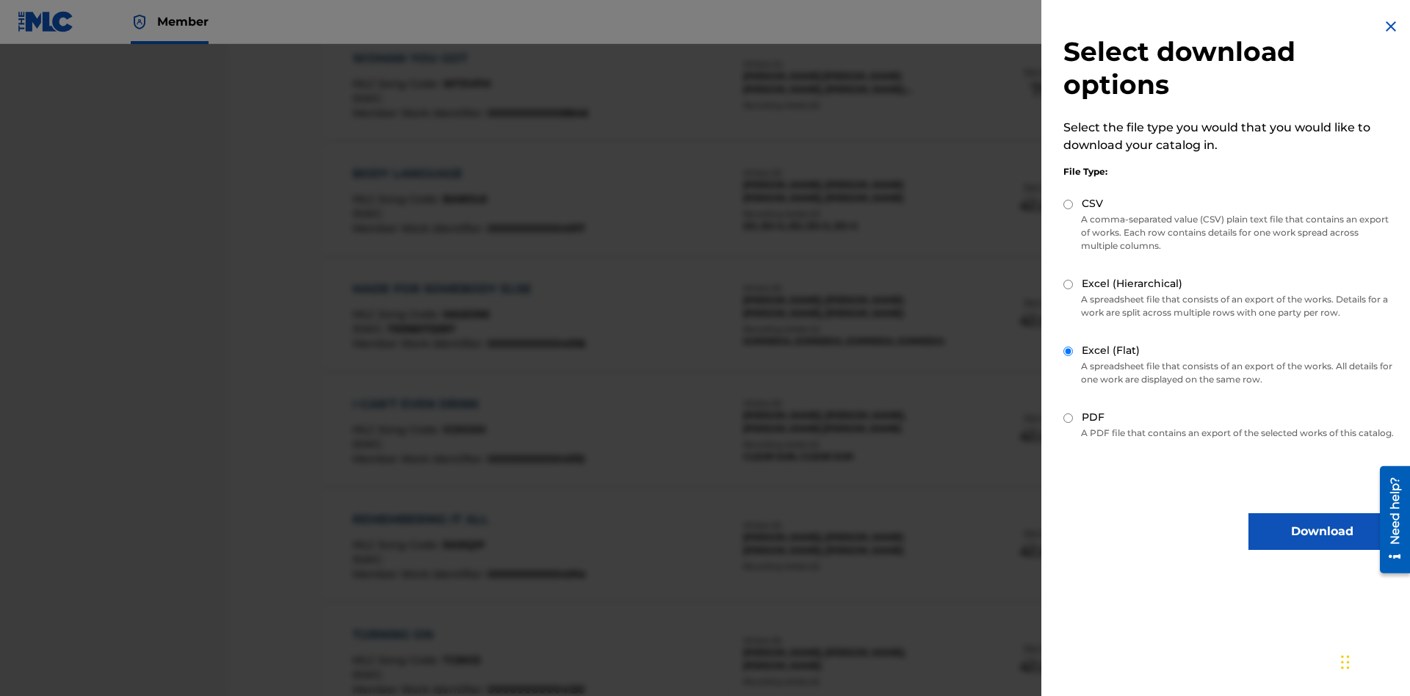
click at [1322, 545] on button "Download" at bounding box center [1322, 531] width 147 height 37
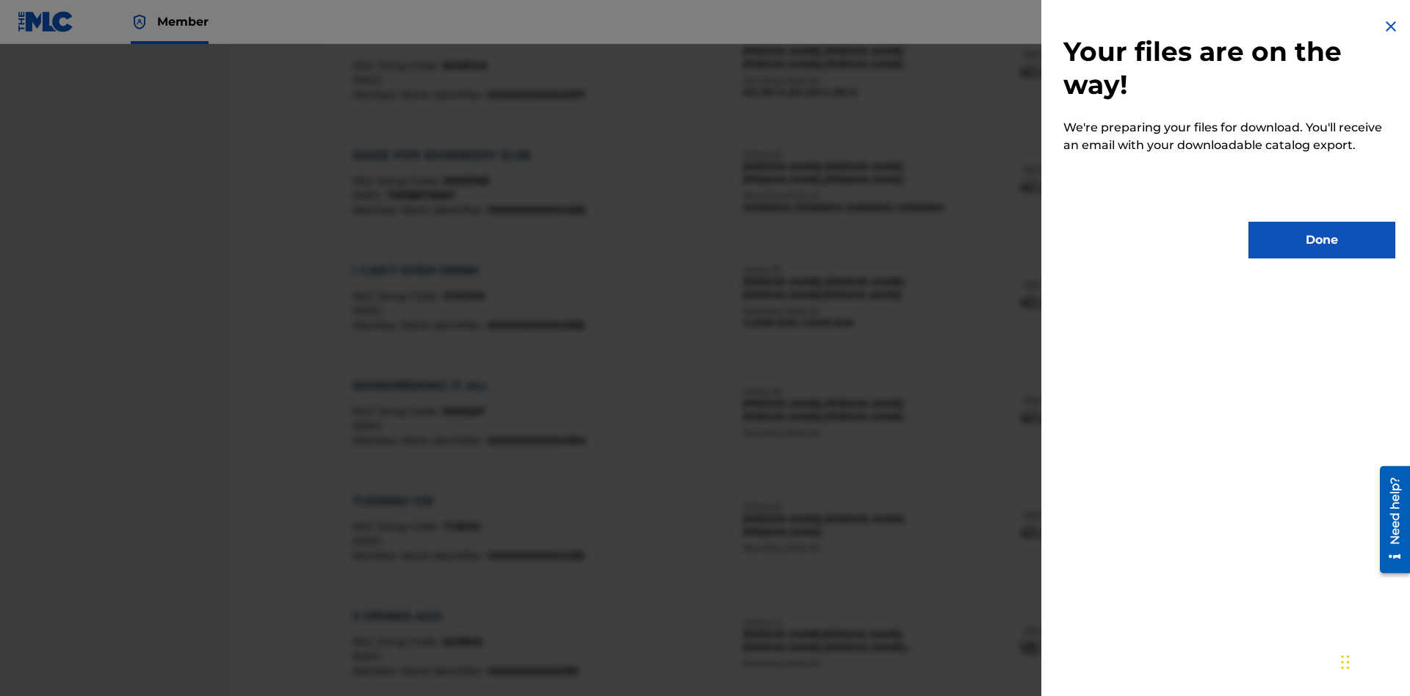
click at [1322, 240] on button "Done" at bounding box center [1322, 240] width 147 height 37
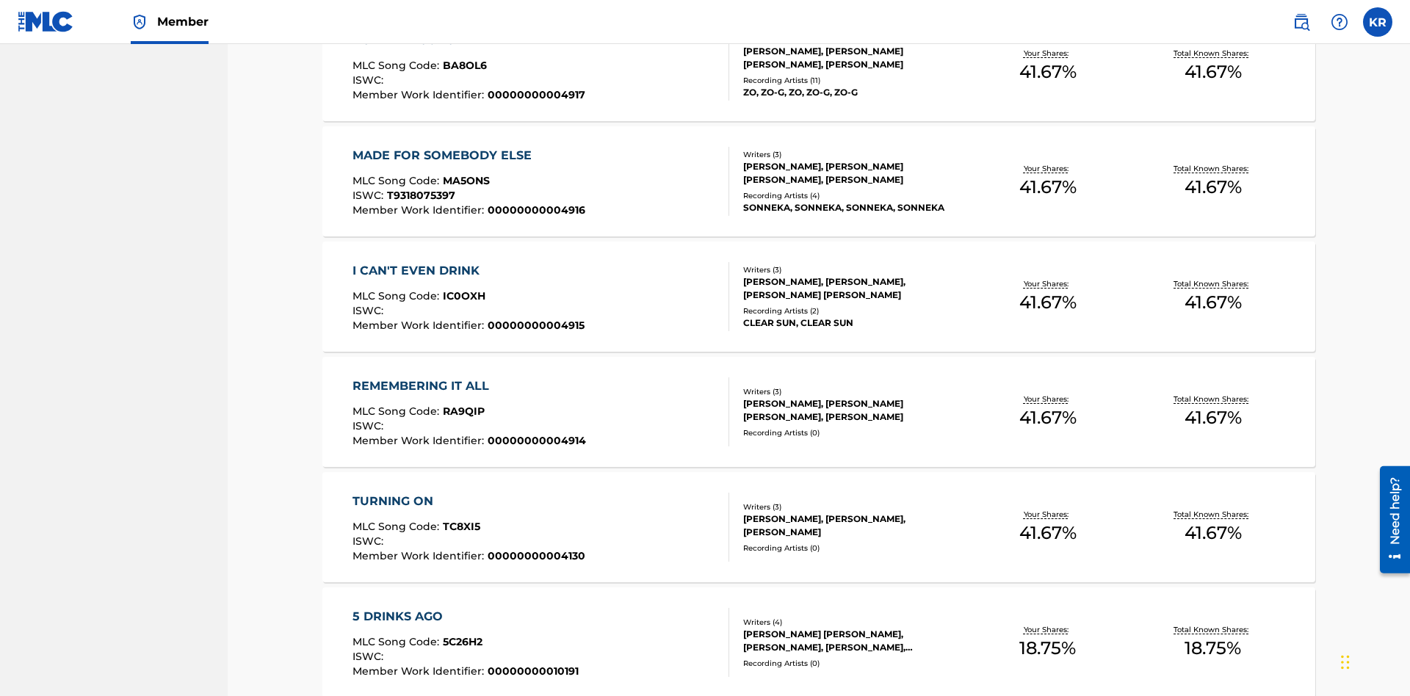
scroll to position [58, 0]
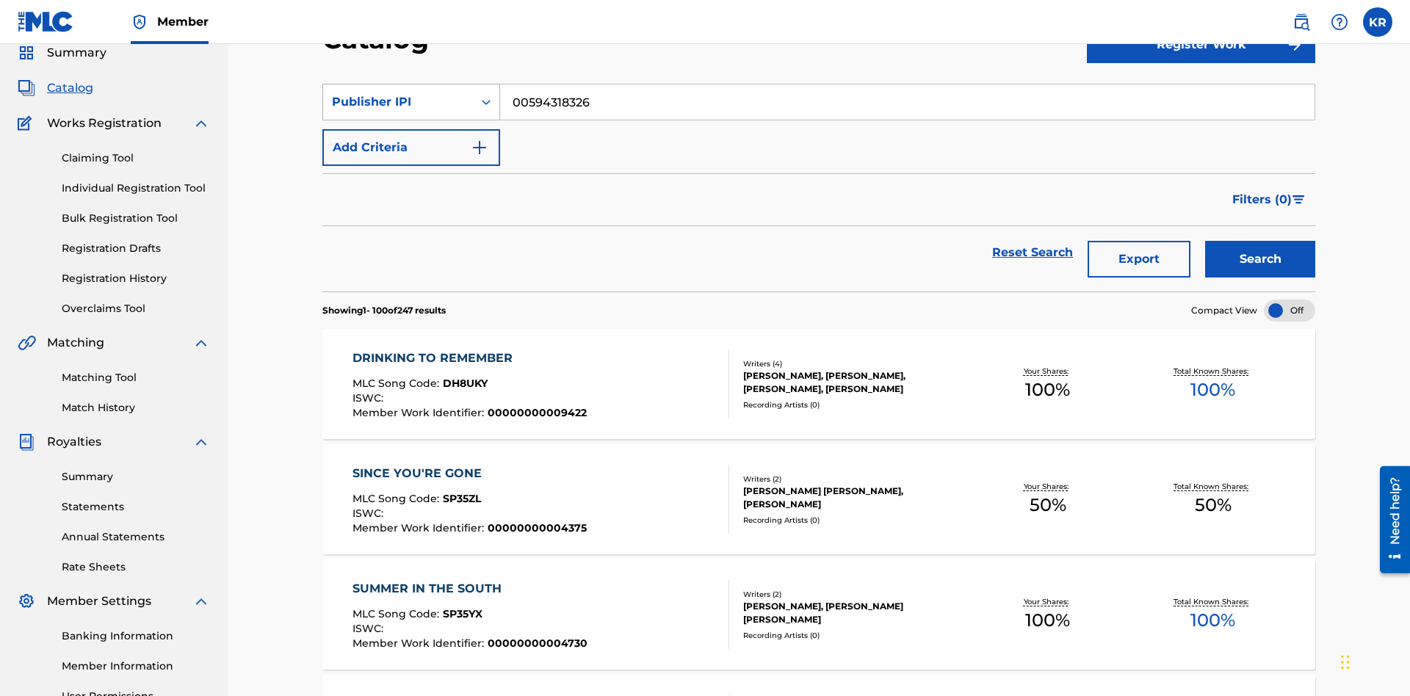
click at [398, 102] on div "Publisher IPI" at bounding box center [398, 102] width 132 height 18
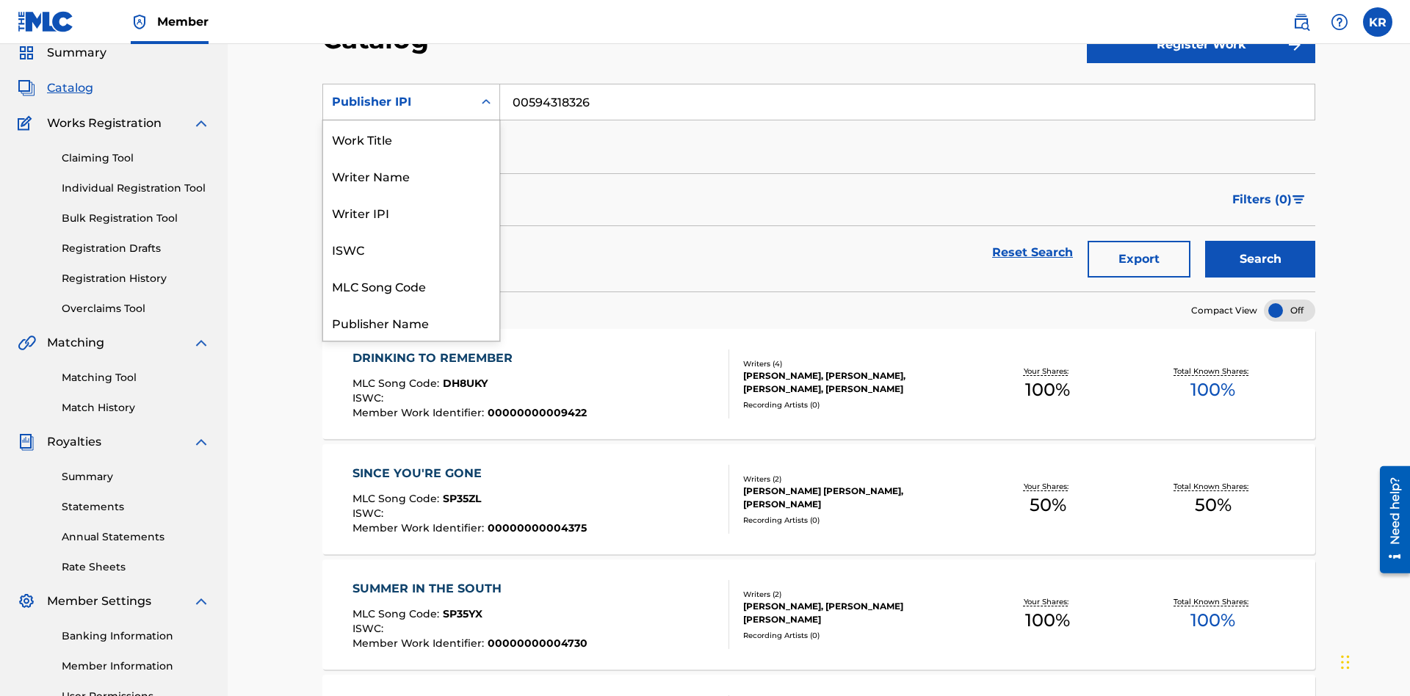
scroll to position [220, 0]
click at [411, 249] on div "Artist" at bounding box center [411, 249] width 176 height 37
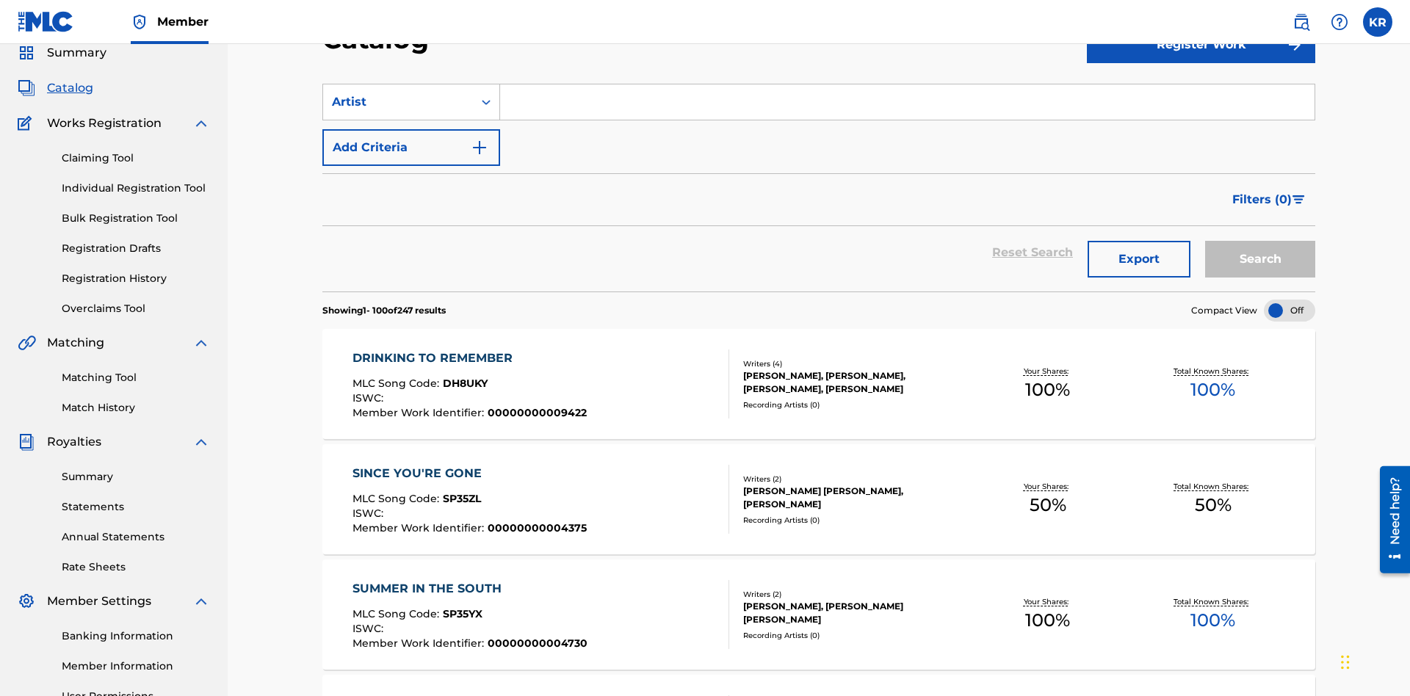
scroll to position [54, 0]
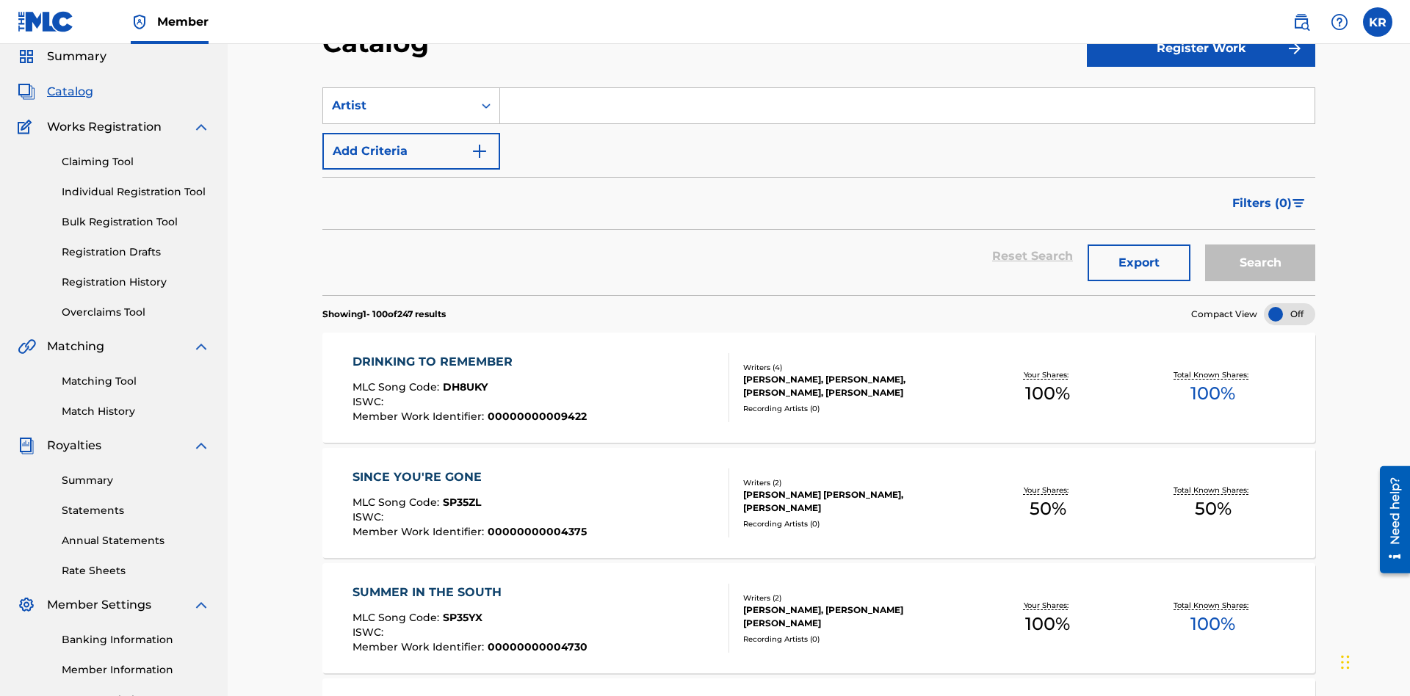
click at [907, 106] on input "Search Form" at bounding box center [907, 105] width 814 height 35
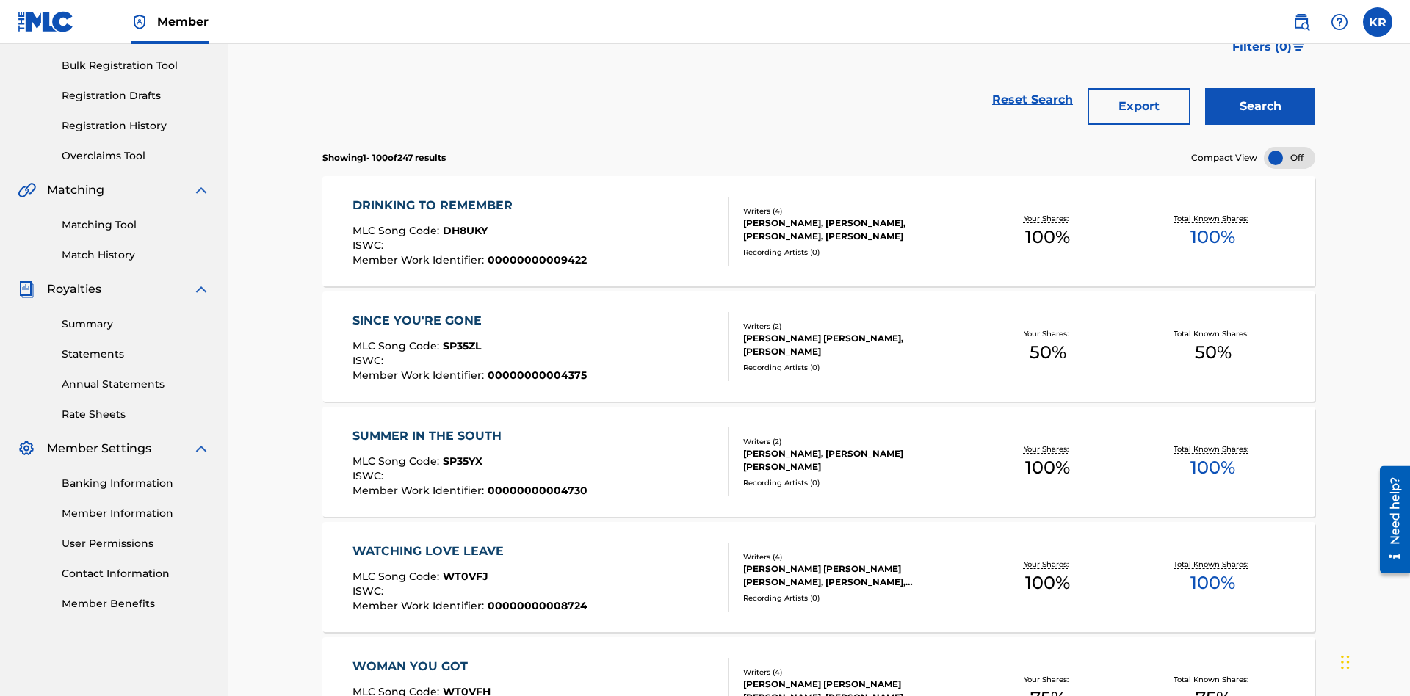
type input "[PERSON_NAME]"
click at [1260, 106] on button "Search" at bounding box center [1260, 106] width 110 height 37
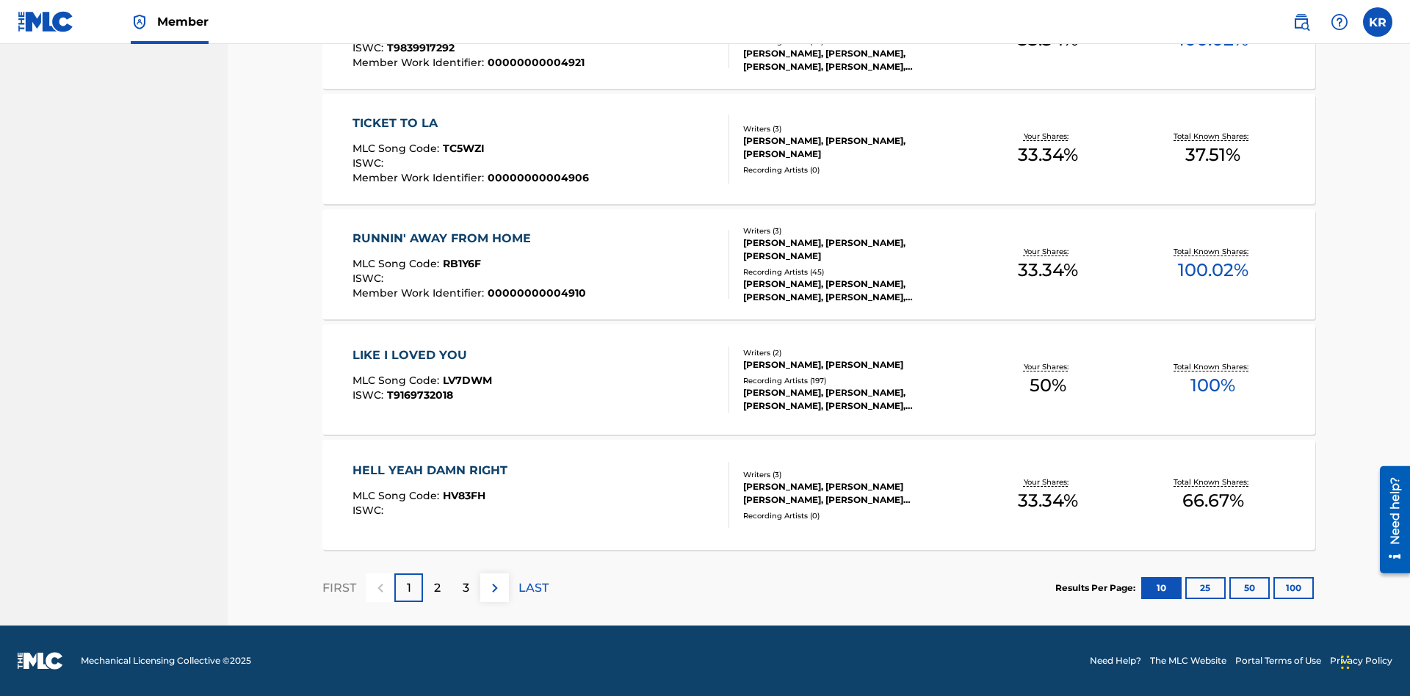
click at [1274, 588] on button "100" at bounding box center [1294, 588] width 40 height 22
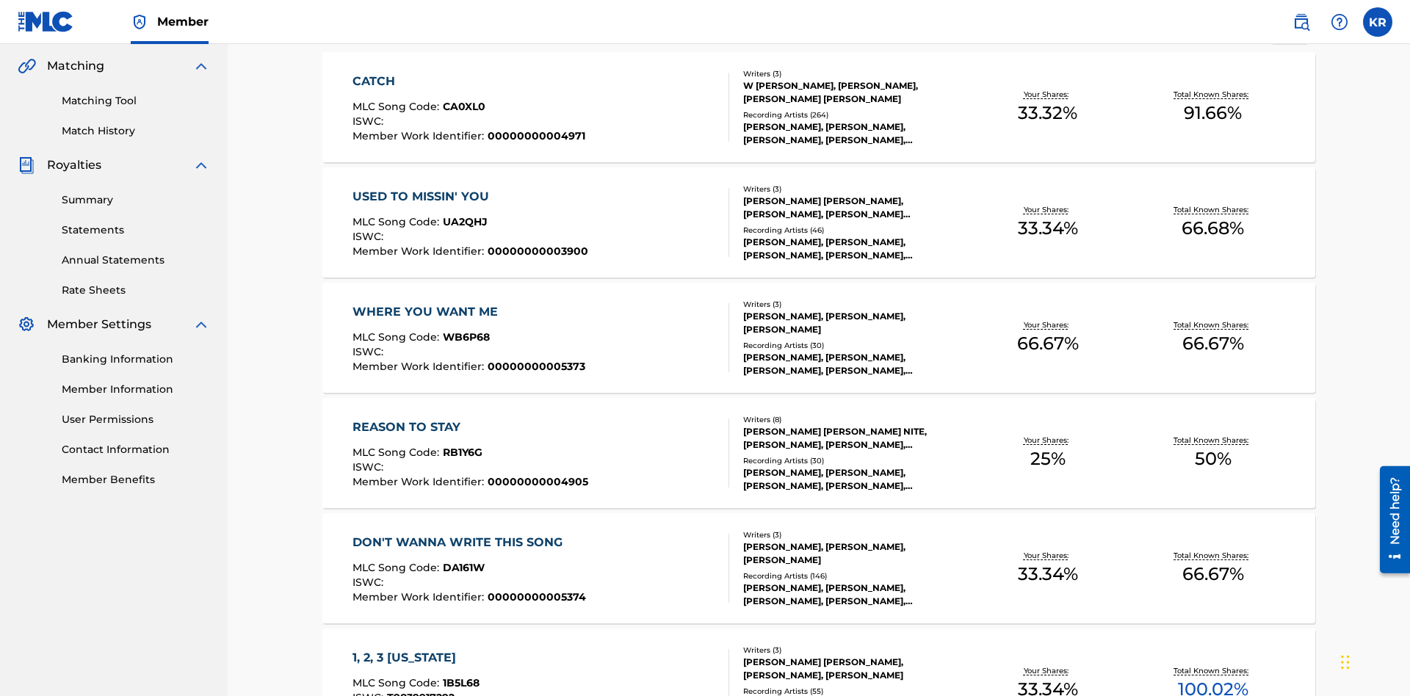
scroll to position [923, 0]
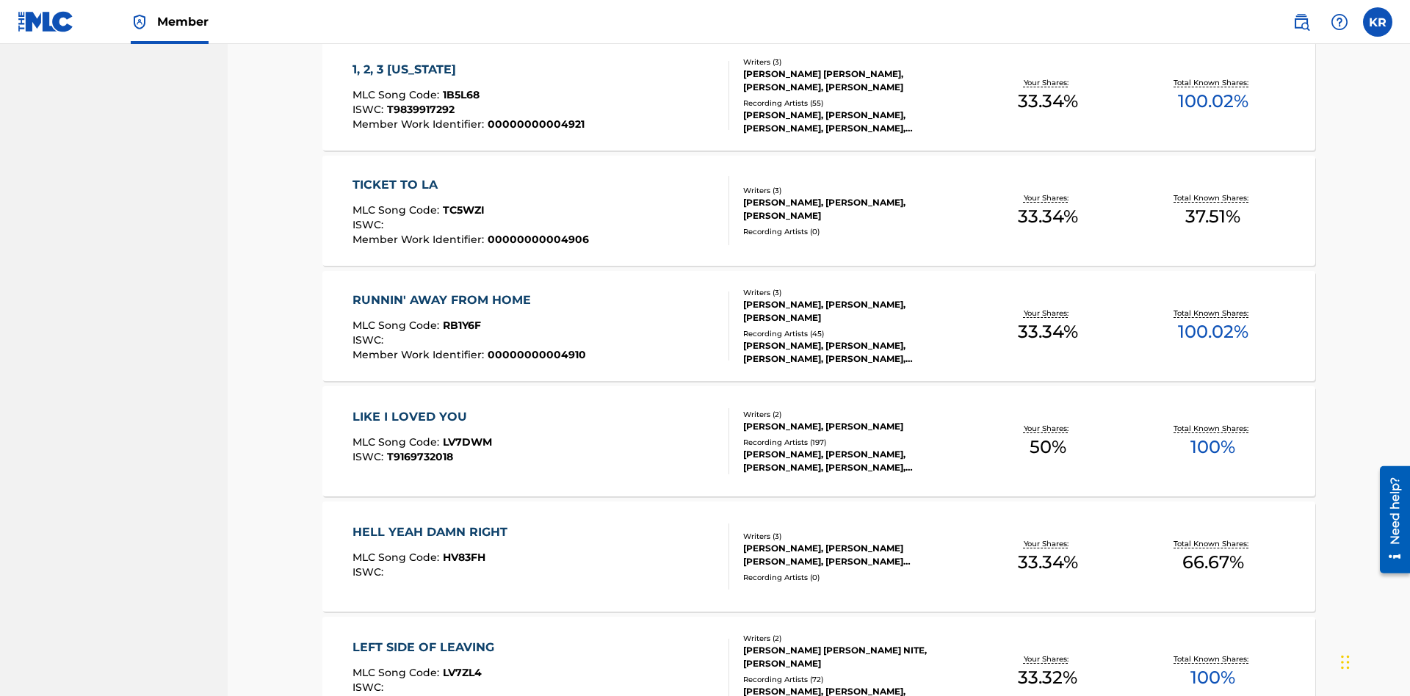
click at [459, 95] on span "1B5L68" at bounding box center [461, 94] width 37 height 13
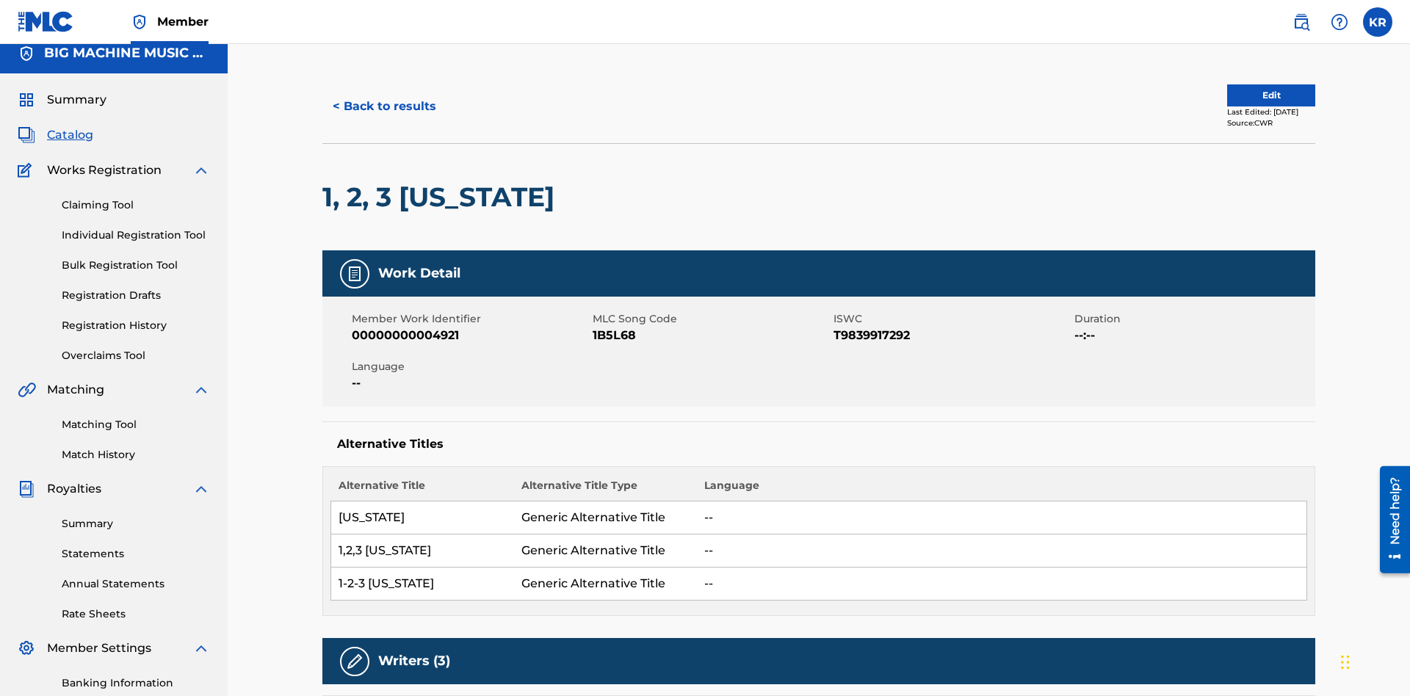
click at [383, 106] on button "< Back to results" at bounding box center [384, 106] width 124 height 37
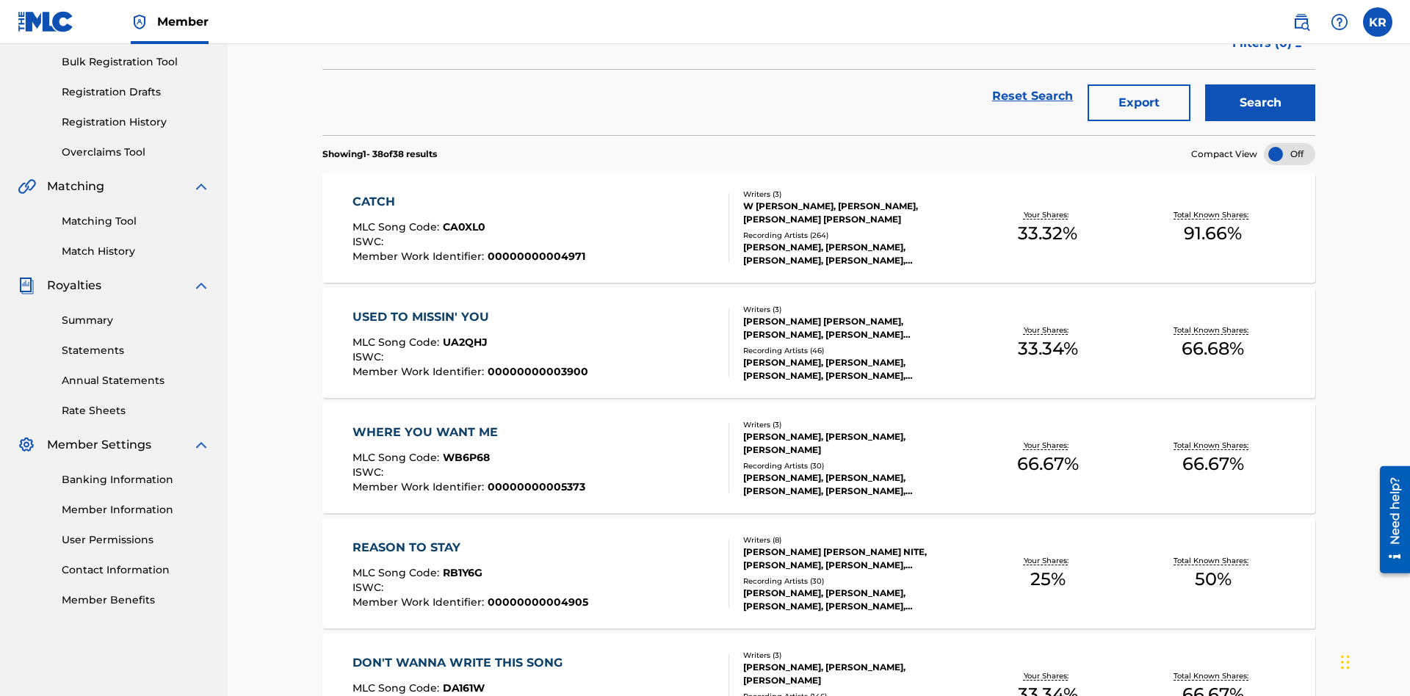
scroll to position [211, 0]
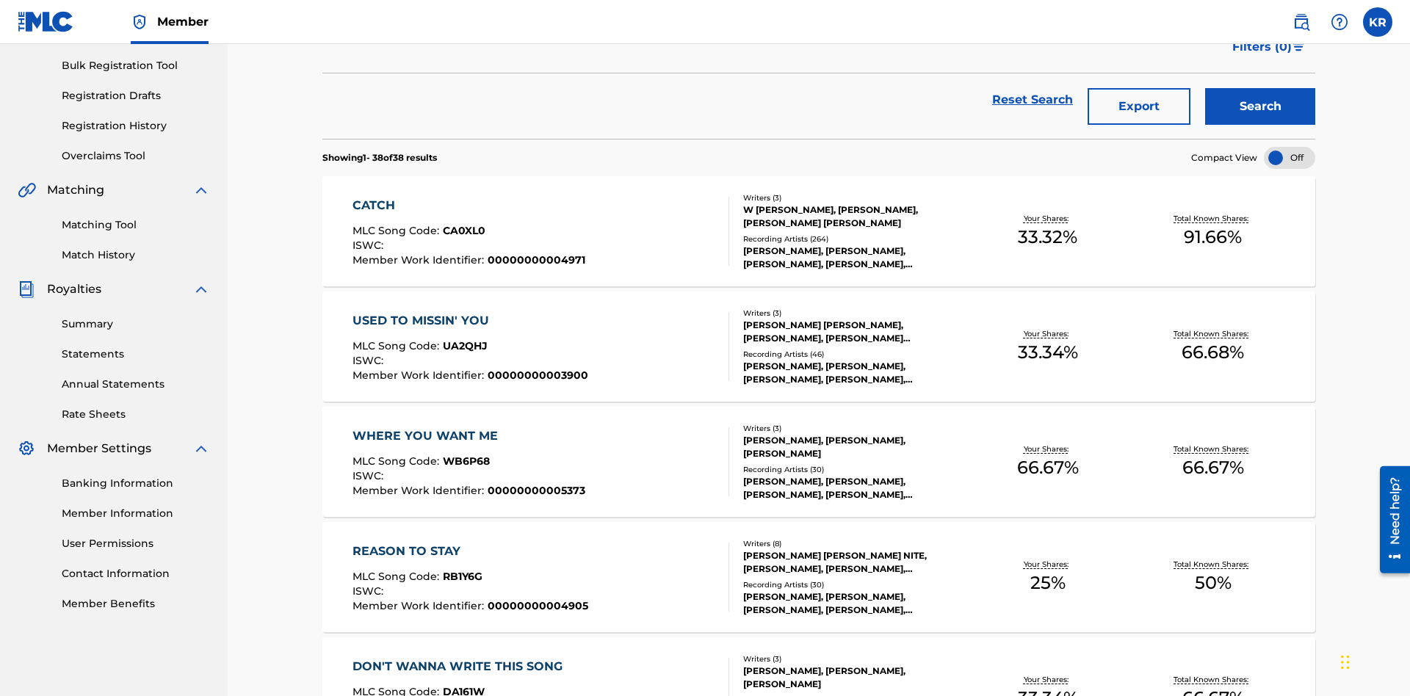
click at [1139, 106] on button "Export" at bounding box center [1139, 106] width 103 height 37
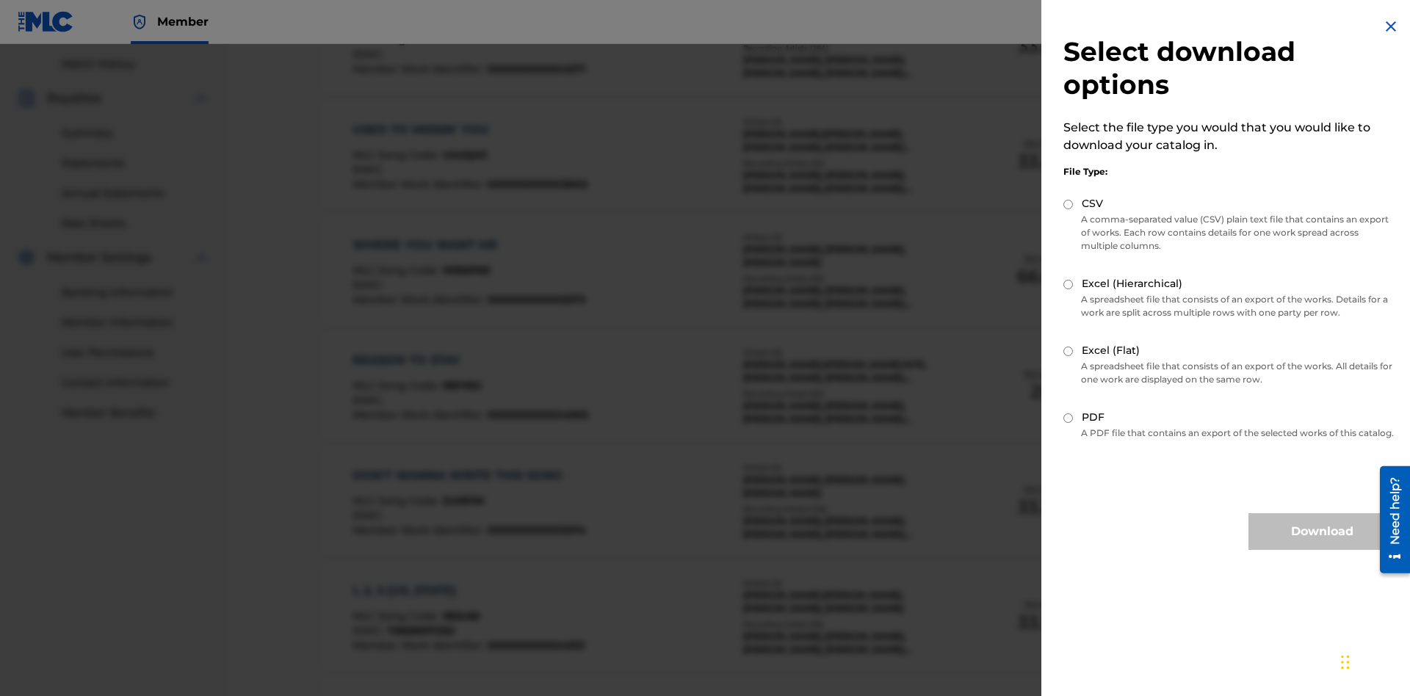
click at [1069, 284] on input "Excel (Hierarchical)" at bounding box center [1068, 285] width 10 height 10
radio input "true"
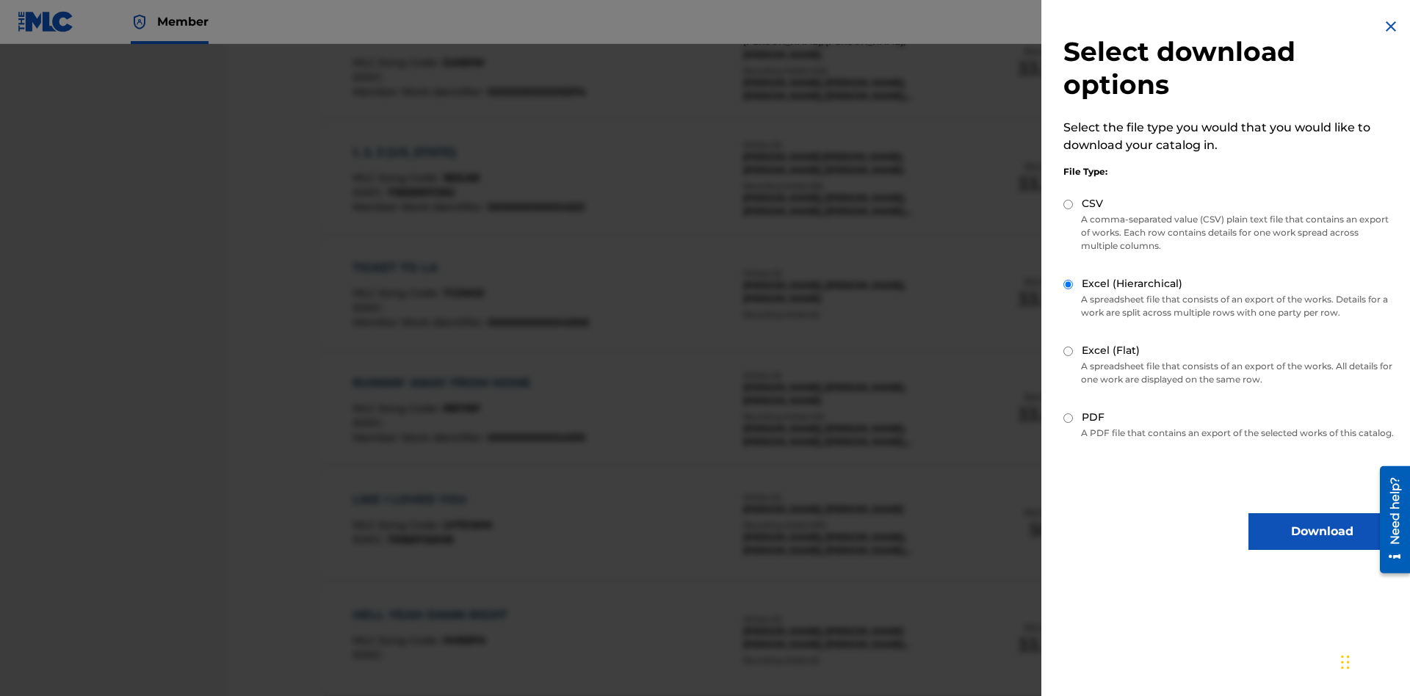
click at [1322, 545] on button "Download" at bounding box center [1322, 531] width 147 height 37
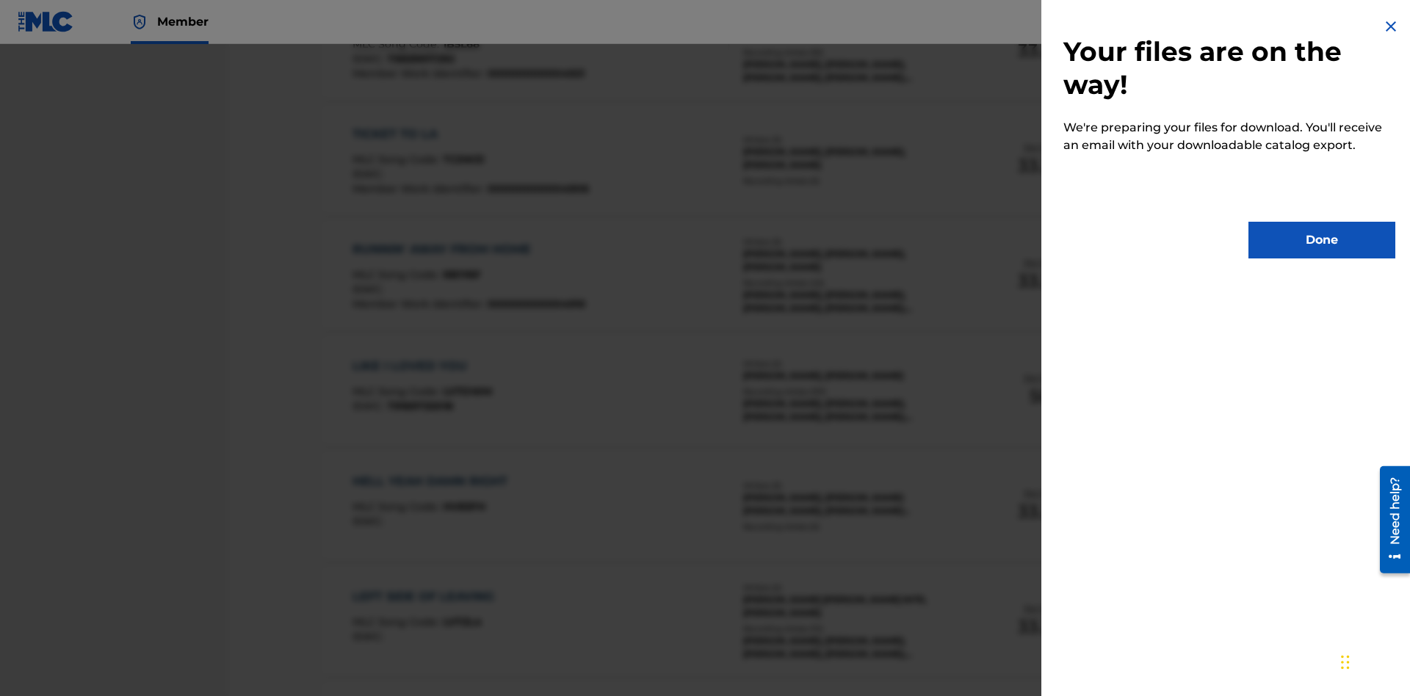
click at [1322, 240] on button "Done" at bounding box center [1322, 240] width 147 height 37
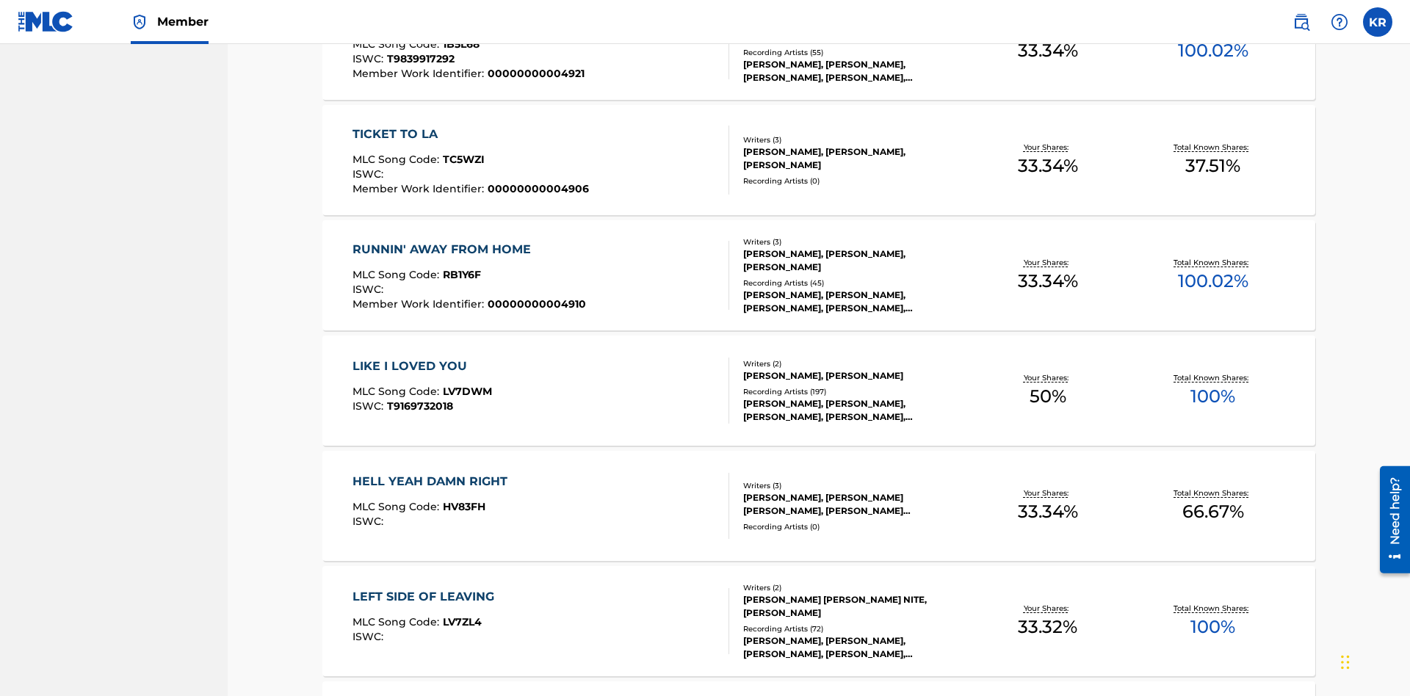
scroll to position [58, 0]
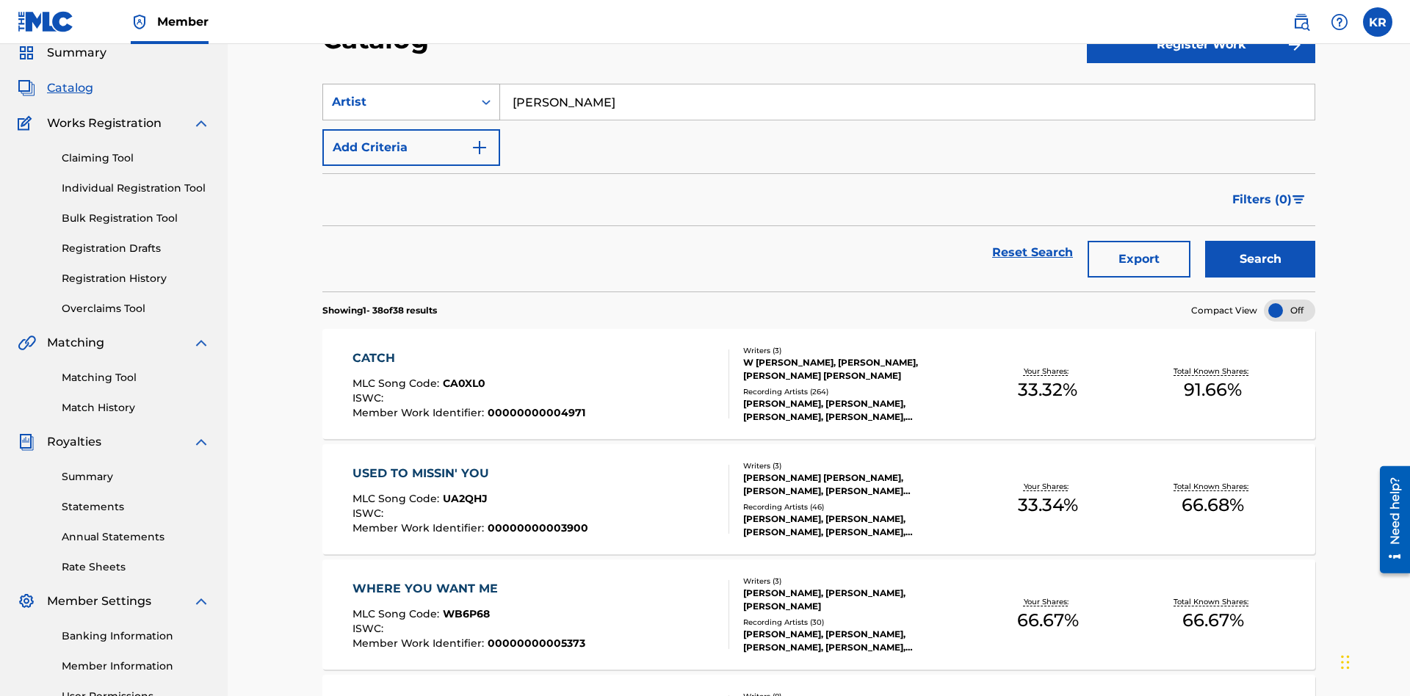
click at [398, 102] on div "Artist" at bounding box center [398, 102] width 132 height 18
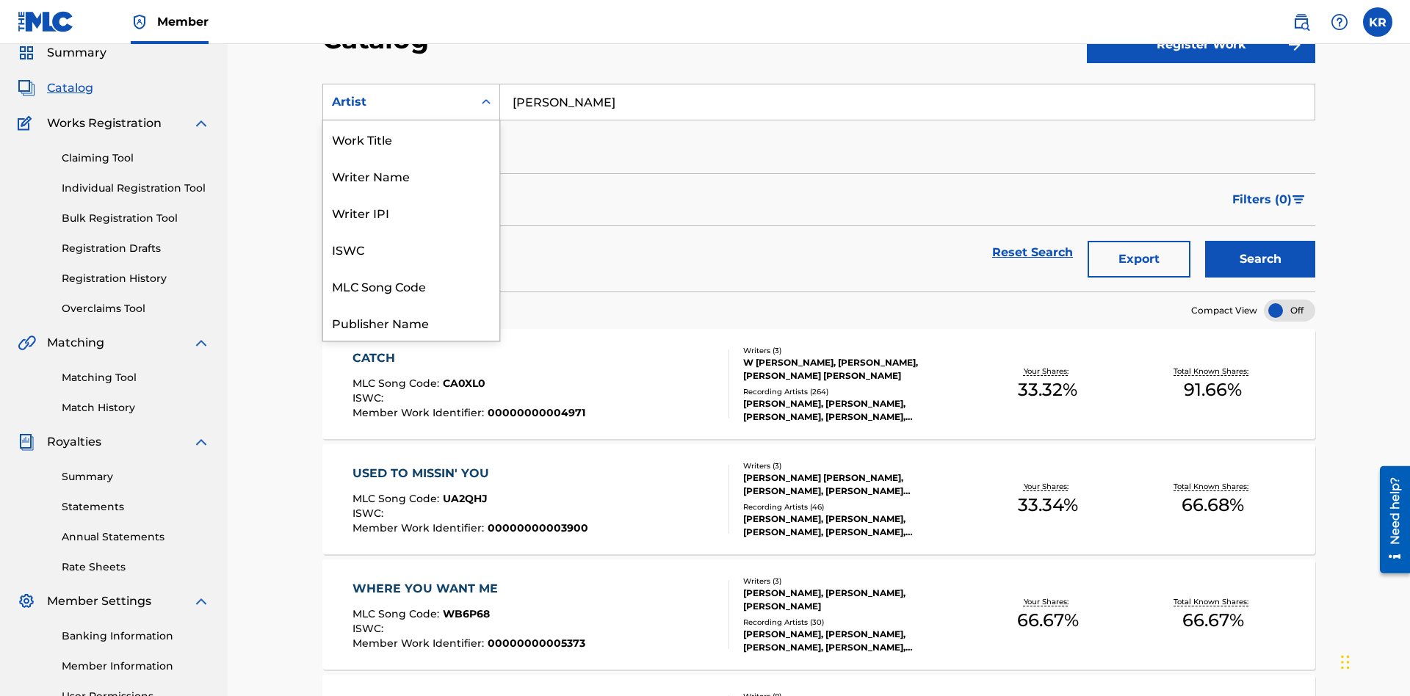
scroll to position [220, 0]
click at [411, 176] on div "MLC Publisher Number" at bounding box center [411, 175] width 176 height 37
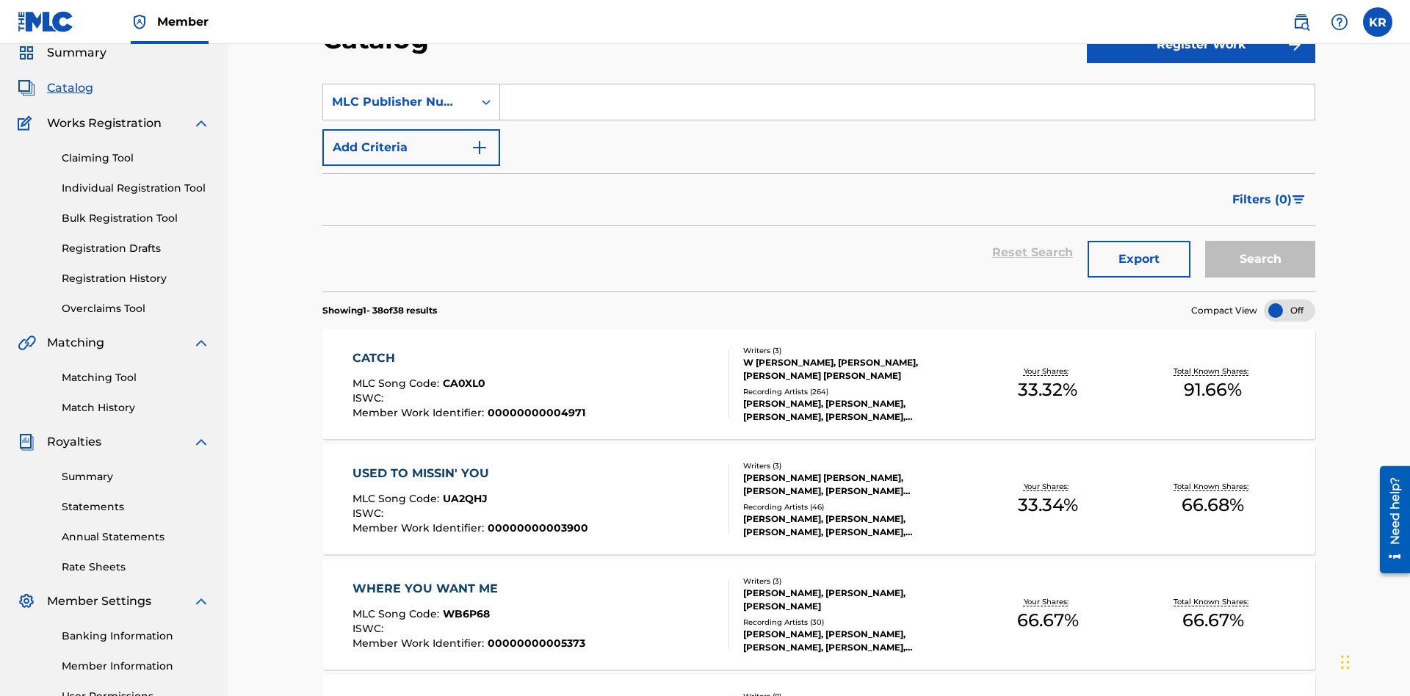
scroll to position [54, 0]
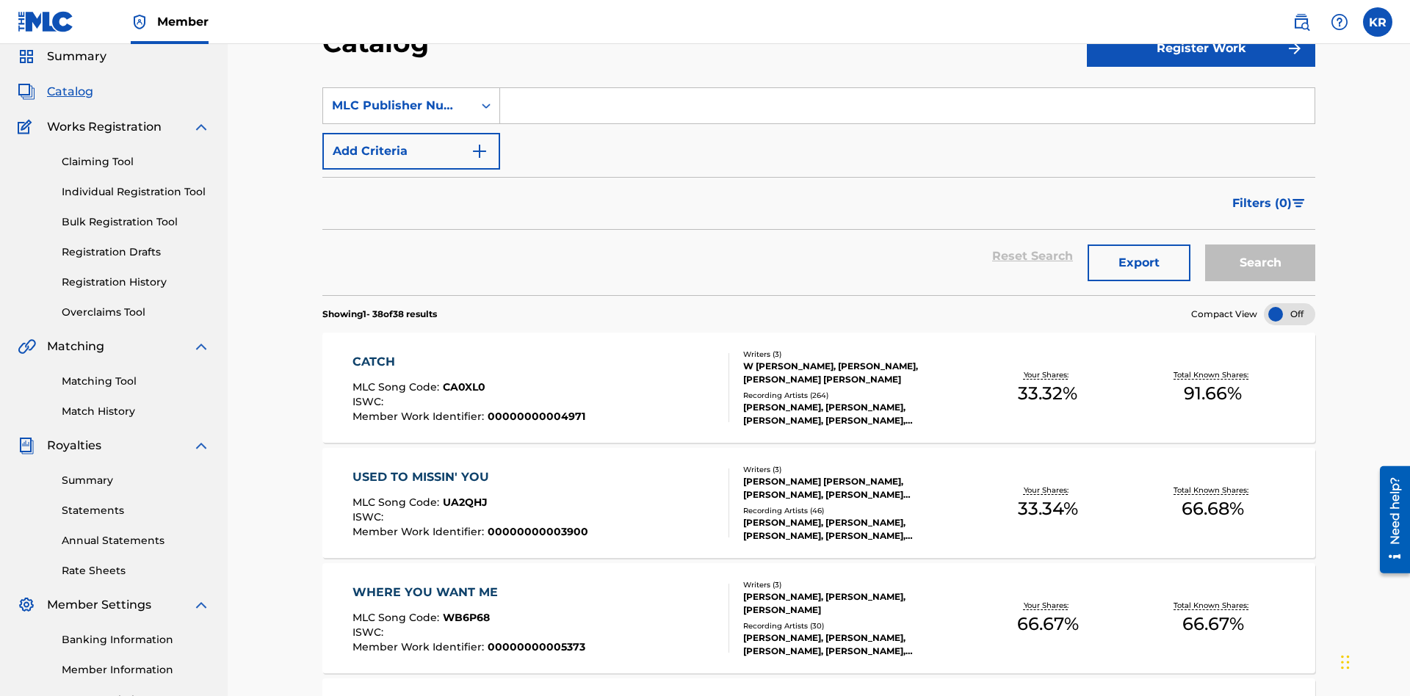
click at [907, 106] on input "Search Form" at bounding box center [907, 105] width 814 height 35
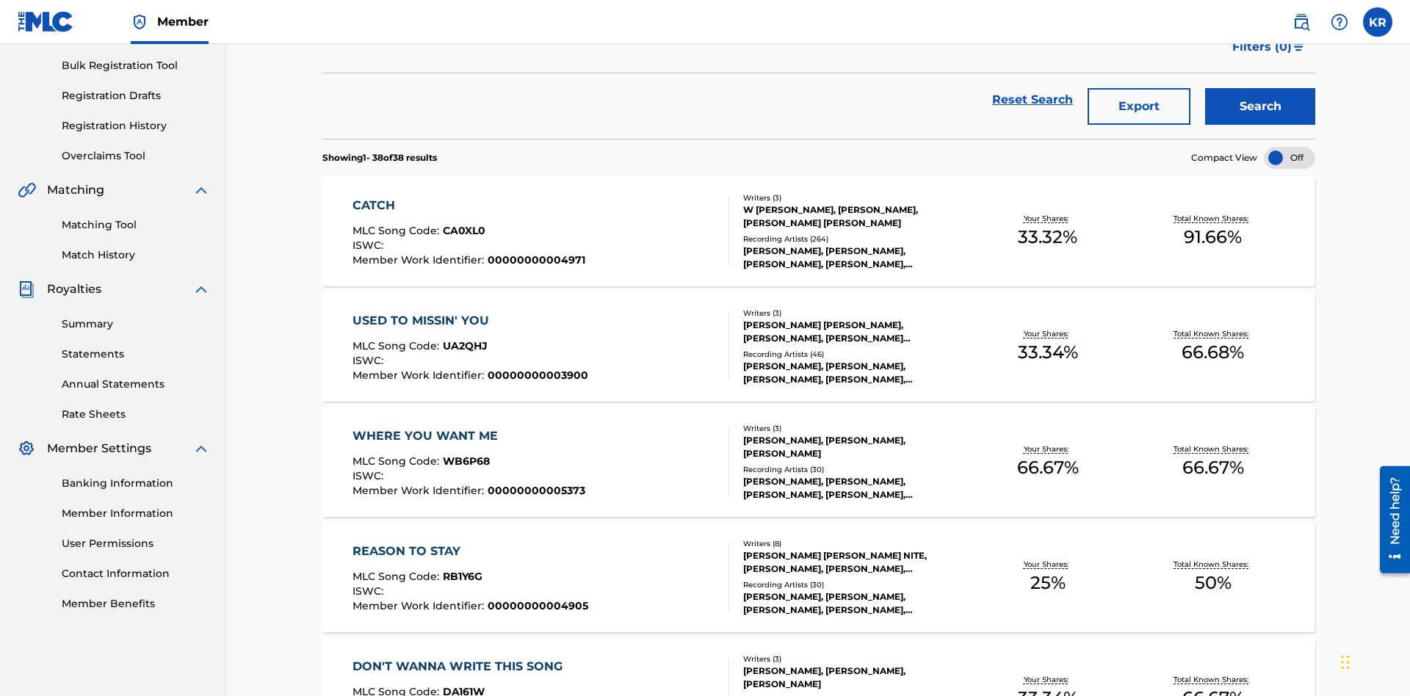
type input "P9075R"
click at [1260, 106] on button "Search" at bounding box center [1260, 106] width 110 height 37
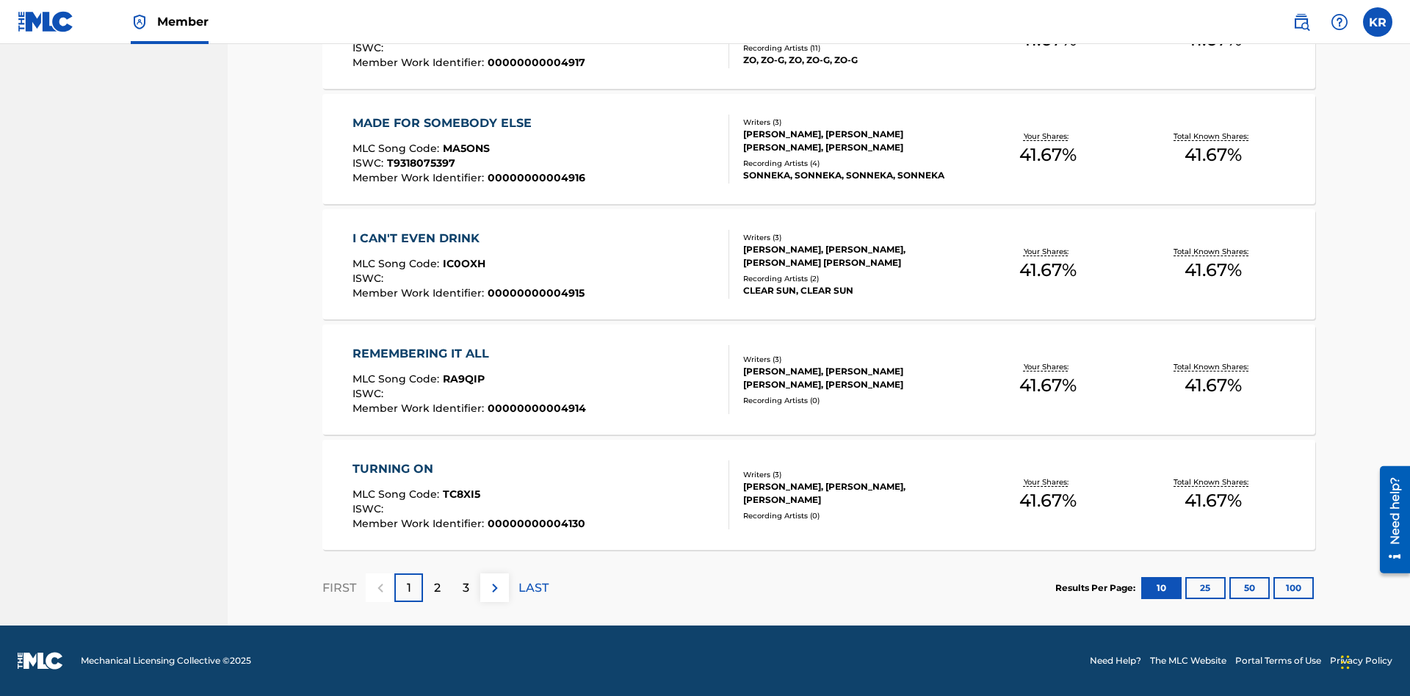
click at [1274, 588] on button "100" at bounding box center [1294, 588] width 40 height 22
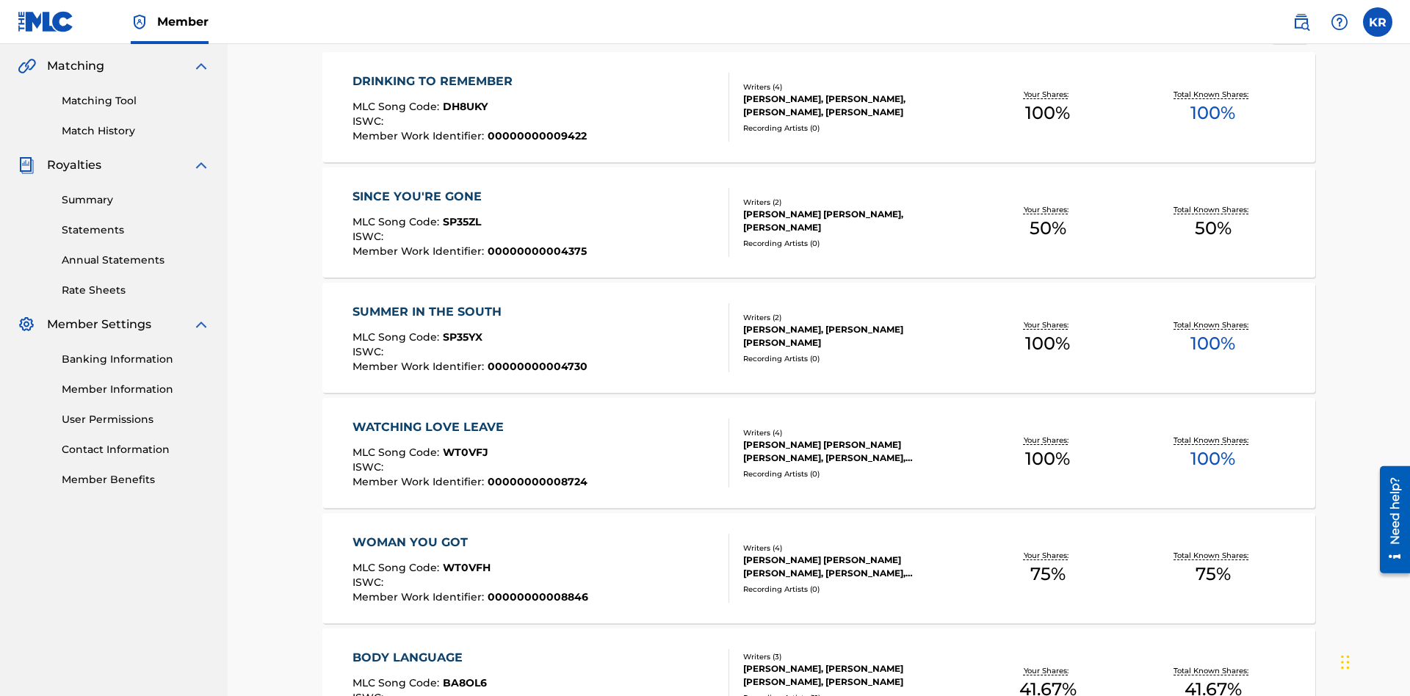
scroll to position [5766, 0]
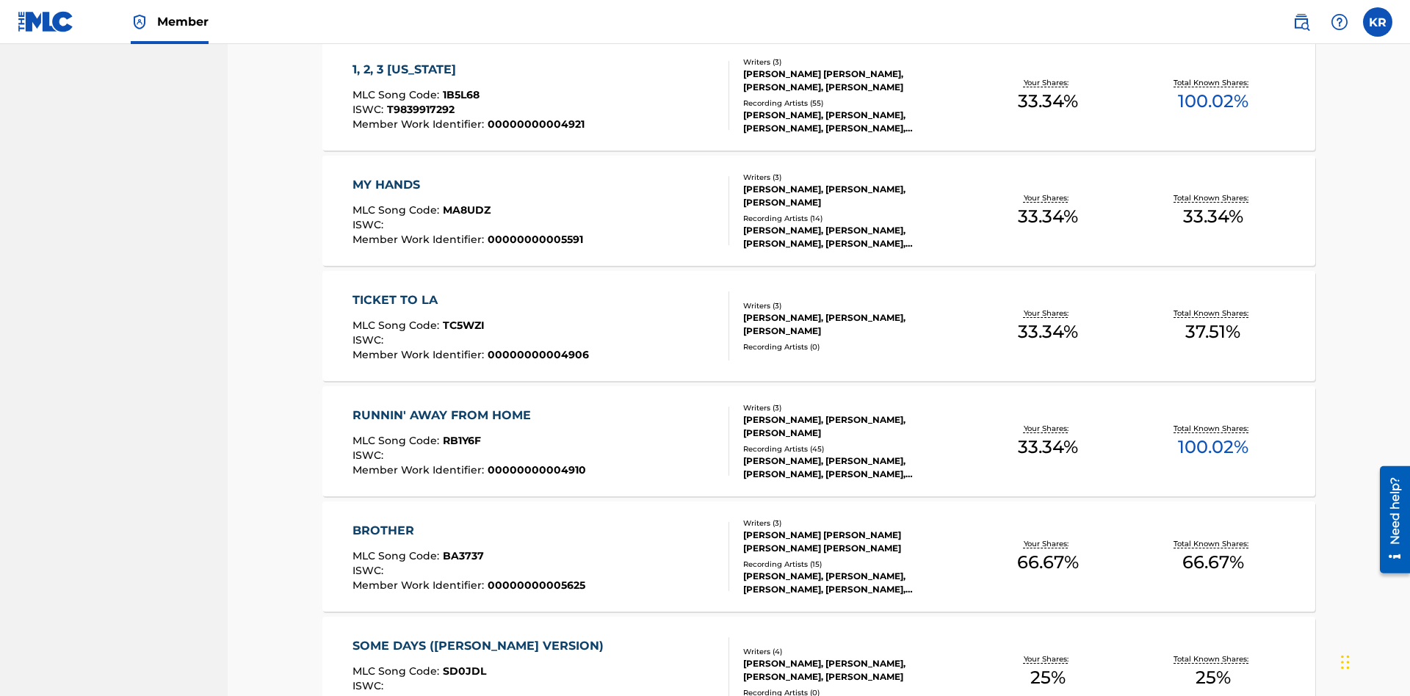
click at [459, 95] on span "1B5L68" at bounding box center [461, 94] width 37 height 13
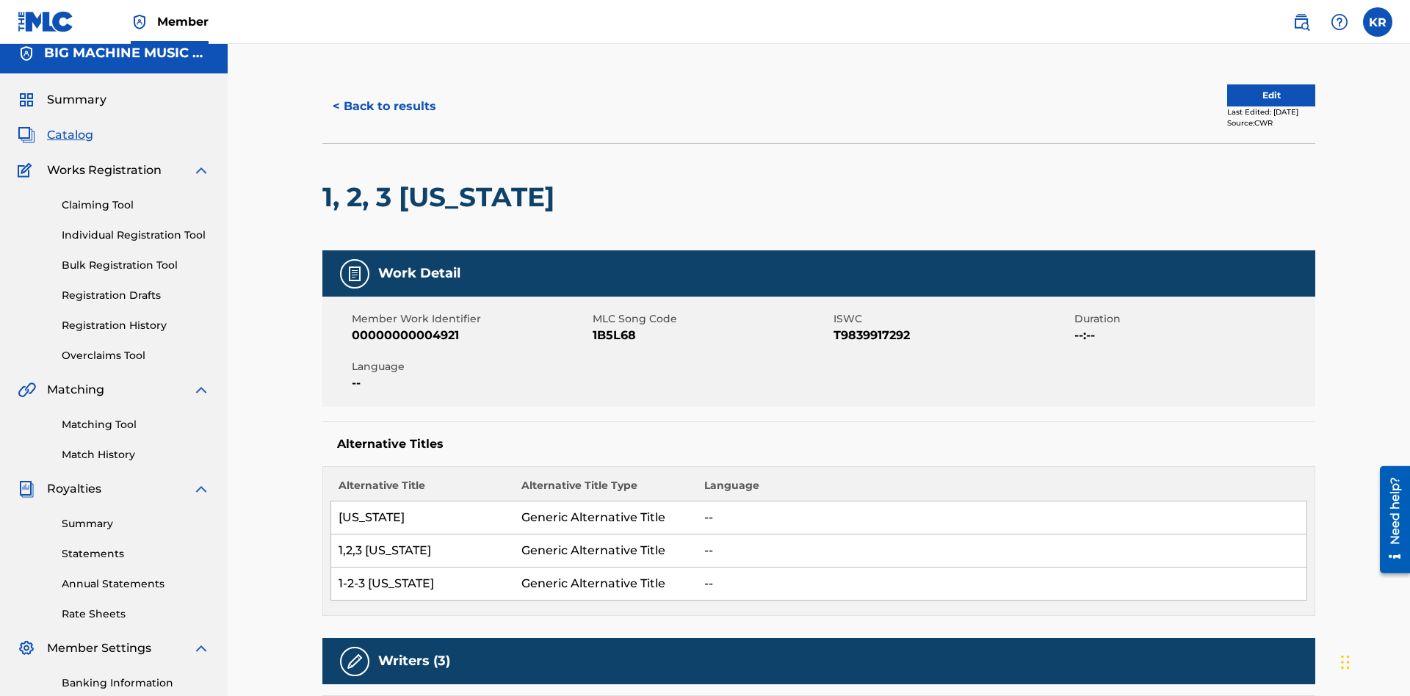
click at [383, 106] on button "< Back to results" at bounding box center [384, 106] width 124 height 37
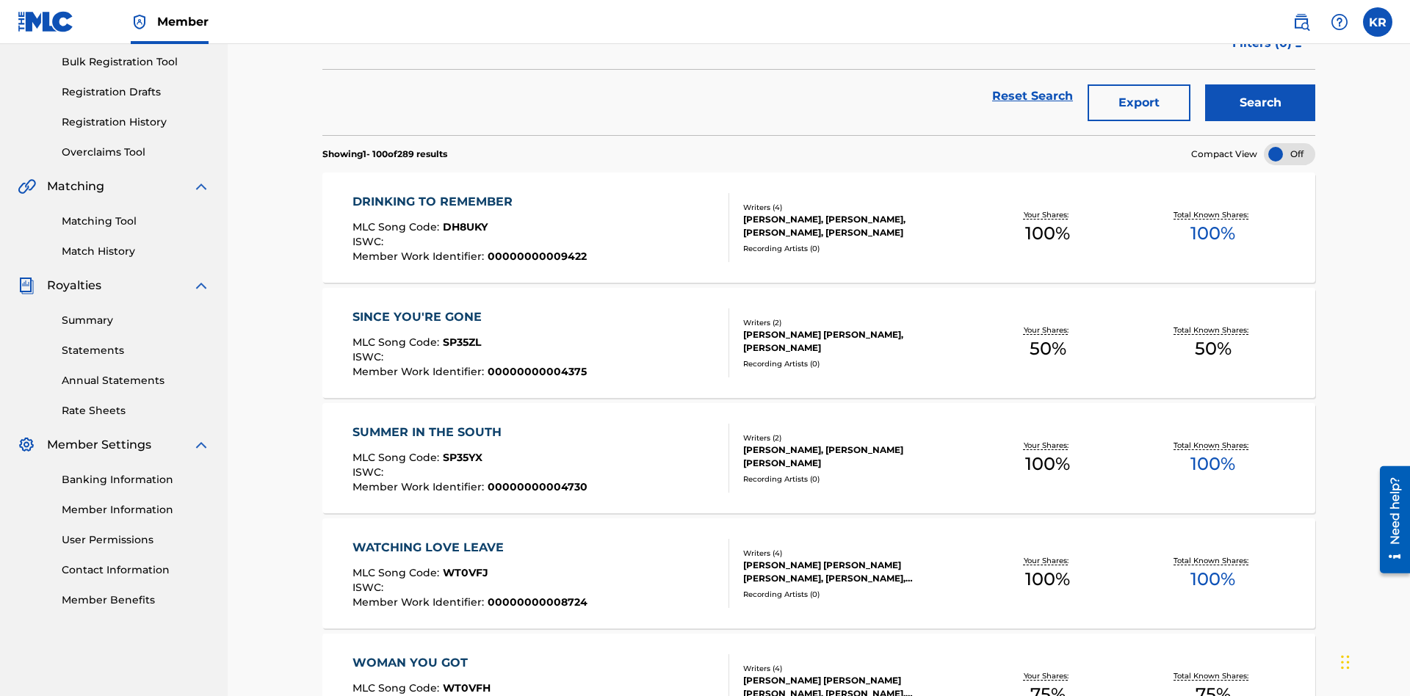
scroll to position [211, 0]
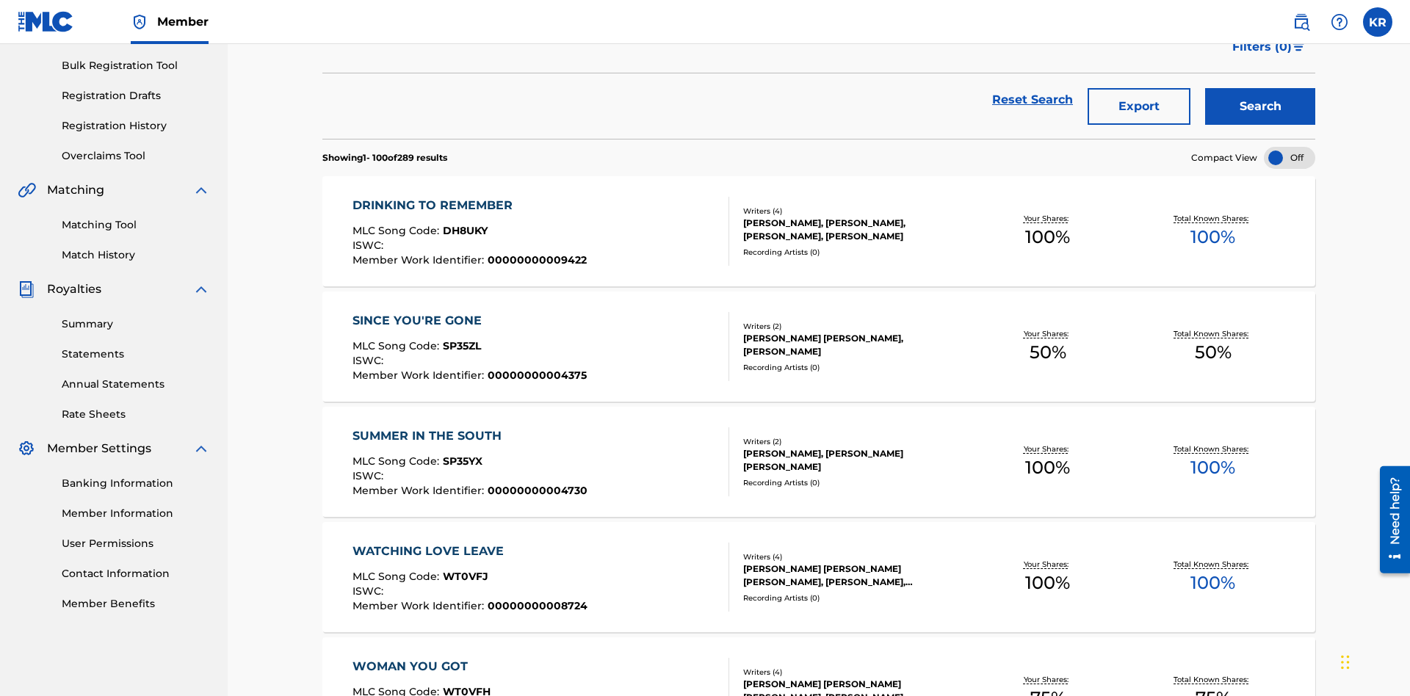
click at [1139, 106] on button "Export" at bounding box center [1139, 106] width 103 height 37
